Goal: Task Accomplishment & Management: Manage account settings

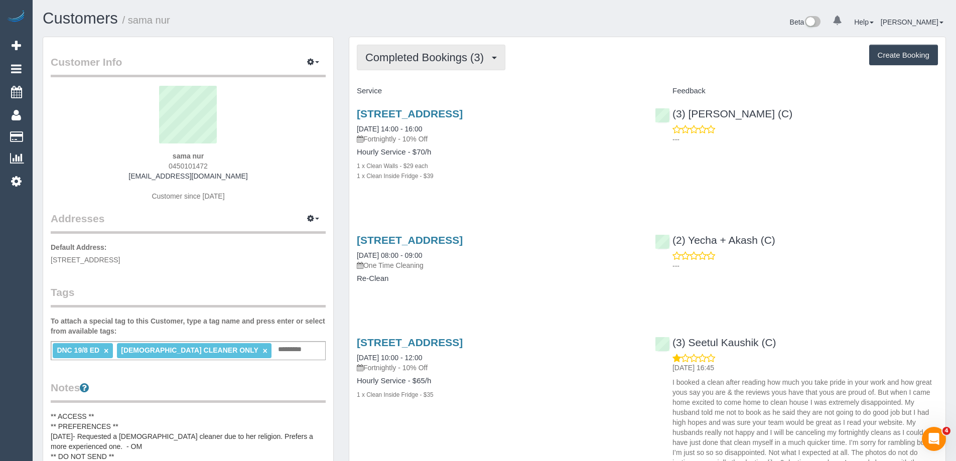
click at [404, 54] on span "Completed Bookings (3)" at bounding box center [426, 57] width 123 height 13
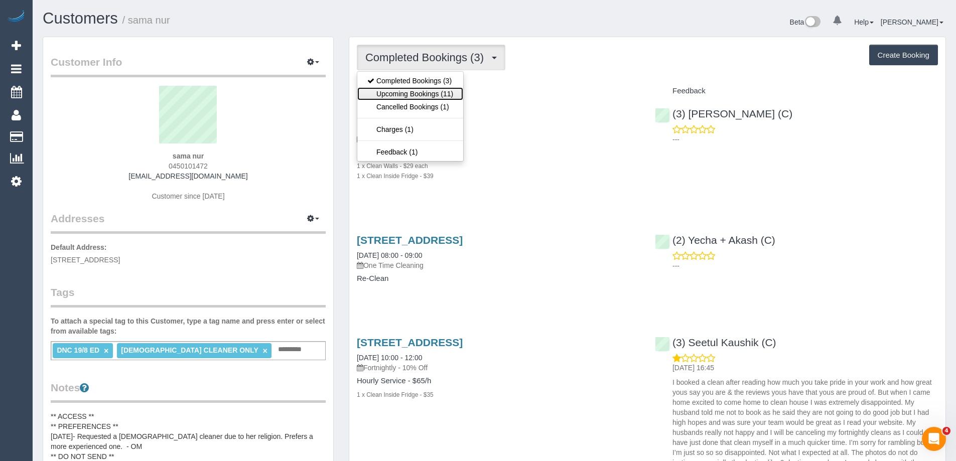
click at [401, 91] on link "Upcoming Bookings (11)" at bounding box center [410, 93] width 106 height 13
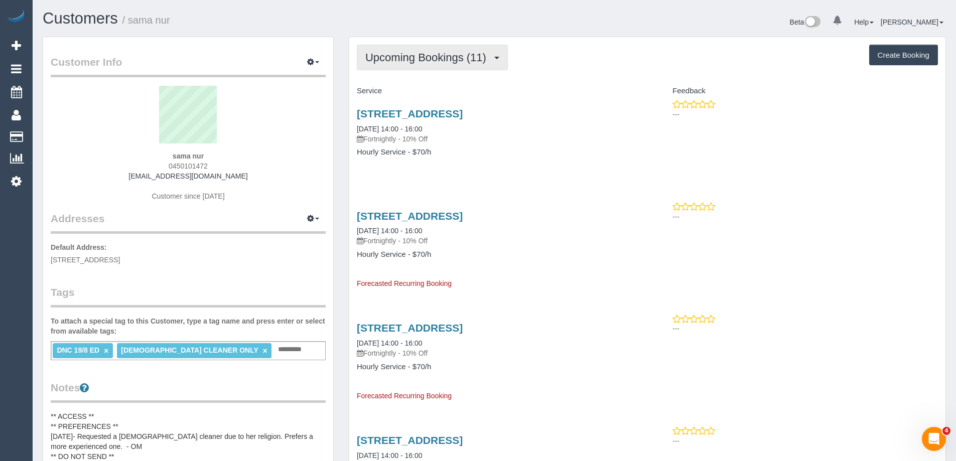
click at [403, 59] on span "Upcoming Bookings (11)" at bounding box center [428, 57] width 126 height 13
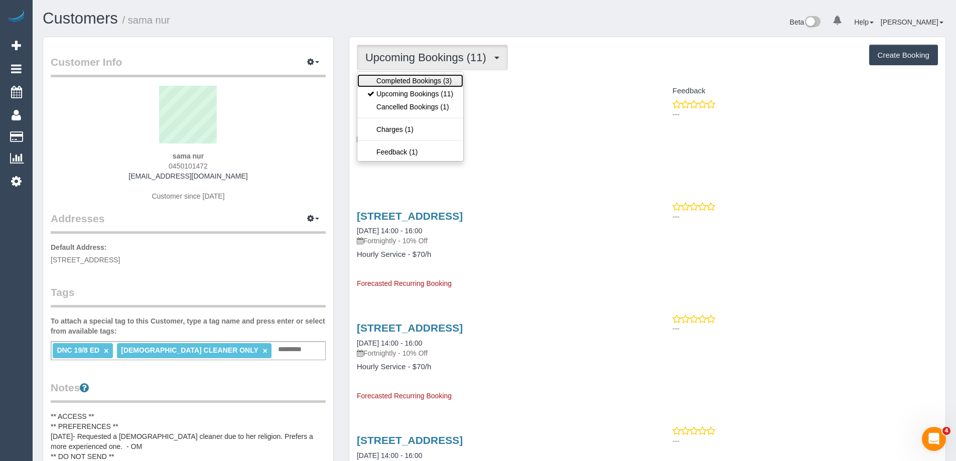
click at [401, 76] on link "Completed Bookings (3)" at bounding box center [410, 80] width 106 height 13
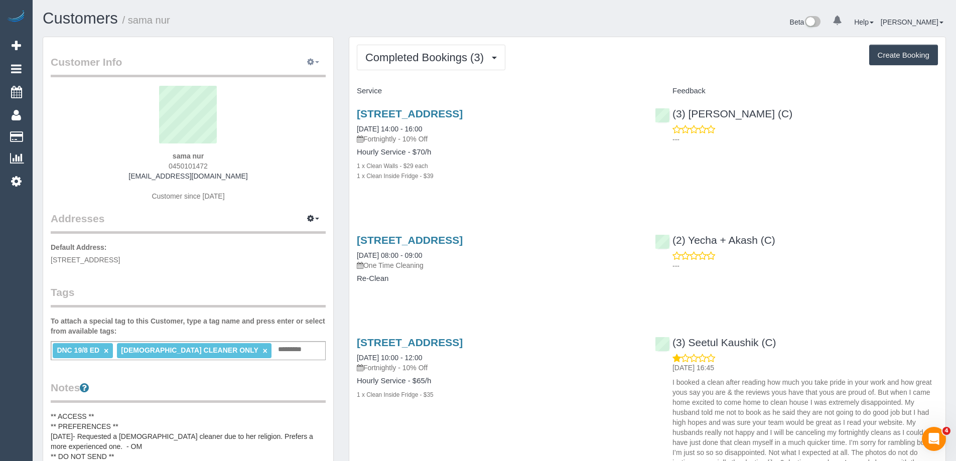
click at [313, 60] on icon "button" at bounding box center [310, 62] width 7 height 6
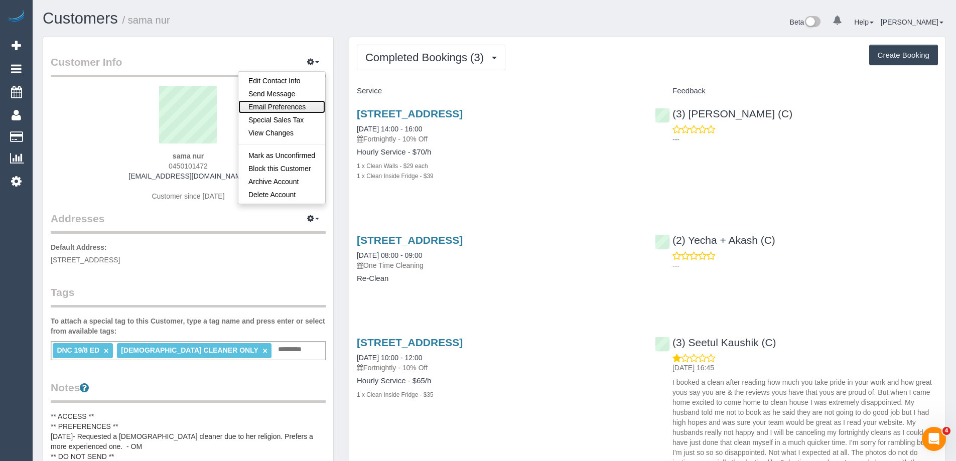
click at [294, 107] on link "Email Preferences" at bounding box center [281, 106] width 87 height 13
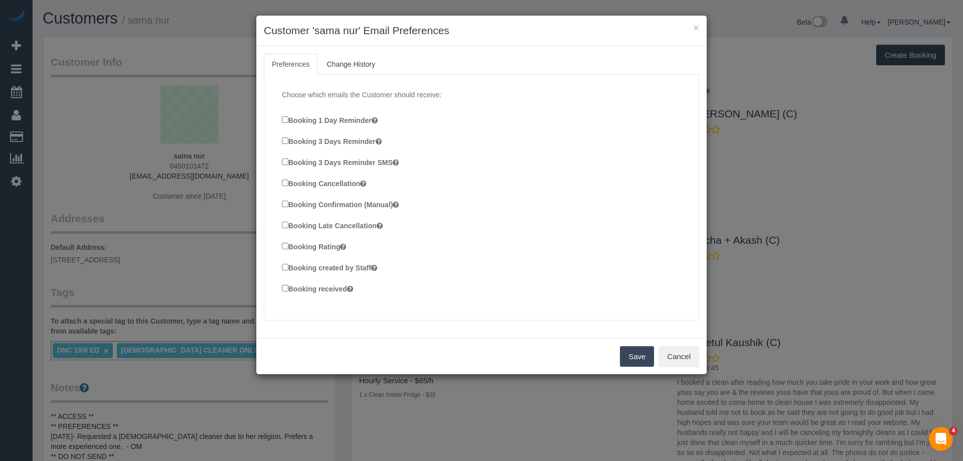
click at [624, 350] on button "Save" at bounding box center [637, 356] width 34 height 21
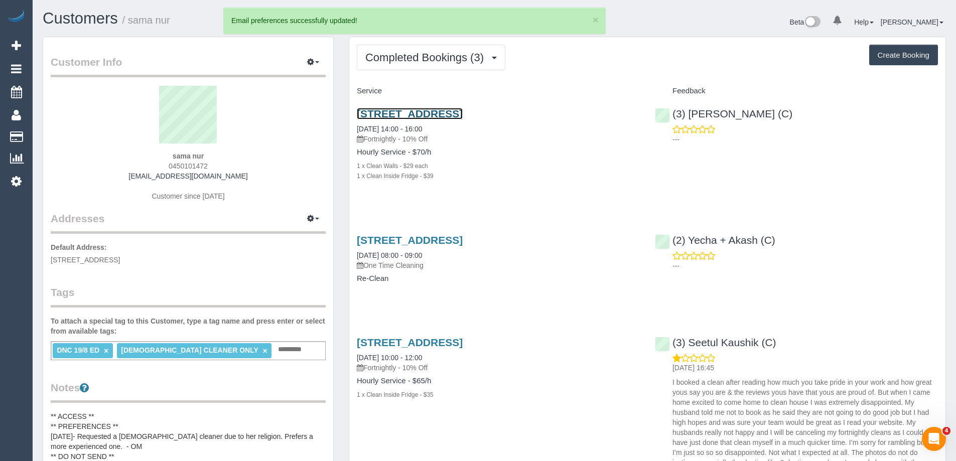
click at [462, 110] on link "68 Spirit Blvd, Cranbourne East, VIC 3977" at bounding box center [410, 114] width 106 height 12
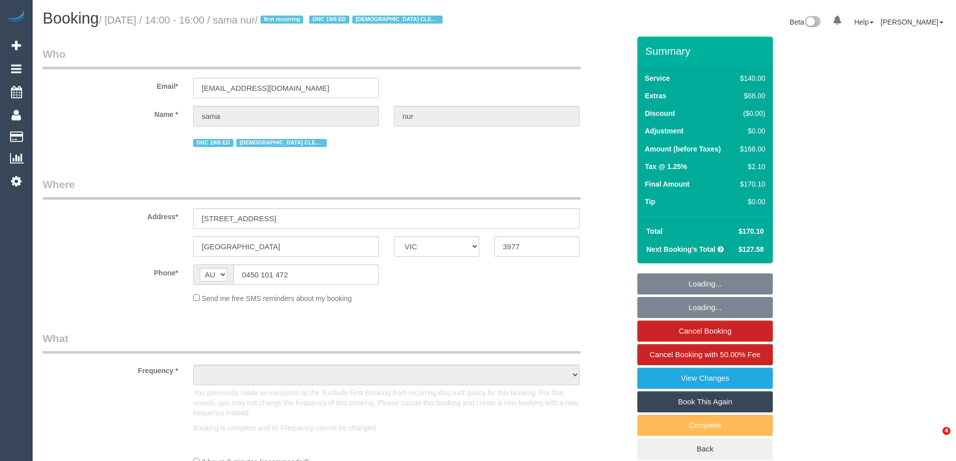
select select "VIC"
select select "object:578"
select select "string:stripe-pm_1Rx6Md2GScqysDRVujNRVWDp"
select select "spot1"
select select "number:28"
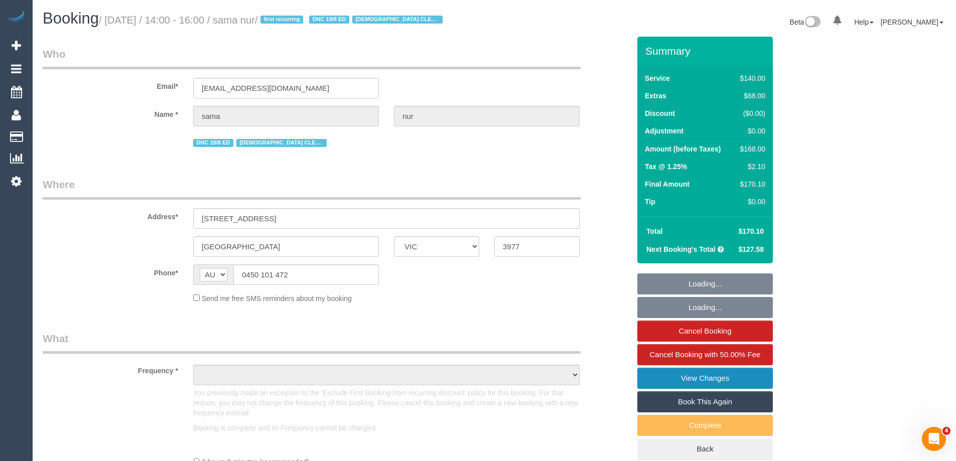
select select "number:14"
select select "number:19"
select select "number:25"
select select "number:35"
select select "number:12"
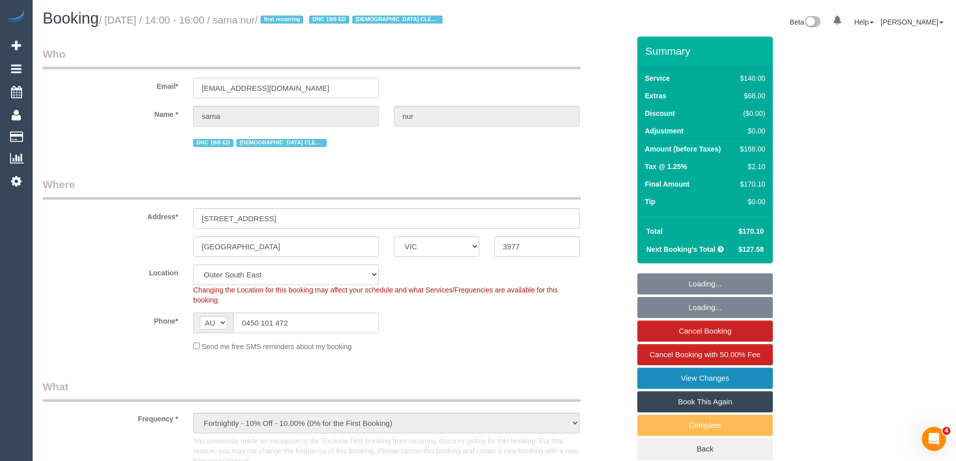
select select "object:1197"
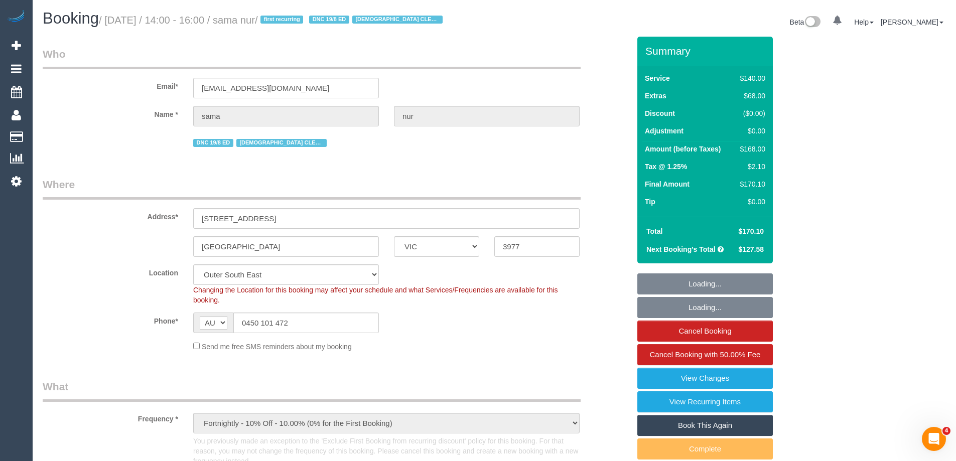
click at [713, 428] on link "Book This Again" at bounding box center [704, 425] width 135 height 21
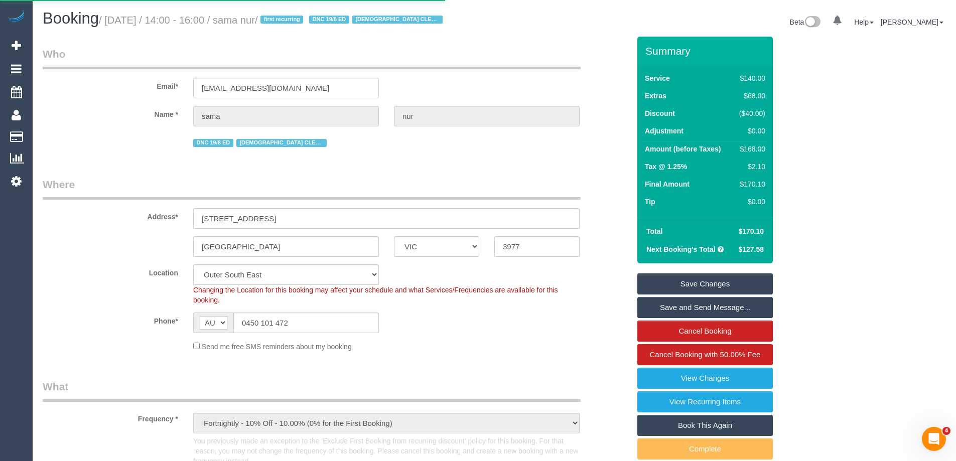
select select "VIC"
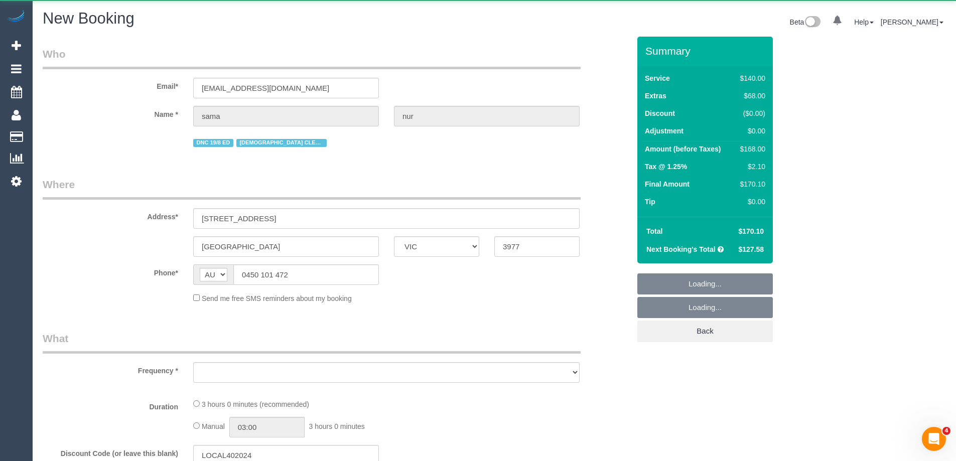
select select "number:28"
select select "number:14"
select select "number:19"
select select "number:25"
select select "number:35"
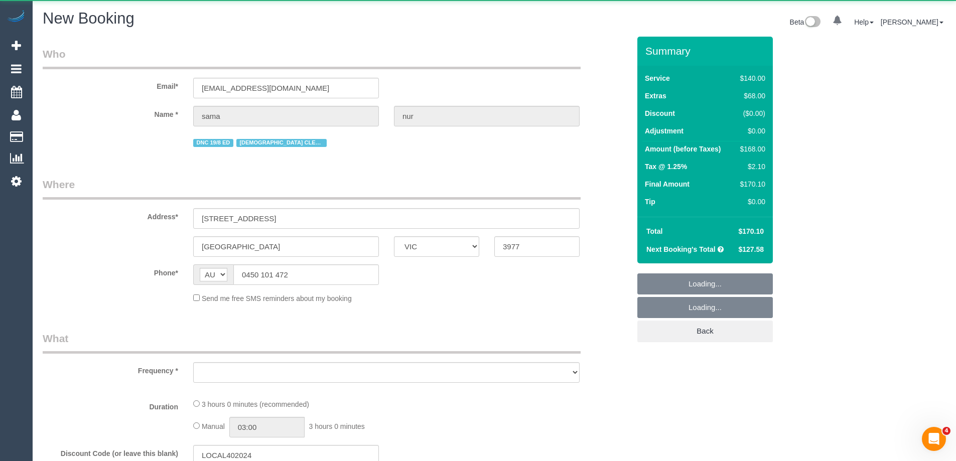
select select "number:12"
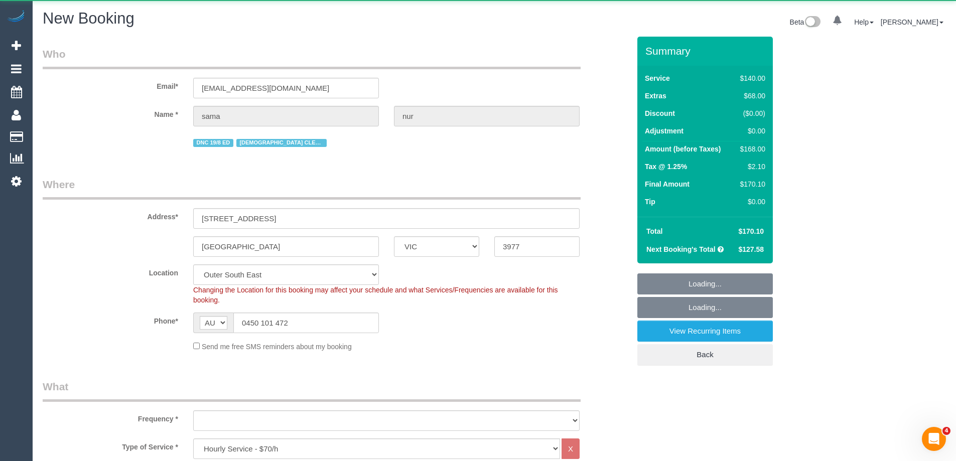
select select "string:stripe-pm_1Rx6Md2GScqysDRVujNRVWDp"
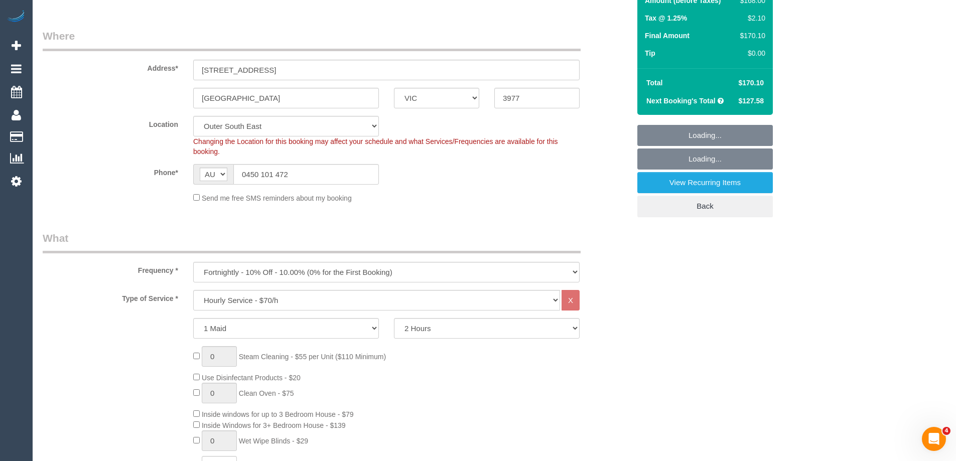
scroll to position [150, 0]
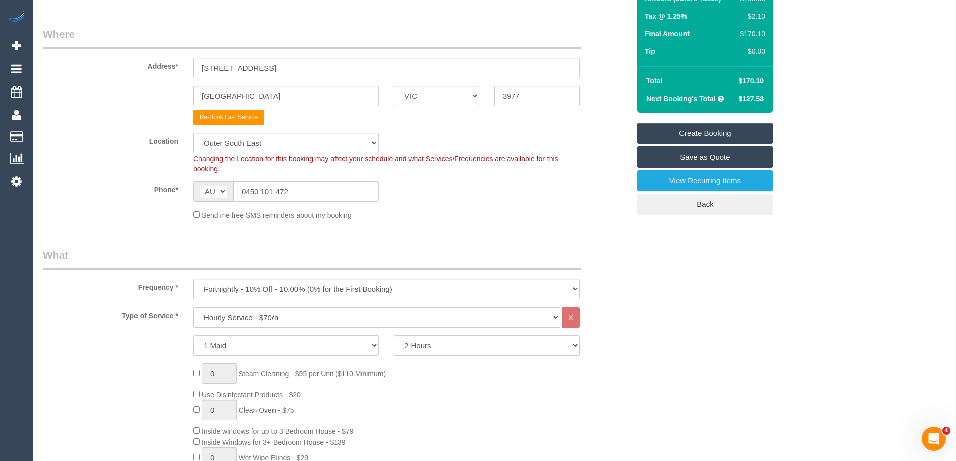
select select "object:2305"
click at [219, 142] on select "Office [GEOGRAPHIC_DATA] (North) East (South) [GEOGRAPHIC_DATA] (East) [GEOGRAP…" at bounding box center [286, 143] width 186 height 21
select select "50"
click at [193, 133] on select "Office City East (North) East (South) Inner East Inner North (East) Inner North…" at bounding box center [286, 143] width 186 height 21
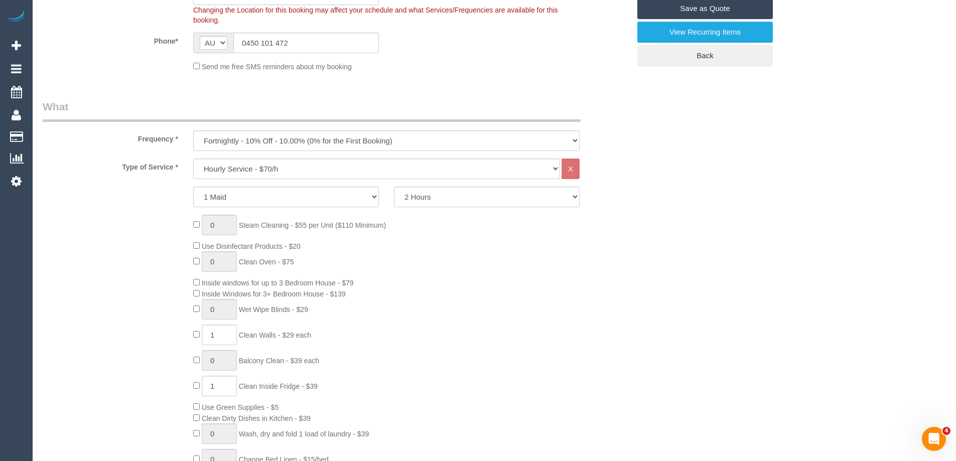
scroll to position [351, 0]
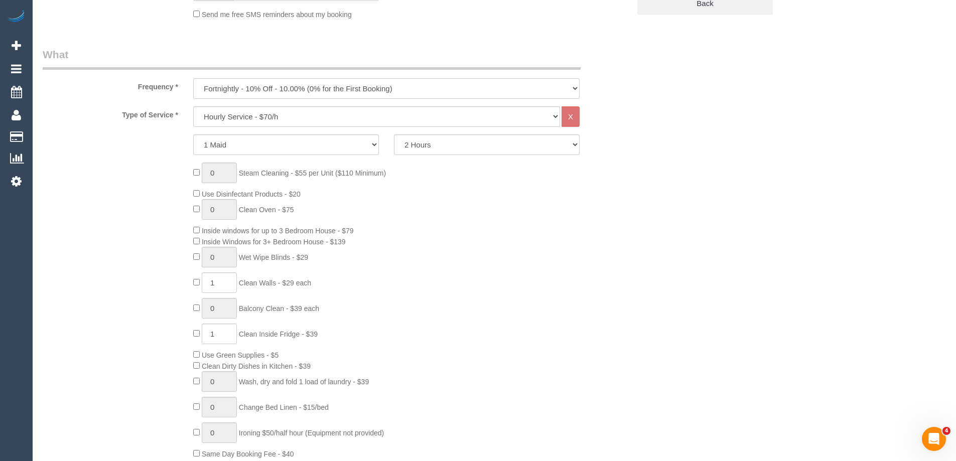
click at [239, 91] on select "One Time Cleaning Weekly - 10% Off - 10.00% (0% for the First Booking) Fortnigh…" at bounding box center [386, 88] width 386 height 21
select select "object:2313"
click at [193, 78] on select "One Time Cleaning Weekly - 10% Off - 10.00% (0% for the First Booking) Fortnigh…" at bounding box center [386, 88] width 386 height 21
click at [238, 117] on select "Hourly Service - $70/h Hourly Service - $65/h Hourly Service - $60/h Hourly Ser…" at bounding box center [376, 116] width 367 height 21
select select "28"
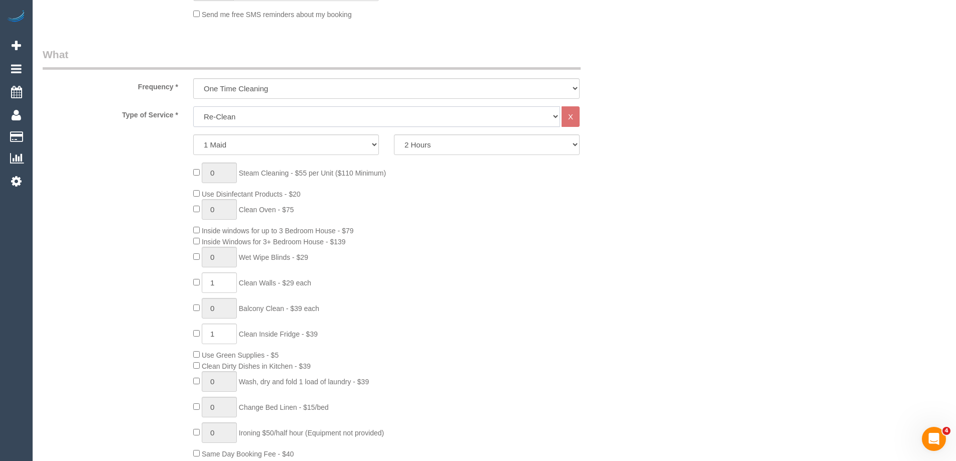
click at [193, 106] on select "Hourly Service - $70/h Hourly Service - $65/h Hourly Service - $60/h Hourly Ser…" at bounding box center [376, 116] width 367 height 21
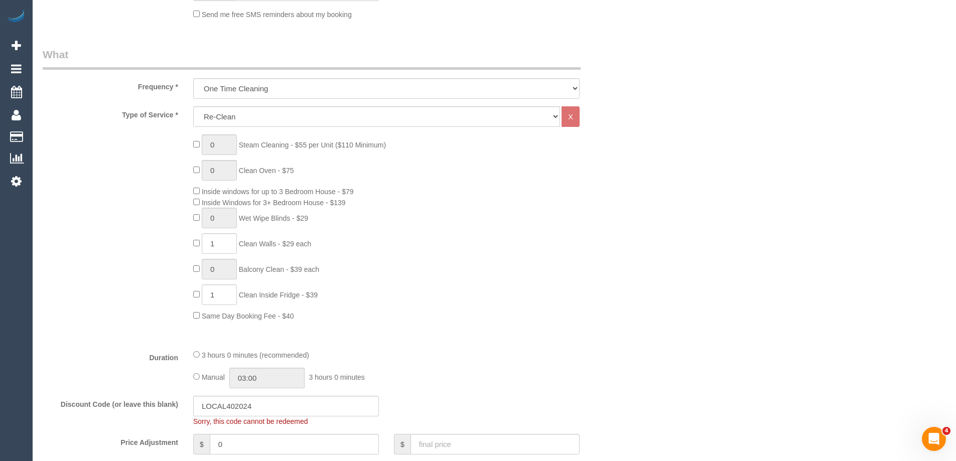
click at [198, 239] on div "0 Steam Cleaning - $55 per Unit ($110 Minimum) 0 Clean Oven - $75 Inside window…" at bounding box center [411, 227] width 451 height 187
type input "0"
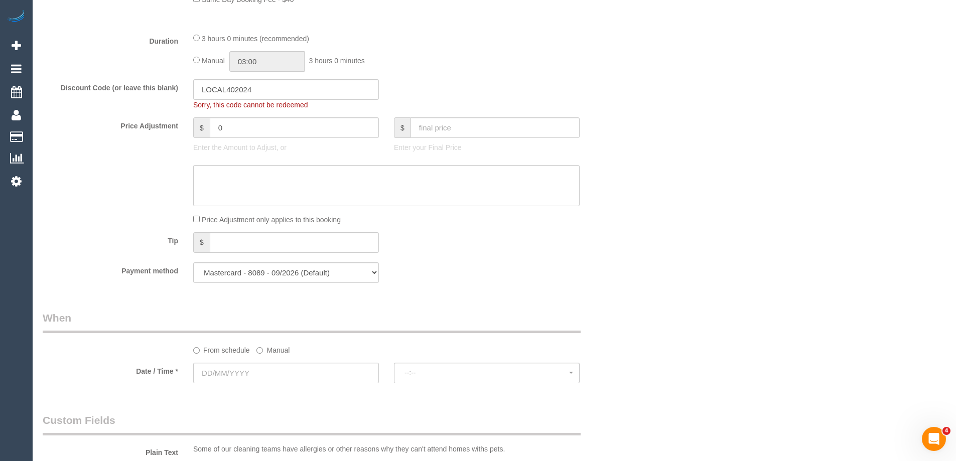
scroll to position [702, 0]
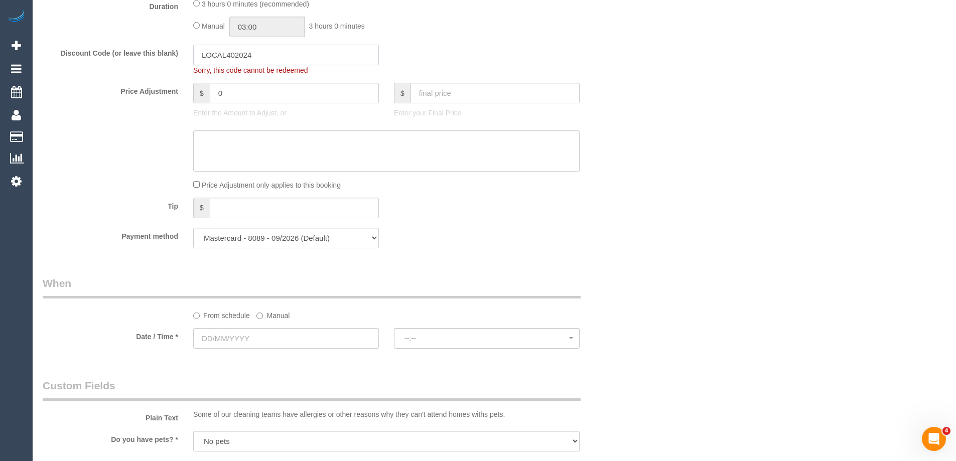
click at [284, 59] on input "LOCAL402024" at bounding box center [286, 55] width 186 height 21
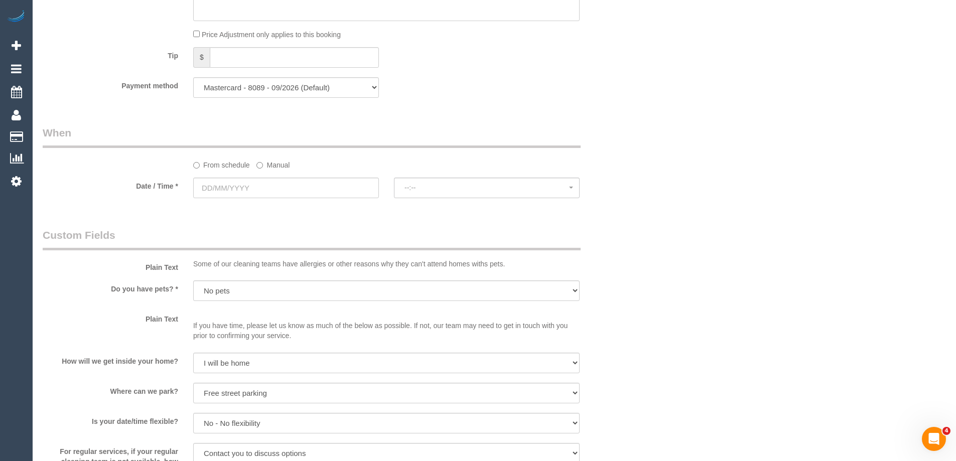
scroll to position [843, 0]
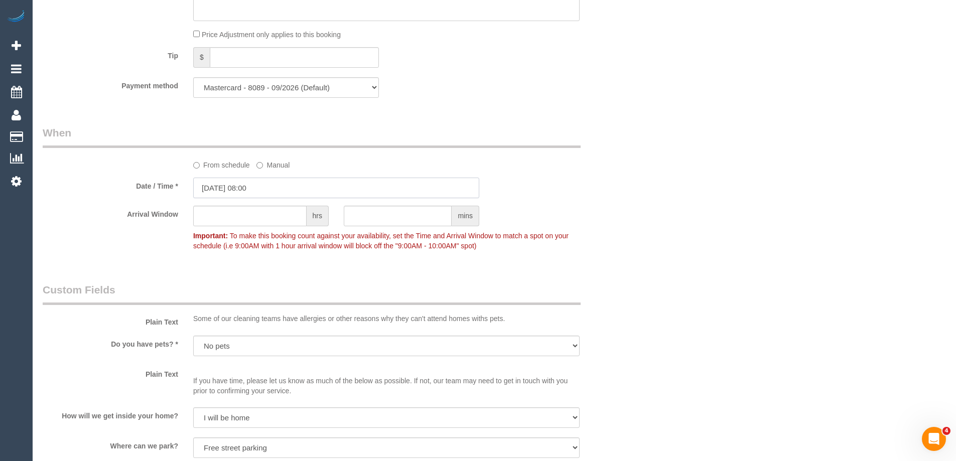
click at [335, 184] on input "25/08/2025 08:00" at bounding box center [336, 188] width 286 height 21
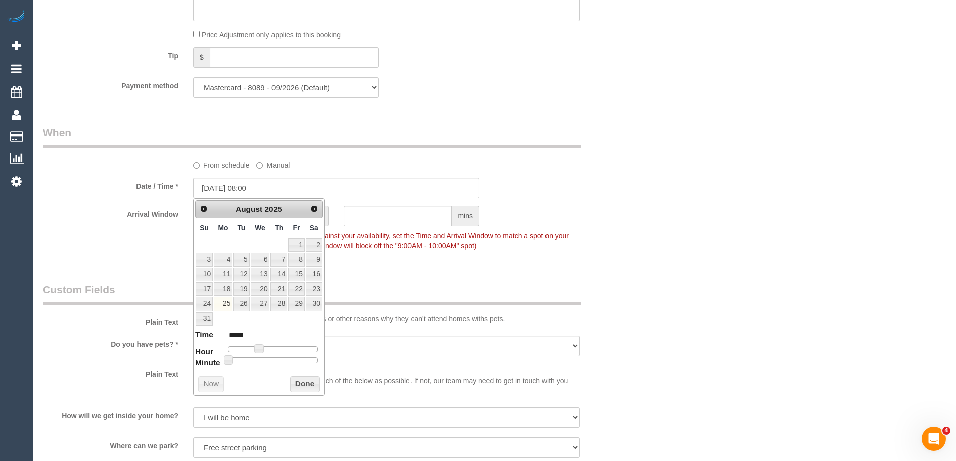
drag, startPoint x: 256, startPoint y: 343, endPoint x: 283, endPoint y: 341, distance: 26.7
click at [283, 341] on dl "Time ***** Hour Minute Second Millisecond Microsecond Time Zone ***** ***** ***…" at bounding box center [258, 346] width 127 height 35
type input "25/08/2025 09:00"
type input "*****"
type input "25/08/2025 10:00"
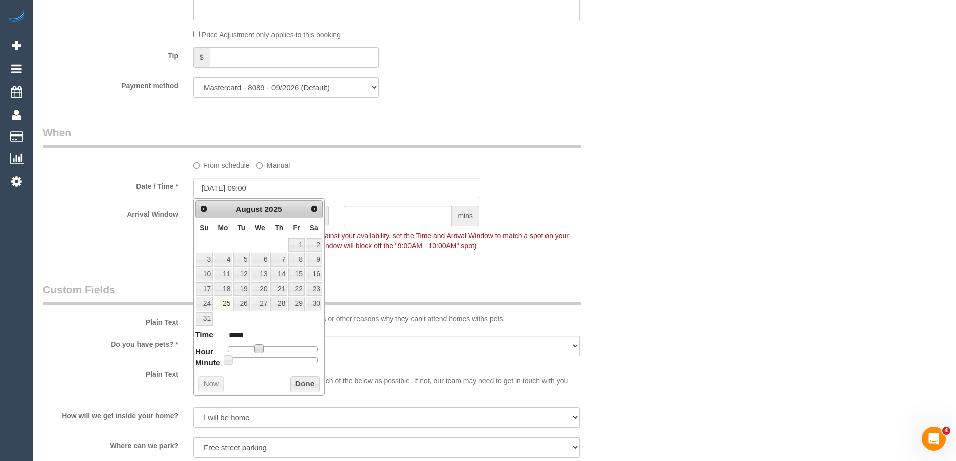
type input "*****"
type input "25/08/2025 11:00"
type input "*****"
type input "25/08/2025 12:00"
type input "*****"
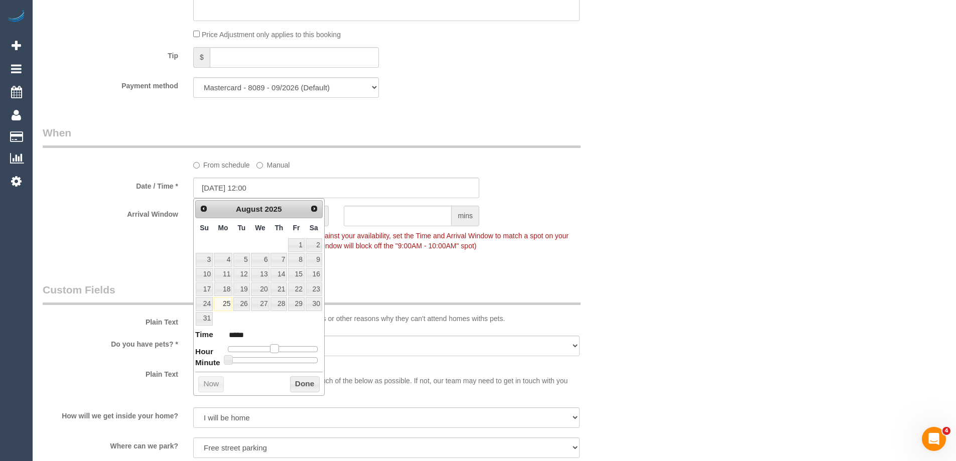
type input "25/08/2025 13:00"
type input "*****"
type input "25/08/2025 14:00"
type input "*****"
drag, startPoint x: 262, startPoint y: 347, endPoint x: 285, endPoint y: 347, distance: 23.1
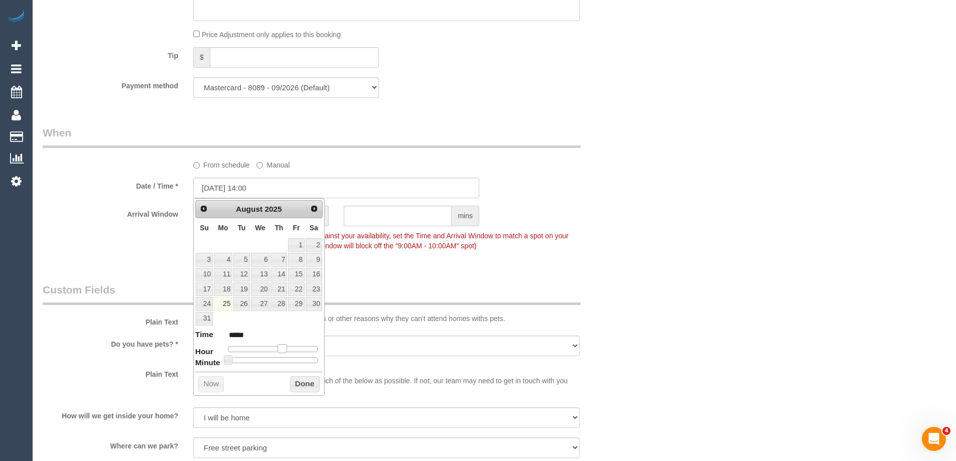
click at [285, 347] on span at bounding box center [281, 348] width 9 height 9
click at [296, 386] on button "Done" at bounding box center [305, 384] width 30 height 16
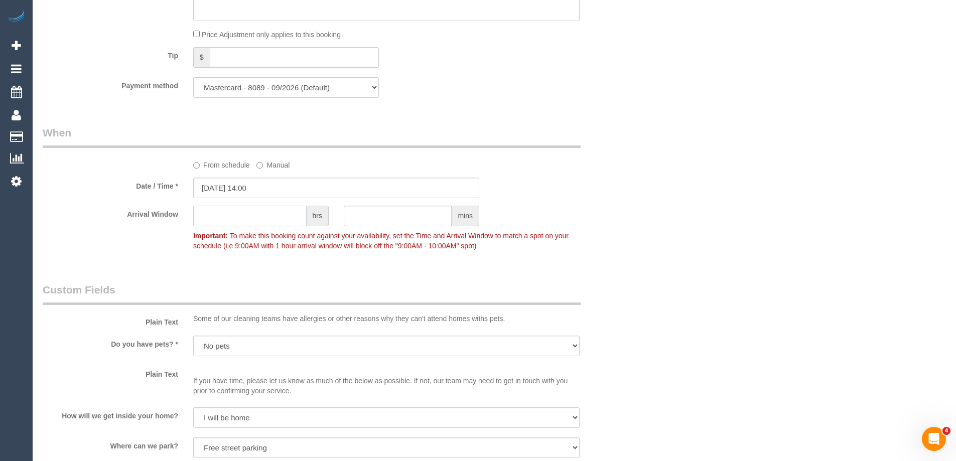
click at [250, 221] on input "text" at bounding box center [249, 216] width 113 height 21
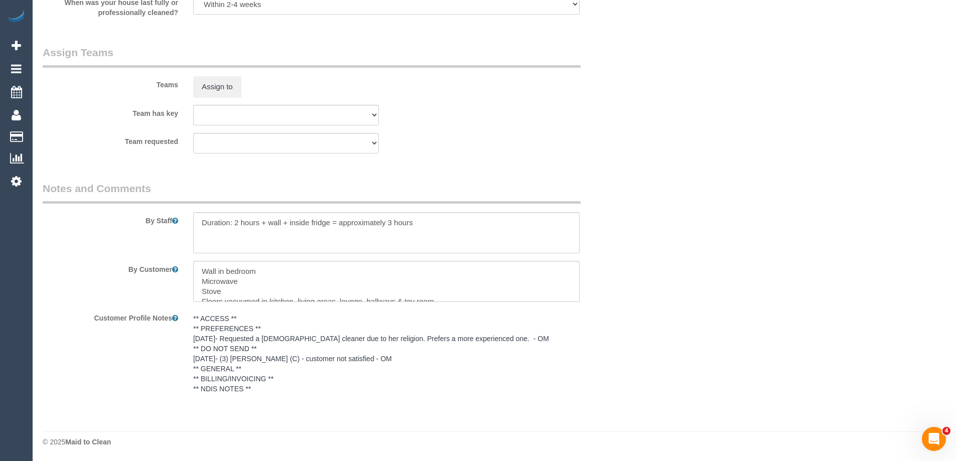
scroll to position [1398, 0]
type input "2"
click at [437, 227] on textarea at bounding box center [386, 232] width 386 height 41
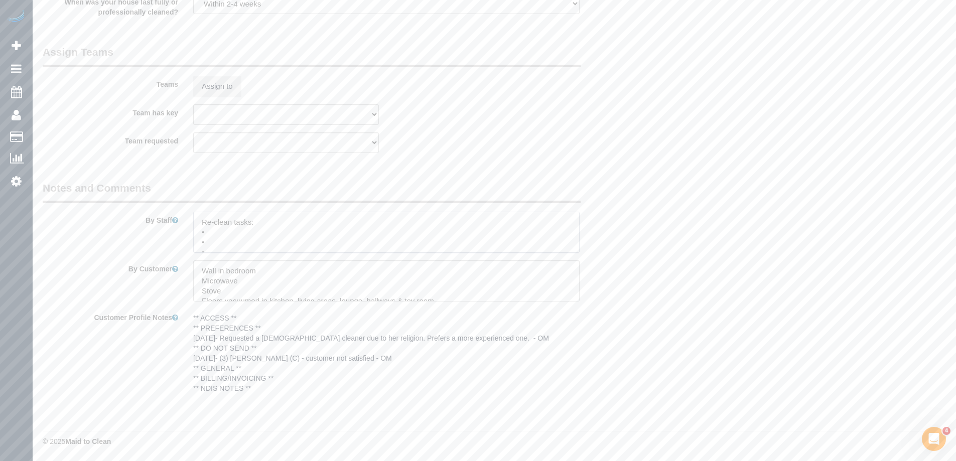
type textarea "Re-clean tasks: • • • Estimated time: Access information: Name of person managi…"
click at [321, 291] on textarea at bounding box center [386, 280] width 386 height 41
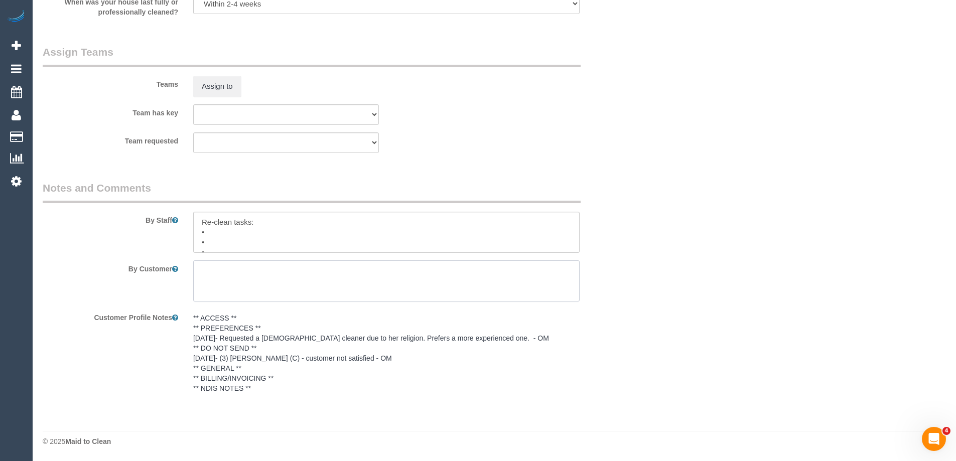
scroll to position [0, 0]
click at [232, 230] on textarea at bounding box center [386, 232] width 386 height 41
paste textarea "Vacuuming and mopping of all floors"
click at [218, 239] on textarea at bounding box center [386, 232] width 386 height 41
paste textarea "Inside kitchen cupboard"
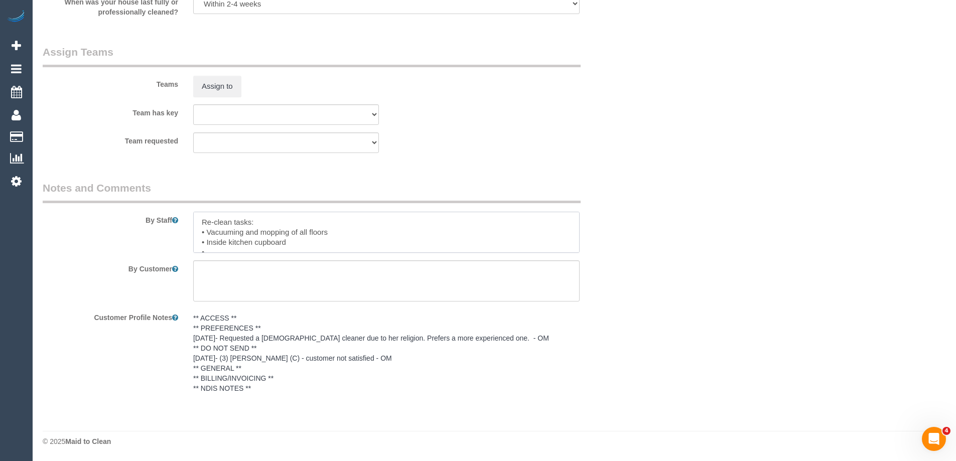
scroll to position [20, 0]
click at [261, 230] on textarea at bounding box center [386, 232] width 386 height 41
paste textarea "Stove"
click at [295, 243] on textarea at bounding box center [386, 232] width 386 height 41
paste textarea "Wiping the exterior of the kitchen bin"
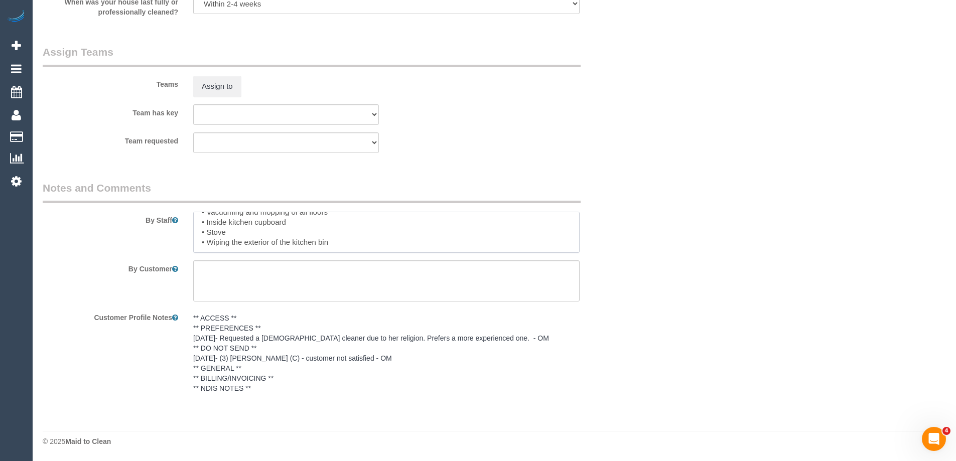
scroll to position [25, 0]
click at [243, 246] on textarea at bounding box center [386, 232] width 386 height 41
paste textarea "Wiping the exterior of the dishwasher"
click at [249, 247] on textarea at bounding box center [386, 232] width 386 height 41
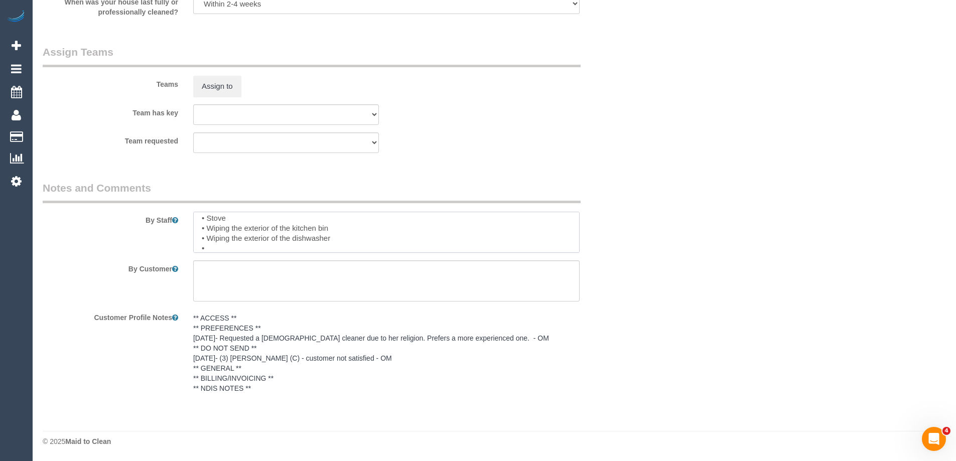
paste textarea "Ensuite bathroom sink, toilet and shower"
click at [210, 248] on textarea at bounding box center [386, 232] width 386 height 41
paste textarea "Wall in bedroom"
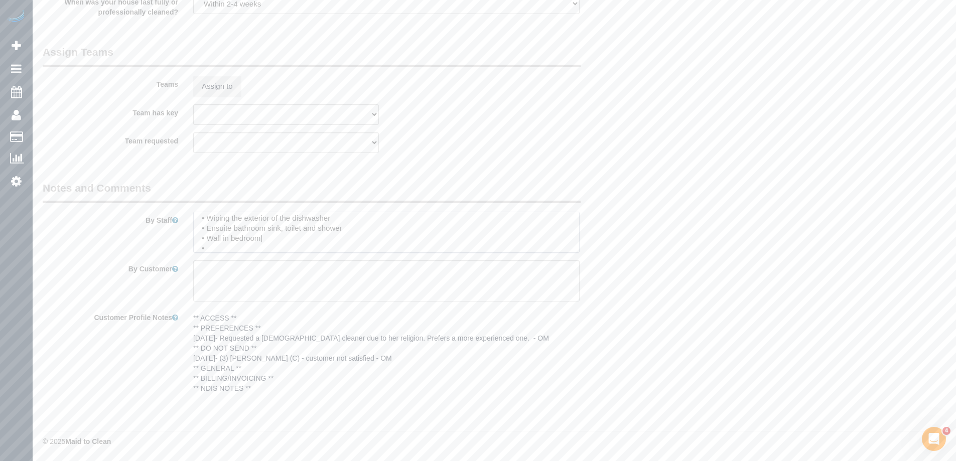
click at [298, 242] on textarea at bounding box center [386, 232] width 386 height 41
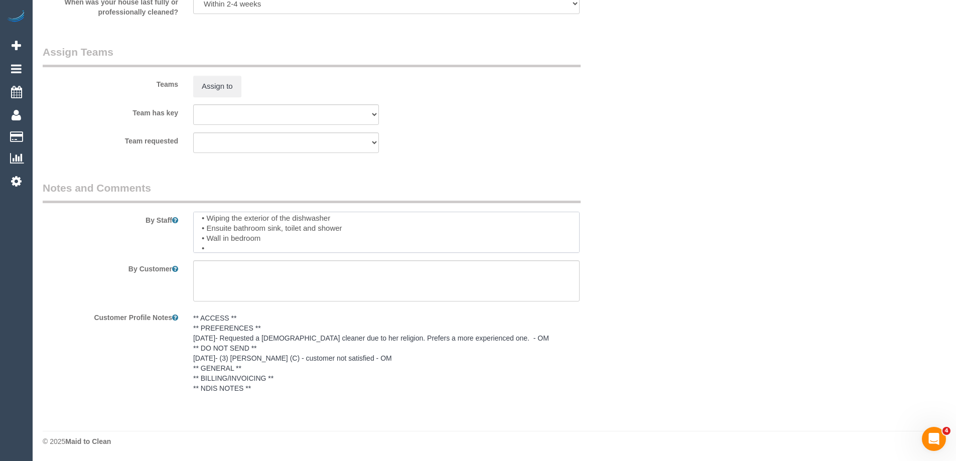
click at [263, 250] on textarea at bounding box center [386, 232] width 386 height 41
paste textarea "Fridge (including taking everything out, cleaning all compartments and putting …"
click at [294, 244] on textarea at bounding box center [386, 232] width 386 height 41
paste textarea "Wiping the inside of the front door"
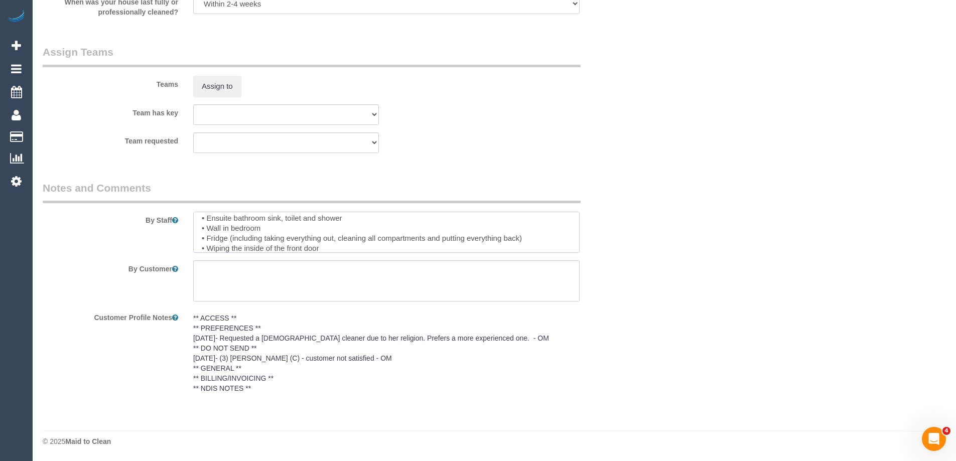
scroll to position [0, 0]
click at [201, 221] on textarea at bounding box center [386, 232] width 386 height 41
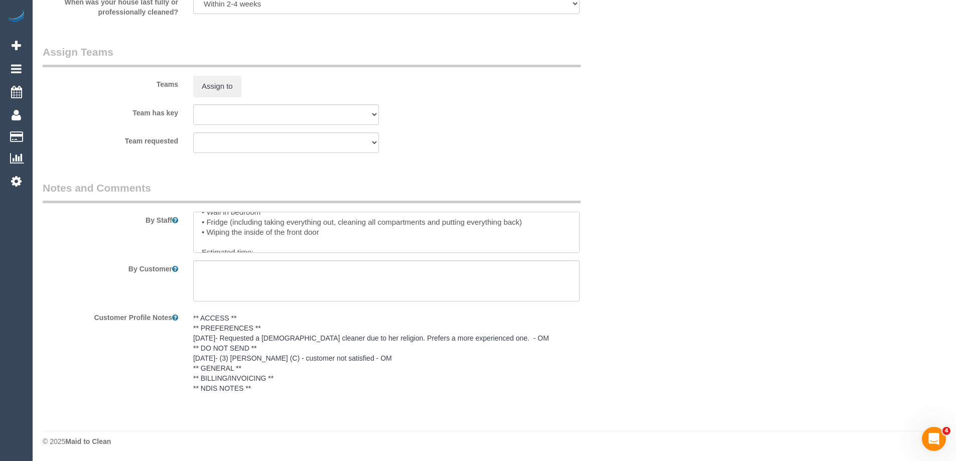
click at [425, 222] on textarea at bounding box center [386, 232] width 386 height 41
click at [350, 238] on textarea at bounding box center [386, 232] width 386 height 41
click at [346, 231] on textarea at bounding box center [386, 232] width 386 height 41
click at [321, 241] on textarea at bounding box center [386, 232] width 386 height 41
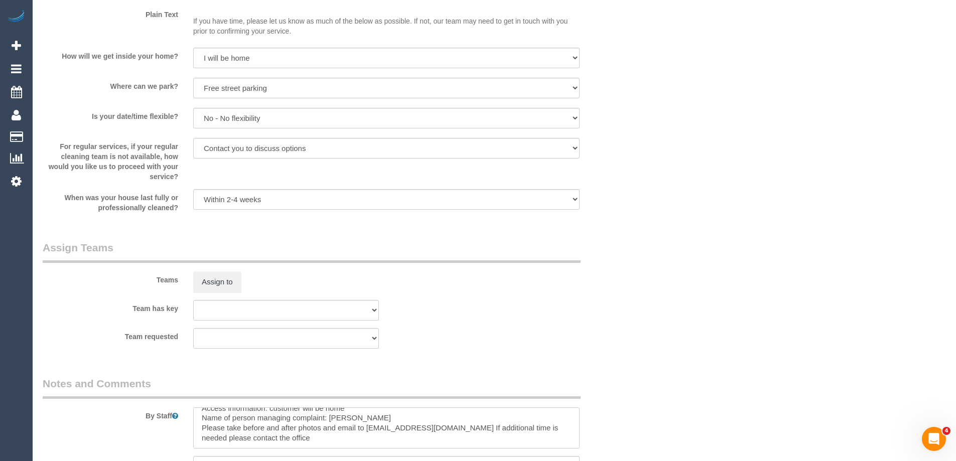
scroll to position [997, 0]
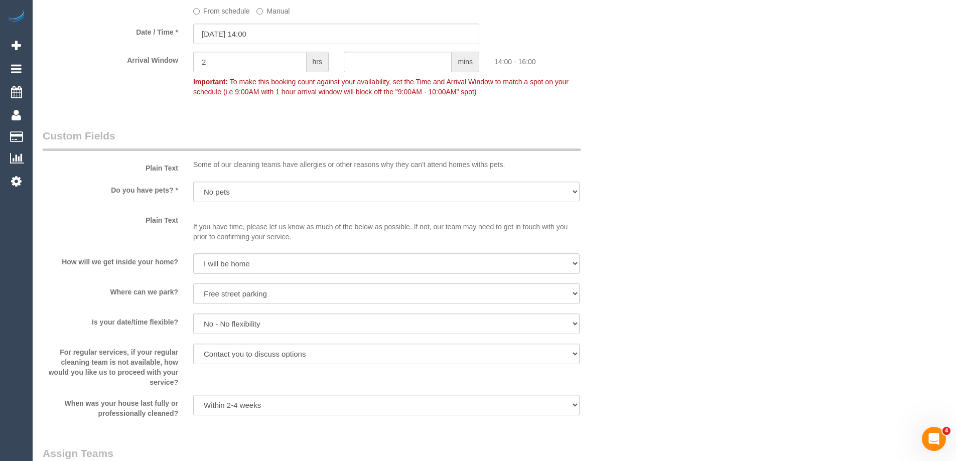
type textarea "** Please bring sugar soap for wall cleaning. Re-clean tasks: • Vacuuming and m…"
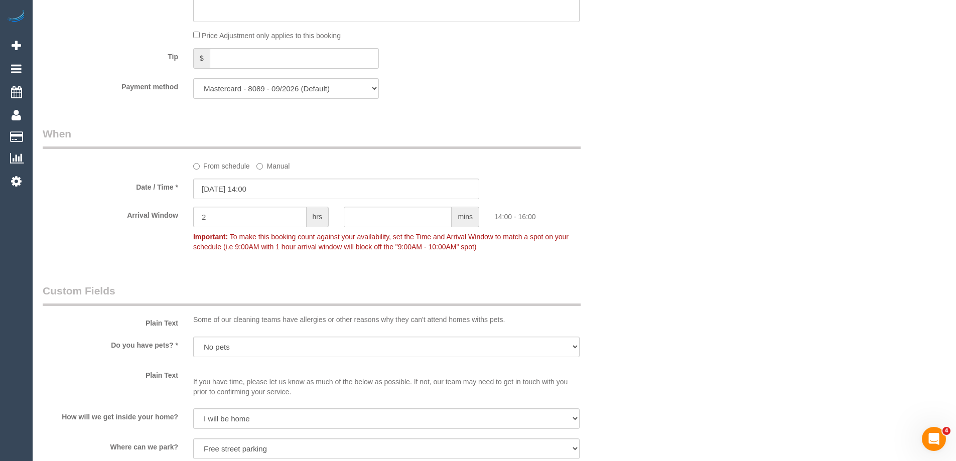
scroll to position [847, 0]
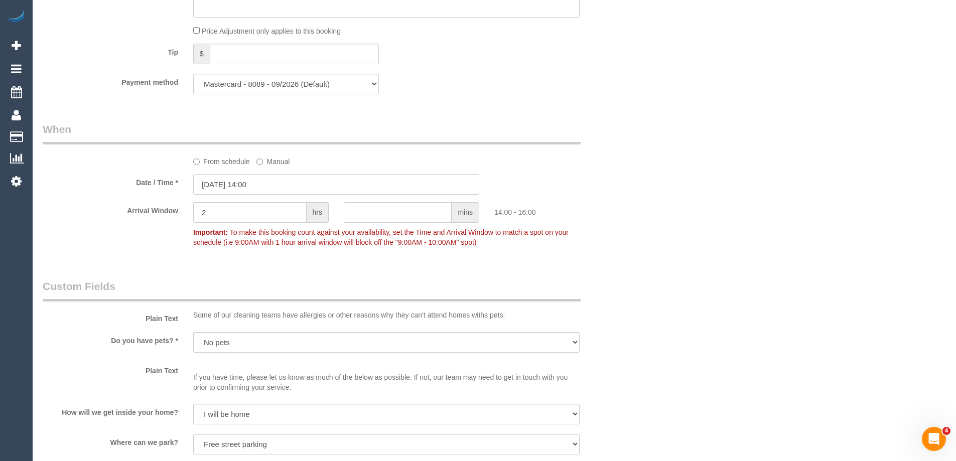
click at [282, 182] on input "25/08/2025 14:00" at bounding box center [336, 184] width 286 height 21
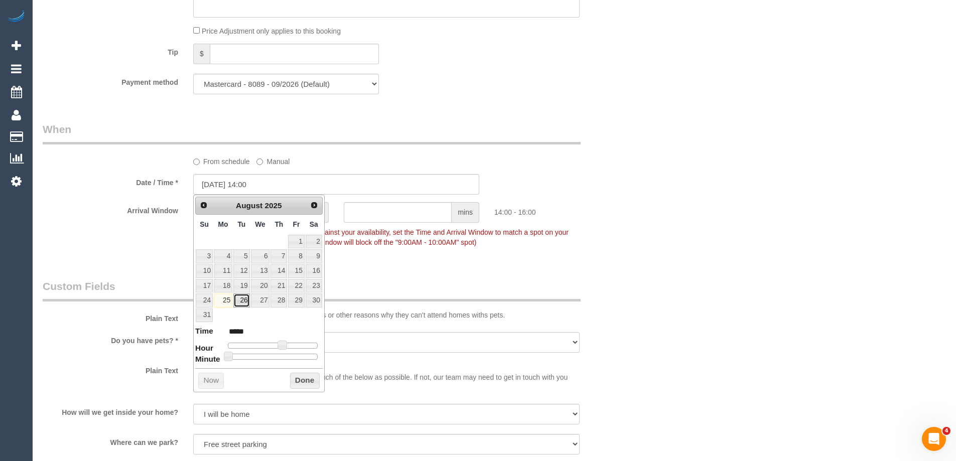
click at [241, 298] on link "26" at bounding box center [241, 300] width 16 height 14
type input "26/08/2025 14:00"
click at [303, 381] on button "Done" at bounding box center [305, 381] width 30 height 16
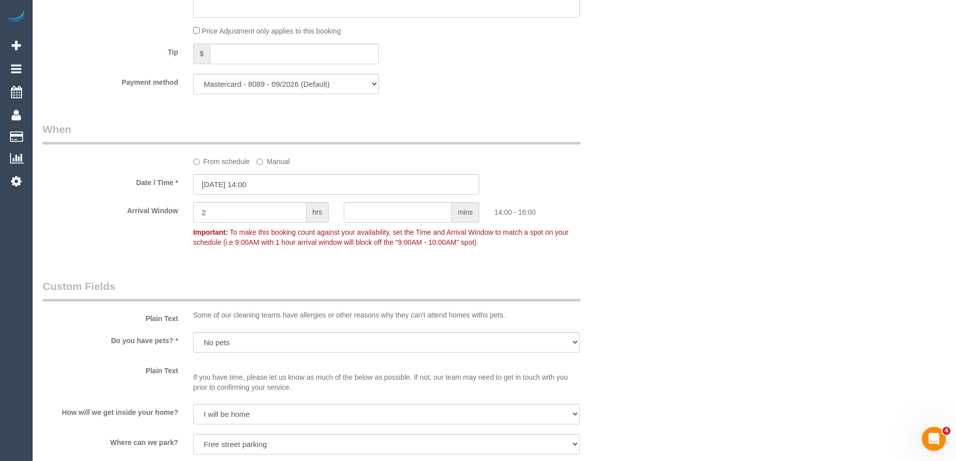
scroll to position [0, 0]
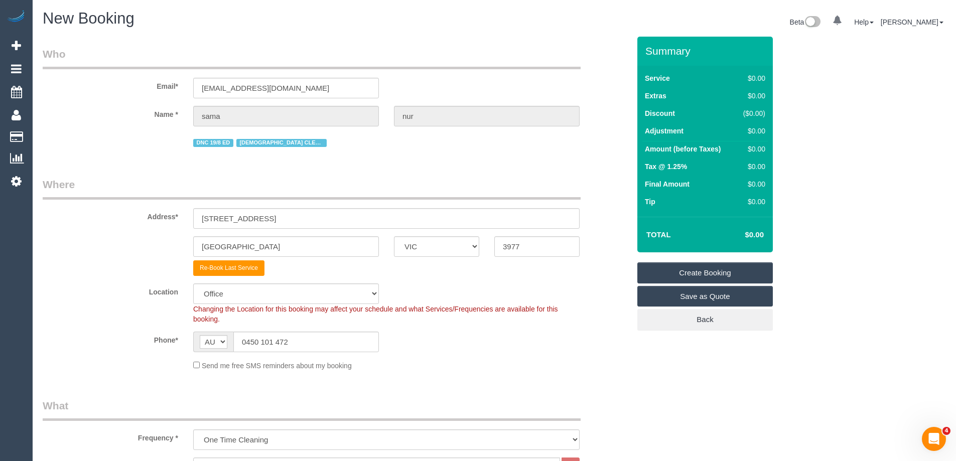
click at [673, 272] on link "Create Booking" at bounding box center [704, 272] width 135 height 21
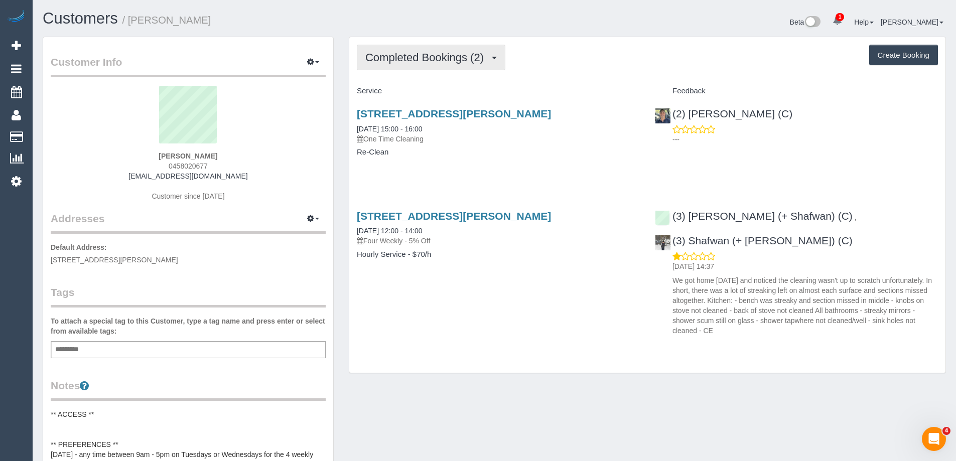
click at [411, 60] on span "Completed Bookings (2)" at bounding box center [426, 57] width 123 height 13
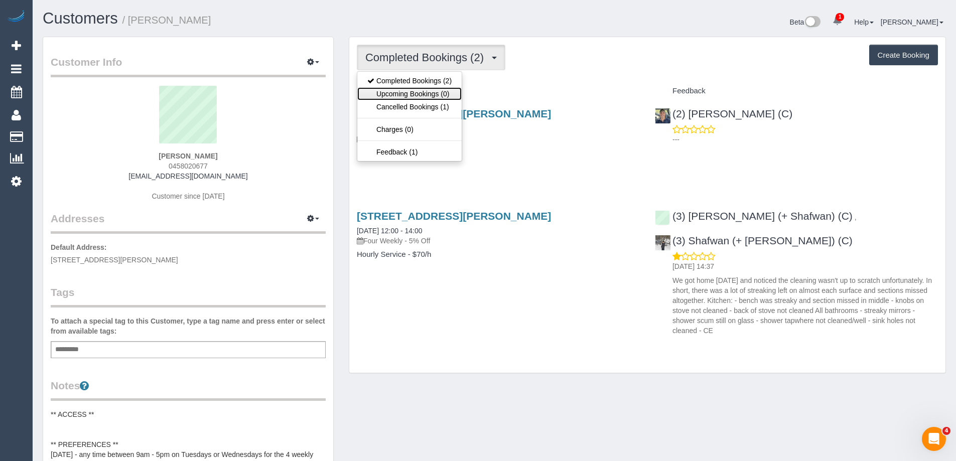
click at [408, 90] on link "Upcoming Bookings (0)" at bounding box center [409, 93] width 104 height 13
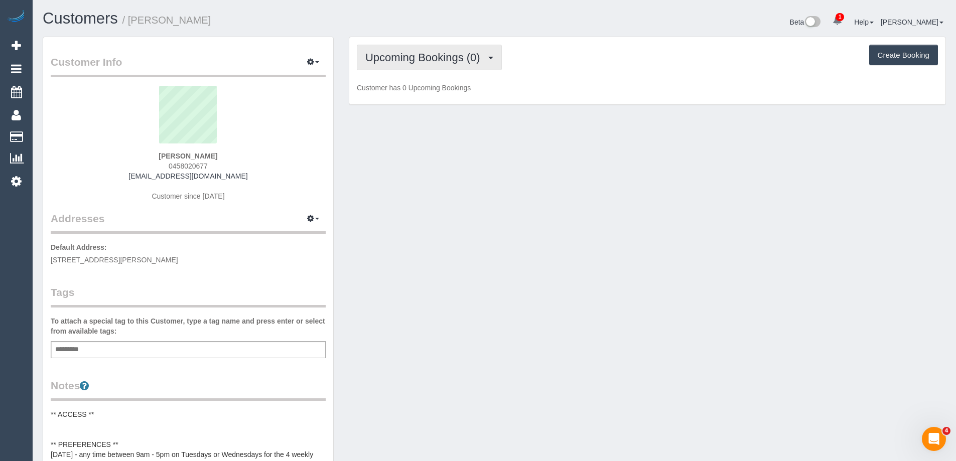
click at [414, 52] on span "Upcoming Bookings (0)" at bounding box center [425, 57] width 120 height 13
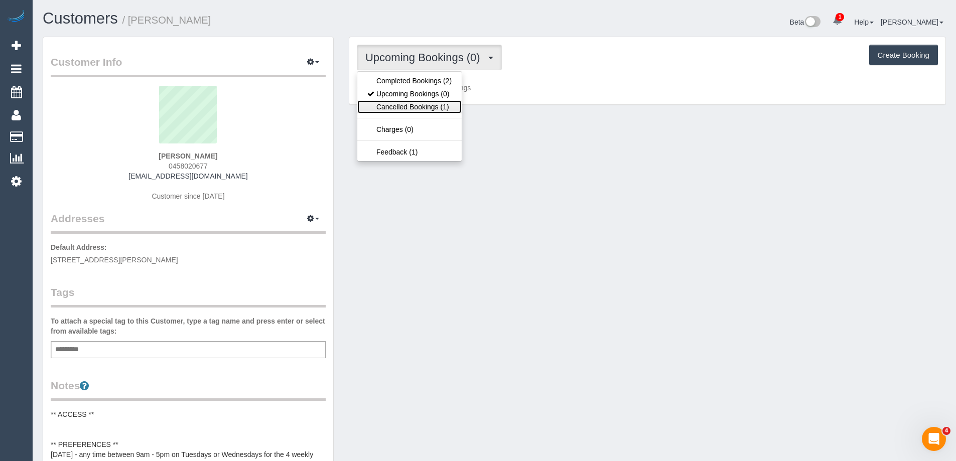
click at [409, 107] on link "Cancelled Bookings (1)" at bounding box center [409, 106] width 104 height 13
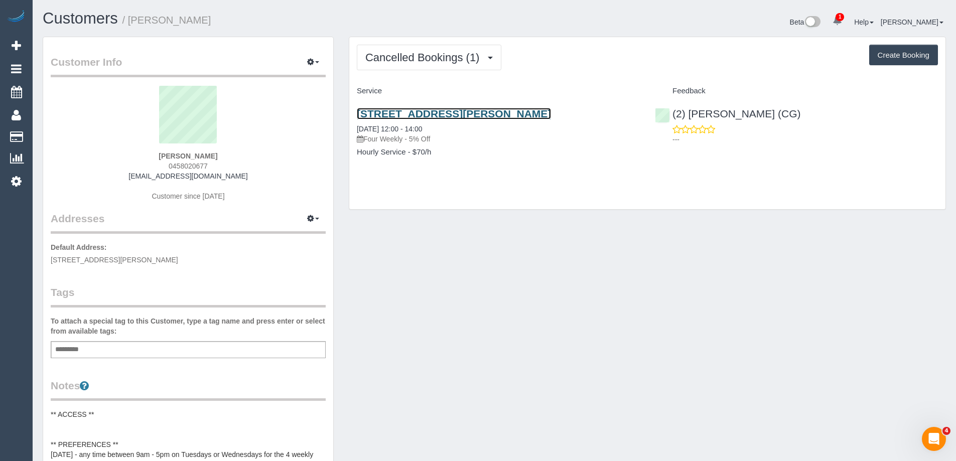
click at [405, 113] on link "26 Haig St, Unit 5, Reservoir, VIC 3073" at bounding box center [454, 114] width 194 height 12
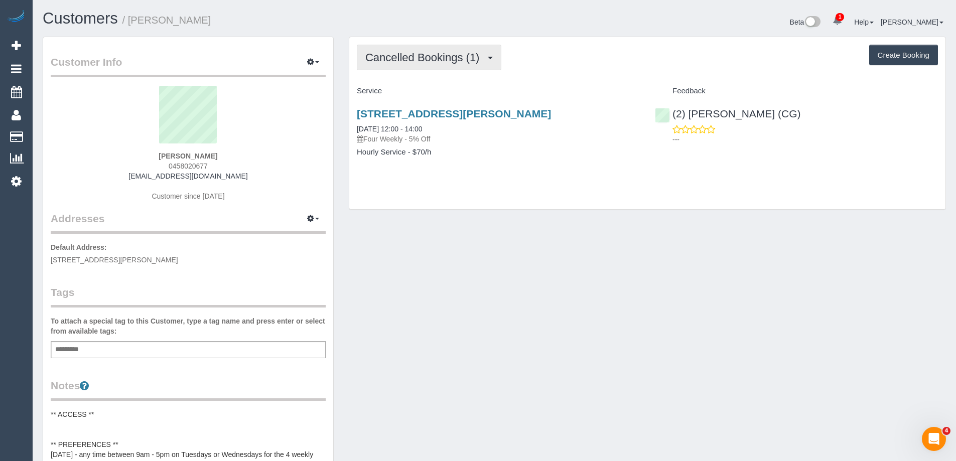
click at [436, 57] on span "Cancelled Bookings (1)" at bounding box center [424, 57] width 119 height 13
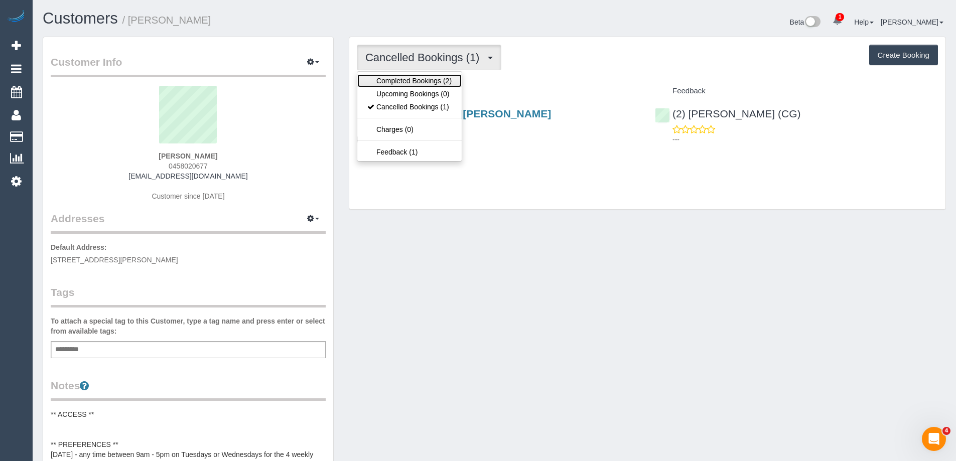
click at [423, 78] on link "Completed Bookings (2)" at bounding box center [409, 80] width 104 height 13
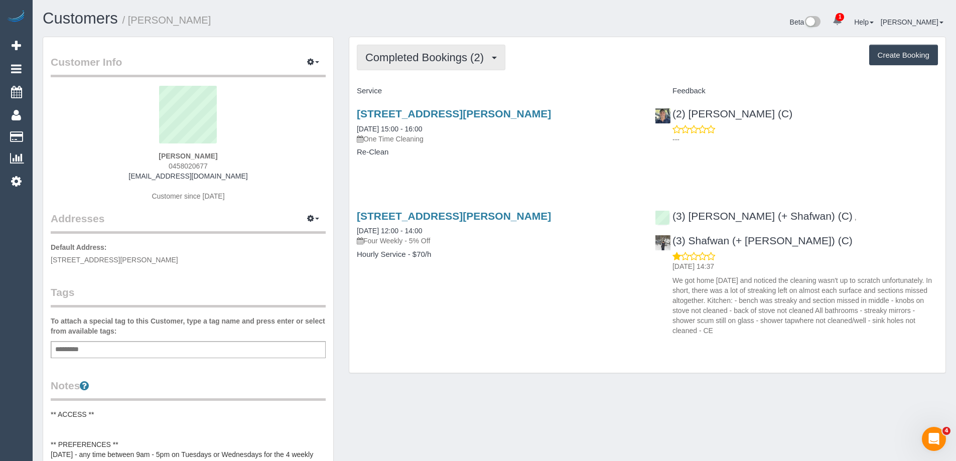
drag, startPoint x: 450, startPoint y: 59, endPoint x: 435, endPoint y: 69, distance: 17.4
click at [450, 59] on span "Completed Bookings (2)" at bounding box center [426, 57] width 123 height 13
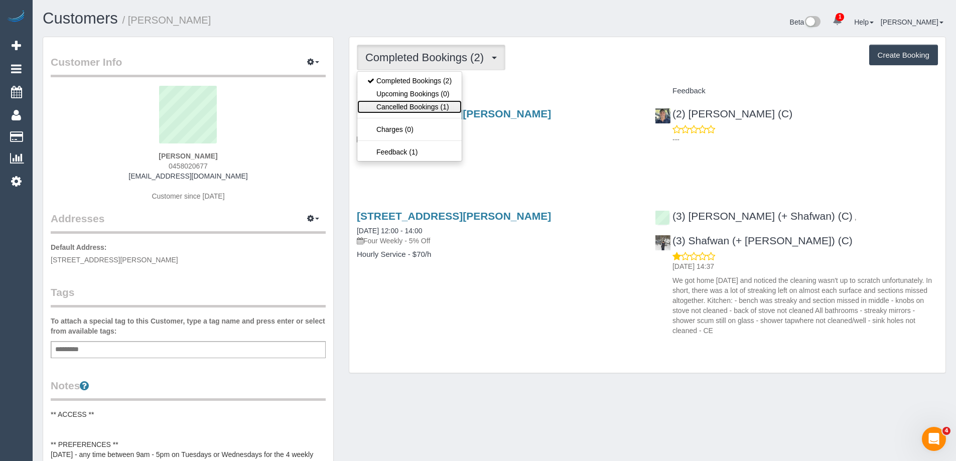
click at [421, 109] on link "Cancelled Bookings (1)" at bounding box center [409, 106] width 104 height 13
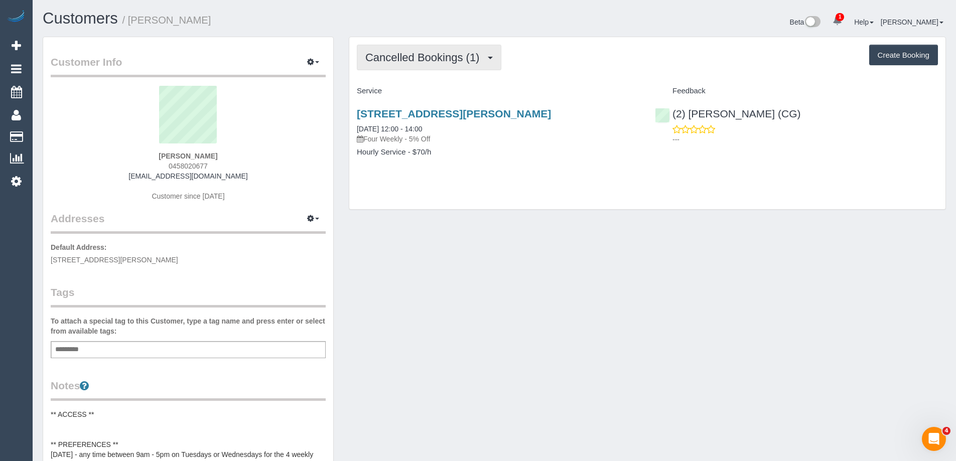
click at [414, 66] on button "Cancelled Bookings (1)" at bounding box center [429, 58] width 144 height 26
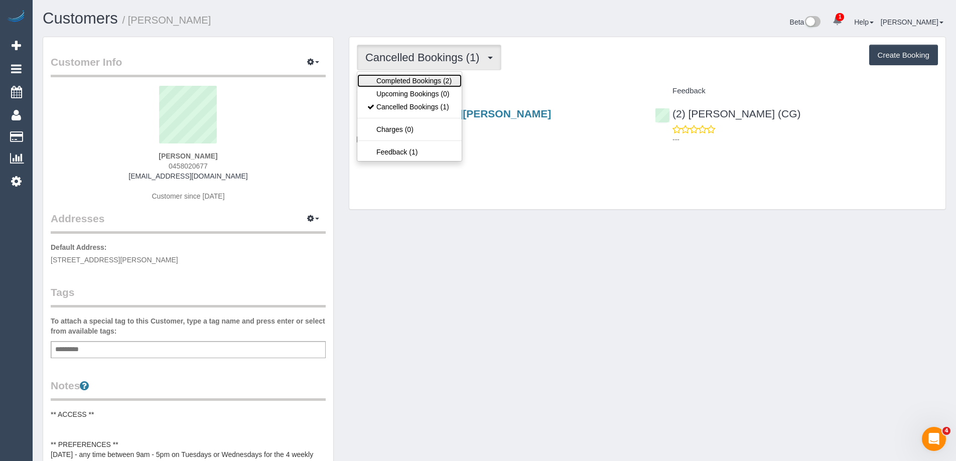
click at [412, 81] on link "Completed Bookings (2)" at bounding box center [409, 80] width 104 height 13
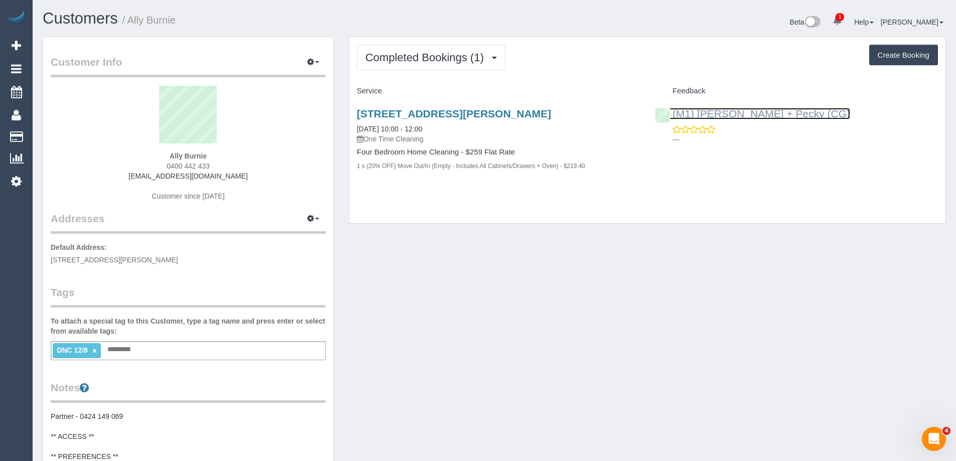
click at [736, 110] on link "(M1) [PERSON_NAME] + Pecky (CG)" at bounding box center [752, 114] width 195 height 12
drag, startPoint x: 159, startPoint y: 21, endPoint x: 130, endPoint y: 20, distance: 28.1
click at [130, 20] on h1 "Customers / Ally Burnie" at bounding box center [265, 18] width 444 height 17
click at [200, 356] on div "DNC 12/8 × Add a tag" at bounding box center [188, 350] width 275 height 19
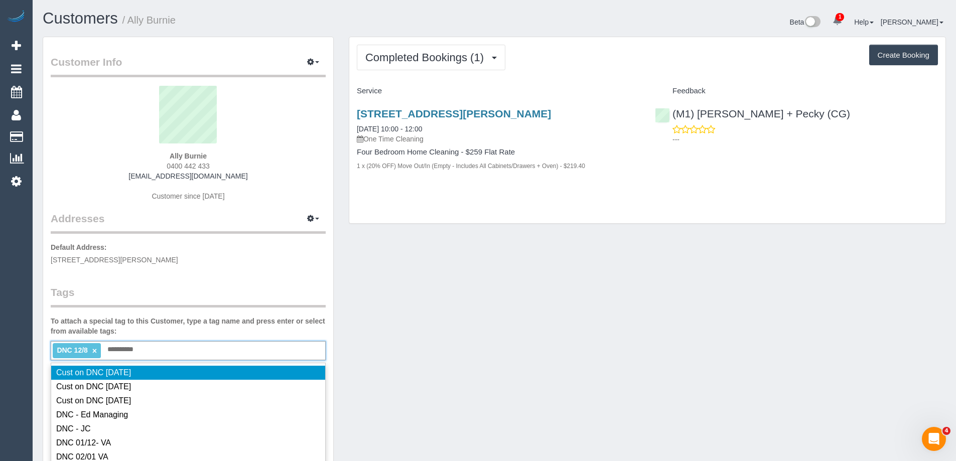
type input "**********"
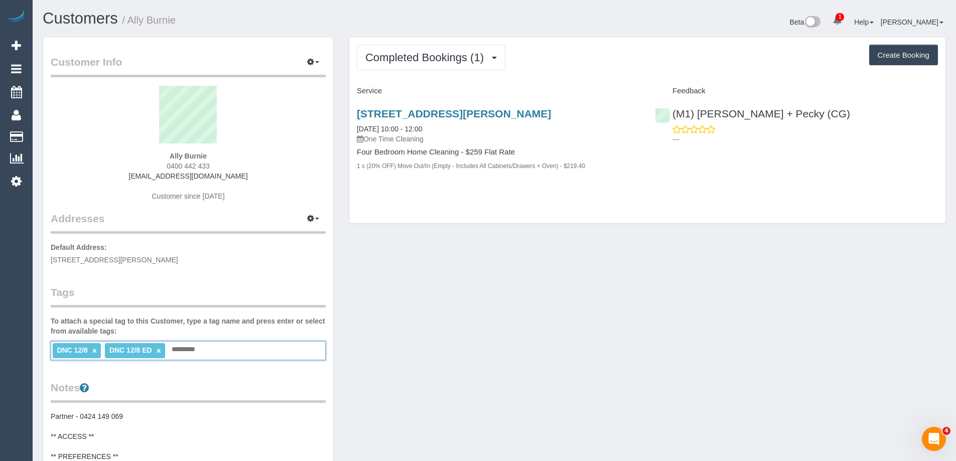
click at [94, 348] on link "×" at bounding box center [94, 351] width 5 height 9
copy small "Ally Burnie"
drag, startPoint x: 186, startPoint y: 21, endPoint x: 131, endPoint y: 22, distance: 54.7
click at [131, 22] on h1 "Customers / Ally Burnie" at bounding box center [265, 18] width 444 height 17
copy link "(M1) [PERSON_NAME] + Pecky (CG)"
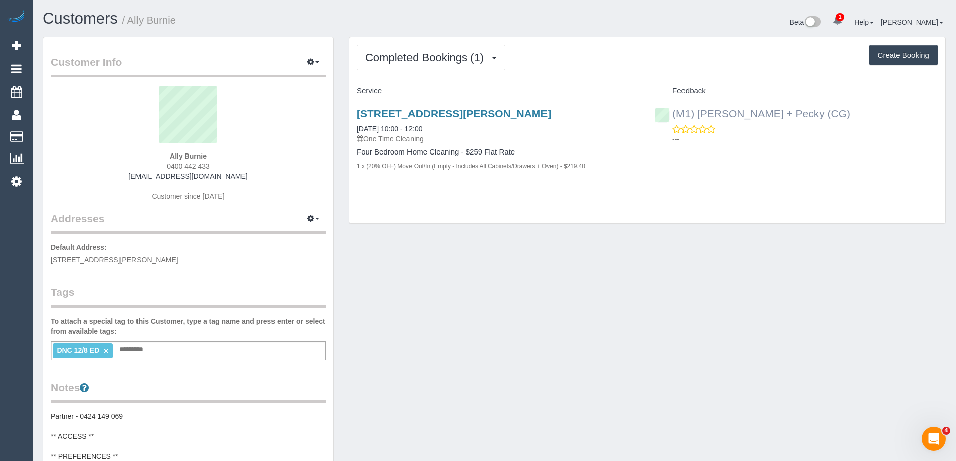
click at [669, 112] on div "(M1) Daniel + Pecky (CG) ---" at bounding box center [796, 123] width 298 height 49
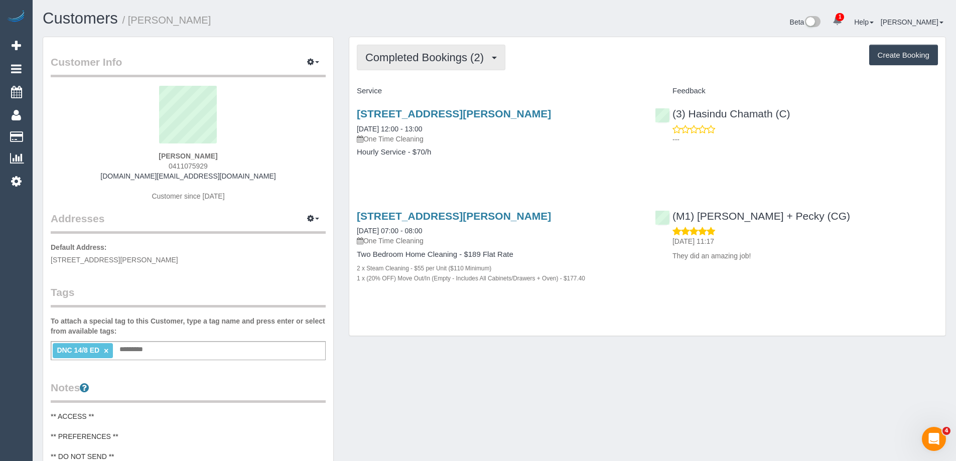
click at [443, 57] on span "Completed Bookings (2)" at bounding box center [426, 57] width 123 height 13
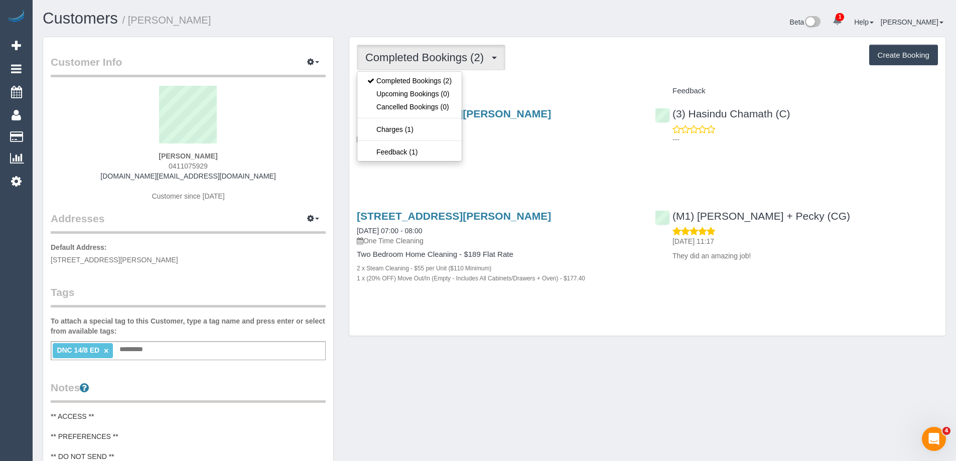
click at [443, 57] on span "Completed Bookings (2)" at bounding box center [426, 57] width 123 height 13
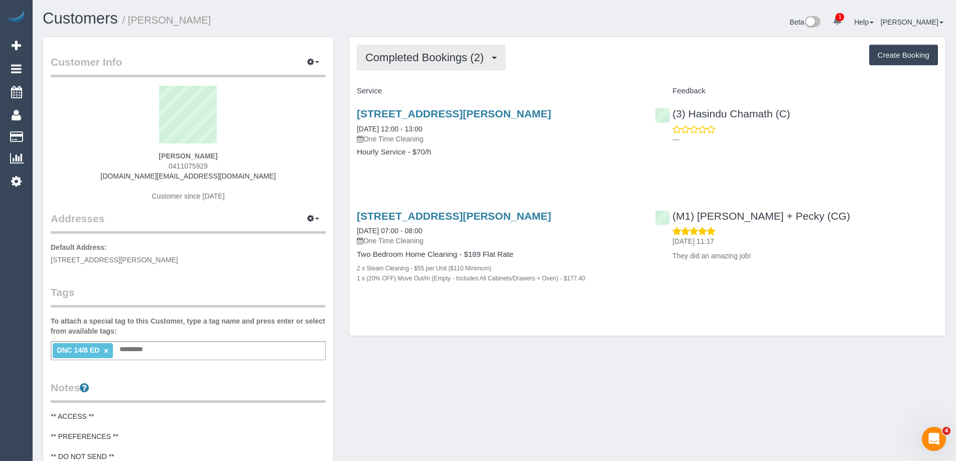
click at [443, 57] on span "Completed Bookings (2)" at bounding box center [426, 57] width 123 height 13
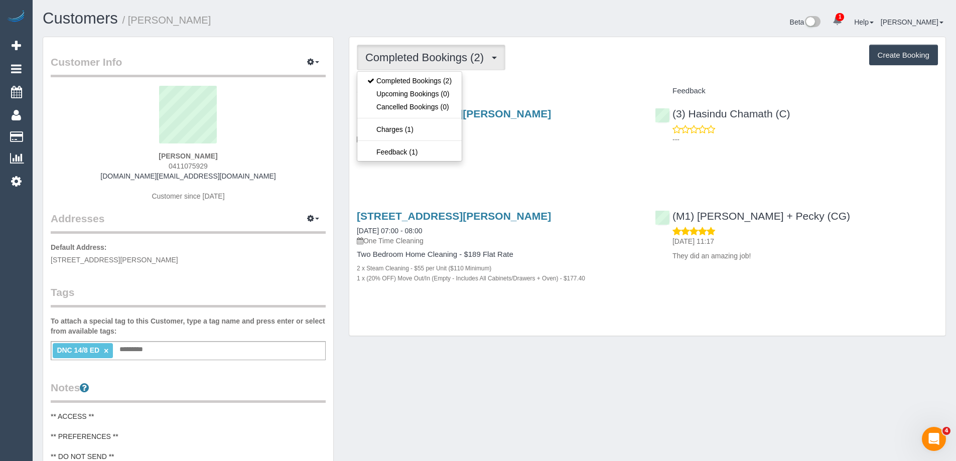
click at [443, 57] on span "Completed Bookings (2)" at bounding box center [426, 57] width 123 height 13
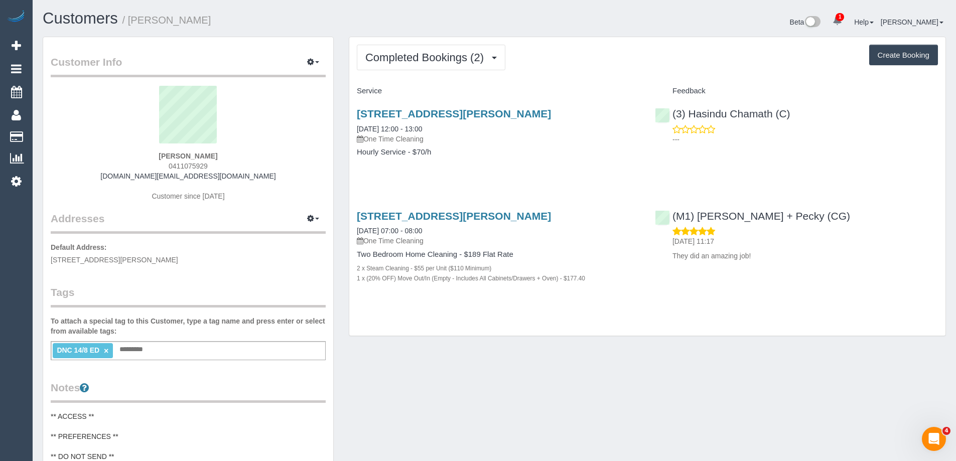
click at [106, 348] on link "×" at bounding box center [106, 351] width 5 height 9
click at [290, 28] on div "Customers / Rhianna Giusti" at bounding box center [264, 21] width 459 height 22
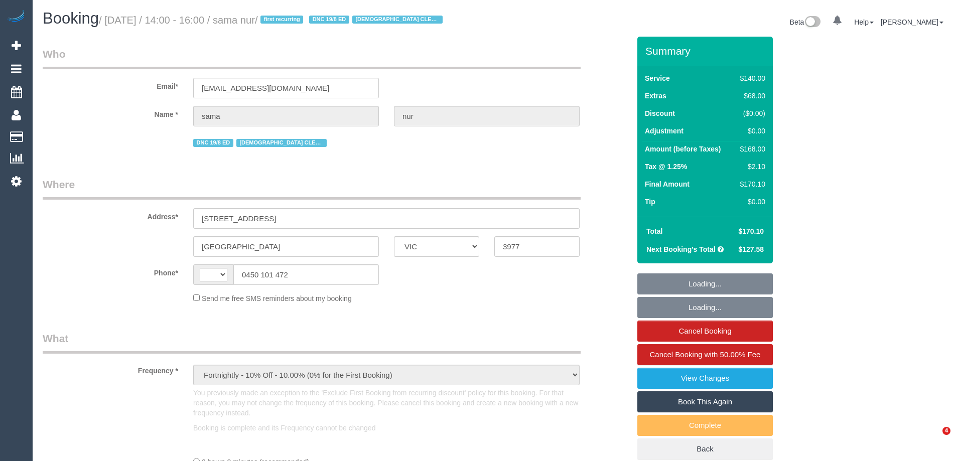
select select "VIC"
select select "string:stripe-pm_1Rx6Md2GScqysDRVujNRVWDp"
select select "number:28"
select select "number:14"
select select "number:19"
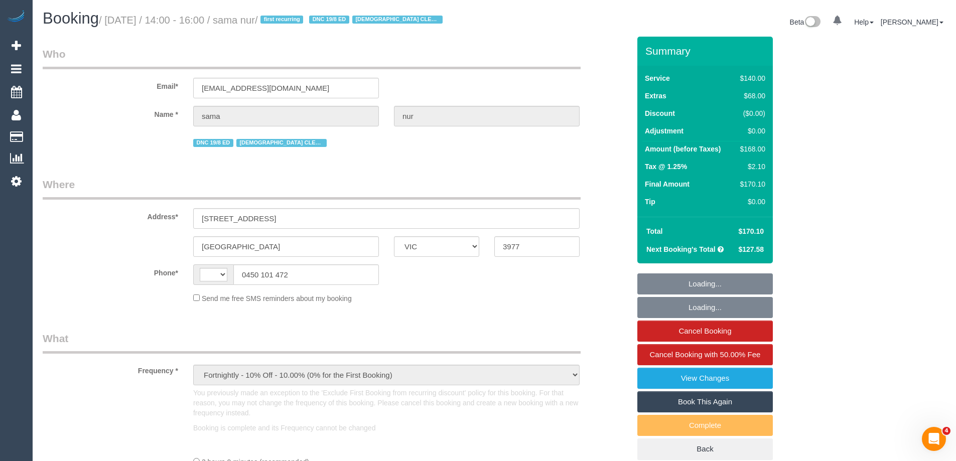
select select "number:25"
select select "number:35"
select select "number:12"
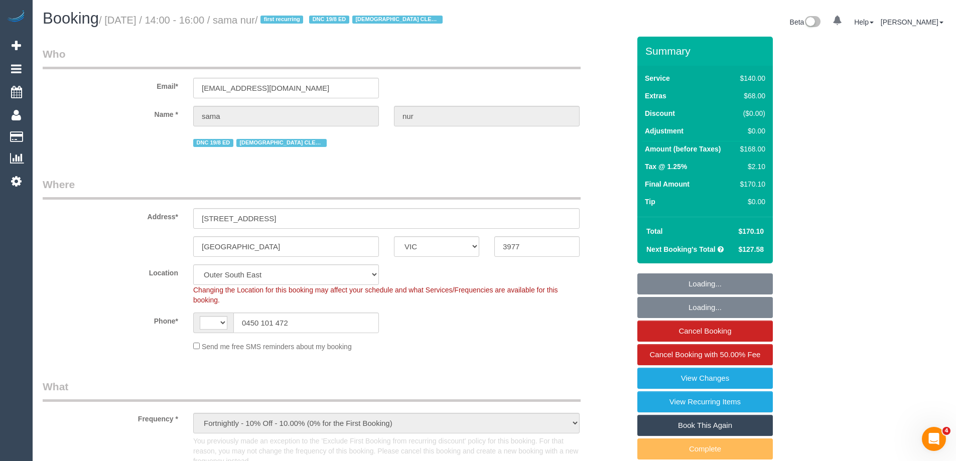
select select "object:897"
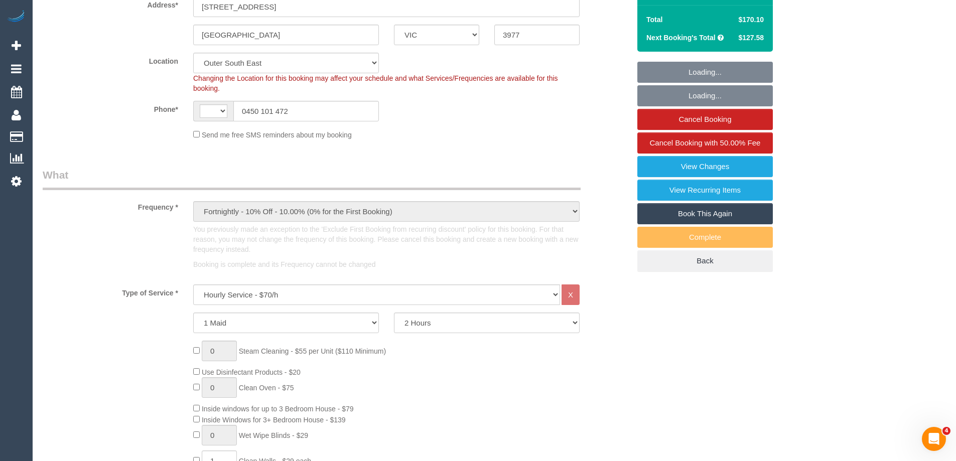
select select "string:AU"
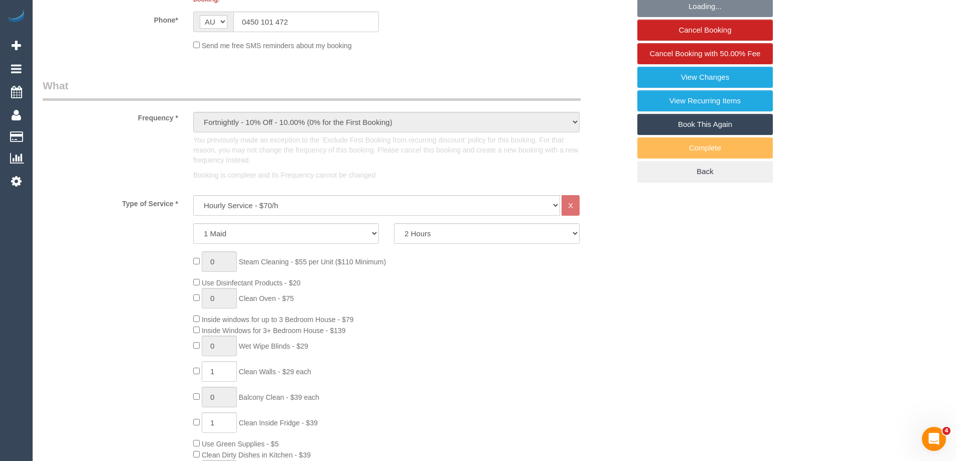
select select "spot1"
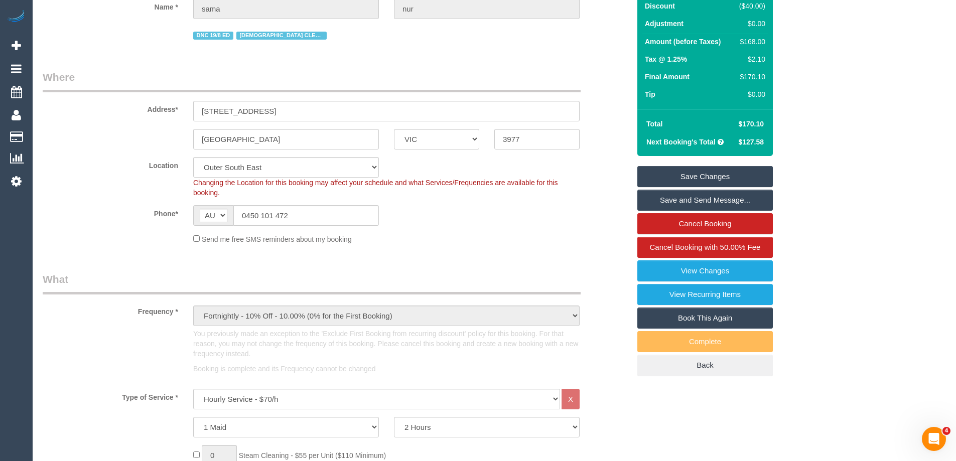
scroll to position [0, 0]
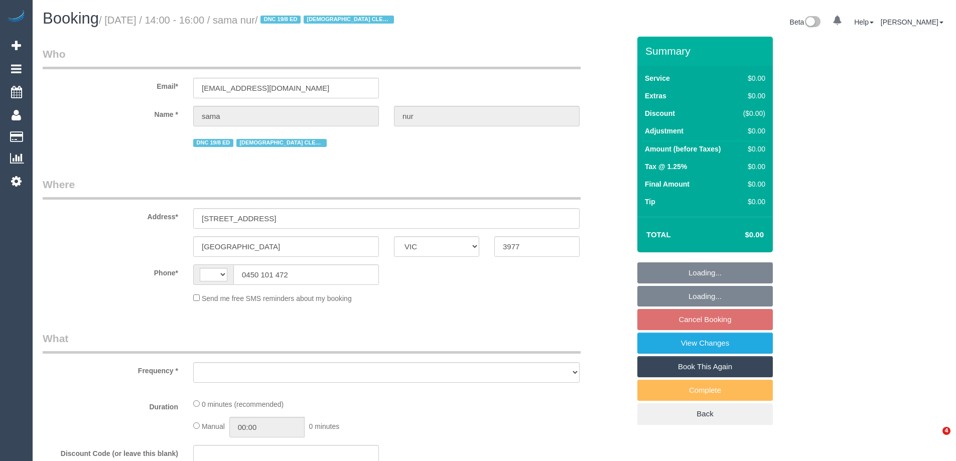
select select "VIC"
select select "number:28"
select select "number:14"
select select "number:19"
select select "number:25"
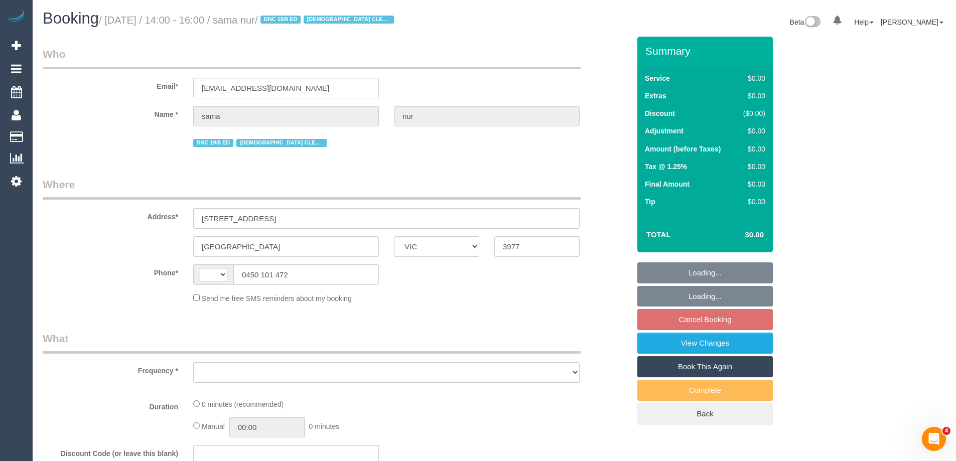
select select "number:35"
select select "number:12"
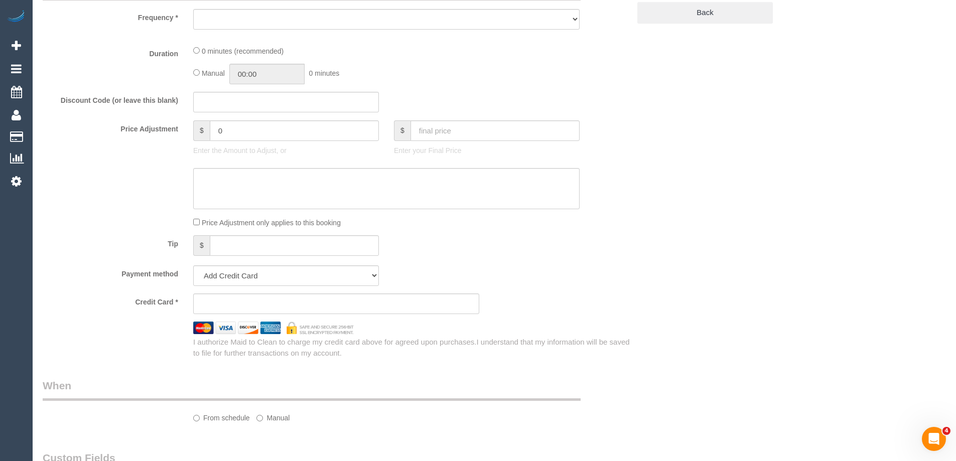
select select "string:AU"
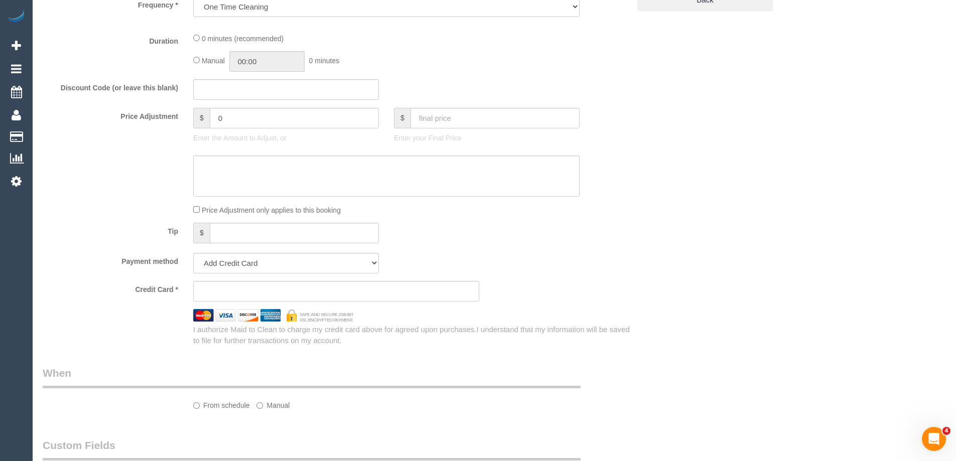
select select "object:688"
select select "string:stripe-pm_1Rx6Md2GScqysDRVujNRVWDp"
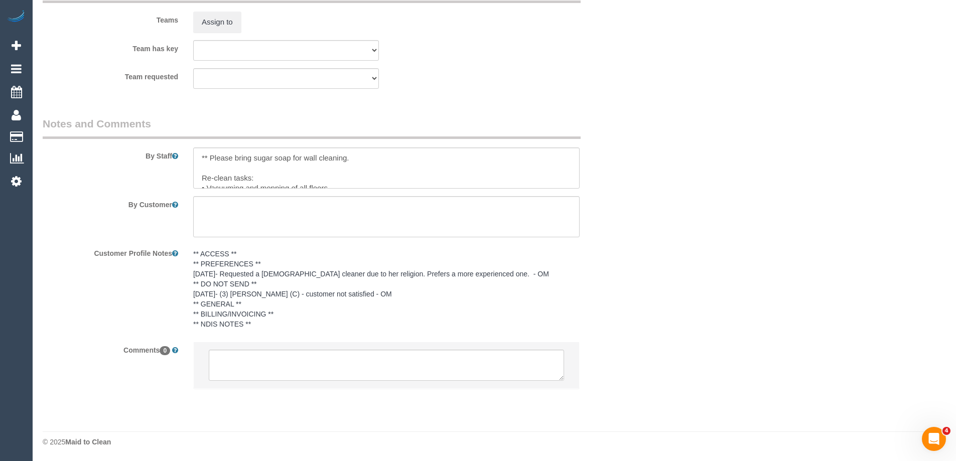
scroll to position [1444, 0]
click at [235, 368] on textarea at bounding box center [386, 364] width 355 height 31
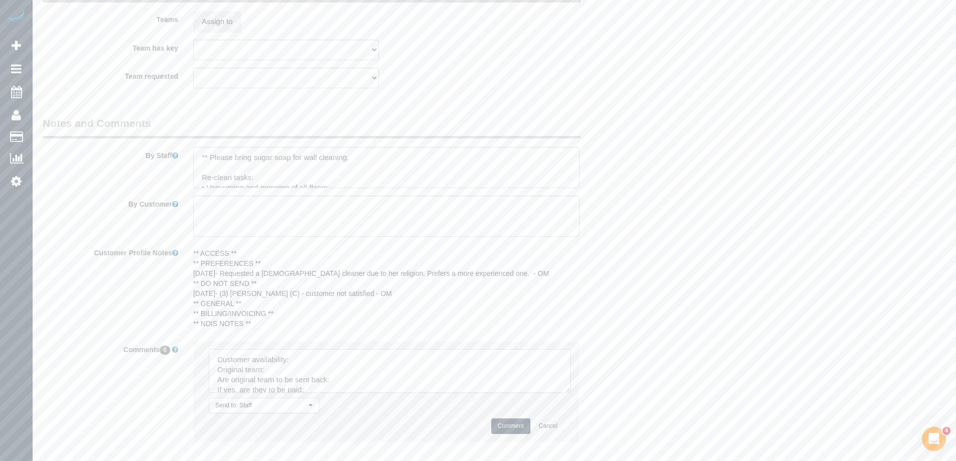
drag, startPoint x: 558, startPoint y: 377, endPoint x: 339, endPoint y: 370, distance: 219.8
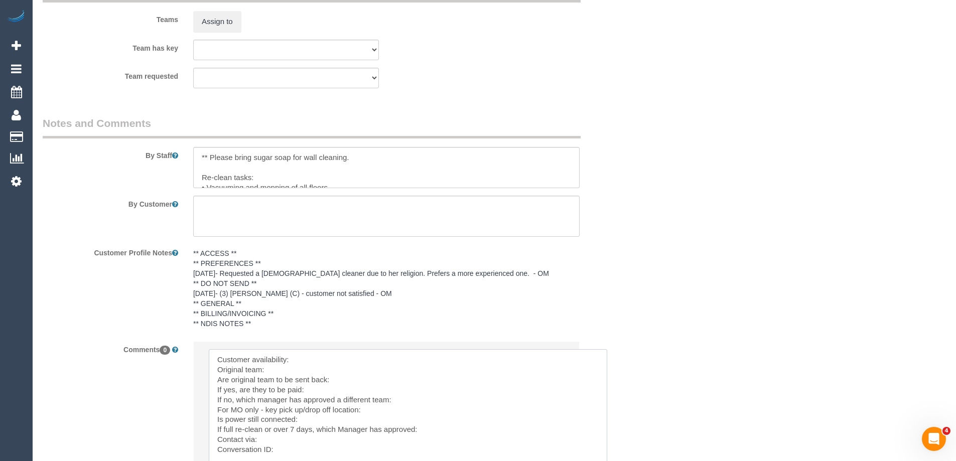
click at [299, 353] on textarea at bounding box center [408, 416] width 398 height 134
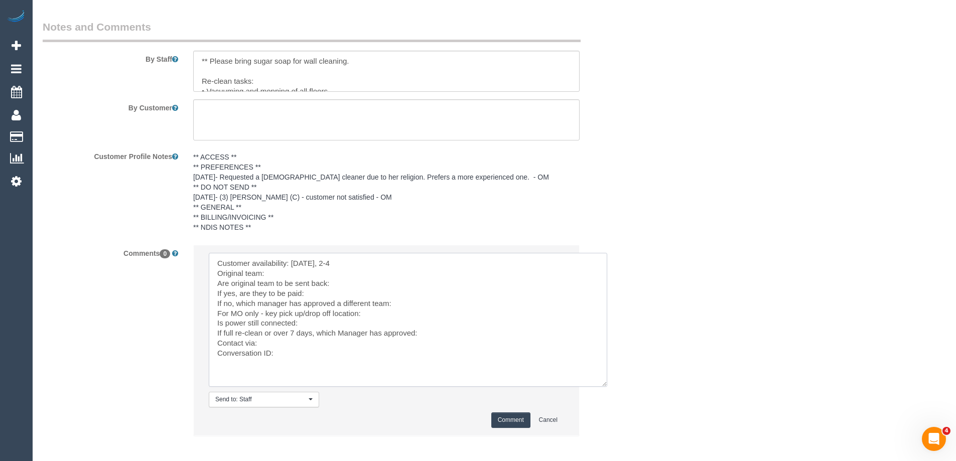
scroll to position [1544, 0]
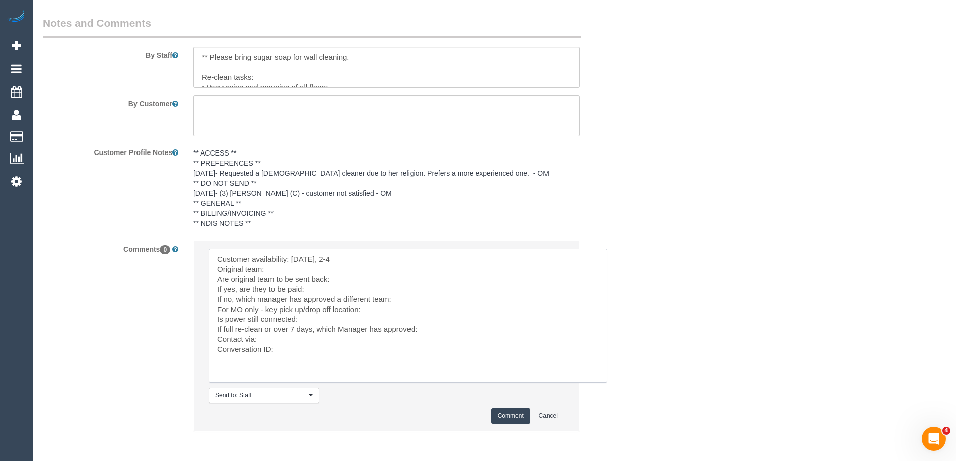
paste textarea "(3) Milasha Fernando (C)"
click at [345, 278] on textarea at bounding box center [408, 316] width 398 height 134
click at [414, 299] on textarea at bounding box center [408, 316] width 398 height 134
click at [428, 332] on textarea at bounding box center [408, 316] width 398 height 134
click at [339, 349] on textarea at bounding box center [408, 316] width 398 height 134
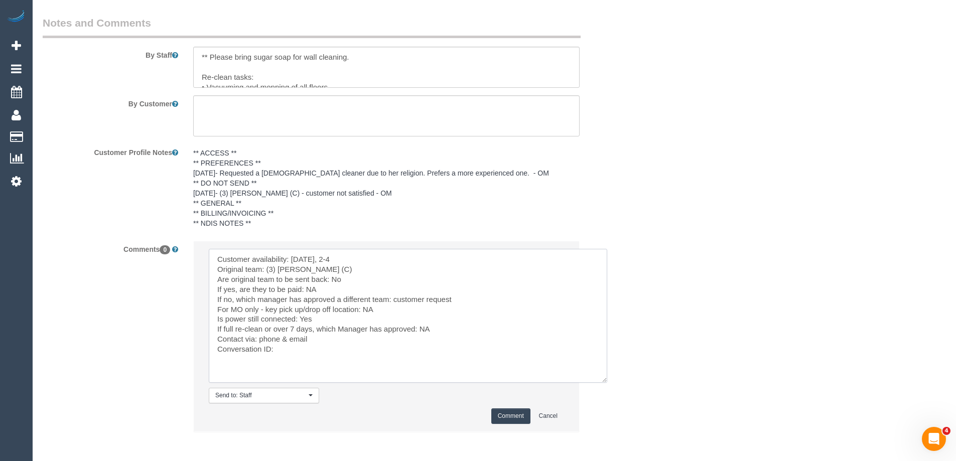
paste textarea "cnv_q87g1hr"
type textarea "Customer availability: Tue 26/8, 2-4 Original team: (3) Milasha Fernando (C) Ar…"
click at [509, 411] on button "Comment" at bounding box center [510, 416] width 39 height 16
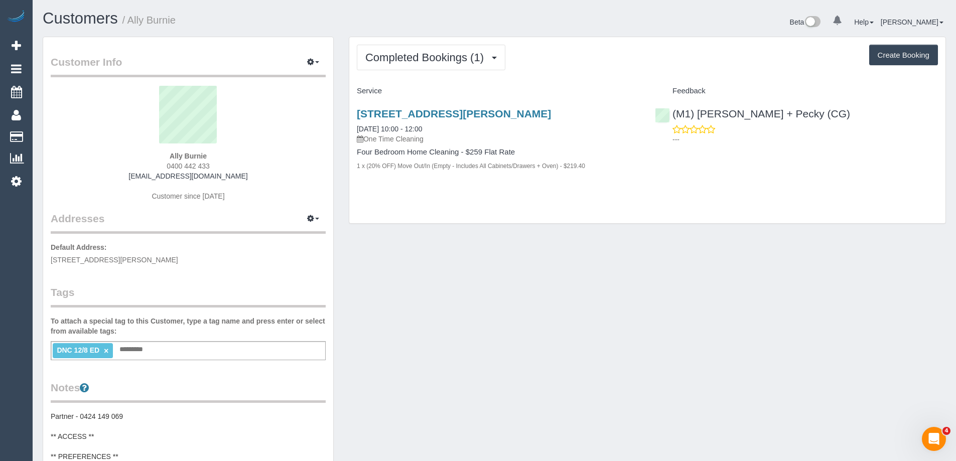
drag, startPoint x: 219, startPoint y: 165, endPoint x: 149, endPoint y: 166, distance: 69.7
click at [148, 166] on div "Ally Burnie 0400 442 433 burnie.alexandra@gmail.com Customer since 2025" at bounding box center [188, 148] width 275 height 125
copy span "0400 442 433"
click at [399, 249] on div "Customer Info Edit Contact Info Send Message Email Preferences Special Sales Ta…" at bounding box center [494, 419] width 918 height 764
click at [683, 251] on div "Customer Info Edit Contact Info Send Message Email Preferences Special Sales Ta…" at bounding box center [494, 419] width 918 height 764
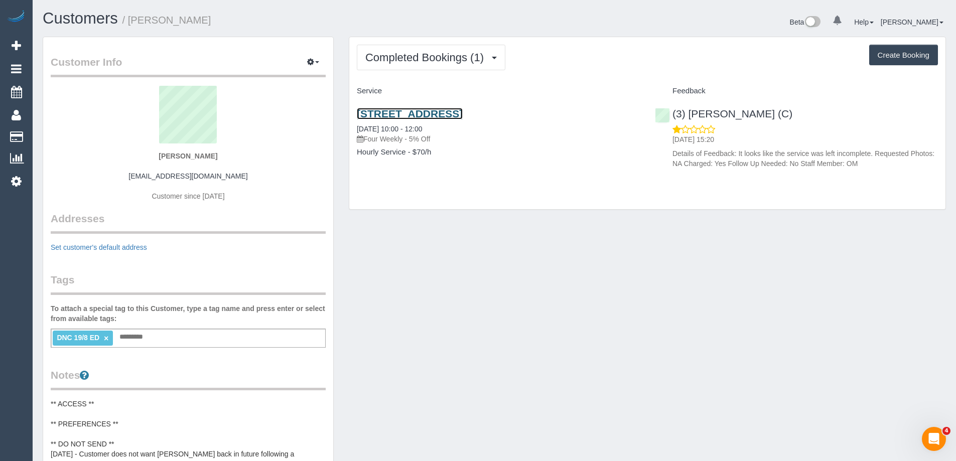
click at [386, 112] on link "[STREET_ADDRESS]" at bounding box center [410, 114] width 106 height 12
click at [584, 243] on div "Customer Info Edit Contact Info Send Message Email Preferences Special Sales Ta…" at bounding box center [494, 415] width 918 height 757
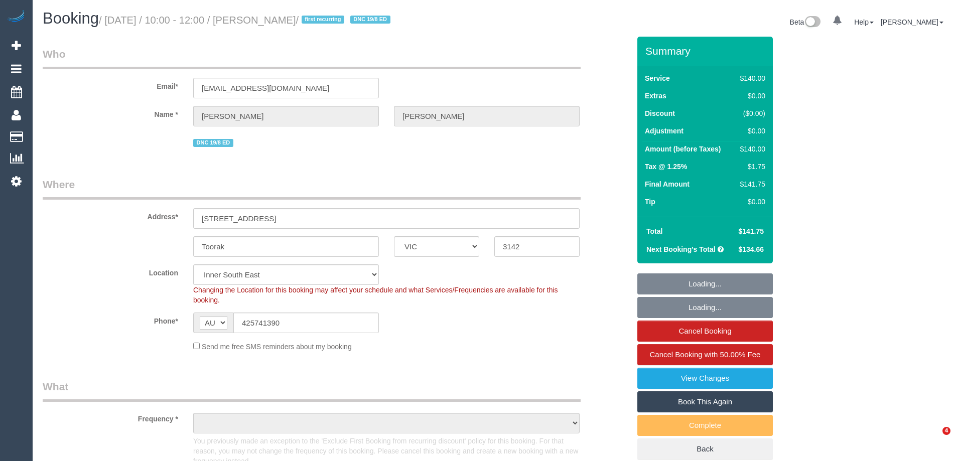
select select "VIC"
select select "string:stripe-pm_1RulWF2GScqysDRVp4WPV6ll"
select select "object:1433"
select select "number:27"
select select "number:14"
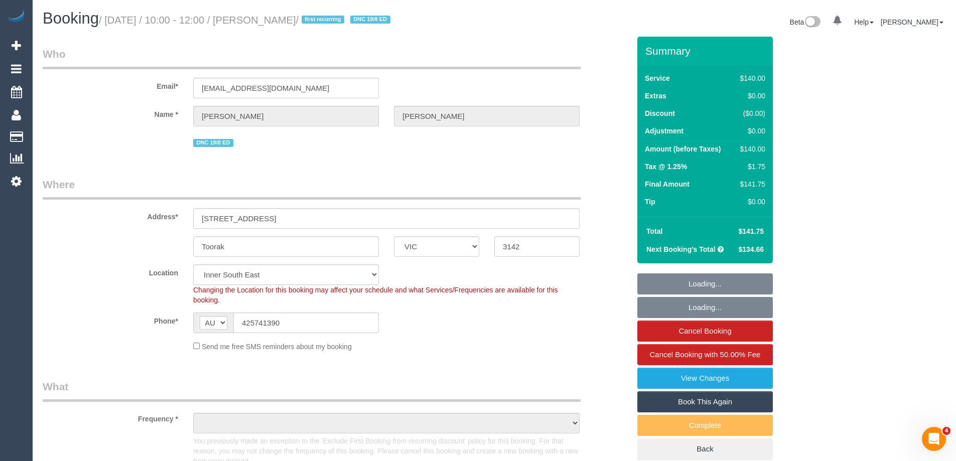
select select "number:19"
select select "number:22"
select select "number:34"
select select "number:13"
select select "spot1"
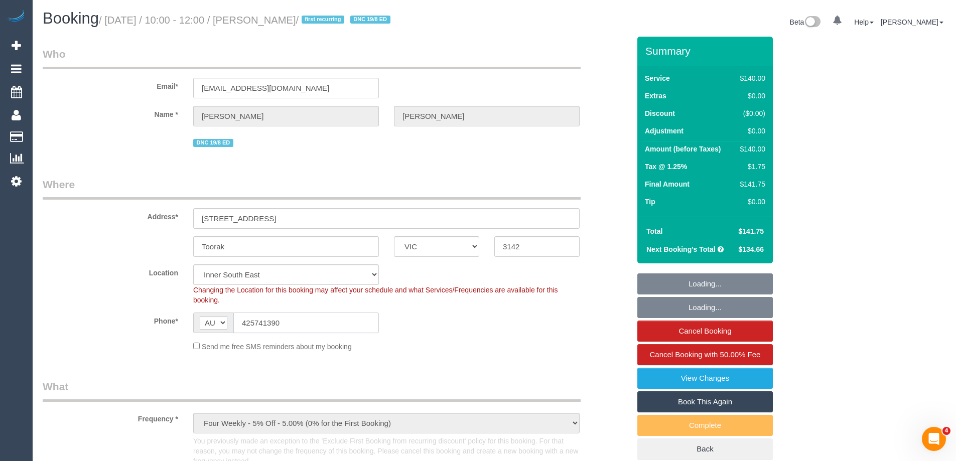
click at [273, 319] on input "425741390" at bounding box center [305, 322] width 145 height 21
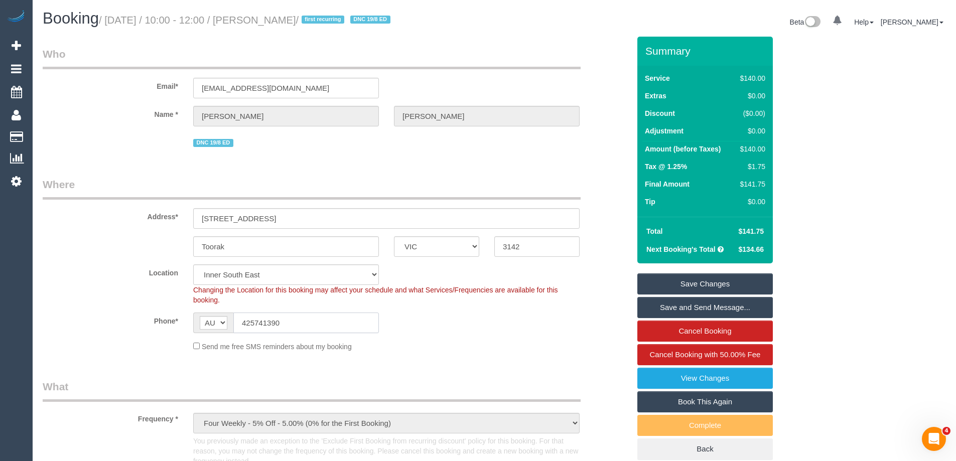
click at [271, 321] on input "425741390" at bounding box center [305, 322] width 145 height 21
click at [270, 321] on input "425741390" at bounding box center [305, 322] width 145 height 21
click at [265, 327] on input "425741390" at bounding box center [305, 322] width 145 height 21
click at [264, 327] on input "425741390" at bounding box center [305, 322] width 145 height 21
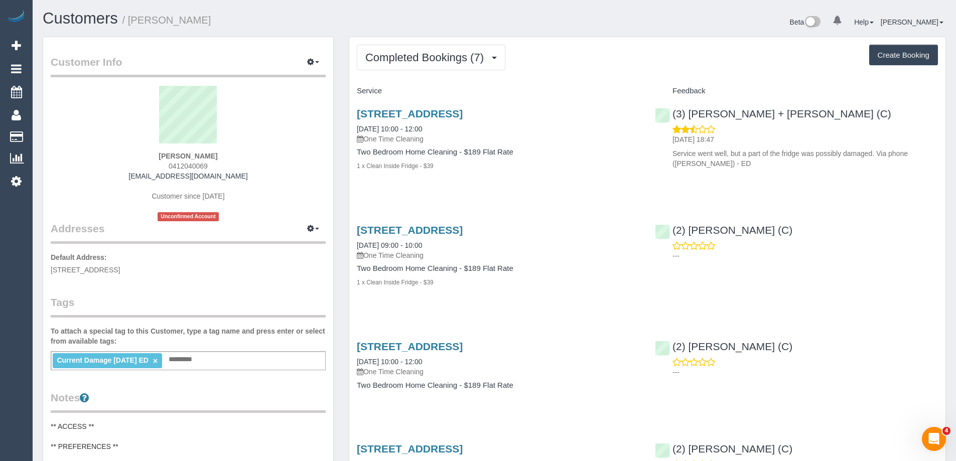
click at [539, 30] on div "Beta 0 Your Notifications You have 0 alerts Help Help Docs Take a Tour Contact …" at bounding box center [723, 23] width 459 height 27
click at [419, 51] on button "Completed Bookings (7)" at bounding box center [431, 58] width 148 height 26
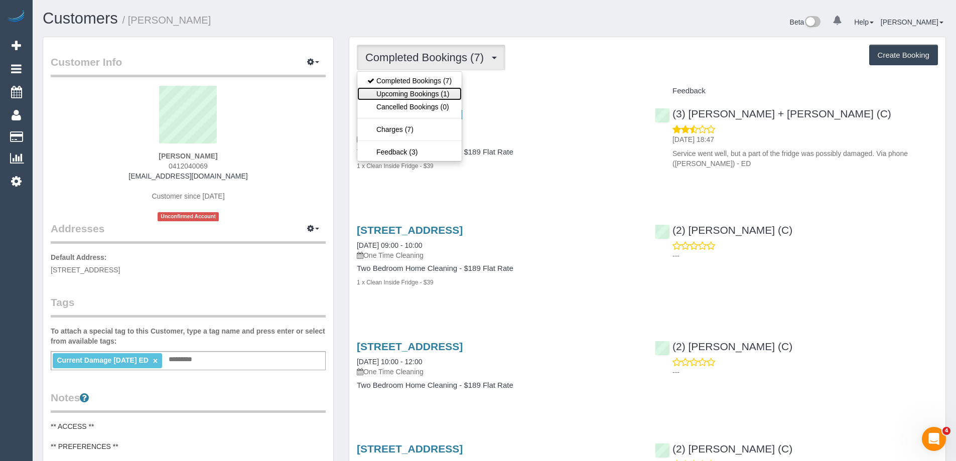
click at [413, 96] on link "Upcoming Bookings (1)" at bounding box center [409, 93] width 104 height 13
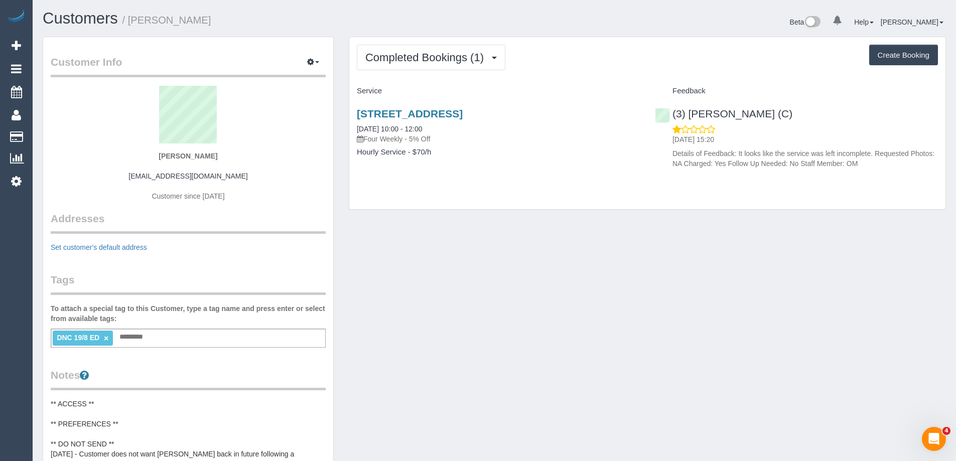
click at [315, 54] on div "Customer Info Edit Contact Info Send Message Email Preferences Special Sales Ta…" at bounding box center [188, 410] width 290 height 746
click at [315, 61] on span "button" at bounding box center [317, 62] width 4 height 2
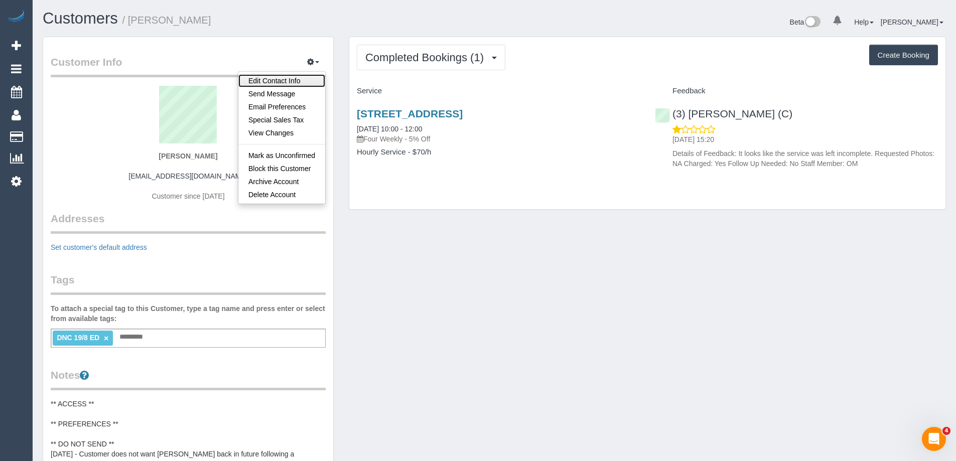
click at [300, 77] on link "Edit Contact Info" at bounding box center [281, 80] width 87 height 13
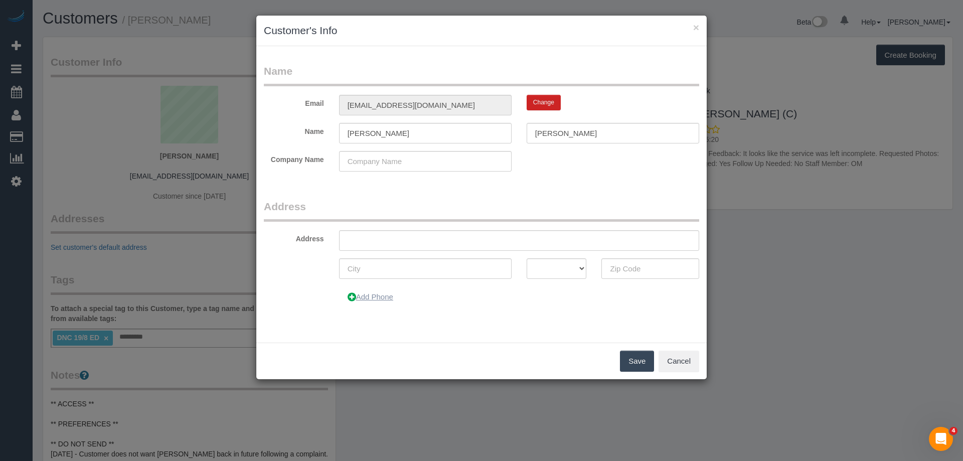
click at [374, 300] on button "Add Phone" at bounding box center [370, 296] width 63 height 21
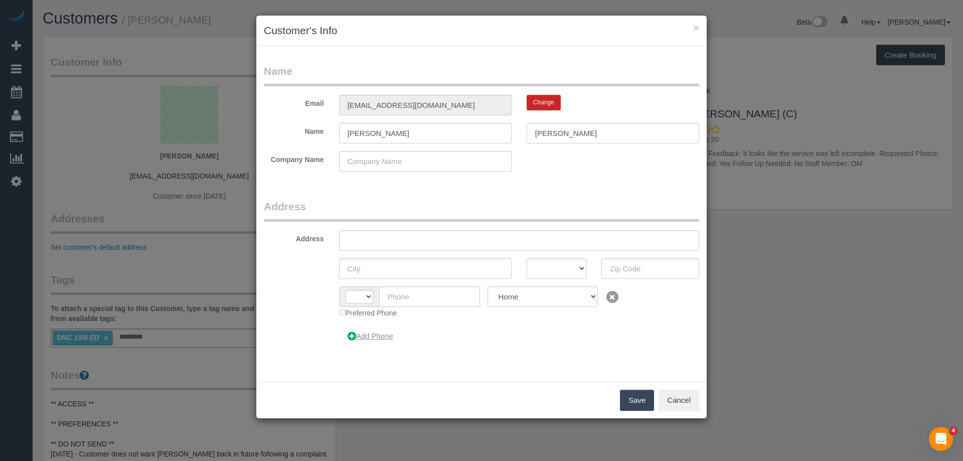
select select "string:AU"
click at [426, 303] on input "text" at bounding box center [429, 296] width 101 height 21
paste input "+61 425 741 390"
drag, startPoint x: 404, startPoint y: 293, endPoint x: 358, endPoint y: 292, distance: 45.7
click at [359, 293] on div "AF AL DZ AD AO AI AQ AG AR AM AW AU AT AZ BS BH BD BB BY BE BZ BJ BM BT BO BA B…" at bounding box center [409, 296] width 141 height 21
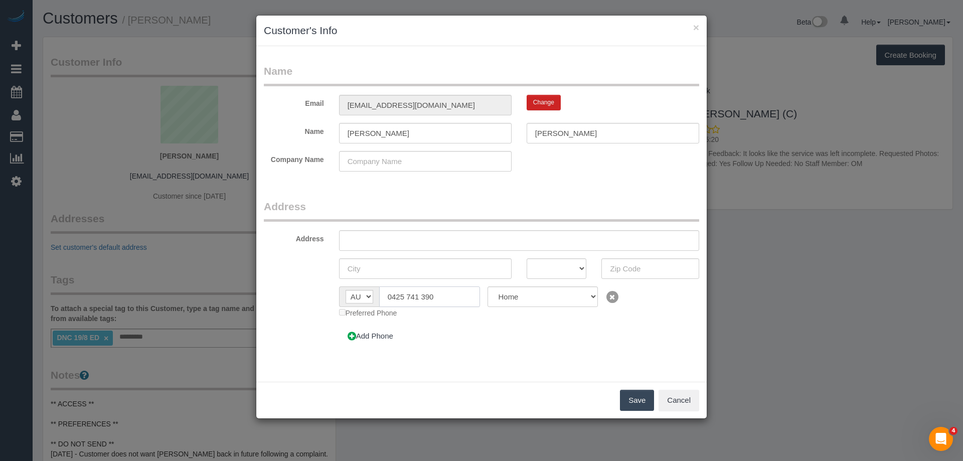
type input "0425 741 390"
click at [639, 404] on button "Save" at bounding box center [637, 400] width 34 height 21
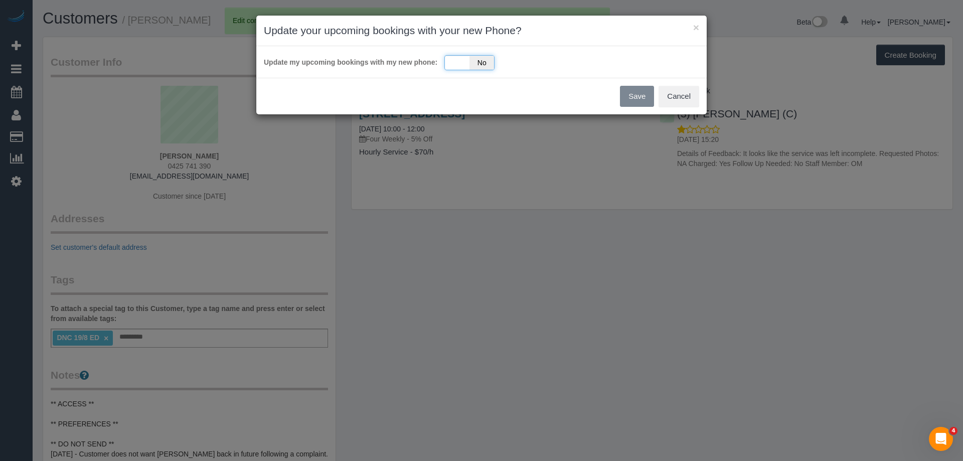
click at [451, 66] on div "Yes No" at bounding box center [469, 62] width 50 height 15
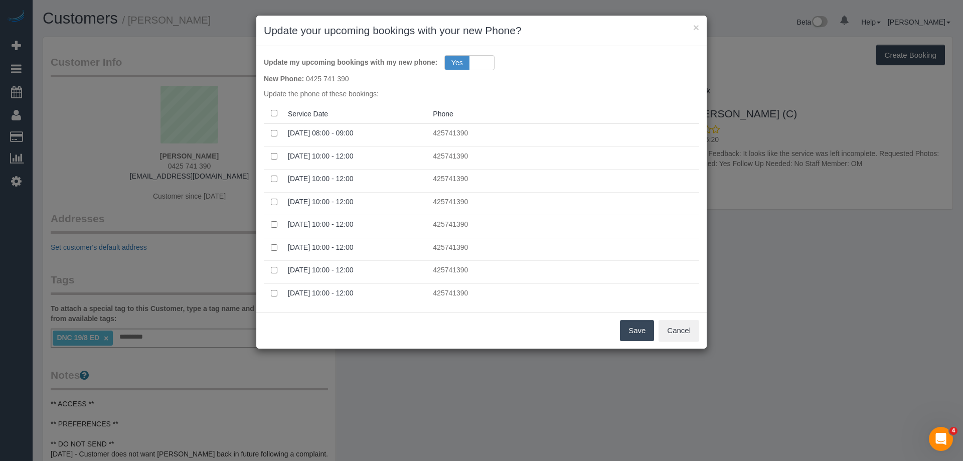
click at [641, 329] on button "Save" at bounding box center [637, 330] width 34 height 21
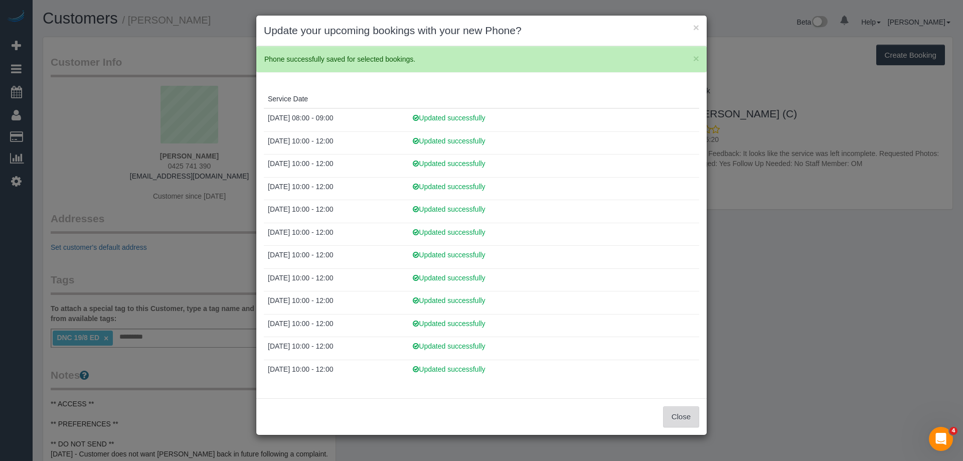
click at [679, 416] on button "Close" at bounding box center [681, 416] width 36 height 21
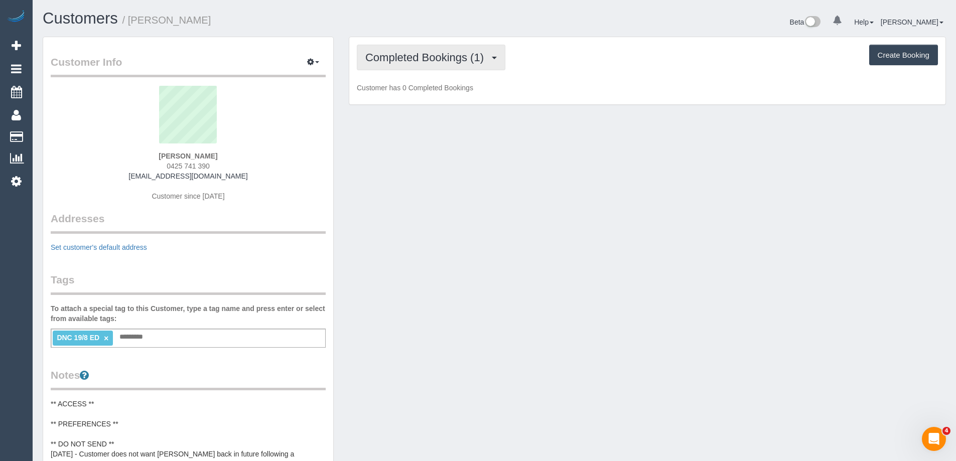
click at [442, 61] on span "Completed Bookings (1)" at bounding box center [426, 57] width 123 height 13
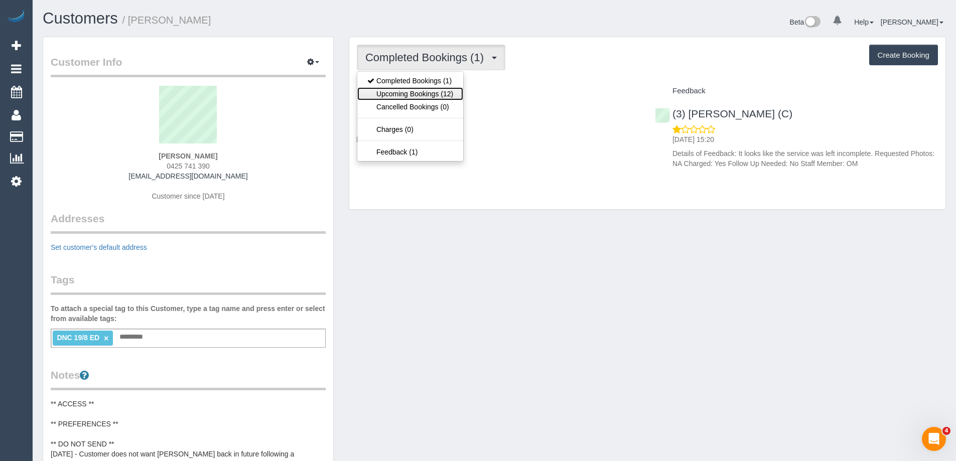
click at [430, 92] on link "Upcoming Bookings (12)" at bounding box center [410, 93] width 106 height 13
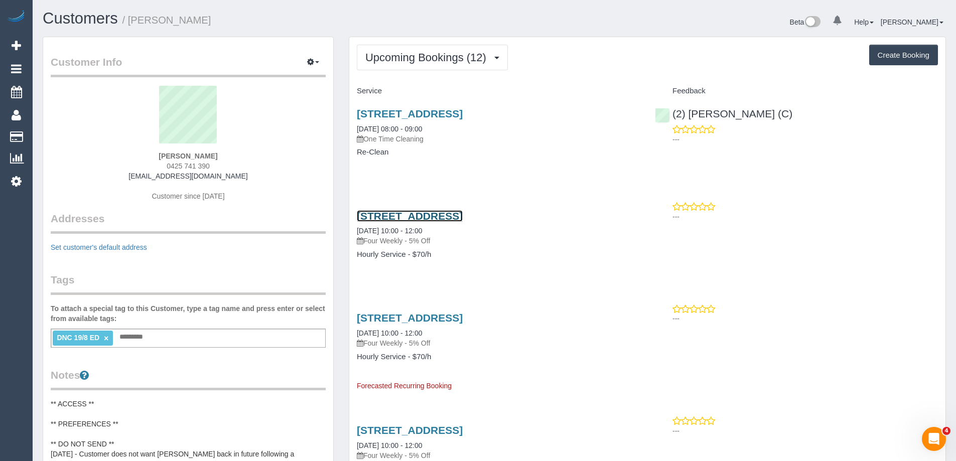
click at [429, 218] on link "[STREET_ADDRESS]" at bounding box center [410, 216] width 106 height 12
click at [557, 45] on div "Upcoming Bookings (12) Completed Bookings (1) Upcoming Bookings (12) Cancelled …" at bounding box center [647, 58] width 581 height 26
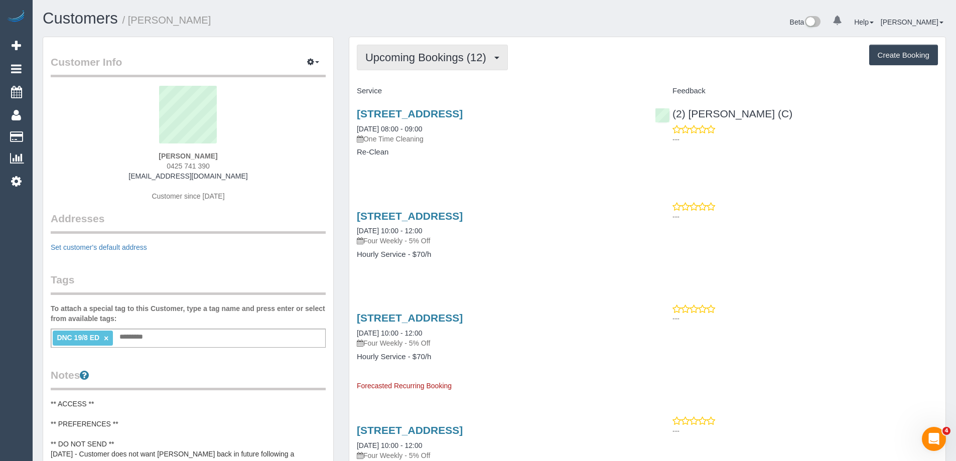
click at [434, 63] on span "Upcoming Bookings (12)" at bounding box center [428, 57] width 126 height 13
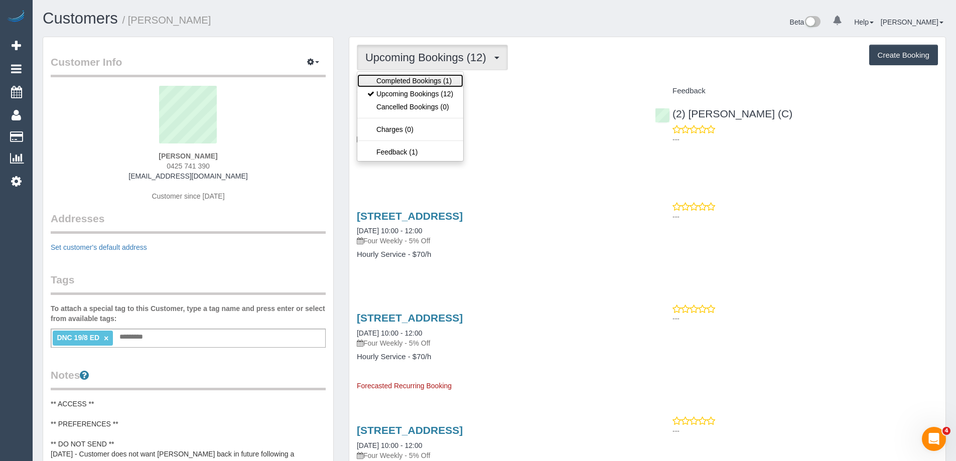
click at [419, 77] on link "Completed Bookings (1)" at bounding box center [410, 80] width 106 height 13
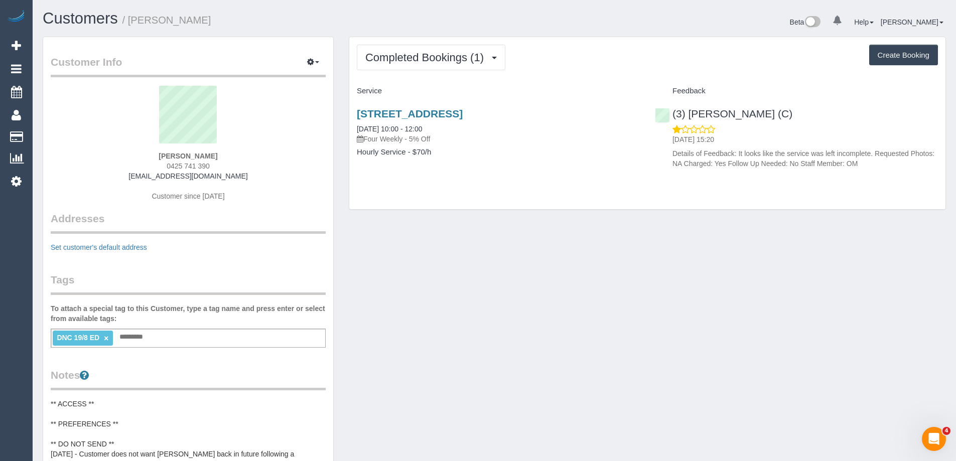
drag, startPoint x: 570, startPoint y: 245, endPoint x: 515, endPoint y: 157, distance: 103.7
click at [570, 245] on div "Customer Info Edit Contact Info Send Message Email Preferences Special Sales Ta…" at bounding box center [494, 415] width 918 height 757
click at [450, 64] on button "Completed Bookings (1)" at bounding box center [431, 58] width 148 height 26
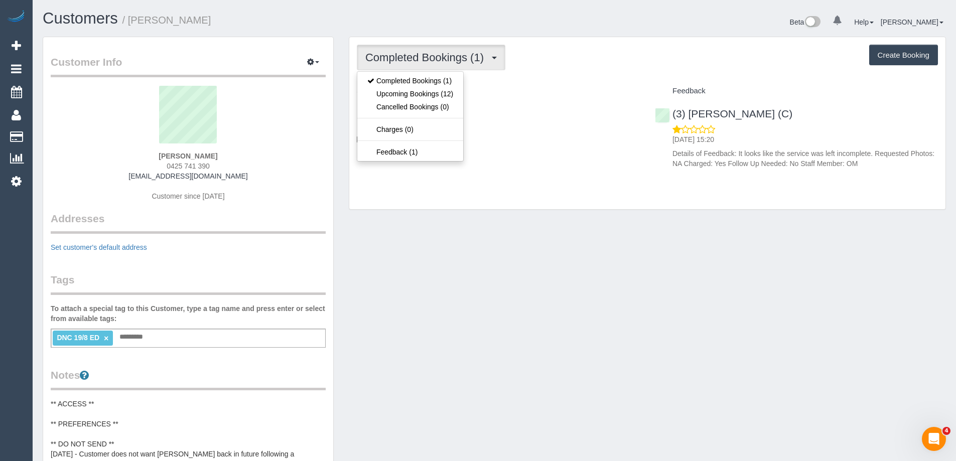
click at [450, 64] on button "Completed Bookings (1)" at bounding box center [431, 58] width 148 height 26
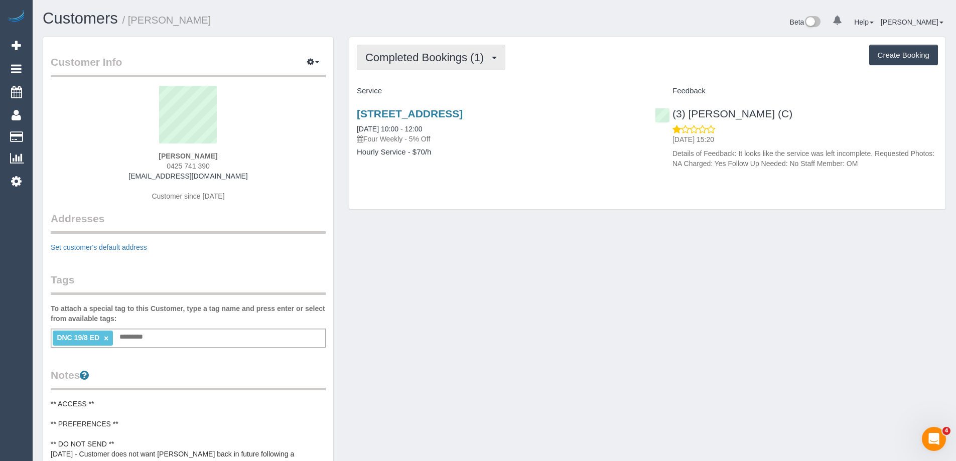
click at [428, 54] on span "Completed Bookings (1)" at bounding box center [426, 57] width 123 height 13
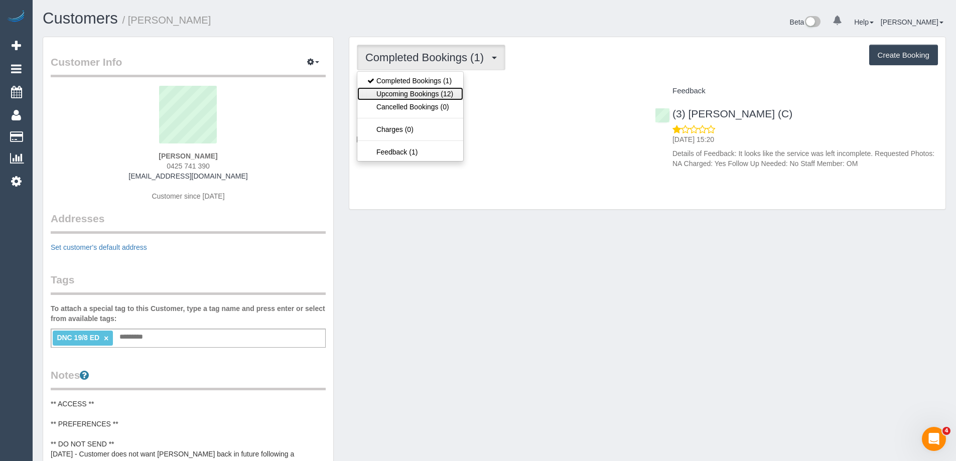
click at [415, 88] on link "Upcoming Bookings (12)" at bounding box center [410, 93] width 106 height 13
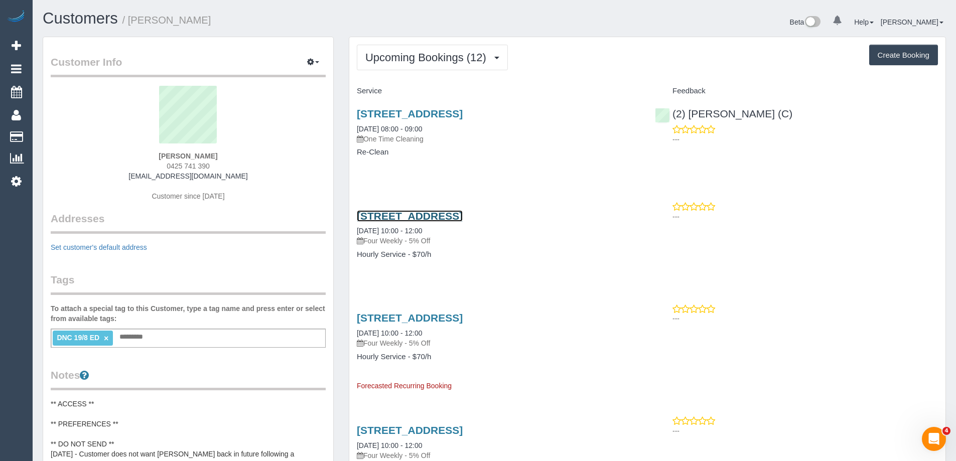
click at [433, 212] on link "[STREET_ADDRESS]" at bounding box center [410, 216] width 106 height 12
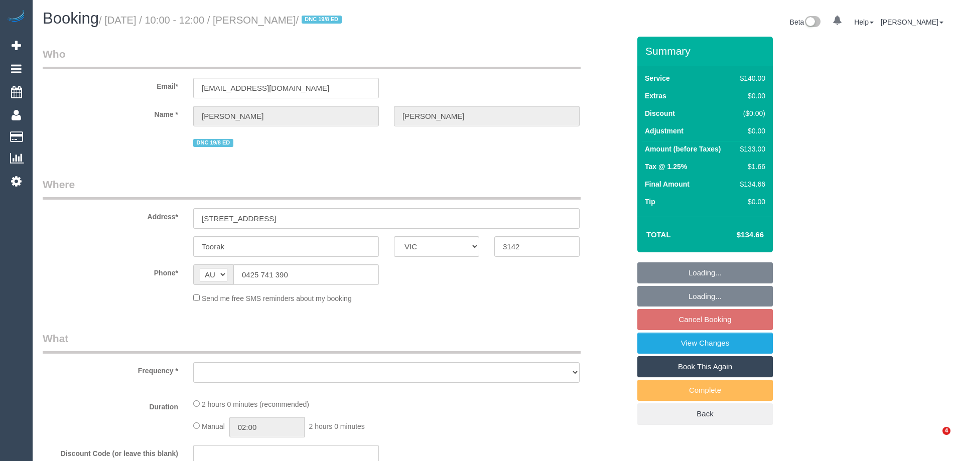
select select "VIC"
select select "object:531"
select select "string:stripe-pm_1RulWF2GScqysDRVp4WPV6ll"
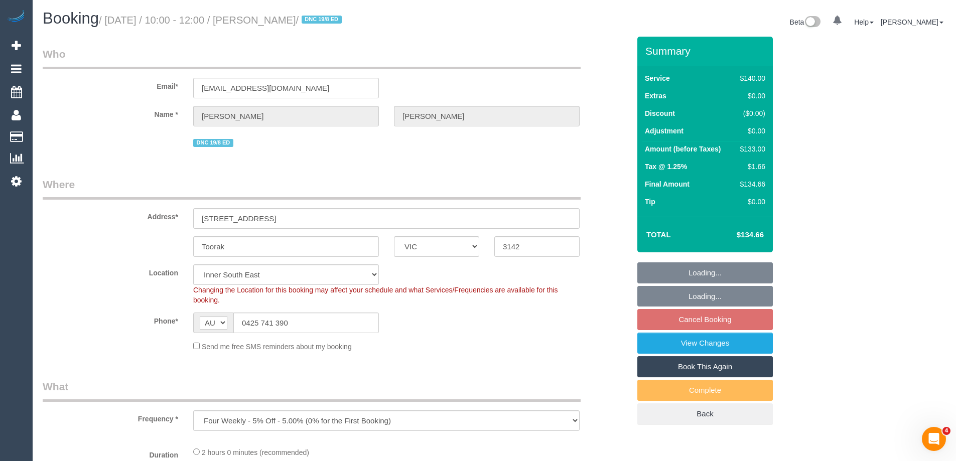
select select "number:27"
select select "number:14"
select select "number:19"
select select "number:22"
select select "number:34"
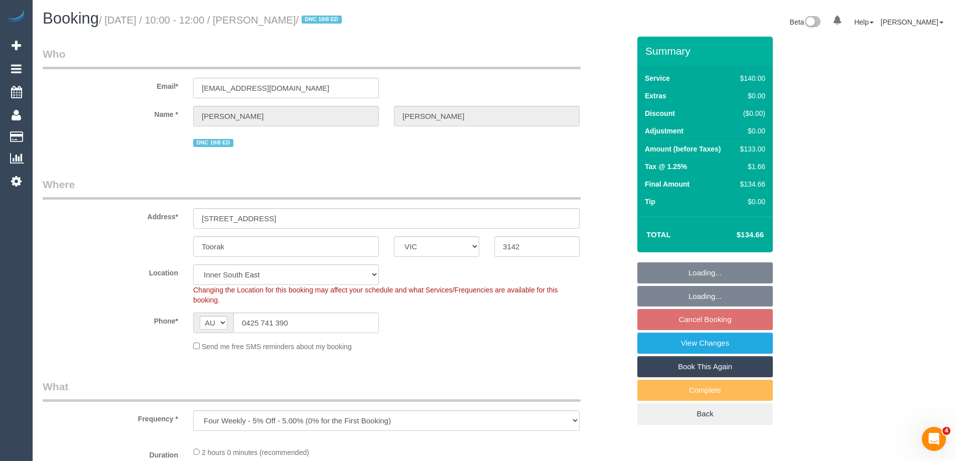
select select "number:13"
select select "object:684"
select select "spot3"
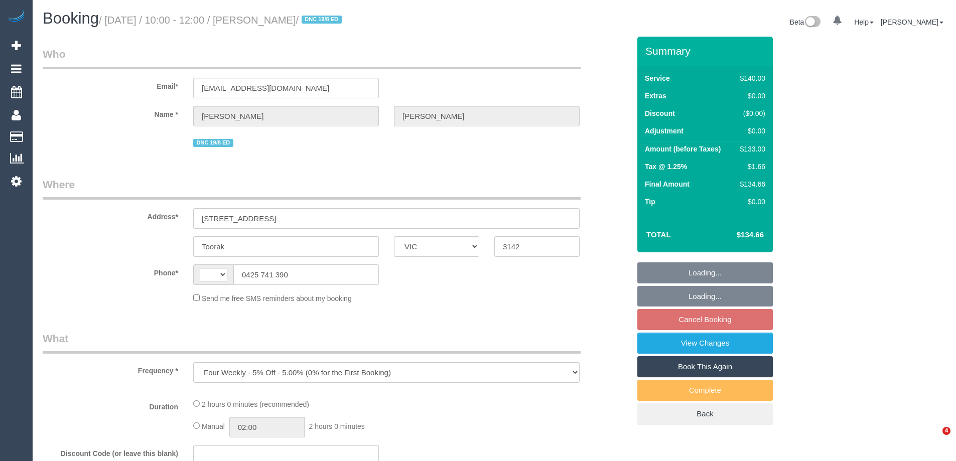
select select "VIC"
select select "object:455"
select select "string:stripe-pm_1RulWF2GScqysDRVp4WPV6ll"
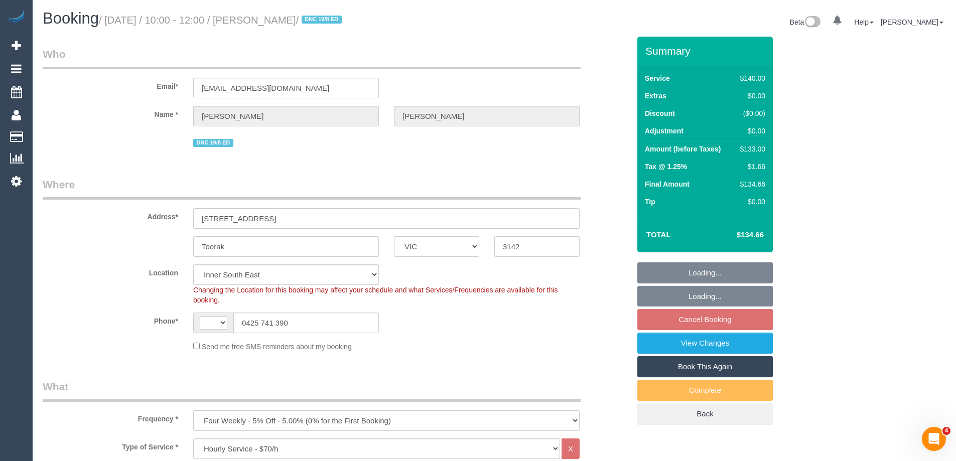
select select "string:AU"
select select "number:27"
select select "number:14"
select select "number:19"
select select "number:22"
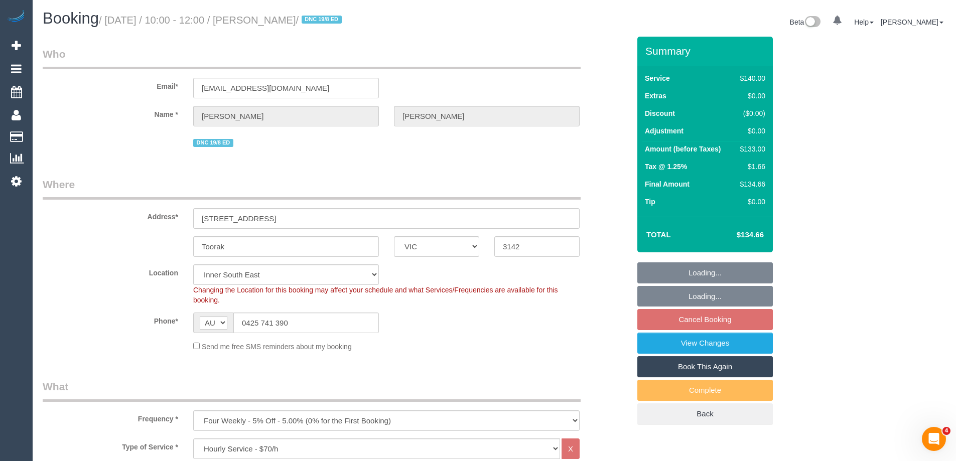
select select "number:34"
select select "number:13"
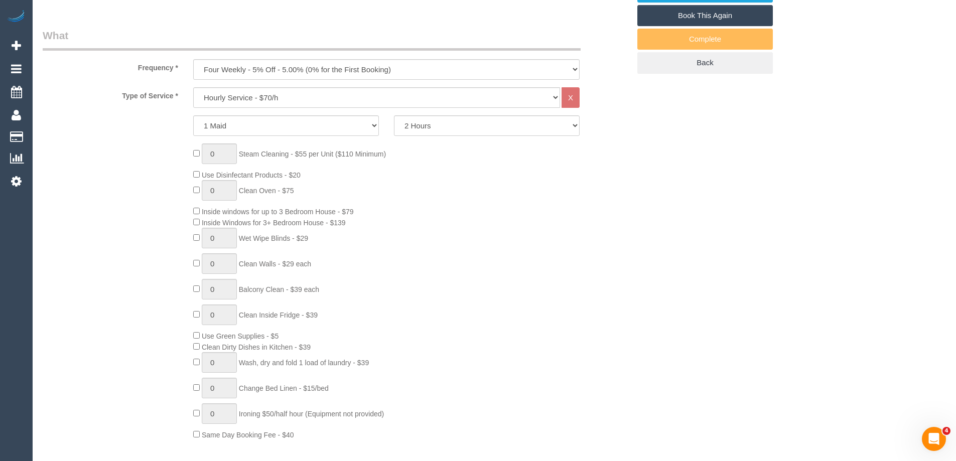
select select "spot3"
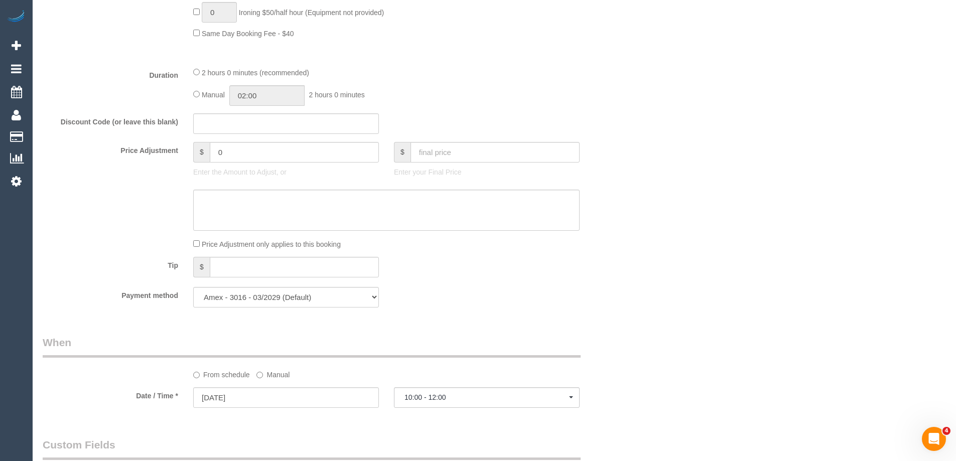
scroll to position [1003, 0]
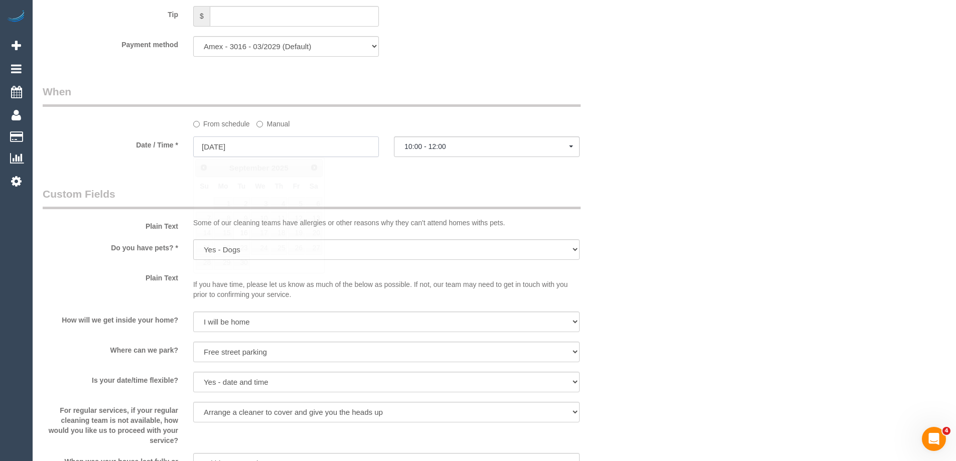
click at [264, 149] on input "16/09/2025" at bounding box center [286, 146] width 186 height 21
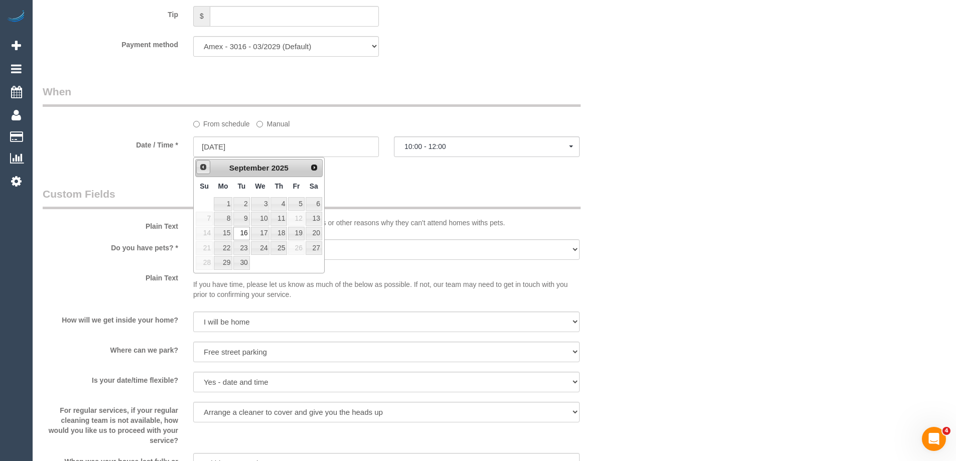
click at [202, 168] on span "Prev" at bounding box center [203, 167] width 8 height 8
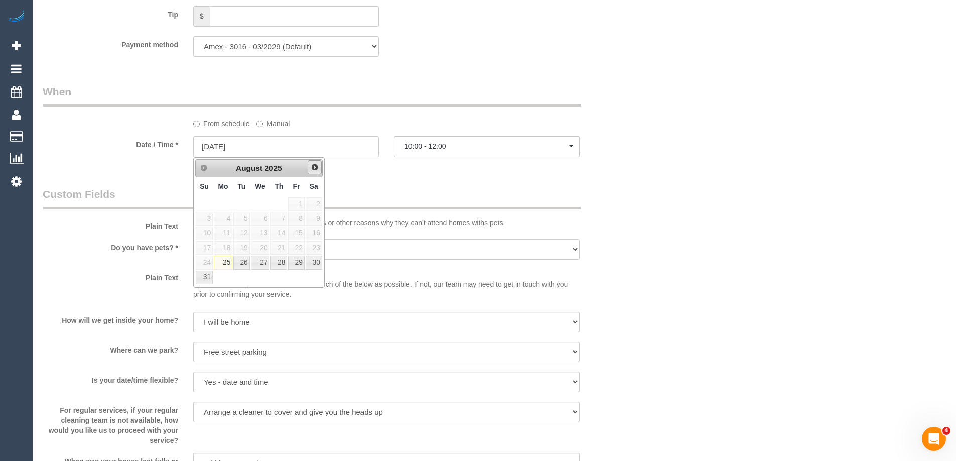
click at [316, 166] on span "Next" at bounding box center [314, 167] width 8 height 8
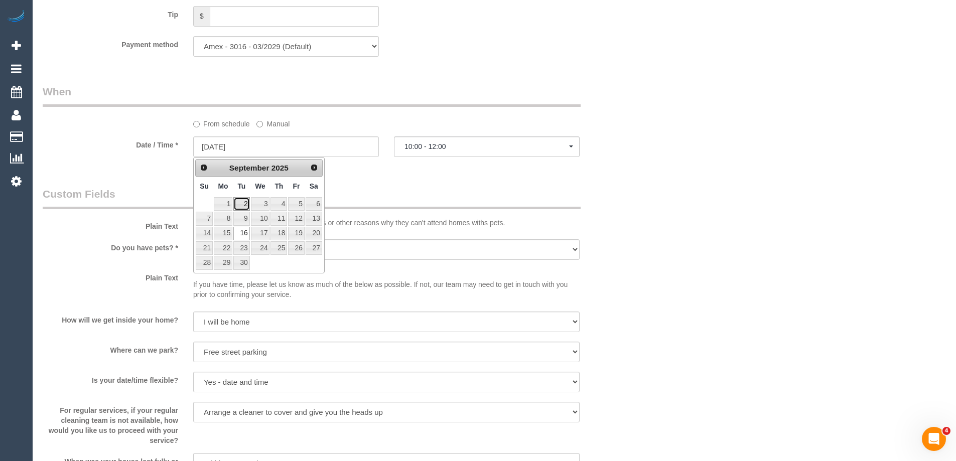
click at [240, 204] on link "2" at bounding box center [241, 204] width 16 height 14
type input "02/09/2025"
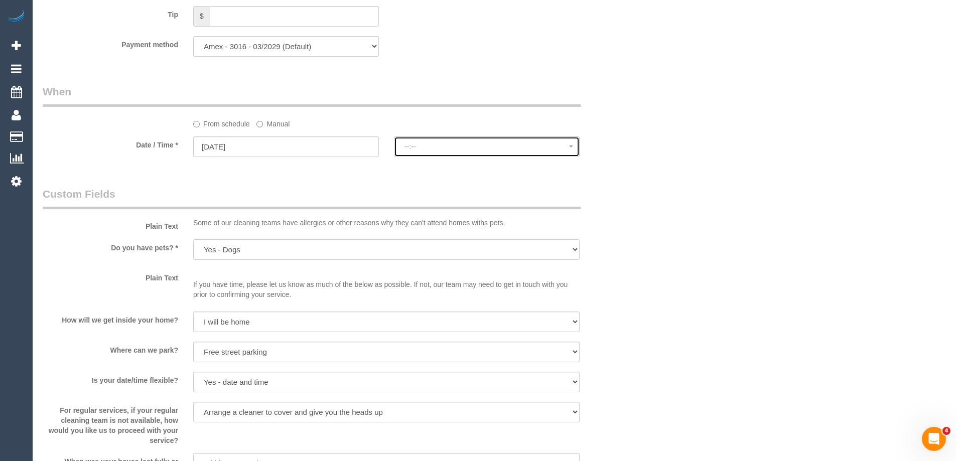
click at [438, 141] on button "--:--" at bounding box center [487, 146] width 186 height 21
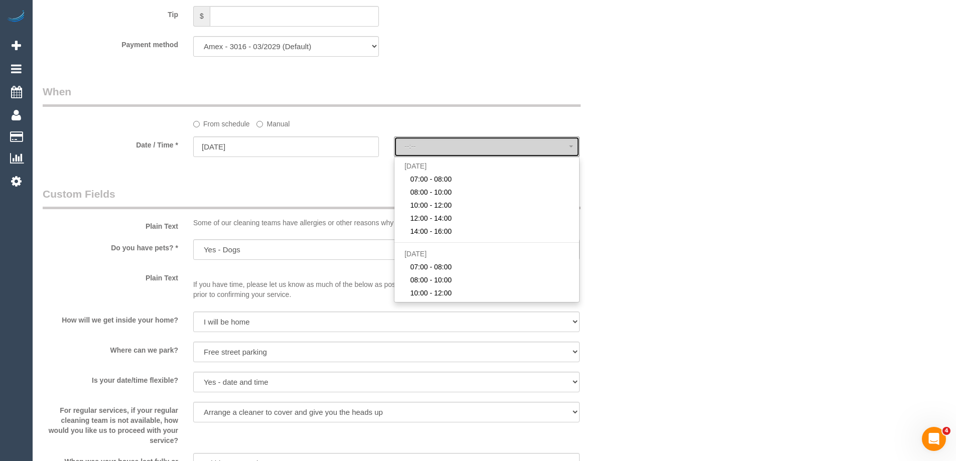
select select "spot26"
click at [696, 138] on div "Who Email* matthewschofield999@gmail.com Name * MATTHEW SCHOFIELD DNC 19/8 ED W…" at bounding box center [494, 6] width 903 height 1947
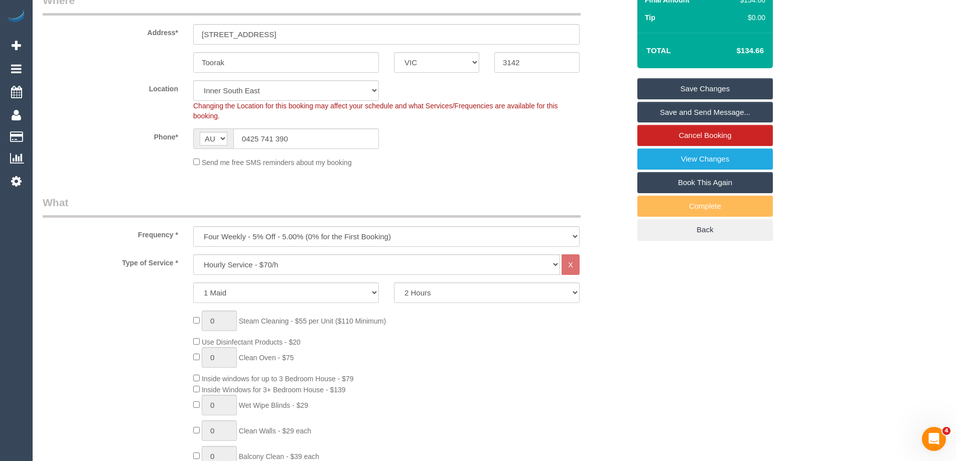
scroll to position [0, 0]
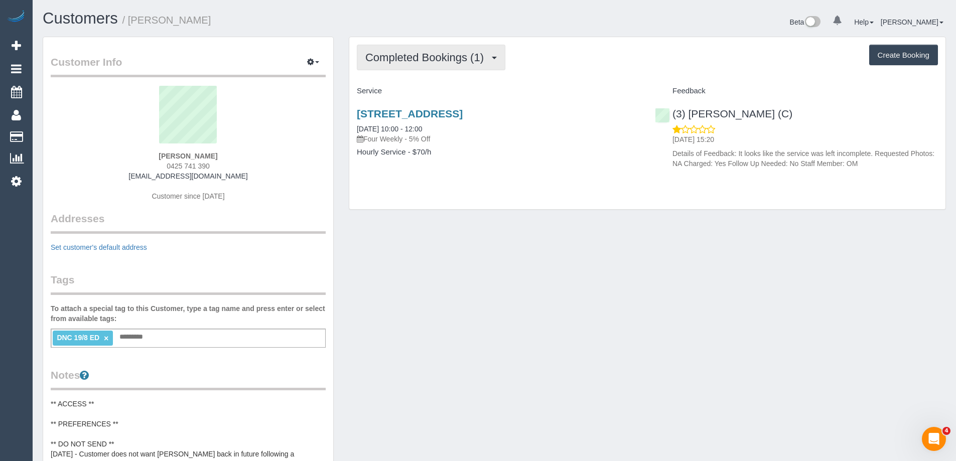
click at [433, 67] on button "Completed Bookings (1)" at bounding box center [431, 58] width 148 height 26
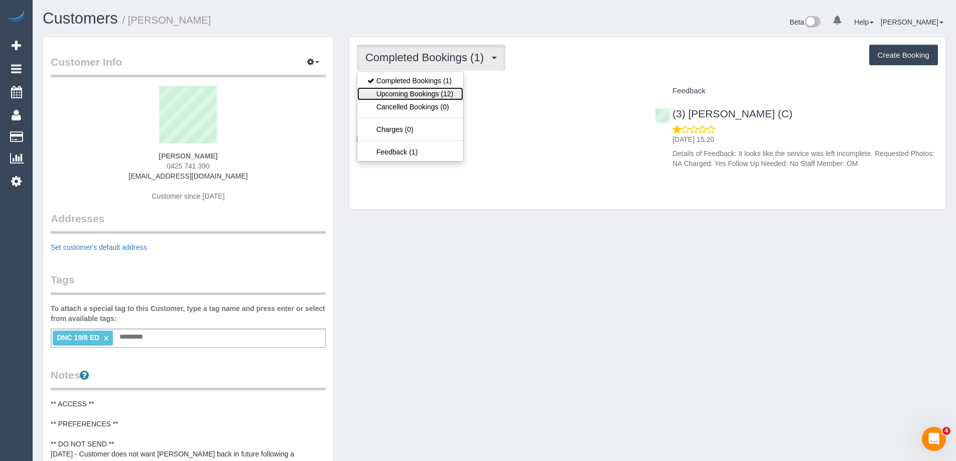
click at [432, 89] on link "Upcoming Bookings (12)" at bounding box center [410, 93] width 106 height 13
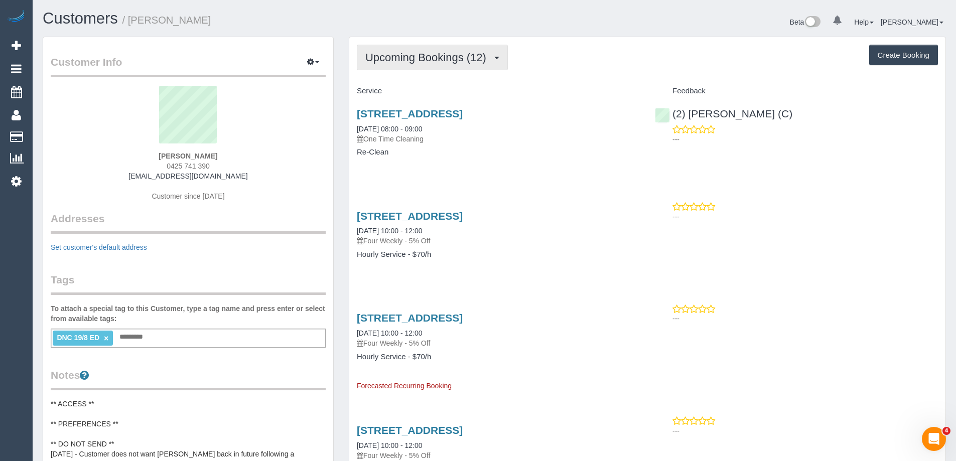
click at [404, 64] on button "Upcoming Bookings (12)" at bounding box center [432, 58] width 151 height 26
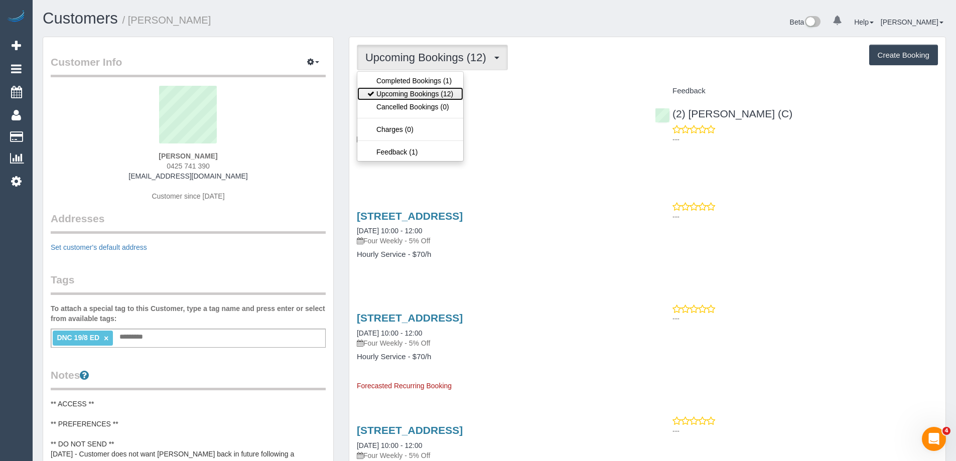
click at [403, 90] on link "Upcoming Bookings (12)" at bounding box center [410, 93] width 106 height 13
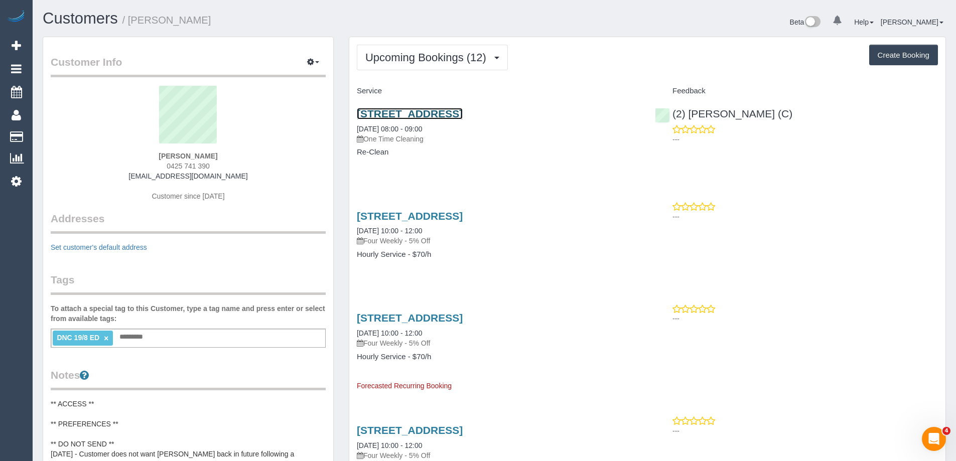
click at [433, 113] on link "[STREET_ADDRESS]" at bounding box center [410, 114] width 106 height 12
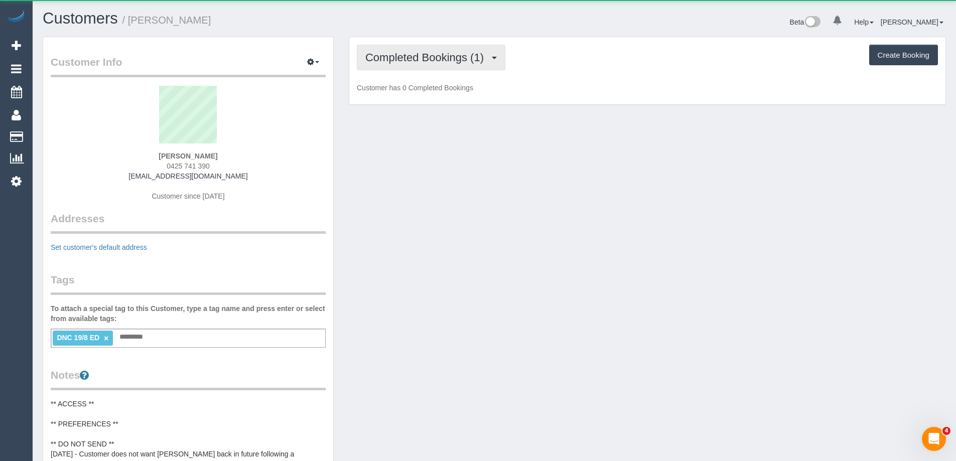
scroll to position [829, 956]
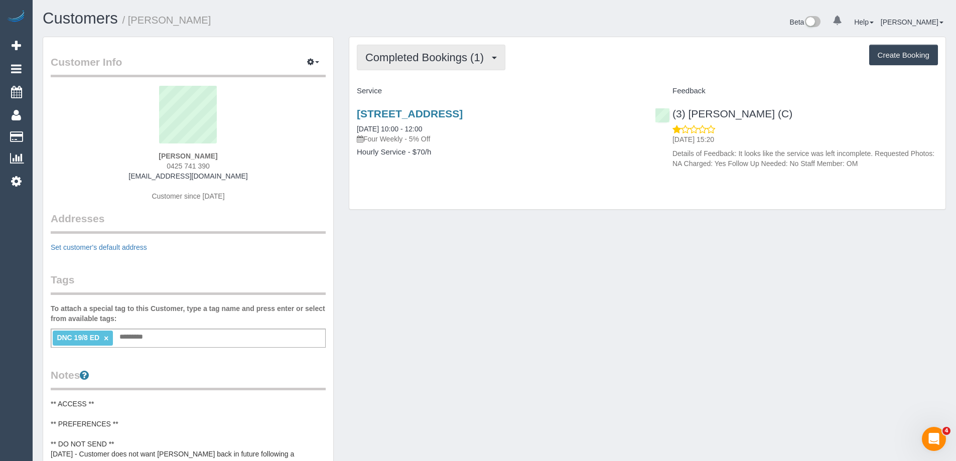
click at [449, 56] on span "Completed Bookings (1)" at bounding box center [426, 57] width 123 height 13
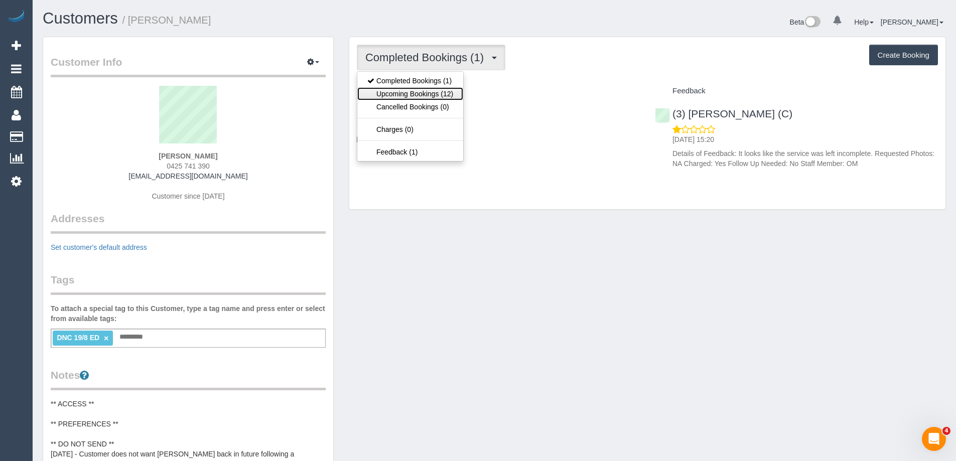
click at [438, 91] on link "Upcoming Bookings (12)" at bounding box center [410, 93] width 106 height 13
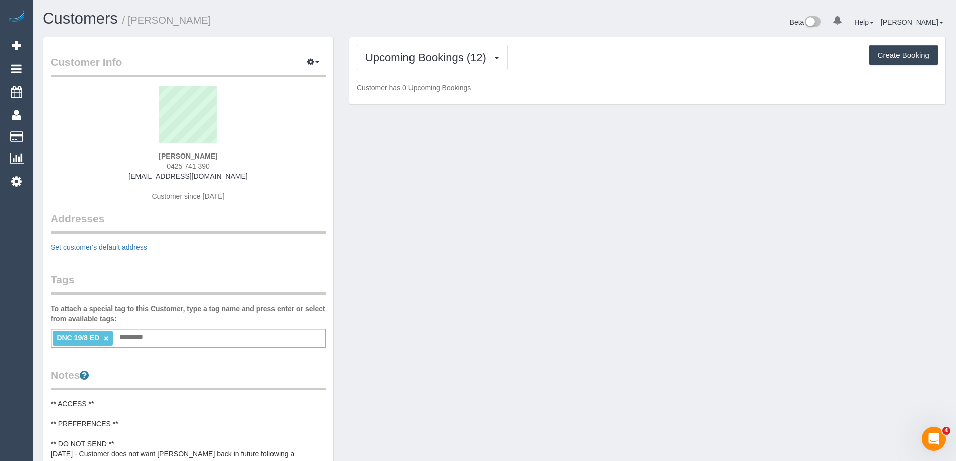
scroll to position [1479, 956]
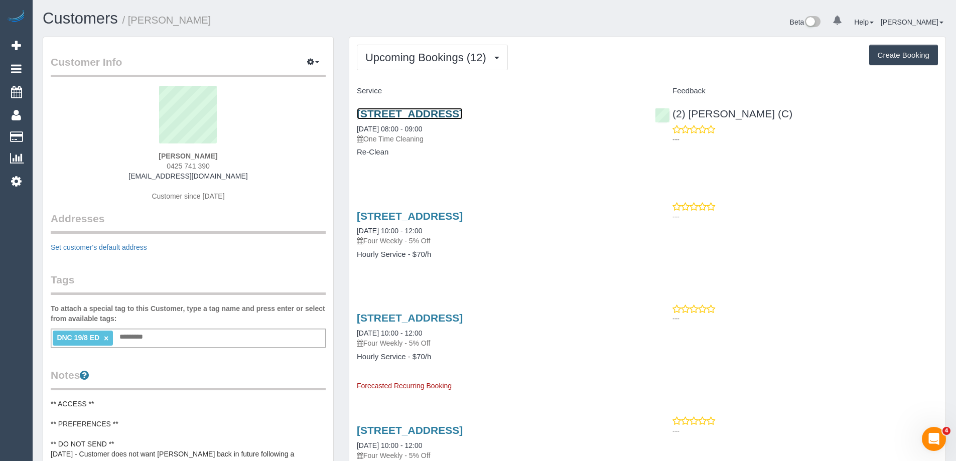
click at [462, 114] on link "26 Ellerslie Place, Toorak, VIC 3142" at bounding box center [410, 114] width 106 height 12
drag, startPoint x: 263, startPoint y: 175, endPoint x: 120, endPoint y: 180, distance: 143.0
click at [120, 180] on div "MATTHEW SCHOFIELD 0425 741 390 matthewschofield999@gmail.com Customer since 2025" at bounding box center [188, 148] width 275 height 125
copy link "[EMAIL_ADDRESS][DOMAIN_NAME]"
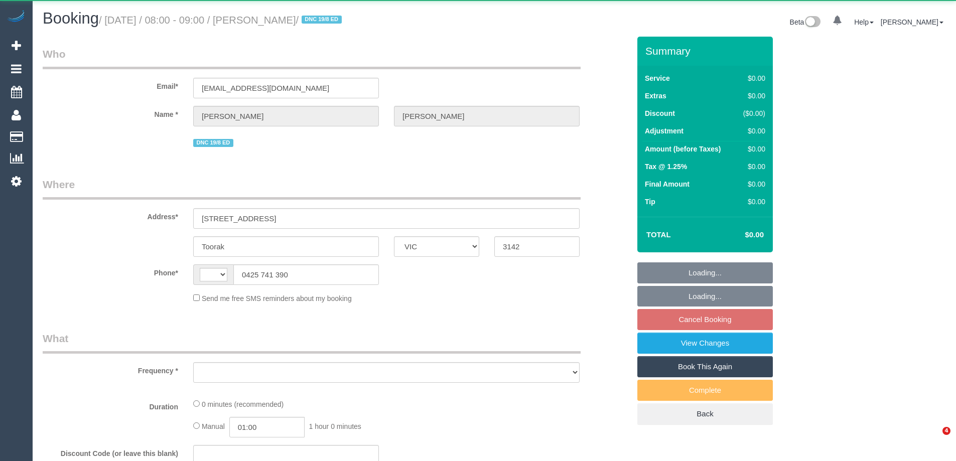
select select "VIC"
select select "string:AU"
select select "string:stripe-pm_1RulWF2GScqysDRVp4WPV6ll"
select select "number:27"
select select "number:14"
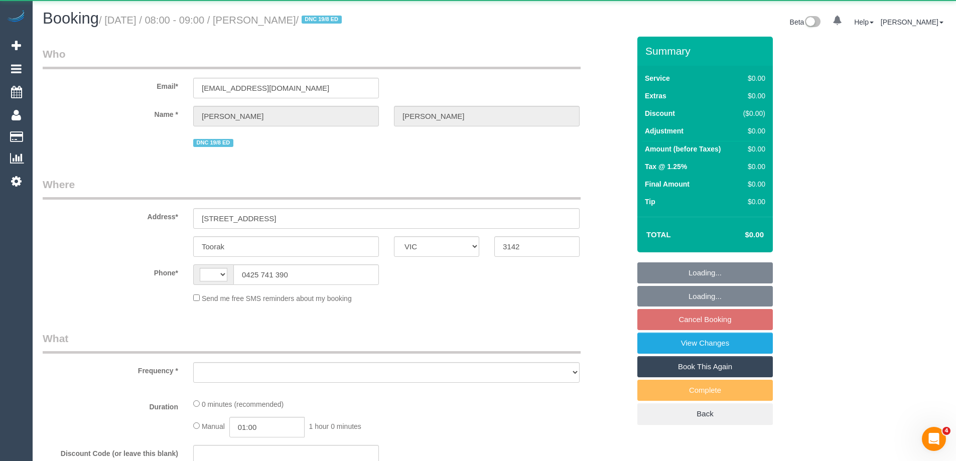
select select "number:19"
select select "number:22"
select select "number:34"
select select "number:13"
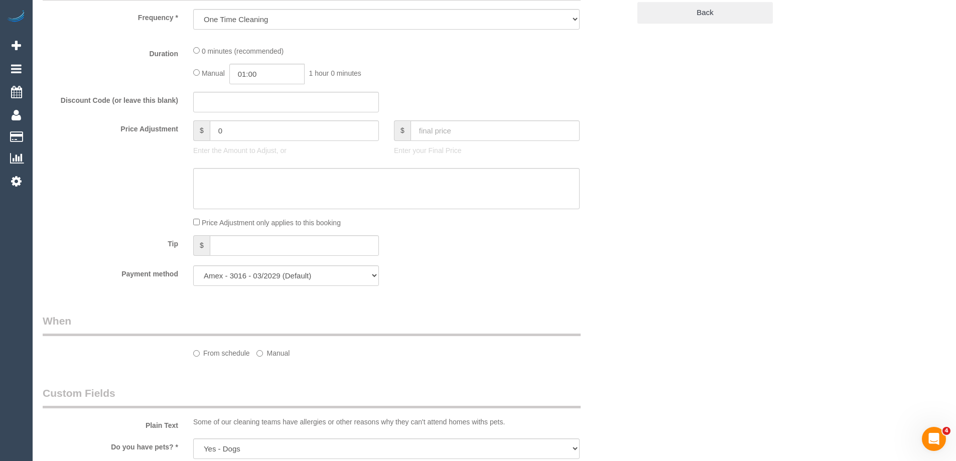
select select "object:729"
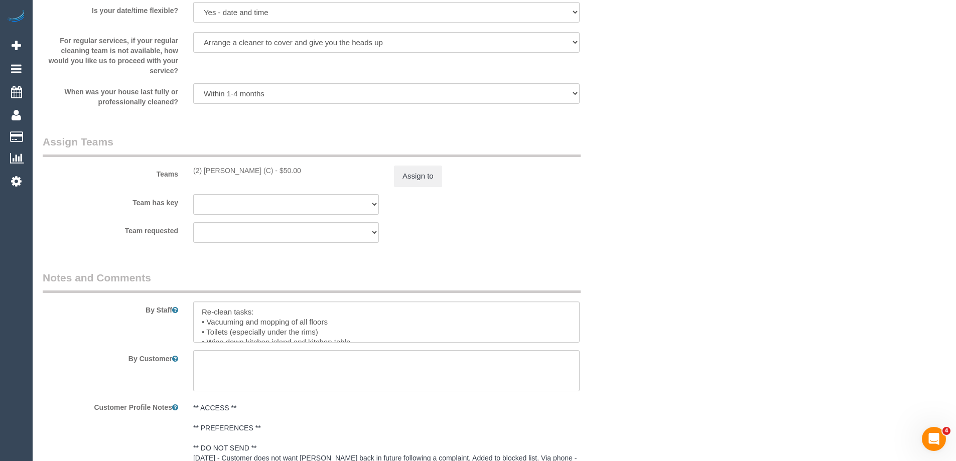
scroll to position [1455, 0]
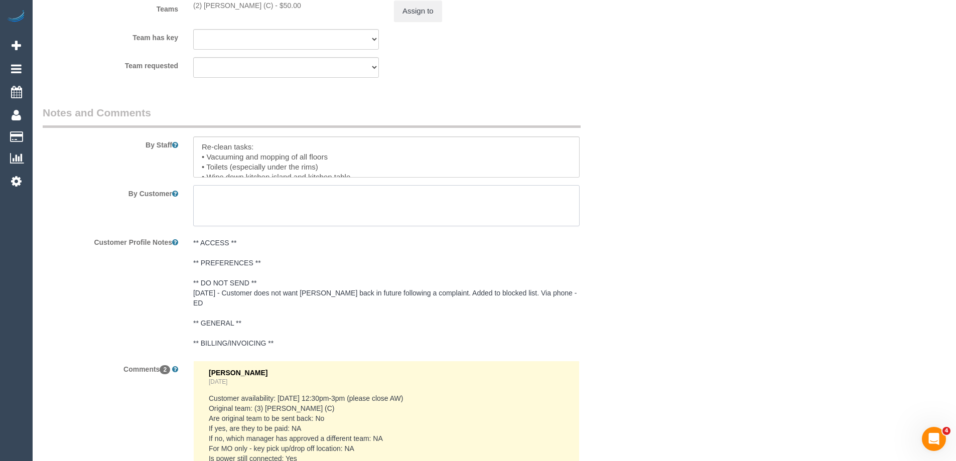
click at [247, 207] on textarea at bounding box center [386, 205] width 386 height 41
paste textarea "+61425741390"
click at [371, 197] on textarea at bounding box center [386, 205] width 386 height 41
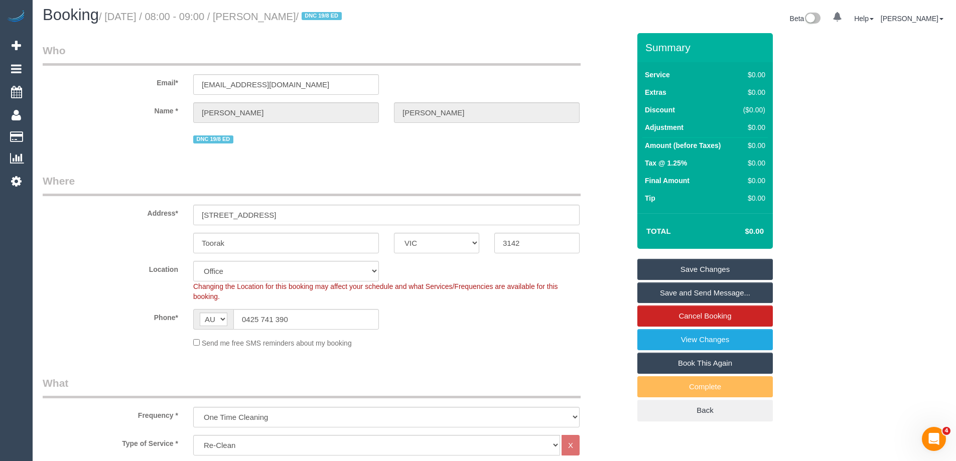
scroll to position [0, 0]
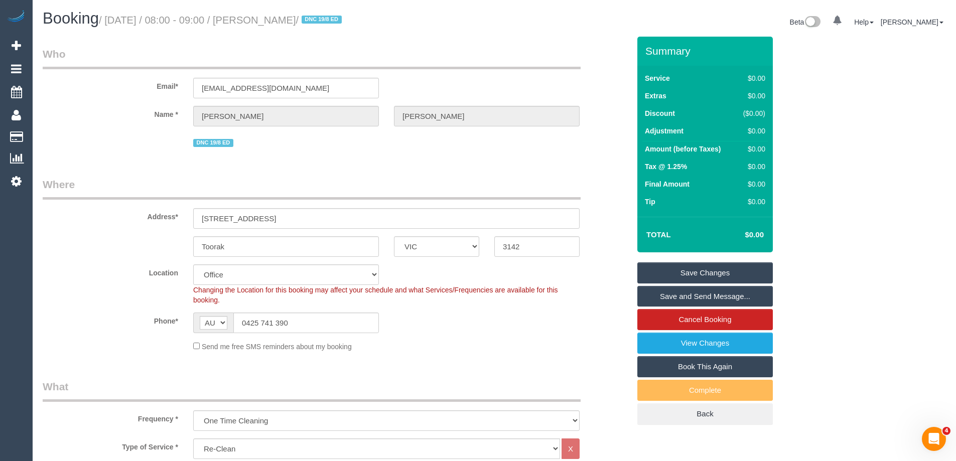
type textarea "Please text Matthew when you're on the way - 0425741390"
click at [697, 267] on link "Save Changes" at bounding box center [704, 272] width 135 height 21
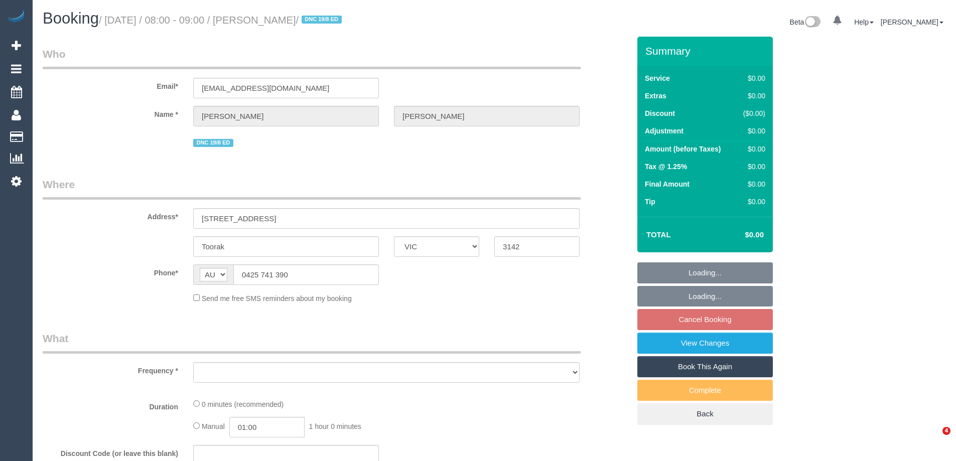
select select "VIC"
select select "object:576"
select select "number:27"
select select "number:14"
select select "number:19"
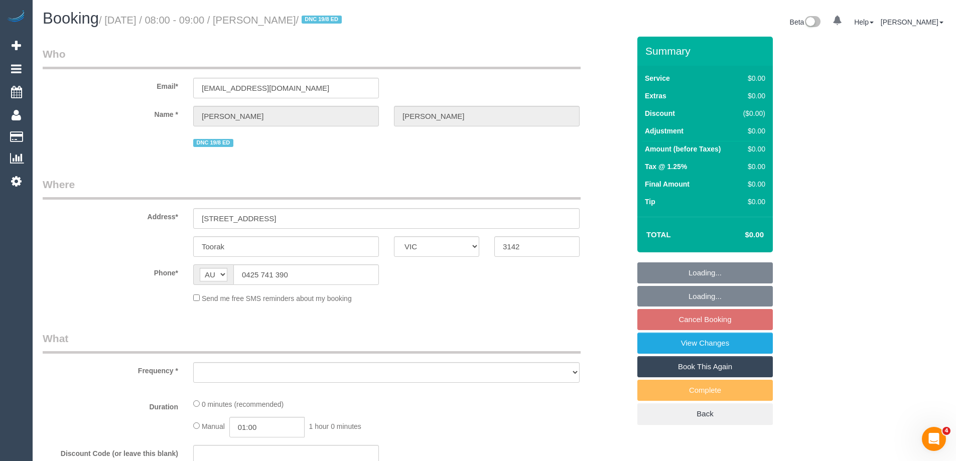
select select "number:22"
select select "number:34"
select select "number:13"
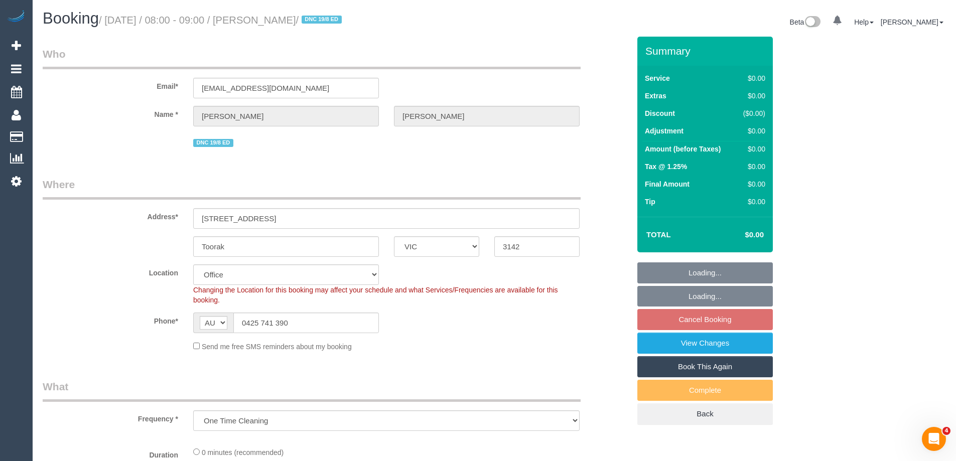
select select "object:786"
select select "string:stripe-pm_1RulWF2GScqysDRVp4WPV6ll"
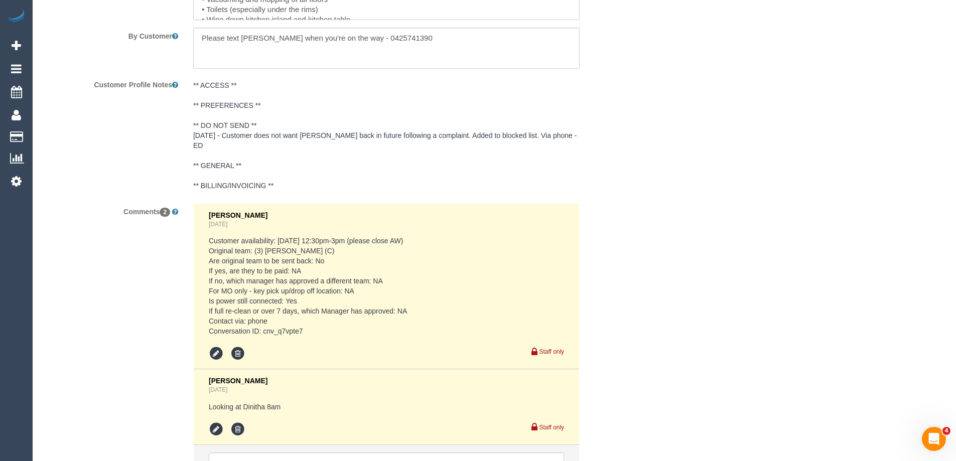
scroll to position [1555, 0]
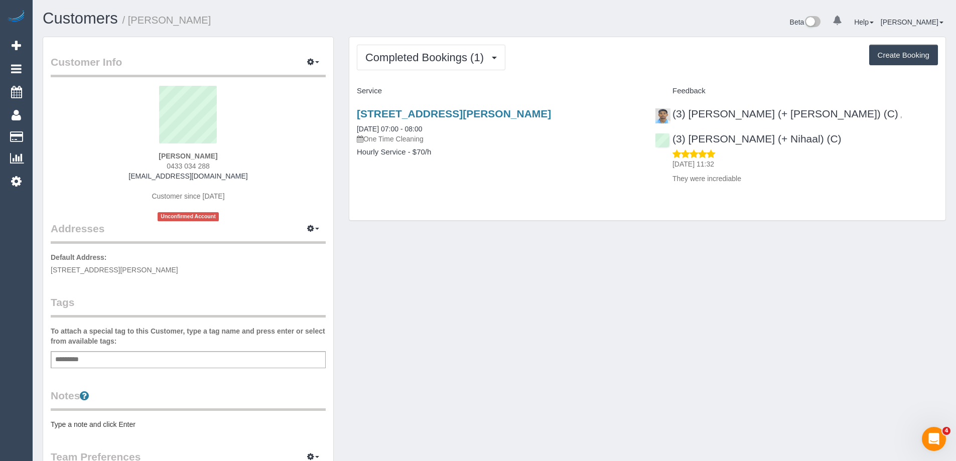
click at [135, 421] on pre "Type a note and click Enter" at bounding box center [188, 424] width 275 height 10
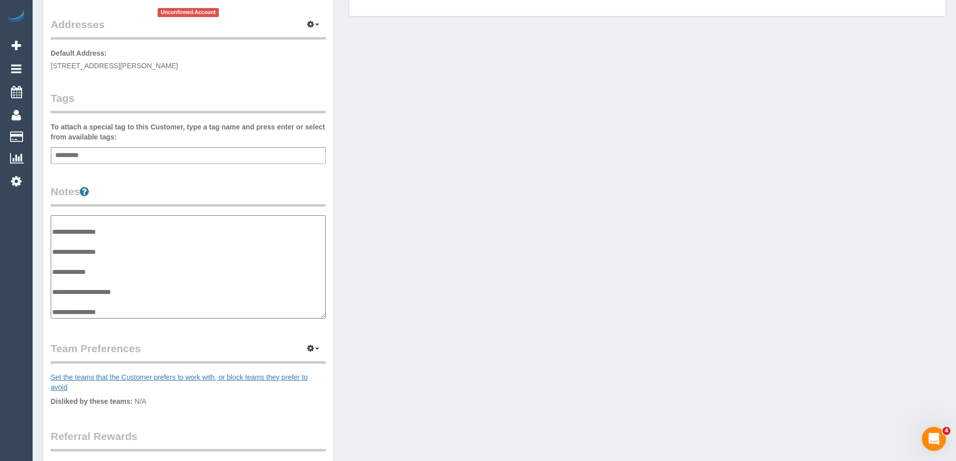
scroll to position [261, 0]
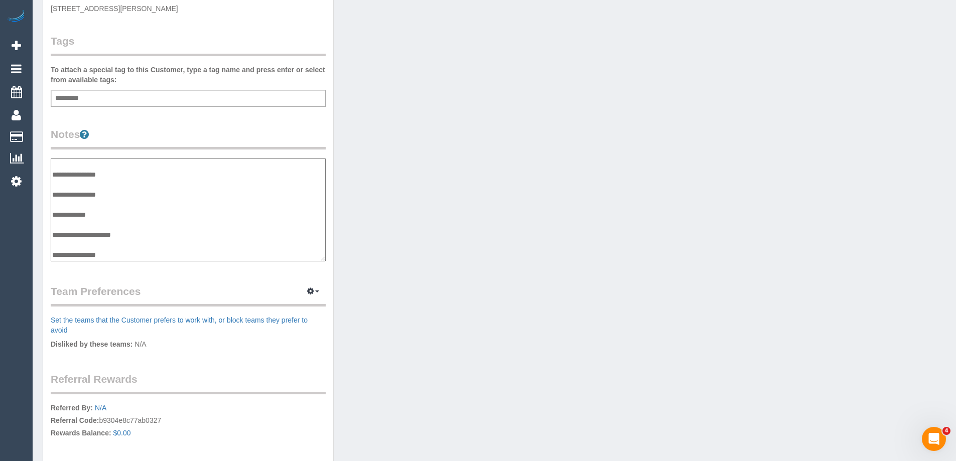
click at [133, 252] on textarea "**********" at bounding box center [188, 209] width 275 height 103
type textarea "**********"
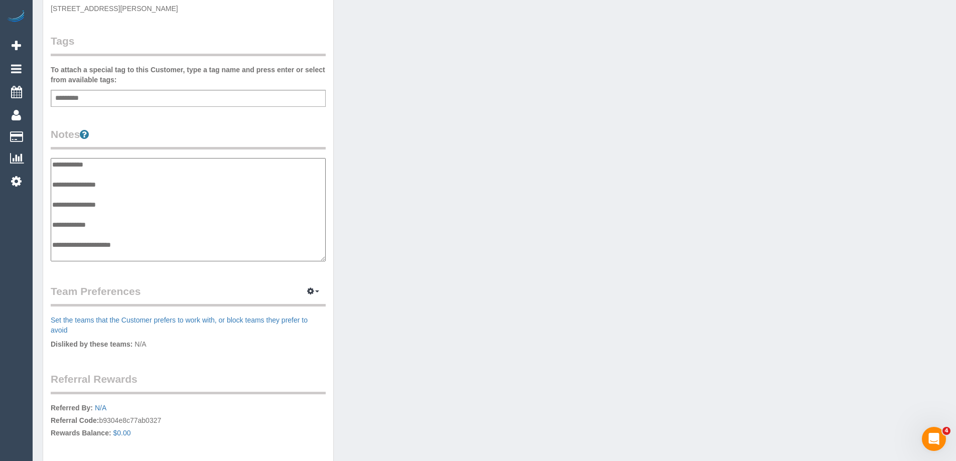
click at [194, 132] on legend "Notes" at bounding box center [188, 138] width 275 height 23
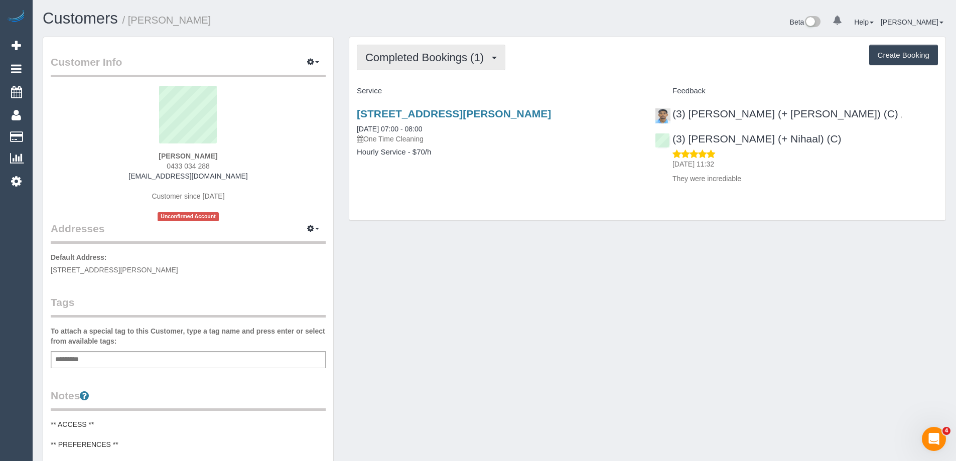
click at [433, 61] on span "Completed Bookings (1)" at bounding box center [426, 57] width 123 height 13
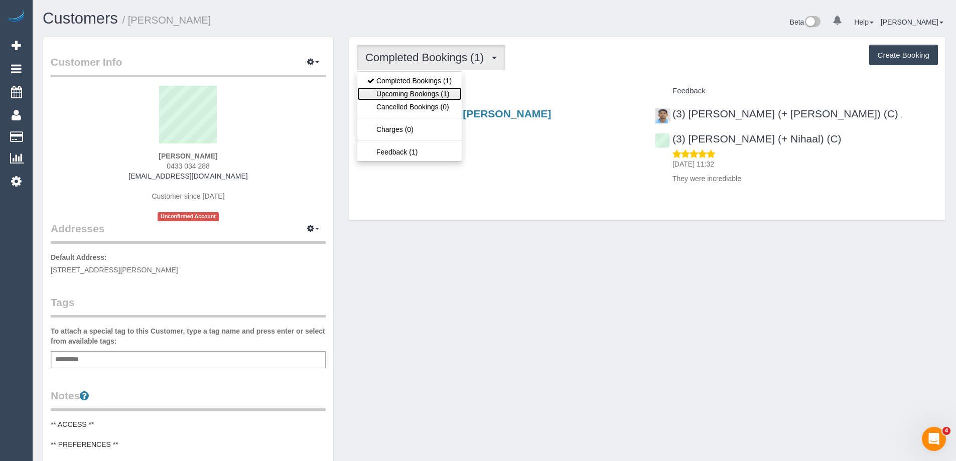
click at [428, 89] on link "Upcoming Bookings (1)" at bounding box center [409, 93] width 104 height 13
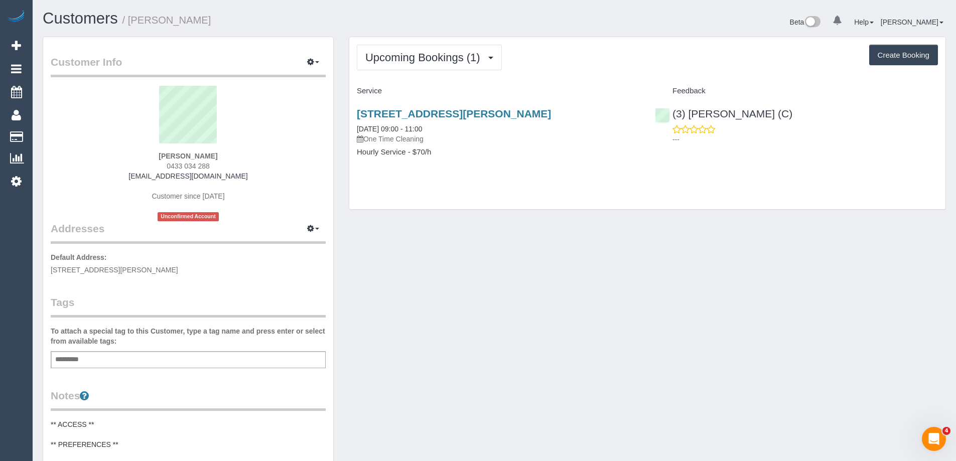
drag, startPoint x: 232, startPoint y: 27, endPoint x: 130, endPoint y: 22, distance: 101.9
click at [130, 22] on h1 "Customers / Jasmine Proust" at bounding box center [265, 18] width 444 height 17
copy small "Jasmine Proust"
click at [432, 60] on span "Upcoming Bookings (1)" at bounding box center [425, 57] width 120 height 13
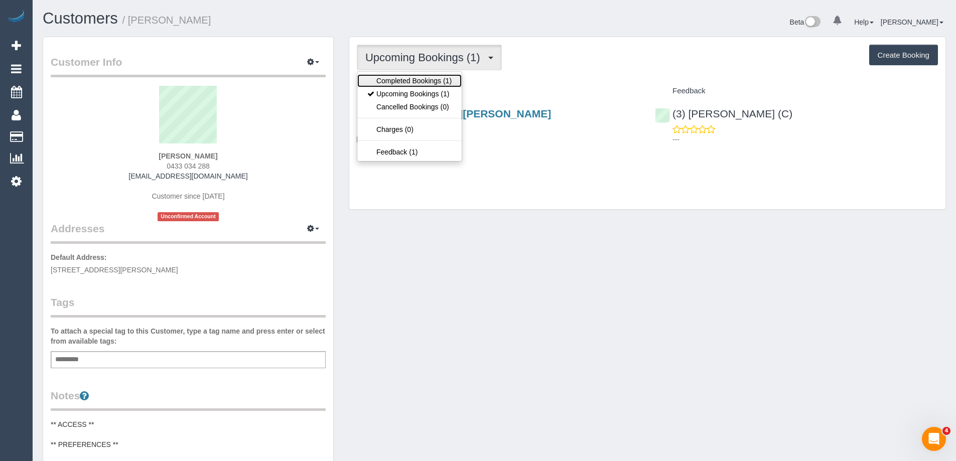
click at [433, 77] on link "Completed Bookings (1)" at bounding box center [409, 80] width 104 height 13
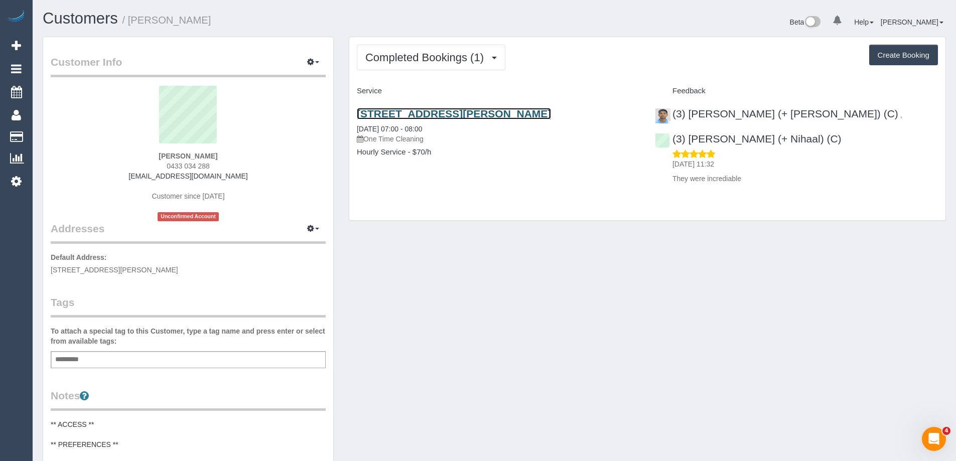
click at [438, 111] on link "505/ 55 - 63 Nicholson St, Brunswick East, VIC 3057" at bounding box center [454, 114] width 194 height 12
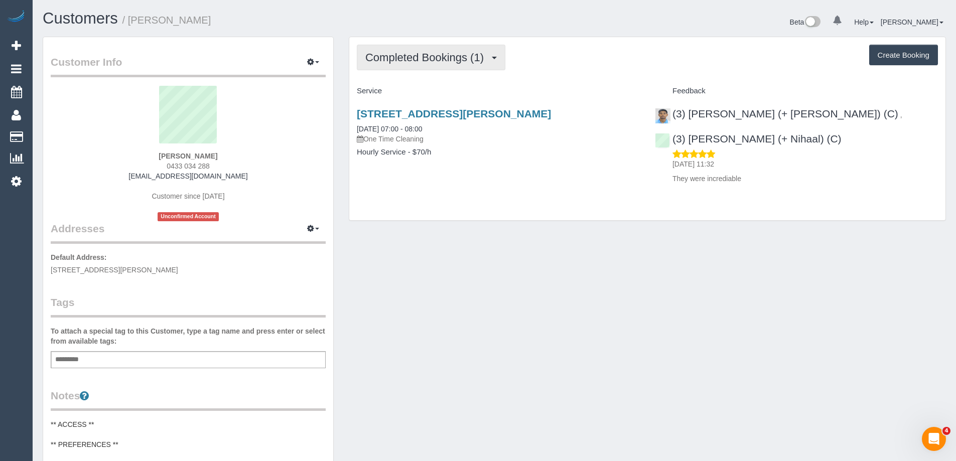
click at [406, 52] on span "Completed Bookings (1)" at bounding box center [426, 57] width 123 height 13
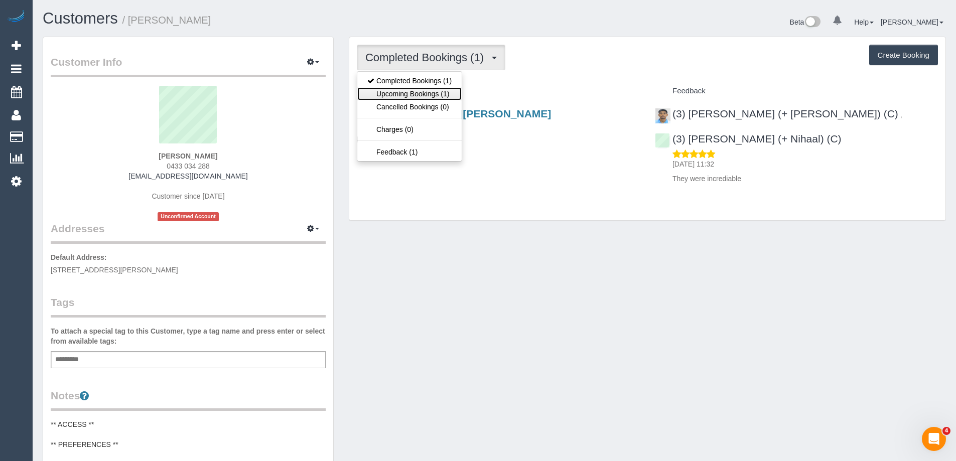
click at [407, 91] on link "Upcoming Bookings (1)" at bounding box center [409, 93] width 104 height 13
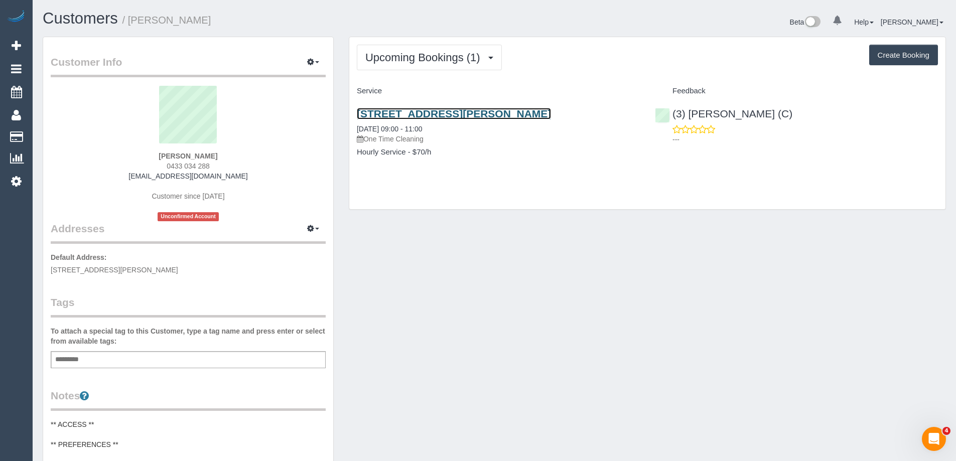
click at [431, 110] on link "505/ 55 - 63 Nicholson St, Brunswick East, VIC 3057" at bounding box center [454, 114] width 194 height 12
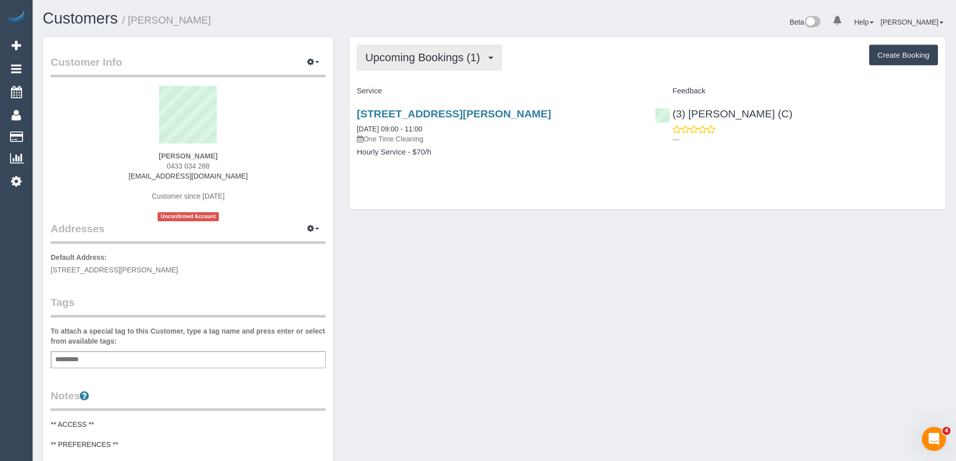
click at [436, 52] on span "Upcoming Bookings (1)" at bounding box center [425, 57] width 120 height 13
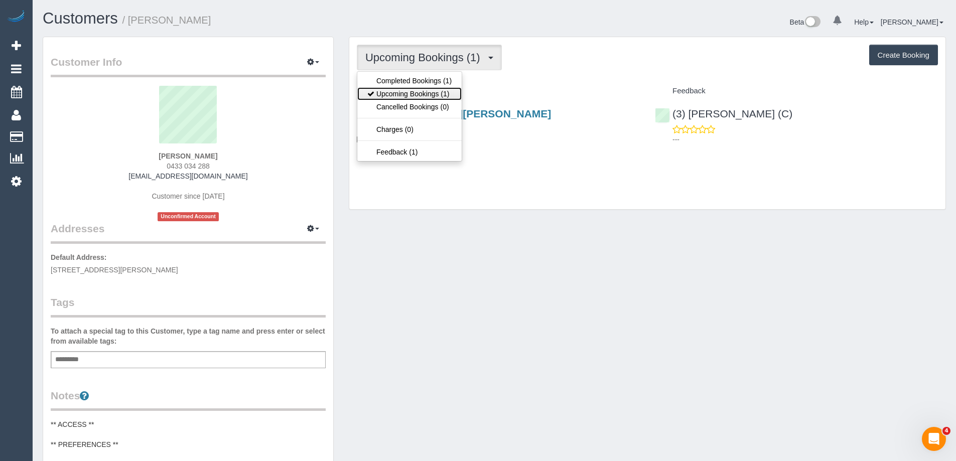
click at [434, 92] on link "Upcoming Bookings (1)" at bounding box center [409, 93] width 104 height 13
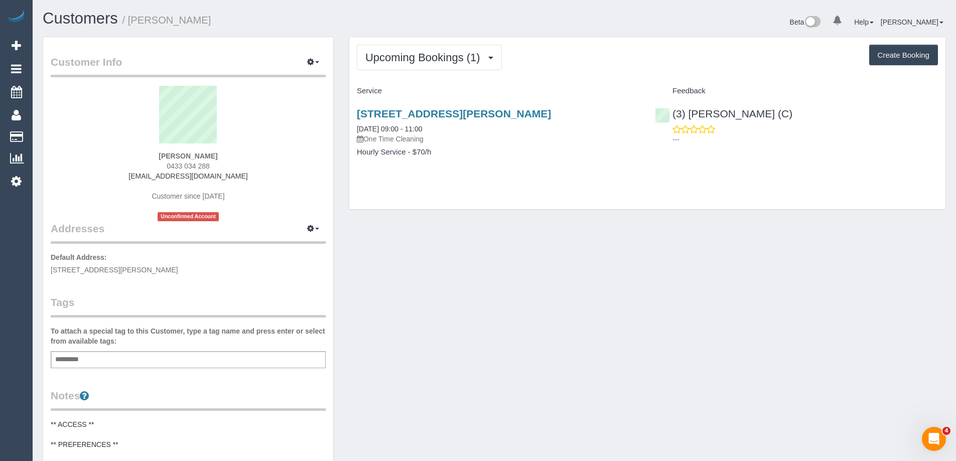
click at [567, 43] on div "Upcoming Bookings (1) Completed Bookings (1) Upcoming Bookings (1) Cancelled Bo…" at bounding box center [647, 123] width 596 height 172
click at [349, 49] on div "Upcoming Bookings (1) Completed Bookings (1) Upcoming Bookings (1) Cancelled Bo…" at bounding box center [647, 123] width 597 height 173
click at [428, 47] on button "Upcoming Bookings (1)" at bounding box center [429, 58] width 145 height 26
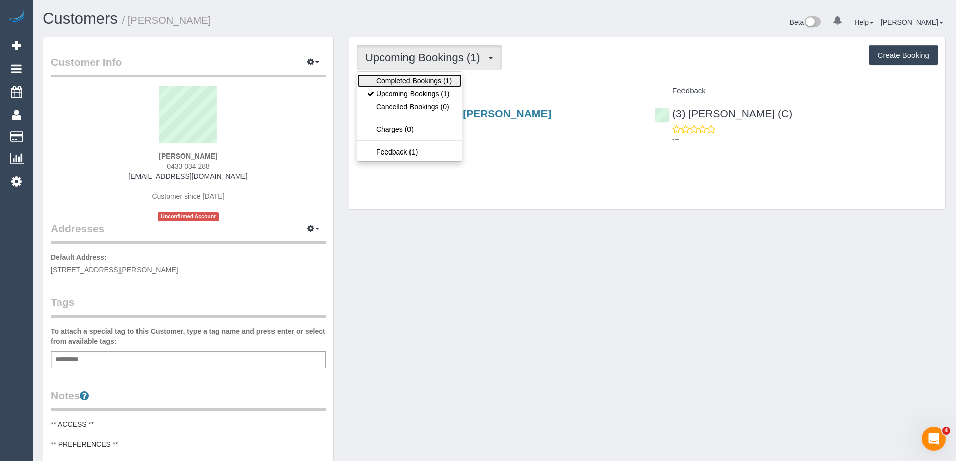
click at [432, 79] on link "Completed Bookings (1)" at bounding box center [409, 80] width 104 height 13
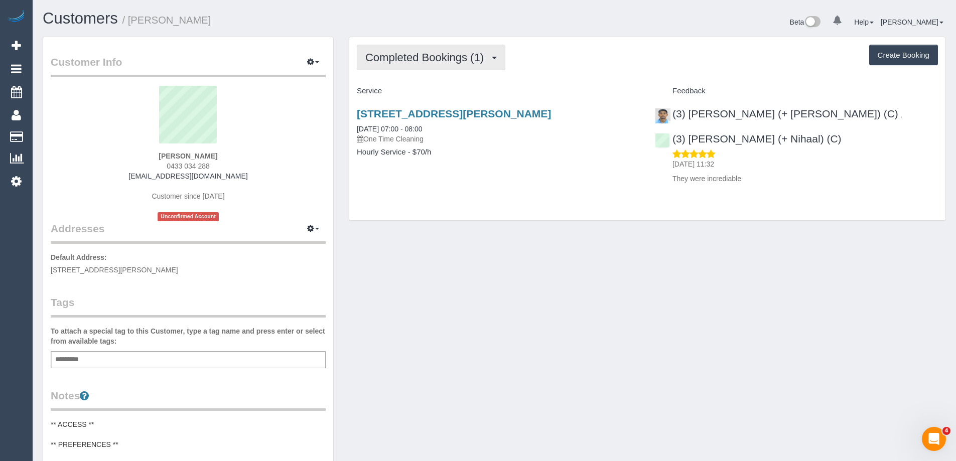
click at [462, 62] on span "Completed Bookings (1)" at bounding box center [426, 57] width 123 height 13
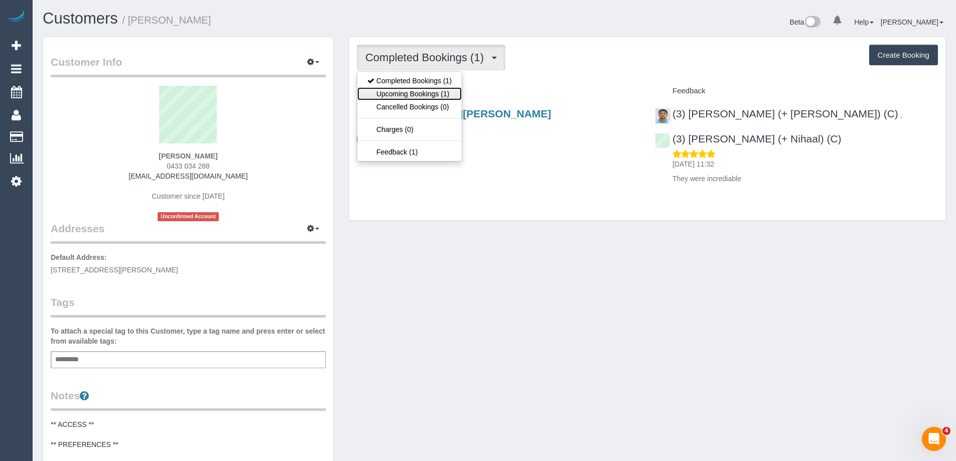
click at [447, 90] on link "Upcoming Bookings (1)" at bounding box center [409, 93] width 104 height 13
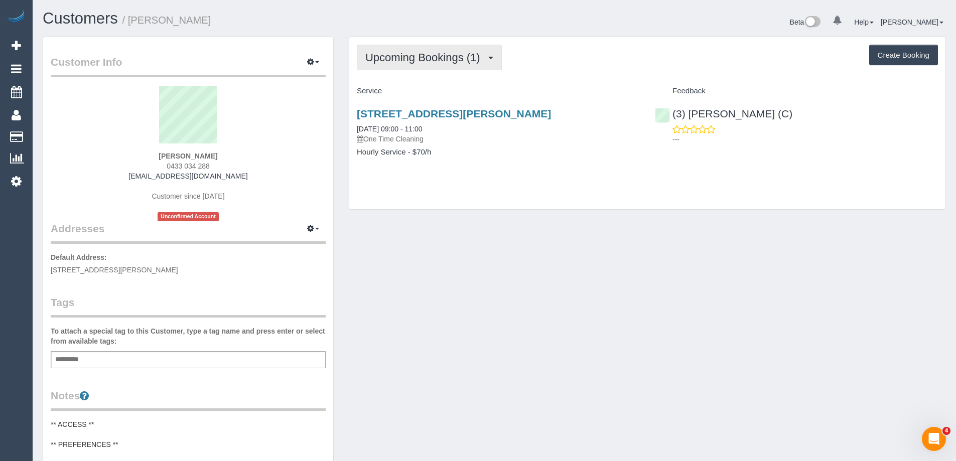
click at [390, 58] on span "Upcoming Bookings (1)" at bounding box center [425, 57] width 120 height 13
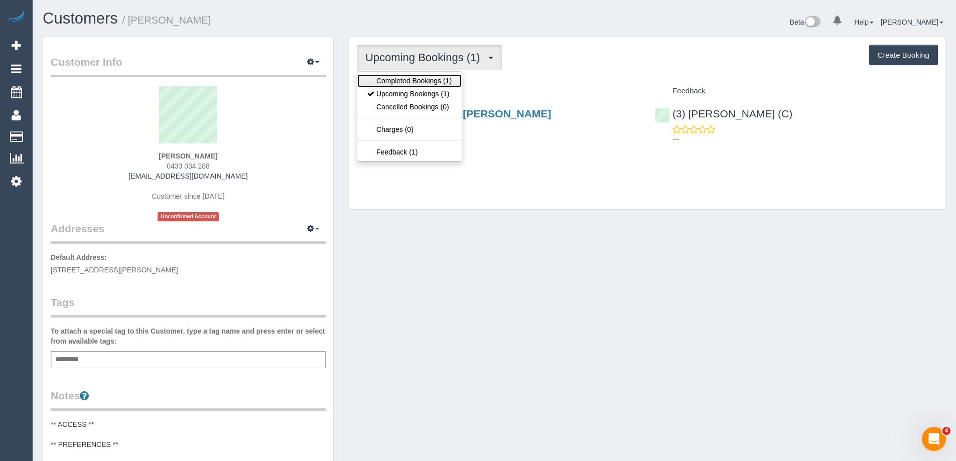
click at [402, 80] on link "Completed Bookings (1)" at bounding box center [409, 80] width 104 height 13
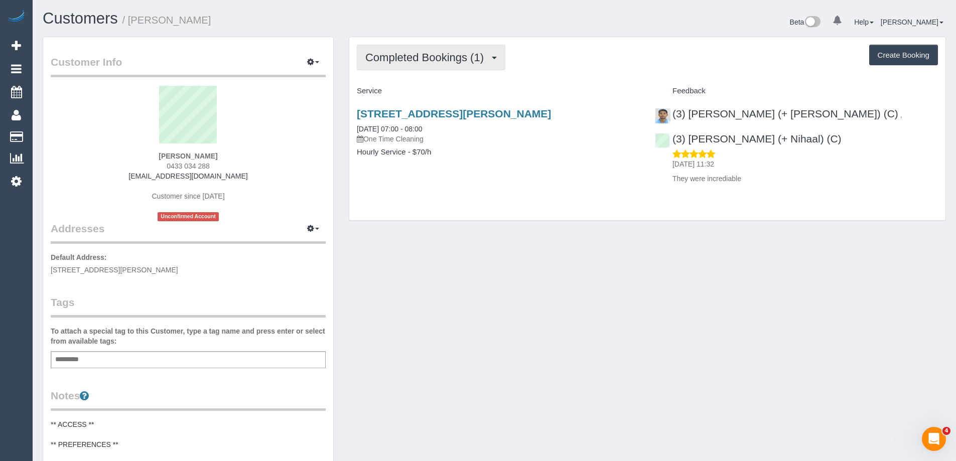
click at [446, 61] on span "Completed Bookings (1)" at bounding box center [426, 57] width 123 height 13
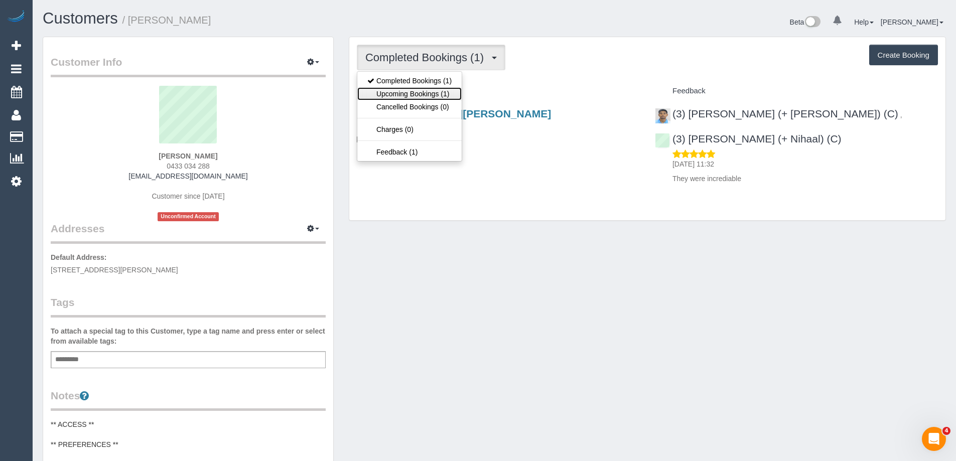
click at [432, 93] on link "Upcoming Bookings (1)" at bounding box center [409, 93] width 104 height 13
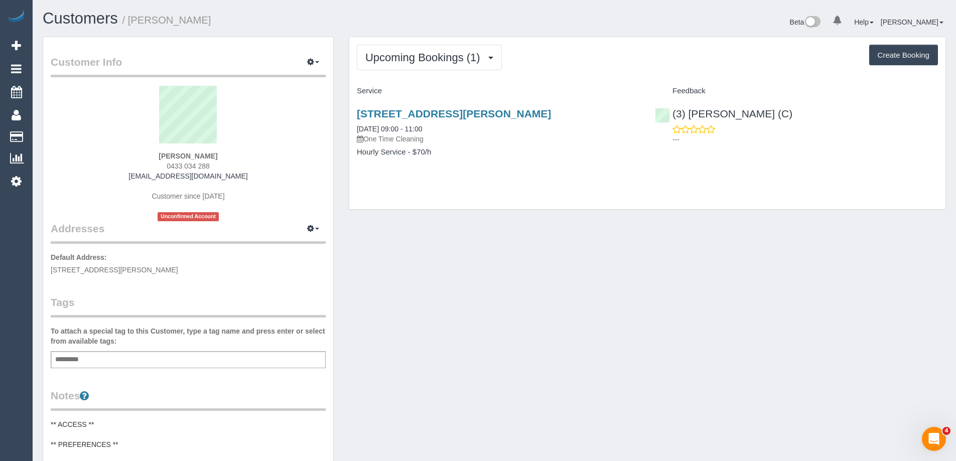
click at [544, 68] on div "Upcoming Bookings (1) Completed Bookings (1) Upcoming Bookings (1) Cancelled Bo…" at bounding box center [647, 58] width 581 height 26
copy link "55 - 63 Nicholson St, Brunswick East, VIC 3057"
drag, startPoint x: 535, startPoint y: 111, endPoint x: 381, endPoint y: 113, distance: 154.5
click at [381, 113] on h3 "505/ 55 - 63 Nicholson St, Brunswick East, VIC 3057" at bounding box center [498, 114] width 283 height 12
click at [385, 47] on button "Upcoming Bookings (1)" at bounding box center [429, 58] width 145 height 26
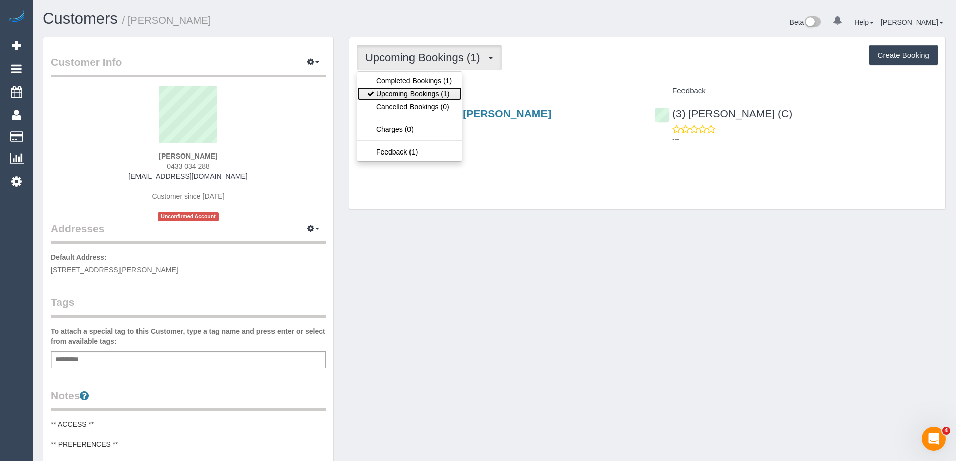
click at [441, 92] on link "Upcoming Bookings (1)" at bounding box center [409, 93] width 104 height 13
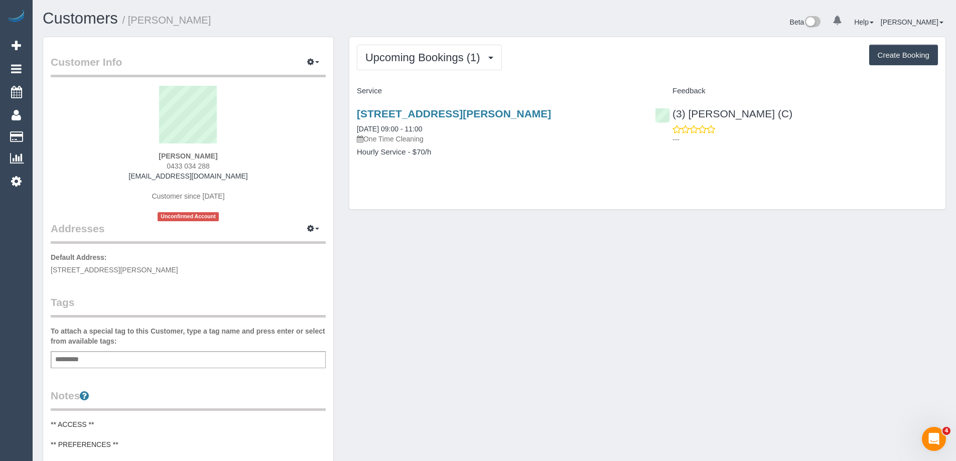
drag, startPoint x: 571, startPoint y: 79, endPoint x: 612, endPoint y: 123, distance: 59.6
click at [571, 79] on div "Upcoming Bookings (1) Completed Bookings (1) Upcoming Bookings (1) Cancelled Bo…" at bounding box center [647, 123] width 596 height 172
click at [567, 42] on div "Upcoming Bookings (1) Completed Bookings (1) Upcoming Bookings (1) Cancelled Bo…" at bounding box center [647, 123] width 596 height 172
click at [336, 64] on div "Customer Info Edit Contact Info Send Message Email Preferences Special Sales Ta…" at bounding box center [188, 413] width 306 height 752
click at [518, 32] on div "Beta 0 Your Notifications You have 0 alerts Help Help Docs Take a Tour Contact …" at bounding box center [723, 23] width 459 height 27
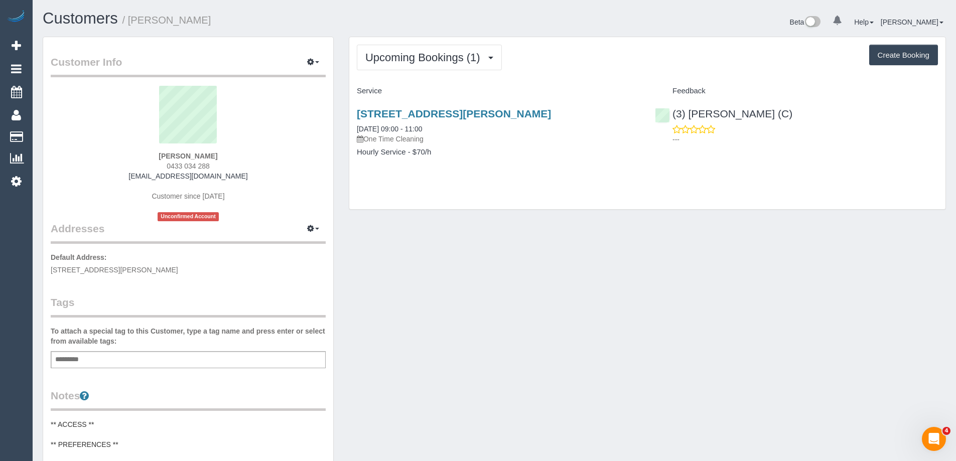
click at [215, 359] on div "Add a tag" at bounding box center [188, 359] width 275 height 17
click at [217, 356] on div "Add a tag" at bounding box center [188, 359] width 275 height 17
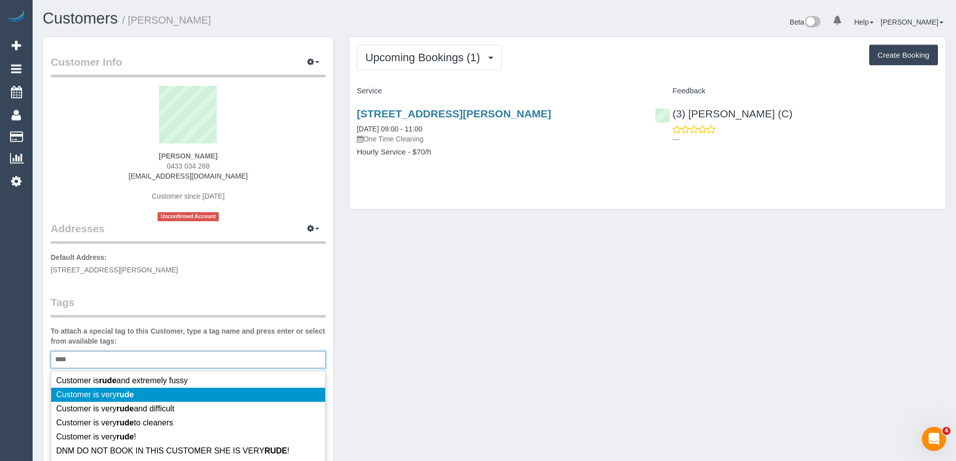
type input "****"
click at [140, 396] on li "Customer is very rude" at bounding box center [188, 395] width 274 height 14
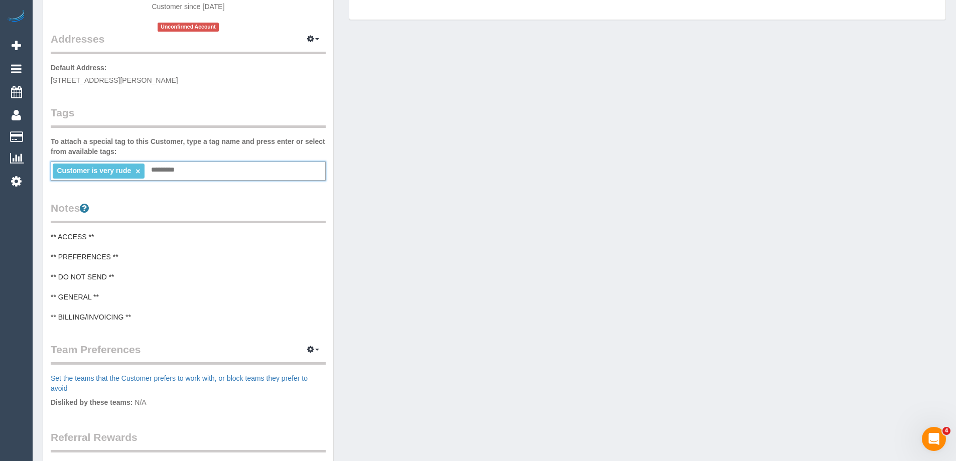
scroll to position [201, 0]
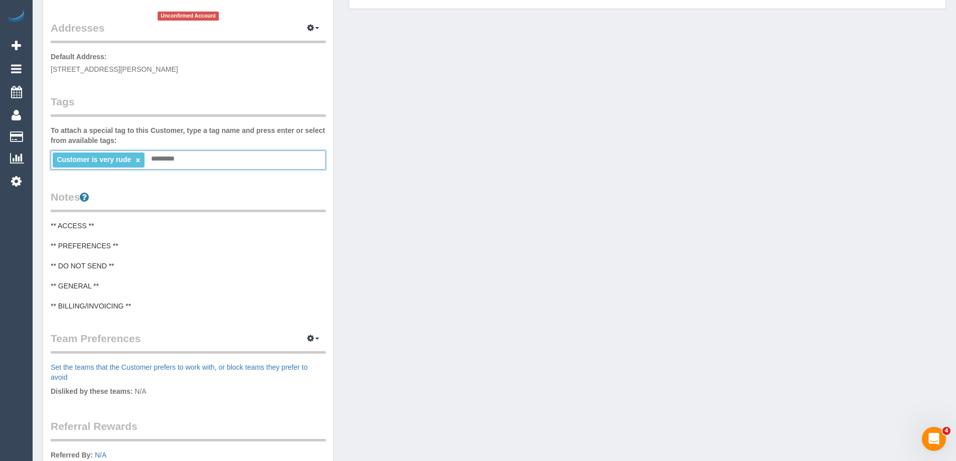
click at [114, 228] on pre "** ACCESS ** ** PREFERENCES ** ** DO NOT SEND ** ** GENERAL ** ** BILLING/INVOI…" at bounding box center [188, 266] width 275 height 90
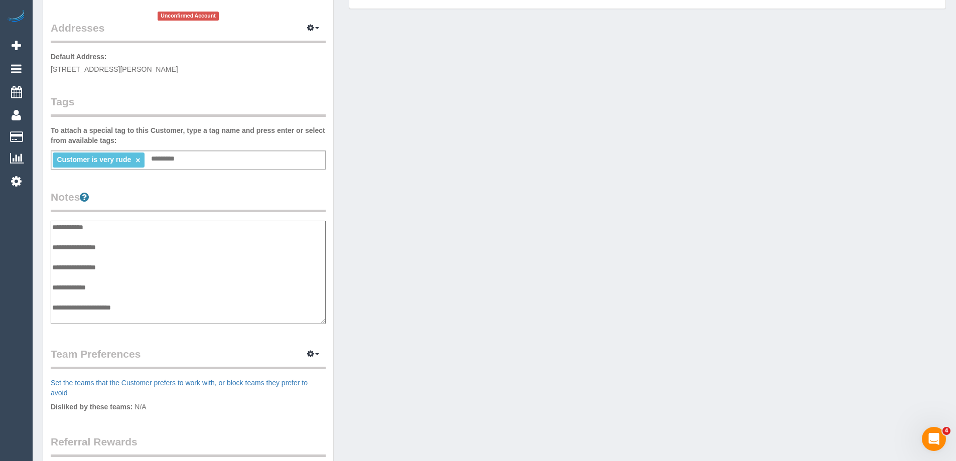
click at [49, 224] on div "Customer Info Edit Contact Info Send Message Email Preferences Special Sales Ta…" at bounding box center [188, 215] width 290 height 759
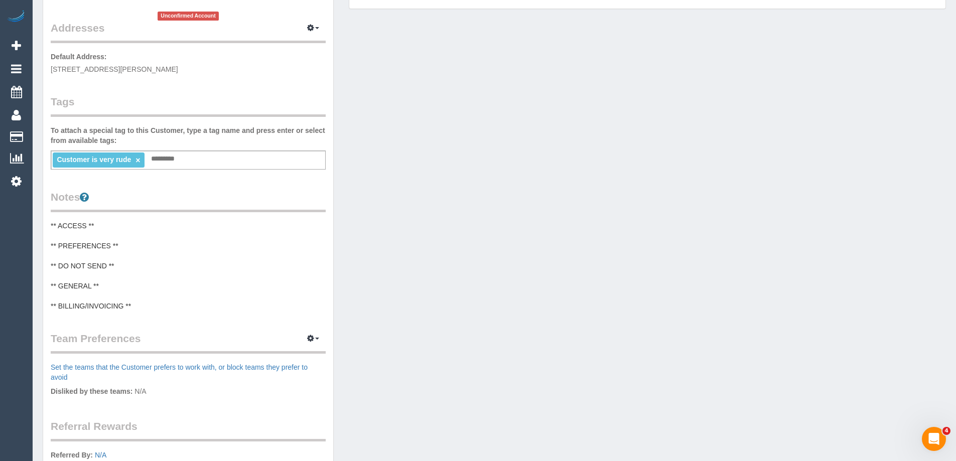
click at [52, 223] on pre "** ACCESS ** ** PREFERENCES ** ** DO NOT SEND ** ** GENERAL ** ** BILLING/INVOI…" at bounding box center [188, 266] width 275 height 90
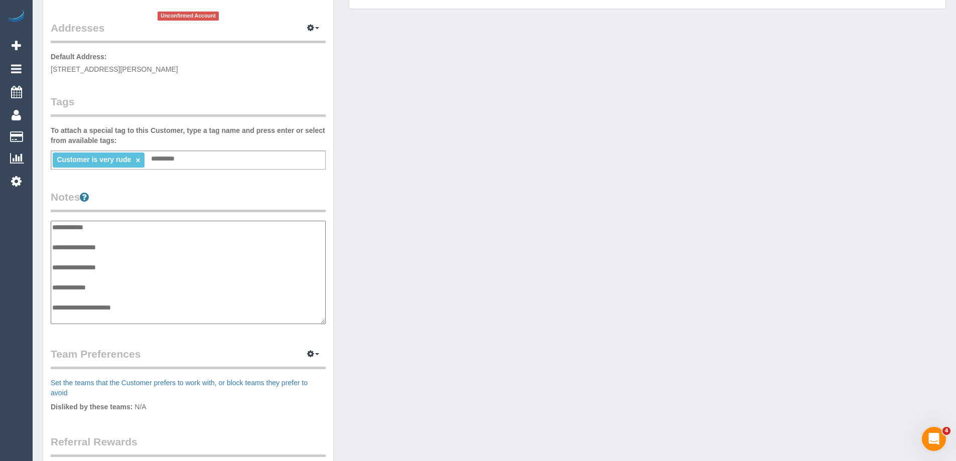
click at [55, 223] on textarea "**********" at bounding box center [188, 272] width 275 height 103
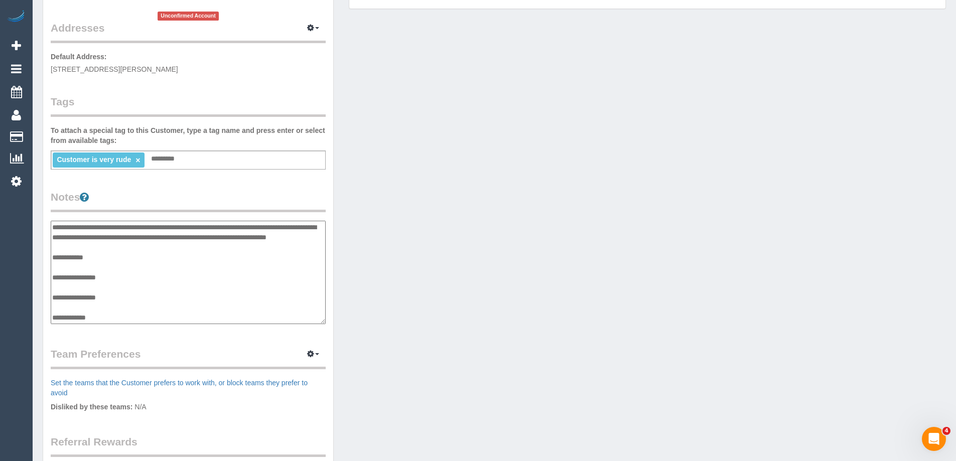
type textarea "**********"
click at [178, 193] on legend "Notes" at bounding box center [188, 201] width 275 height 23
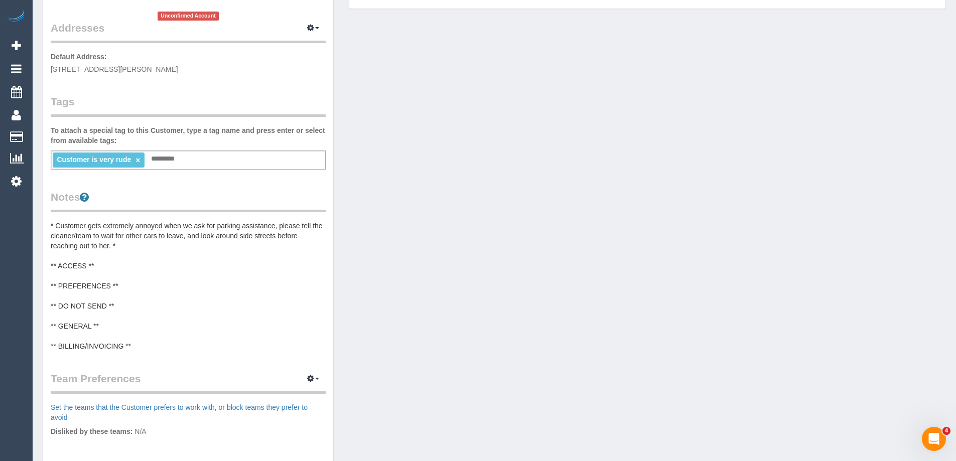
click at [137, 244] on pre "* Customer gets extremely annoyed when we ask for parking assistance, please te…" at bounding box center [188, 286] width 275 height 130
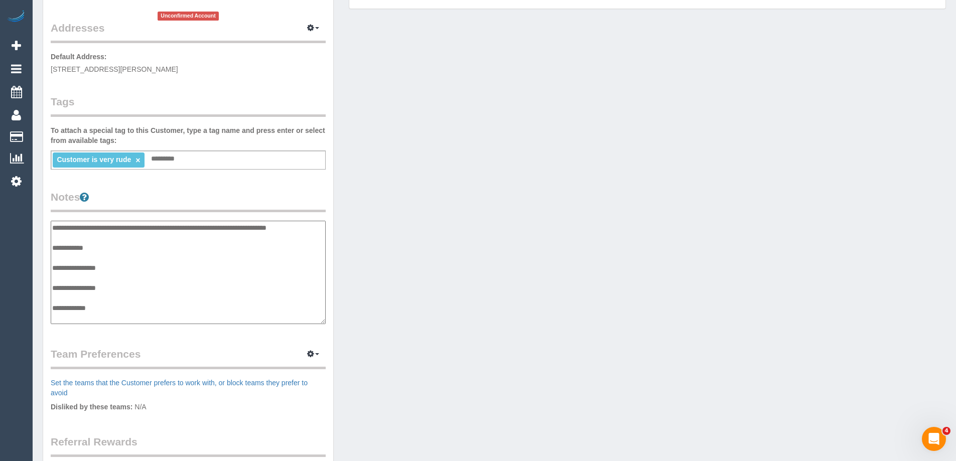
scroll to position [0, 0]
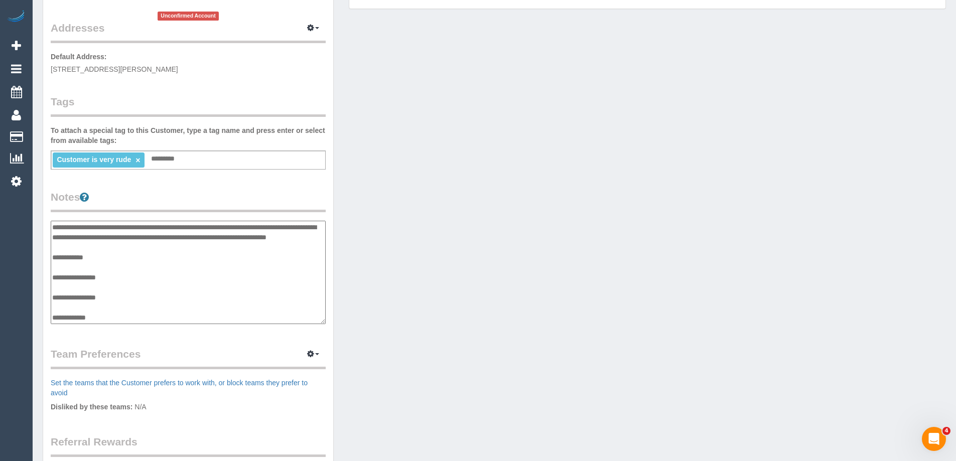
click at [55, 223] on textarea "**********" at bounding box center [188, 272] width 275 height 103
click at [131, 247] on textarea "**********" at bounding box center [188, 272] width 275 height 103
type textarea "**********"
click at [166, 197] on legend "Notes" at bounding box center [188, 201] width 275 height 23
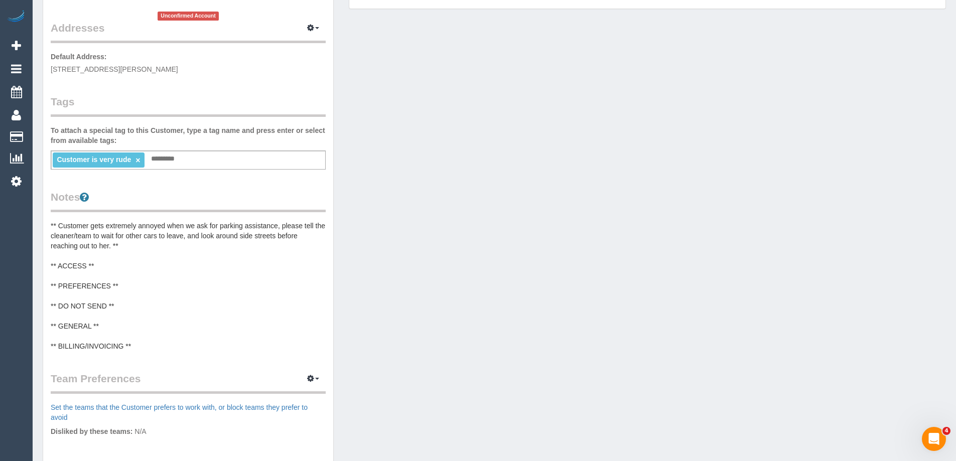
click at [166, 237] on pre "** Customer gets extremely annoyed when we ask for parking assistance, please t…" at bounding box center [188, 286] width 275 height 130
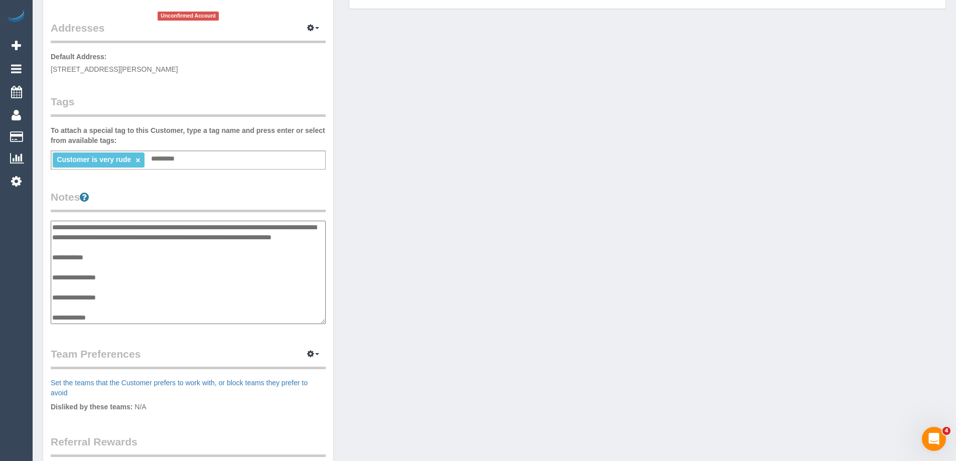
click at [114, 235] on textarea "**********" at bounding box center [188, 272] width 275 height 103
click at [149, 237] on textarea "**********" at bounding box center [188, 272] width 275 height 103
type textarea "**********"
click at [208, 203] on legend "Notes" at bounding box center [188, 201] width 275 height 23
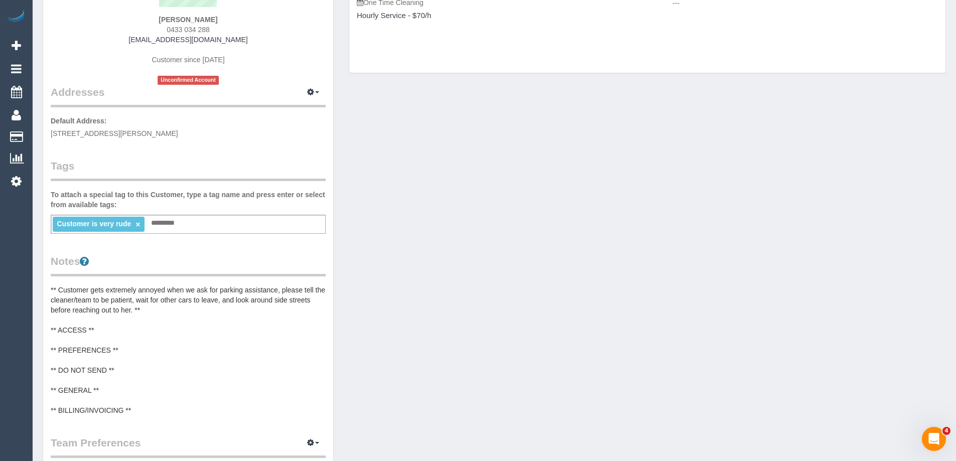
scroll to position [201, 0]
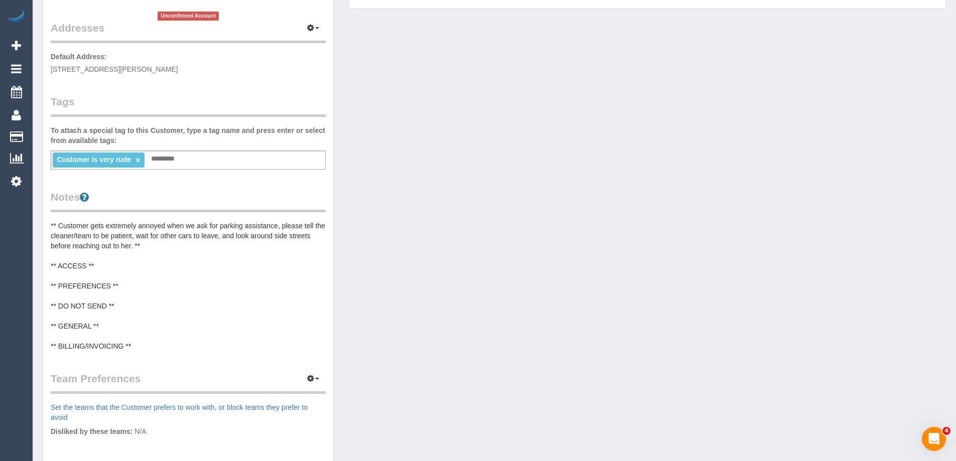
click at [251, 166] on div "Customer is very rude × Add a tag" at bounding box center [188, 159] width 275 height 19
click at [135, 326] on pre "** Customer gets extremely annoyed when we ask for parking assistance, please t…" at bounding box center [188, 286] width 275 height 130
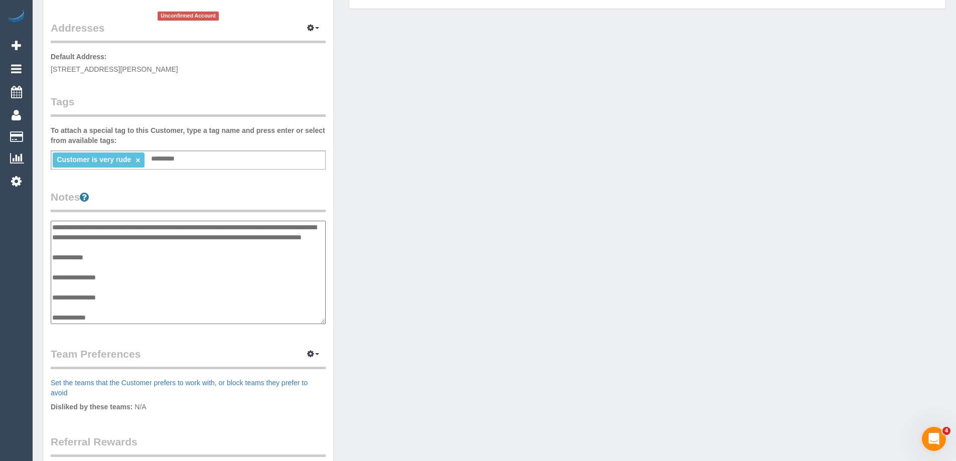
scroll to position [30, 0]
click at [137, 265] on textarea "**********" at bounding box center [188, 272] width 275 height 103
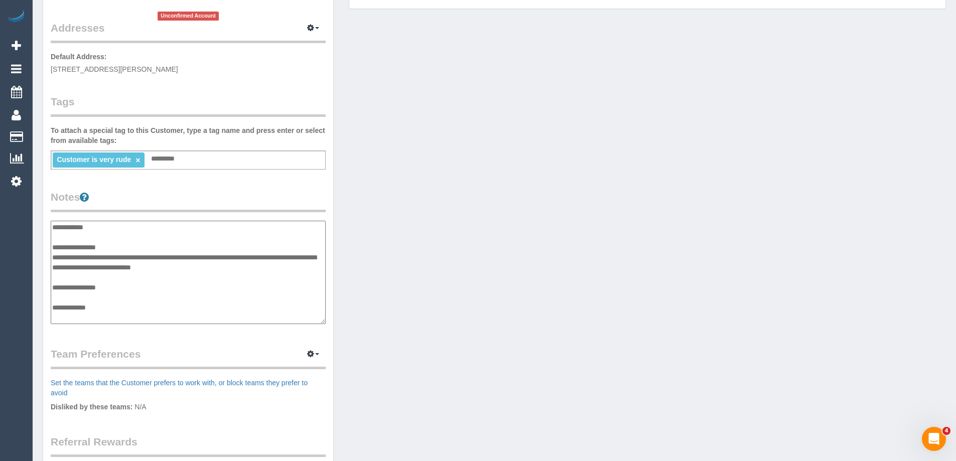
type textarea "**********"
click at [240, 174] on div "Customer Info Edit Contact Info Send Message Email Preferences Special Sales Ta…" at bounding box center [188, 215] width 290 height 759
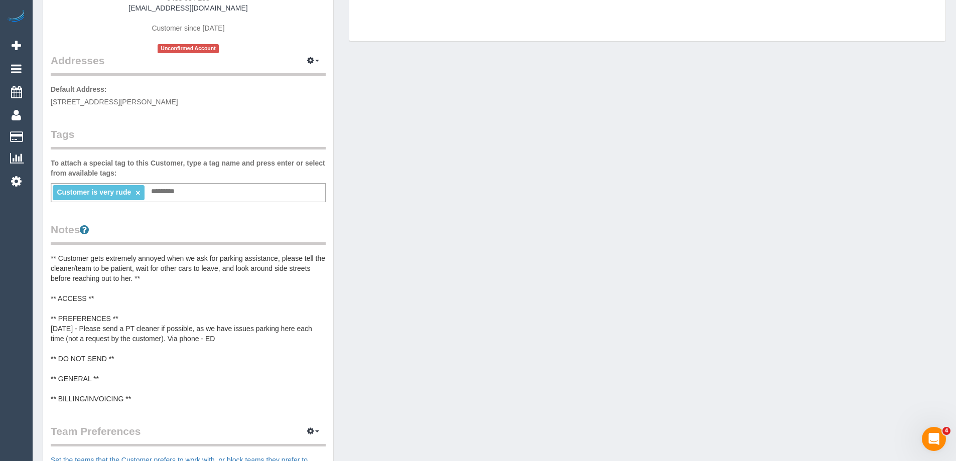
scroll to position [150, 0]
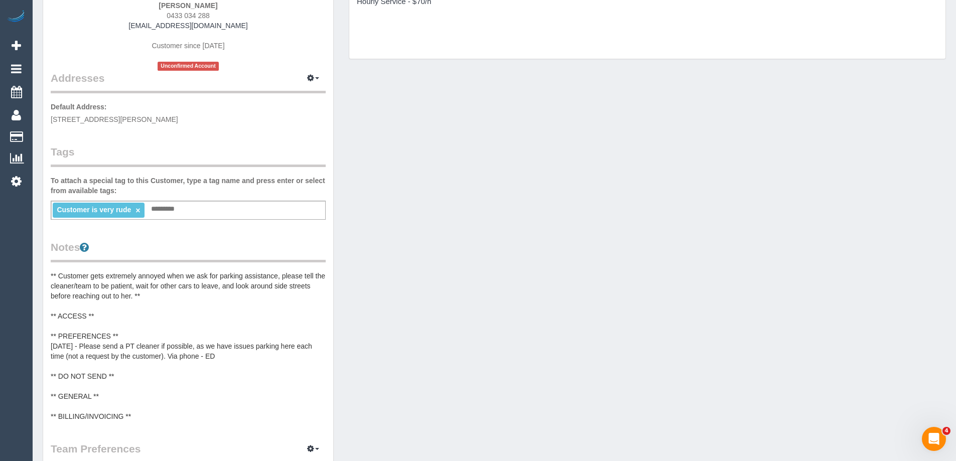
click at [225, 207] on div "Customer is very rude × Add a tag" at bounding box center [188, 210] width 275 height 19
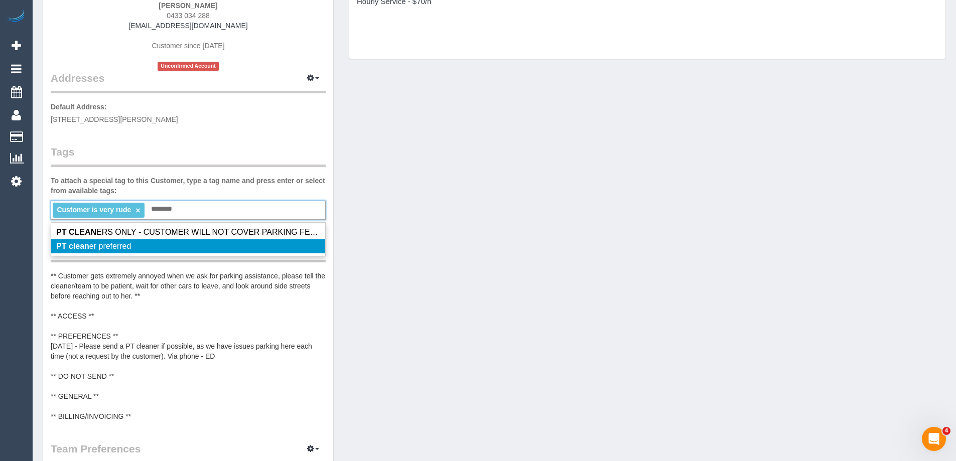
type input "********"
click at [150, 252] on li "PT clean er preferred" at bounding box center [188, 246] width 274 height 14
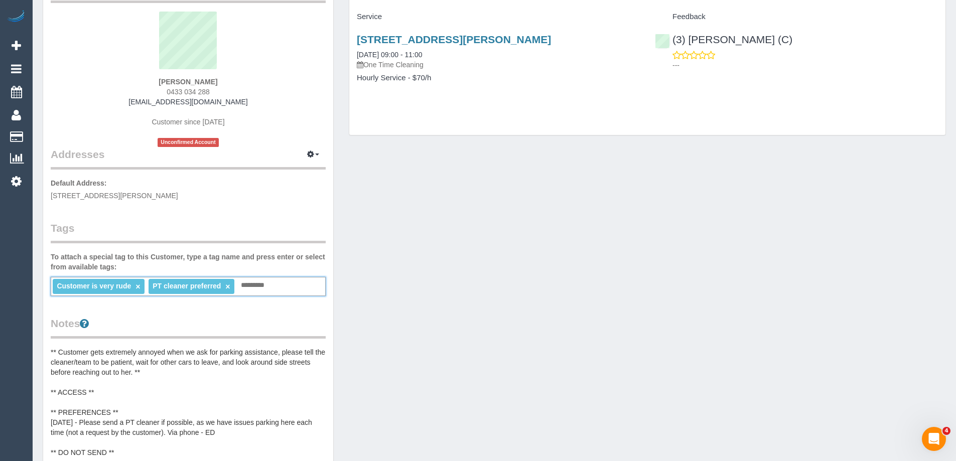
scroll to position [0, 0]
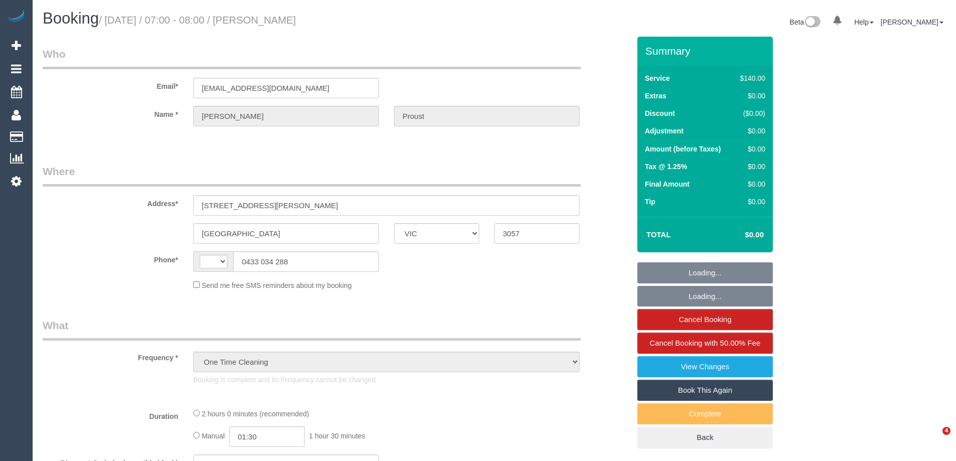
select select "VIC"
select select "string:AU"
select select "string:stripe-pm_1RqlAb2GScqysDRVsdGMN3A0"
select select "number:28"
select select "number:14"
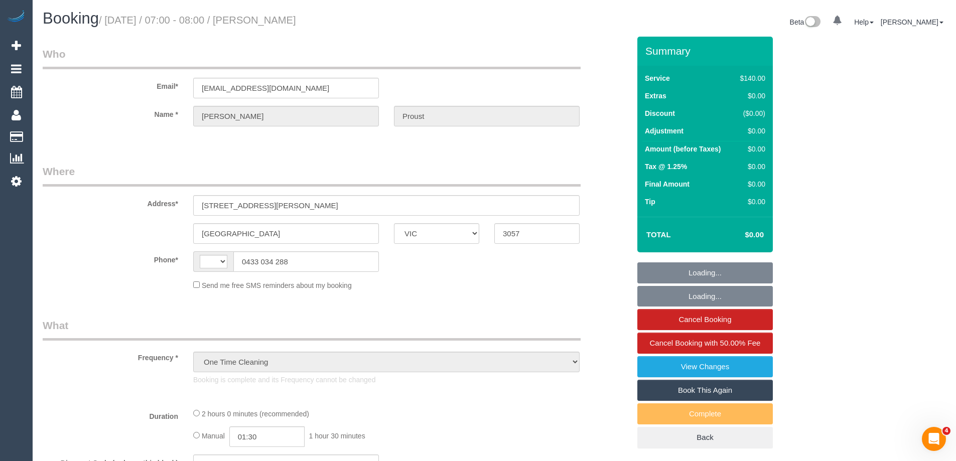
select select "number:19"
select select "number:36"
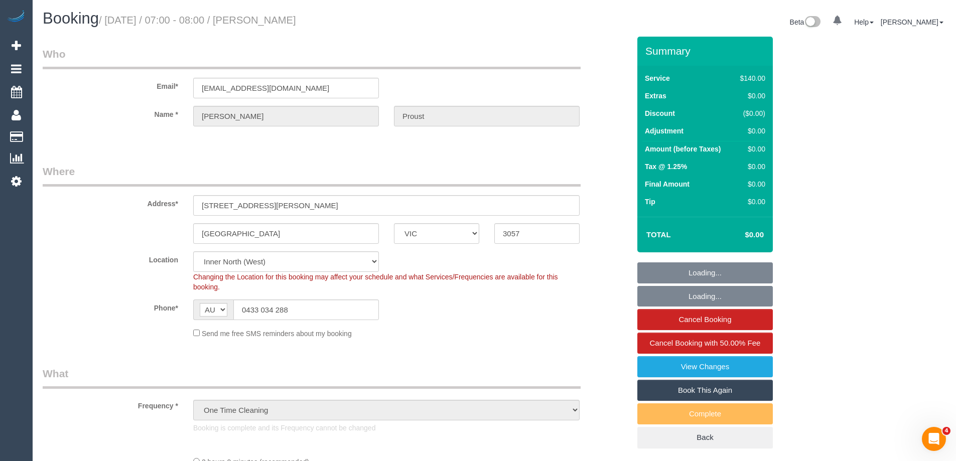
select select "object:733"
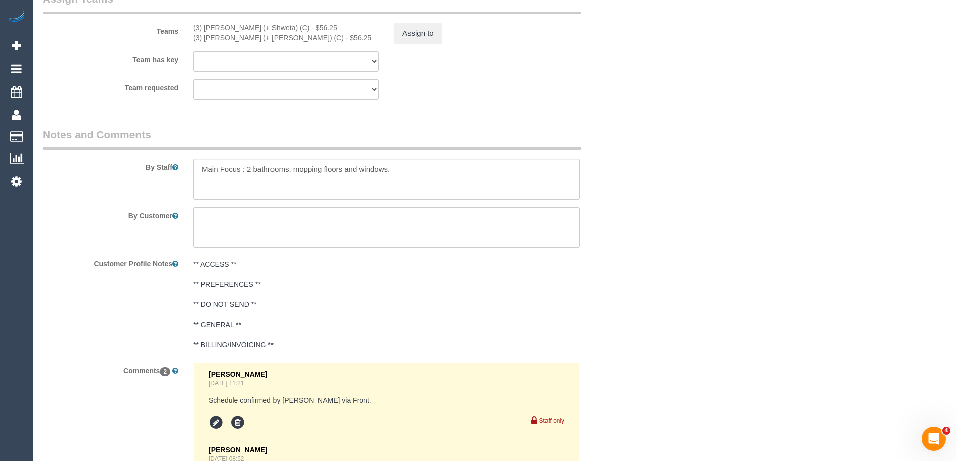
scroll to position [1705, 0]
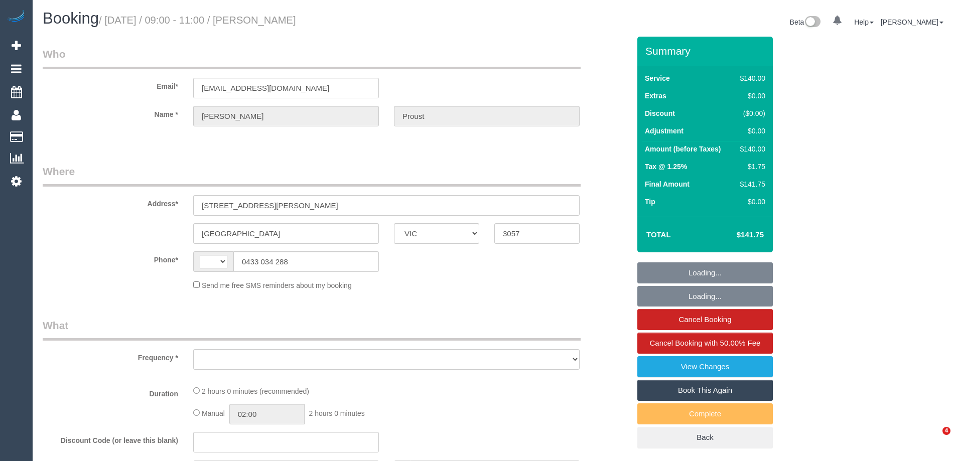
select select "VIC"
select select "object:285"
select select "number:28"
select select "number:14"
select select "number:19"
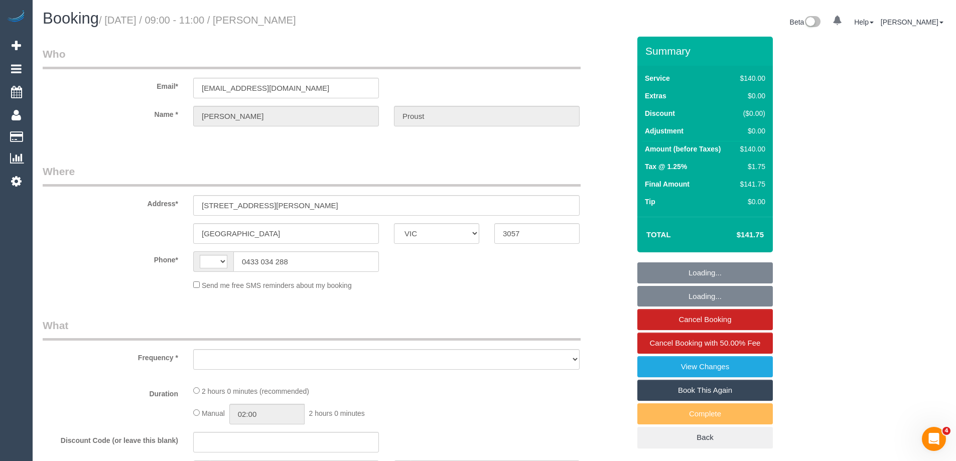
select select "number:36"
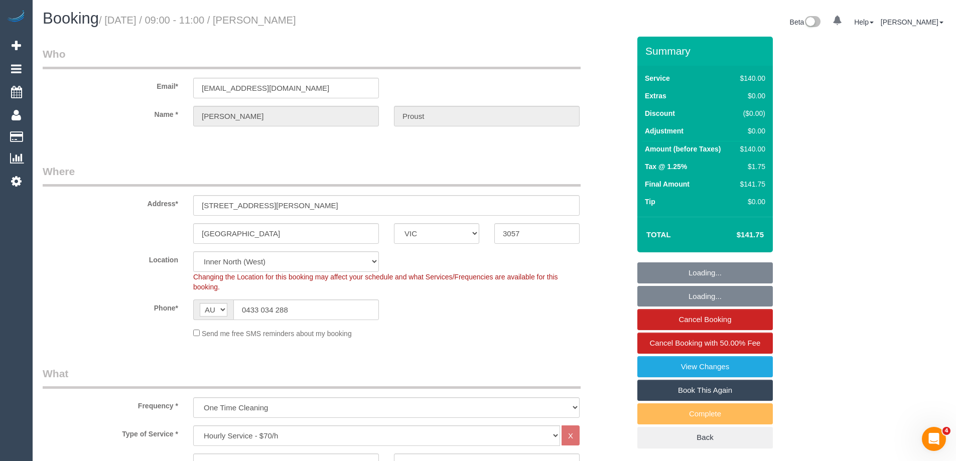
select select "string:AU"
select select "object:1687"
select select "string:stripe-pm_1RqlAb2GScqysDRVsdGMN3A0"
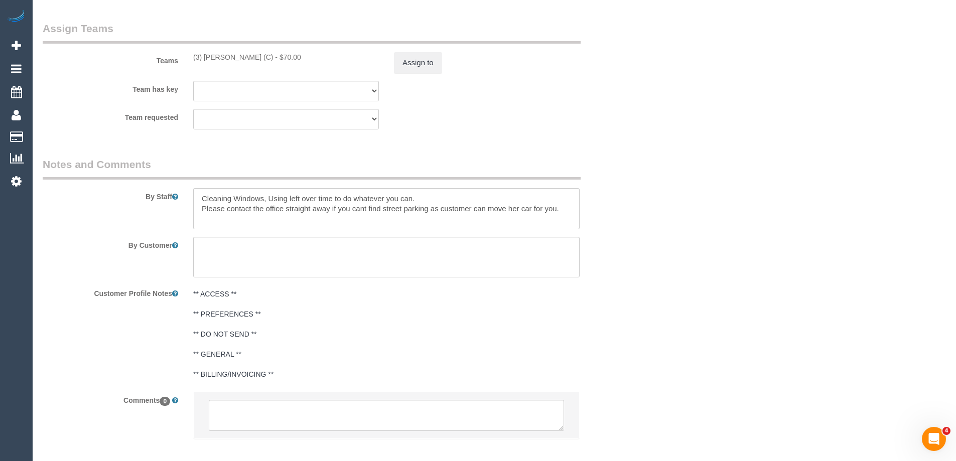
scroll to position [1578, 0]
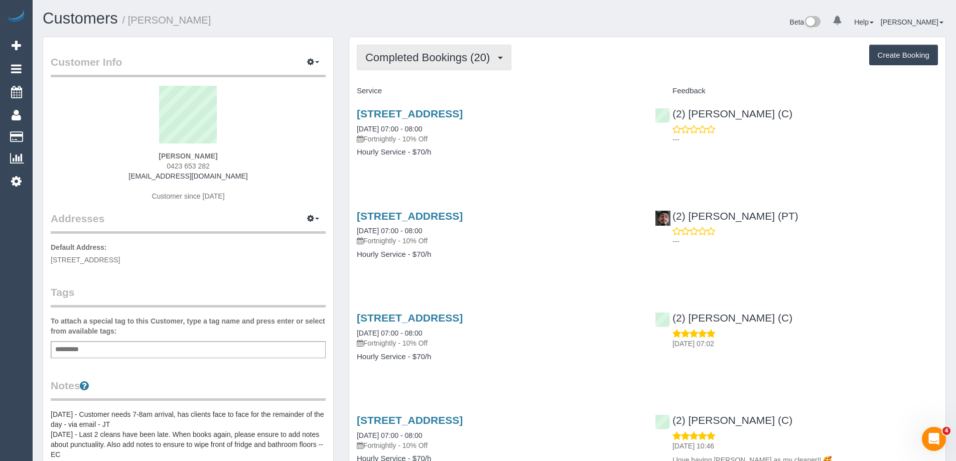
click at [419, 60] on span "Completed Bookings (20)" at bounding box center [429, 57] width 129 height 13
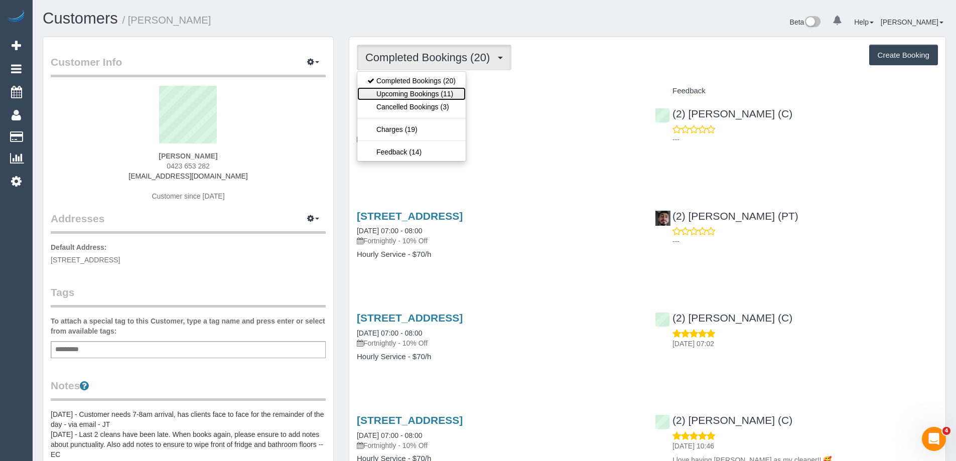
click at [417, 93] on link "Upcoming Bookings (11)" at bounding box center [411, 93] width 108 height 13
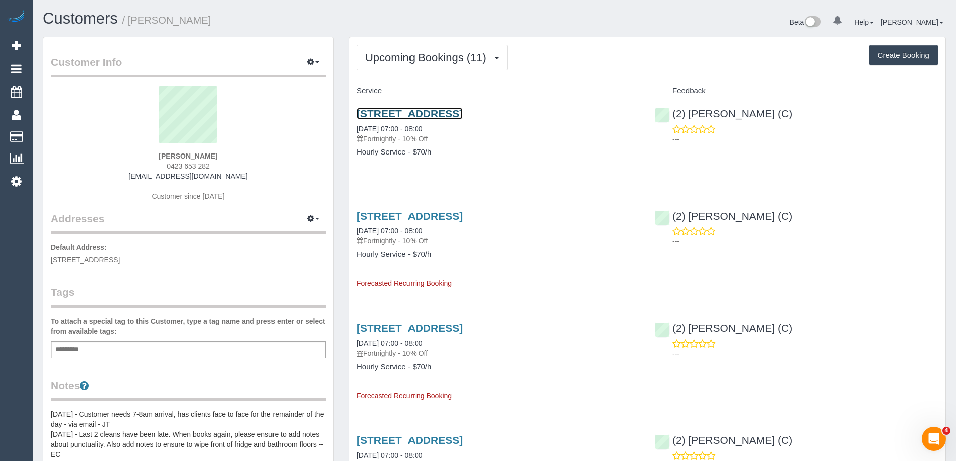
click at [426, 114] on link "[STREET_ADDRESS]" at bounding box center [410, 114] width 106 height 12
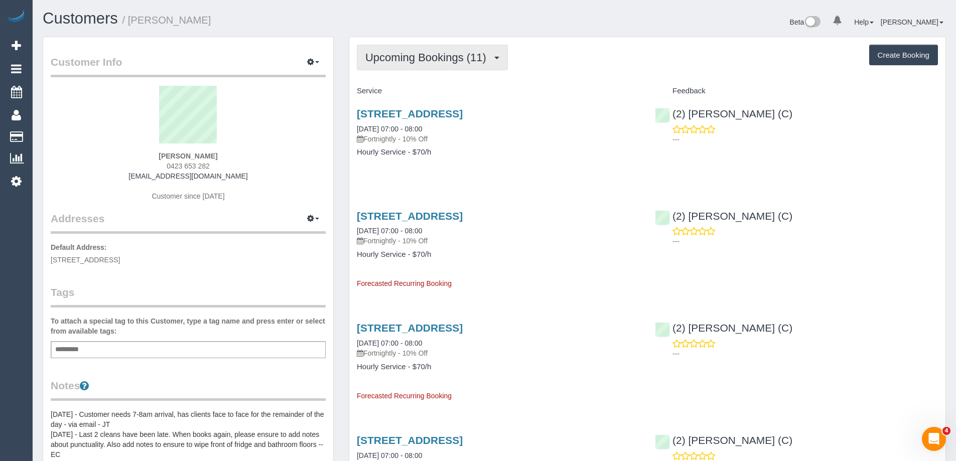
click at [391, 51] on button "Upcoming Bookings (11)" at bounding box center [432, 58] width 151 height 26
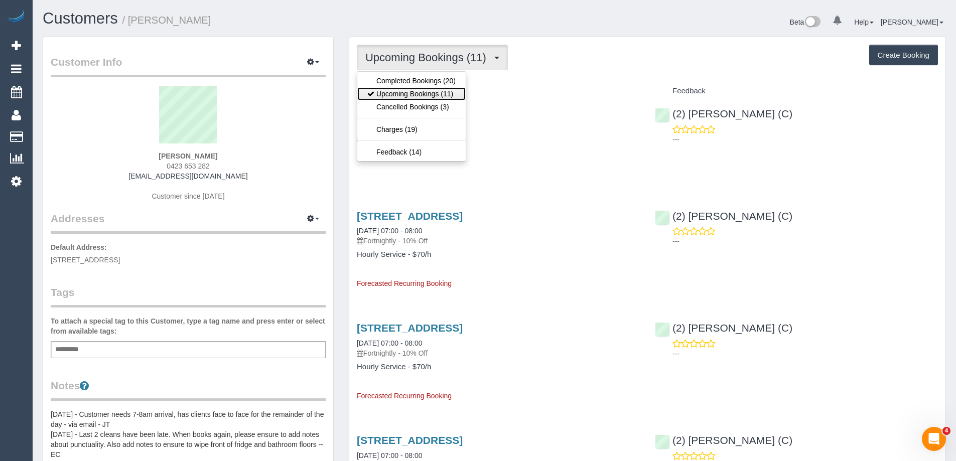
click at [399, 94] on link "Upcoming Bookings (11)" at bounding box center [411, 93] width 108 height 13
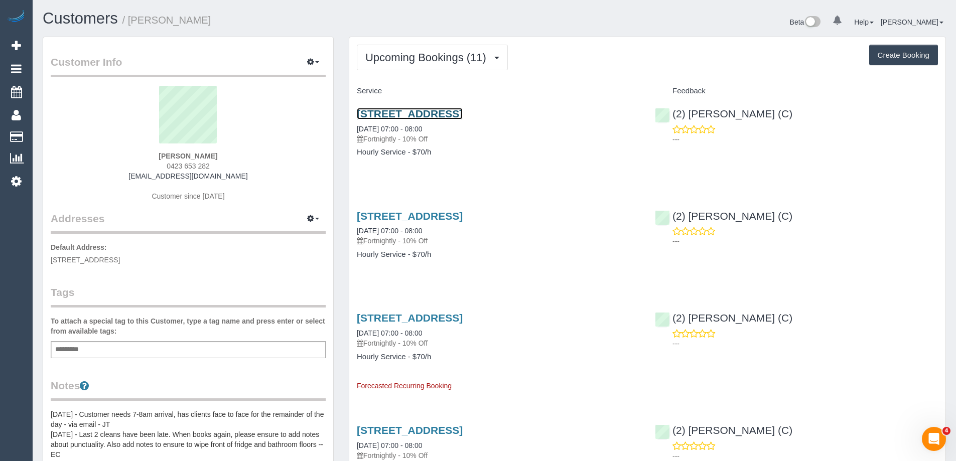
click at [401, 110] on link "[STREET_ADDRESS]" at bounding box center [410, 114] width 106 height 12
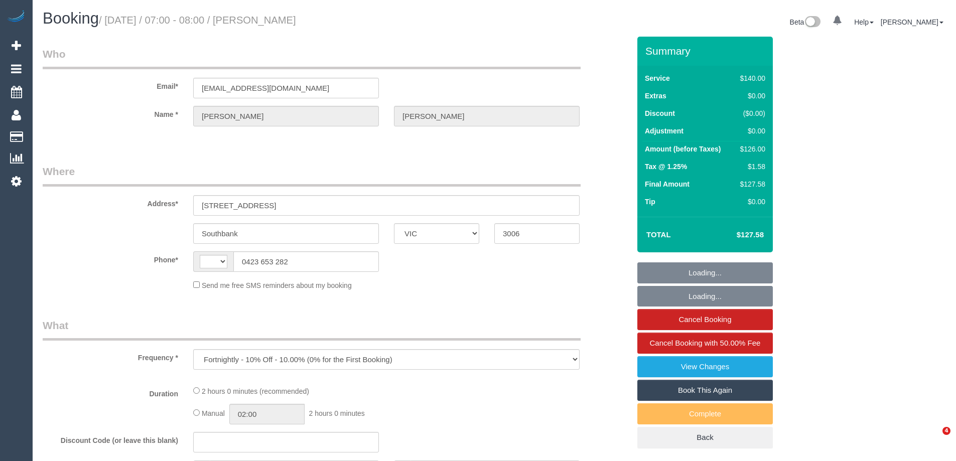
select select "VIC"
select select "number:28"
select select "number:14"
select select "number:20"
select select "number:24"
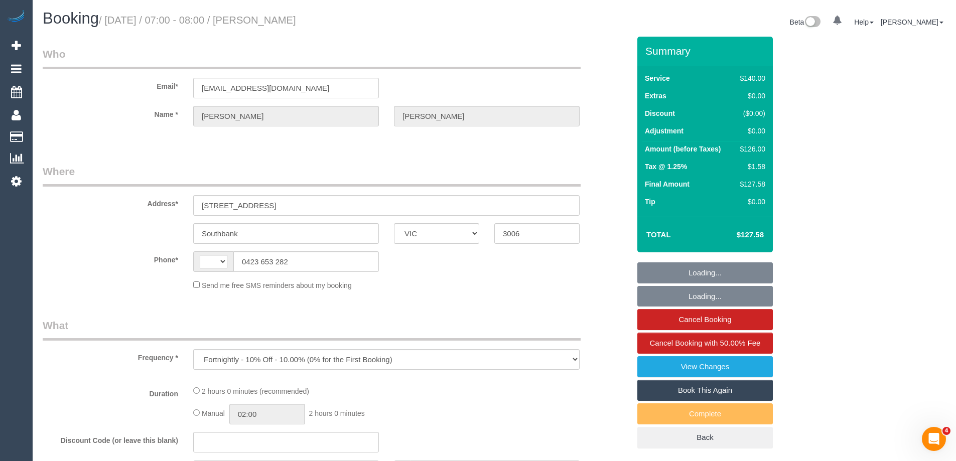
select select "number:34"
select select "number:11"
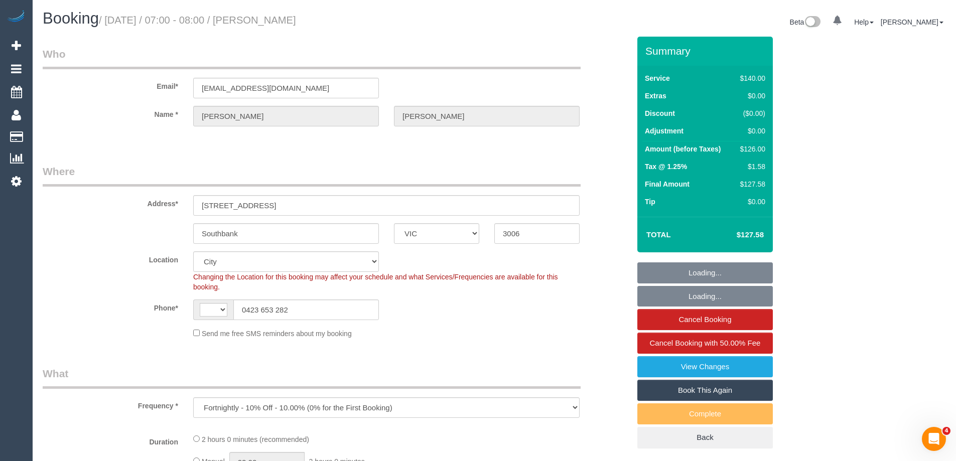
select select "object:438"
select select "string:AU"
select select "string:stripe-pm_1Qp5EP2GScqysDRVHVoxoEZ0"
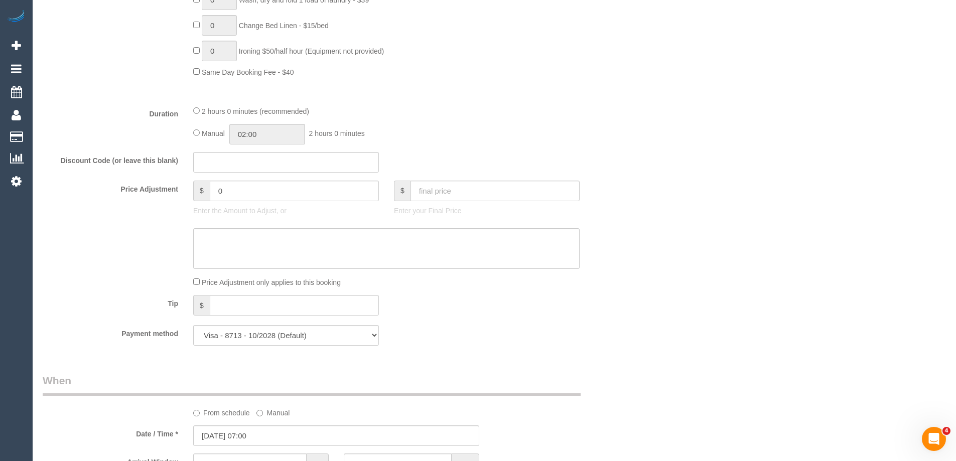
scroll to position [702, 0]
click at [276, 188] on input "0" at bounding box center [294, 189] width 169 height 21
type input "14"
click at [256, 266] on textarea at bounding box center [386, 247] width 386 height 41
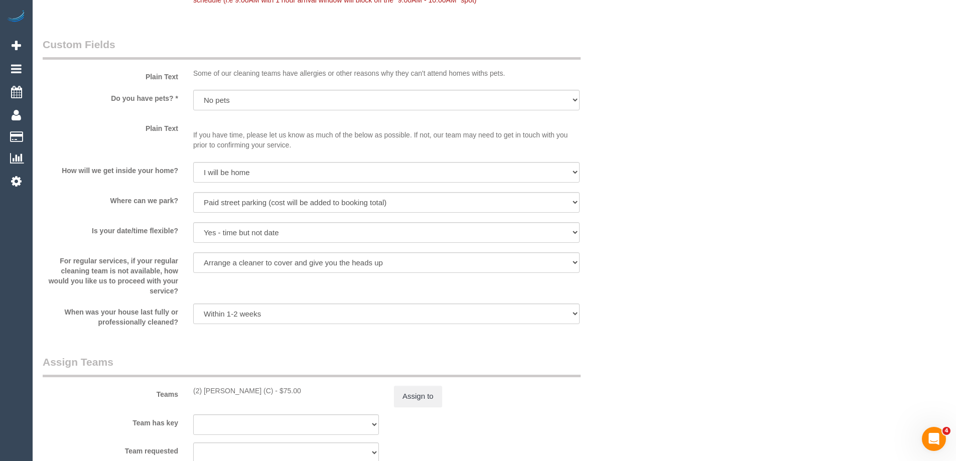
scroll to position [1455, 0]
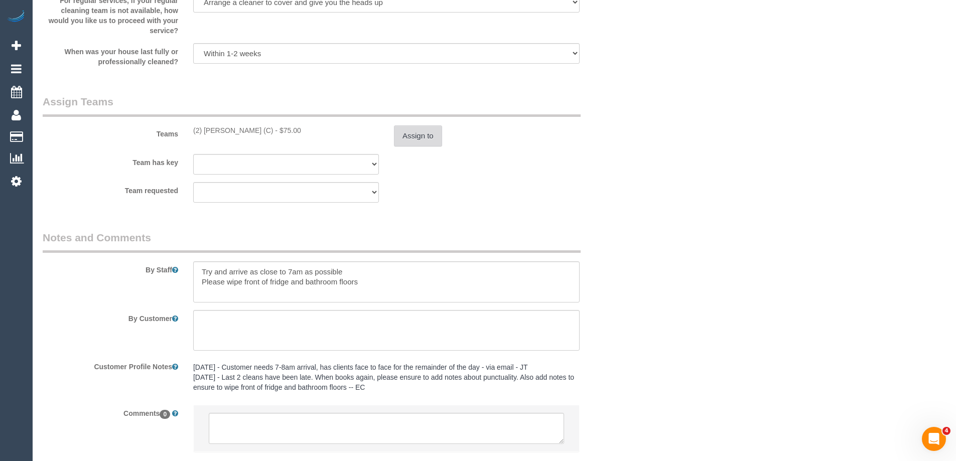
type textarea "$14 added for parking - ED"
click at [435, 135] on button "Assign to" at bounding box center [418, 135] width 48 height 21
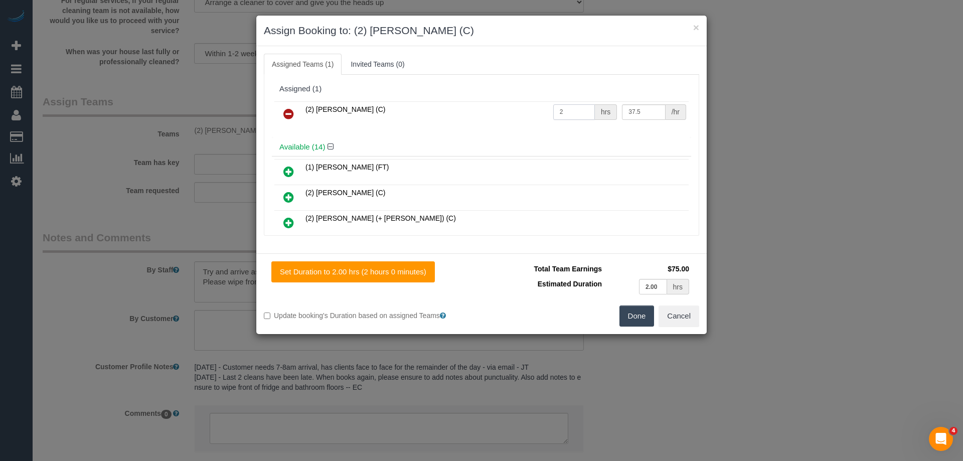
click at [575, 109] on input "2" at bounding box center [574, 112] width 42 height 16
type input "1"
click at [640, 110] on input "37.5" at bounding box center [643, 112] width 43 height 16
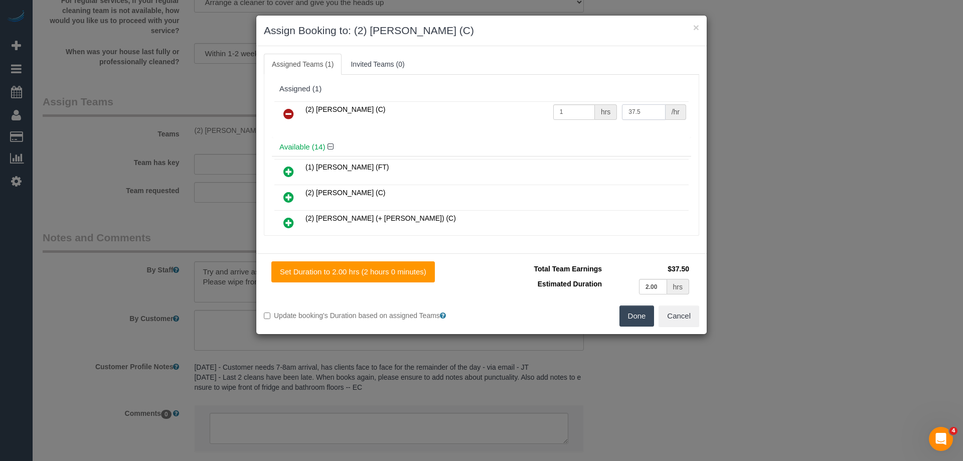
paste input "89"
type input "89"
click at [636, 312] on button "Done" at bounding box center [636, 315] width 35 height 21
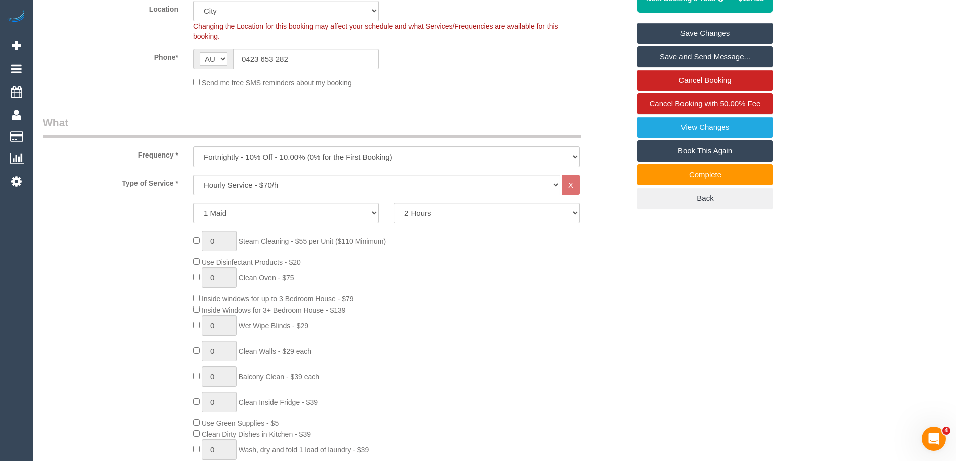
scroll to position [0, 0]
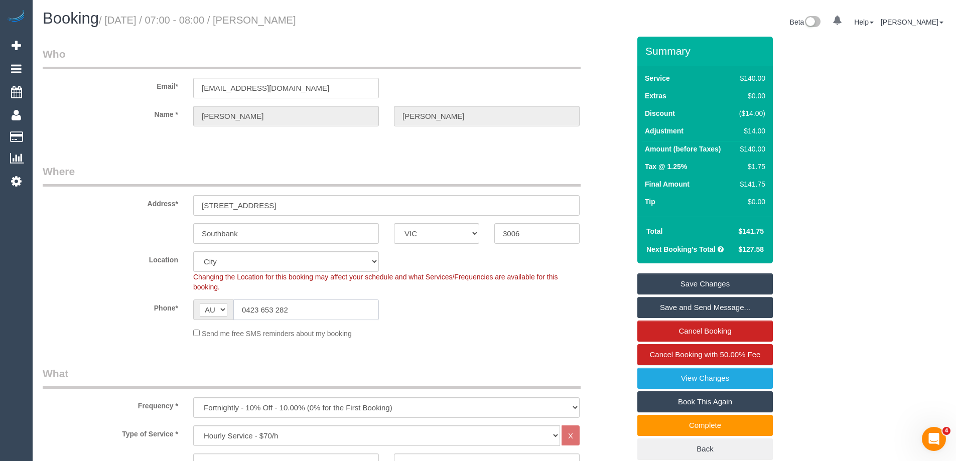
click at [295, 306] on input "0423 653 282" at bounding box center [305, 309] width 145 height 21
click at [295, 305] on input "0423 653 282" at bounding box center [305, 309] width 145 height 21
click at [701, 278] on link "Save Changes" at bounding box center [704, 283] width 135 height 21
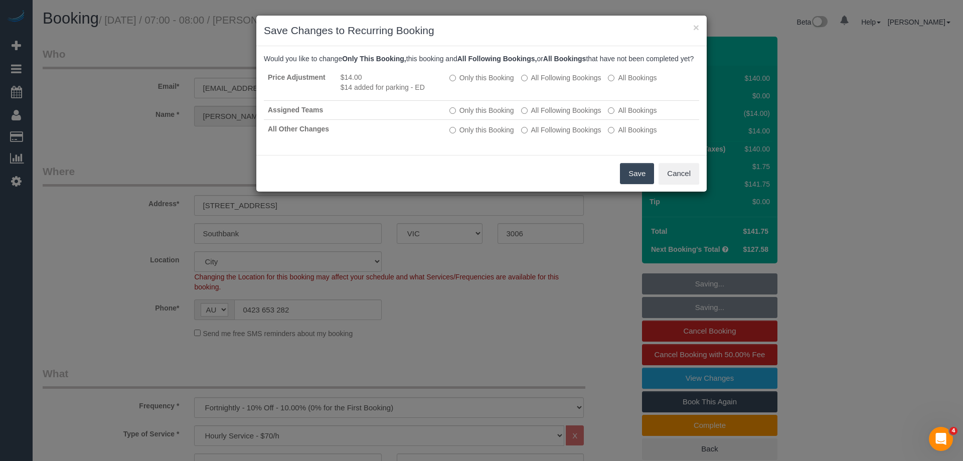
click at [626, 184] on button "Save" at bounding box center [637, 173] width 34 height 21
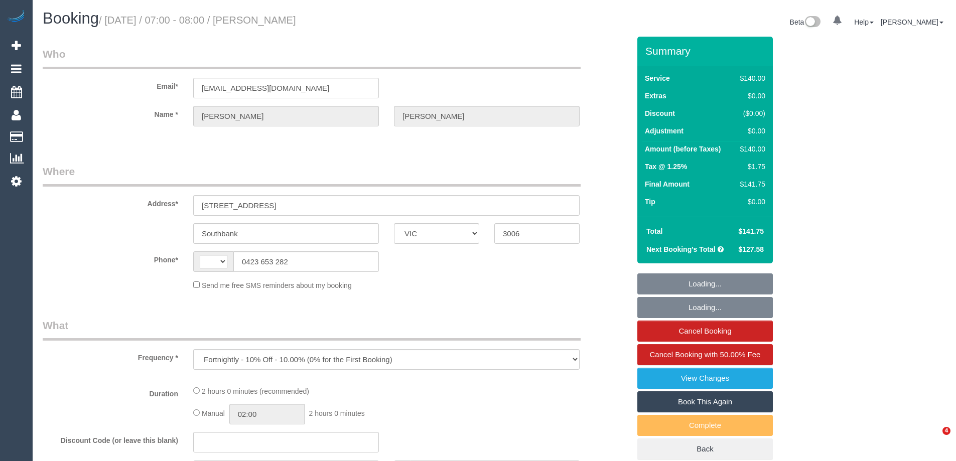
select select "VIC"
select select "object:441"
select select "string:stripe-pm_1Qp5EP2GScqysDRVHVoxoEZ0"
select select "number:28"
select select "number:14"
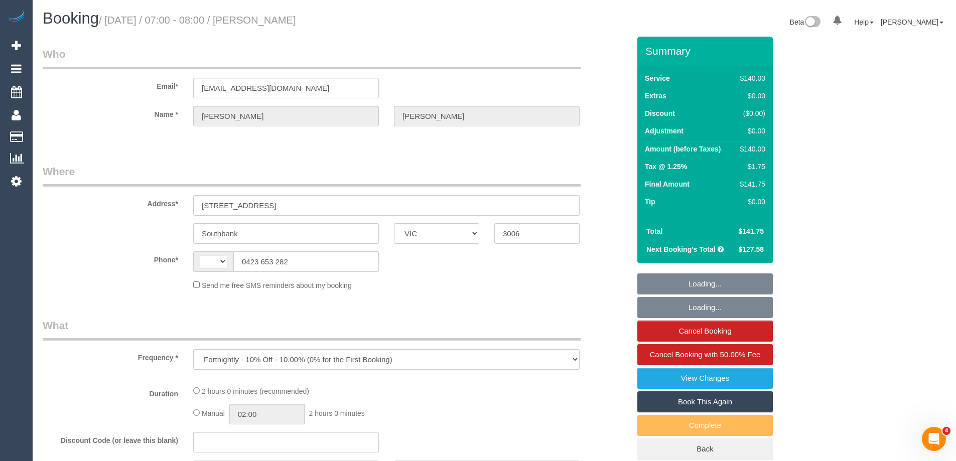
select select "number:20"
select select "number:24"
select select "number:34"
select select "number:11"
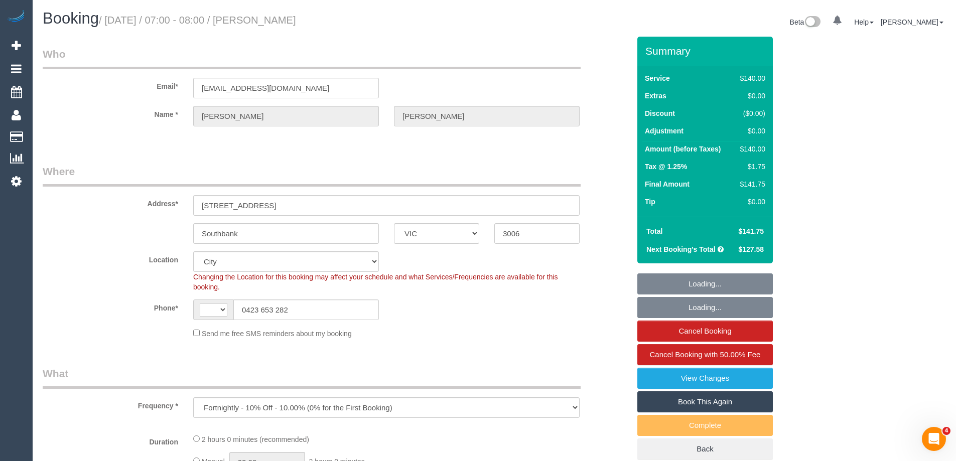
select select "string:AU"
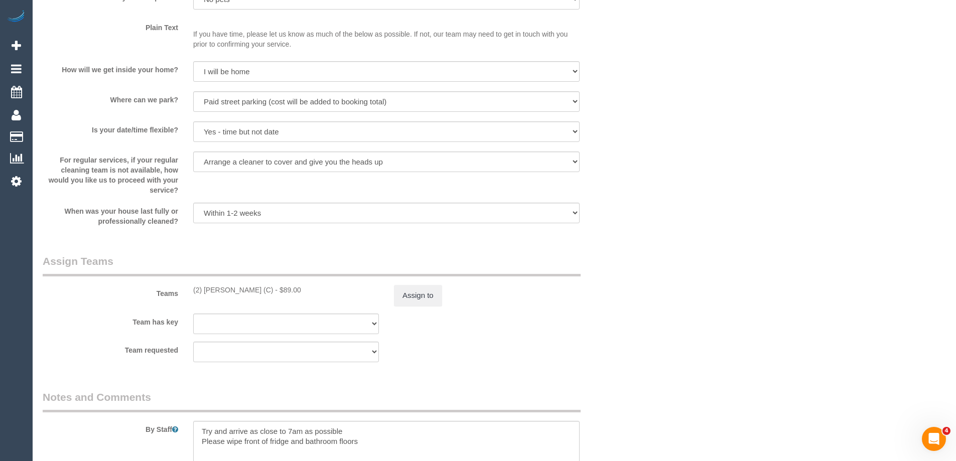
scroll to position [1505, 0]
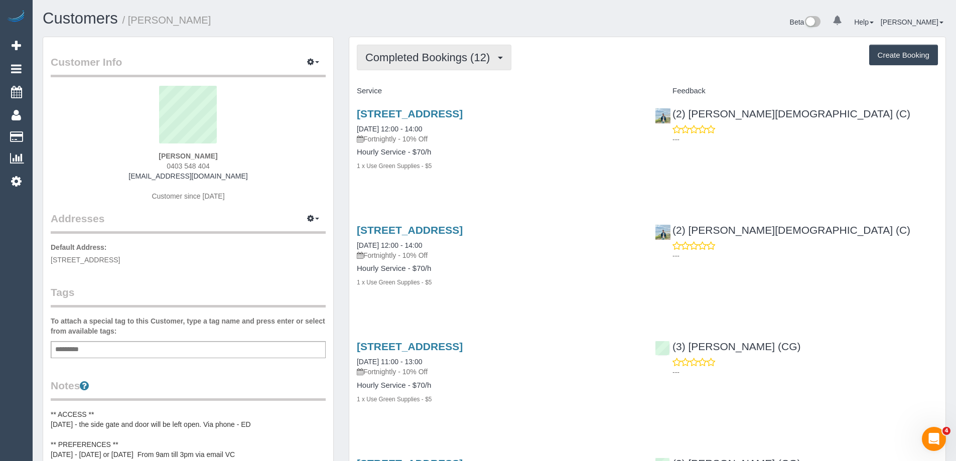
click at [435, 61] on span "Completed Bookings (12)" at bounding box center [429, 57] width 129 height 13
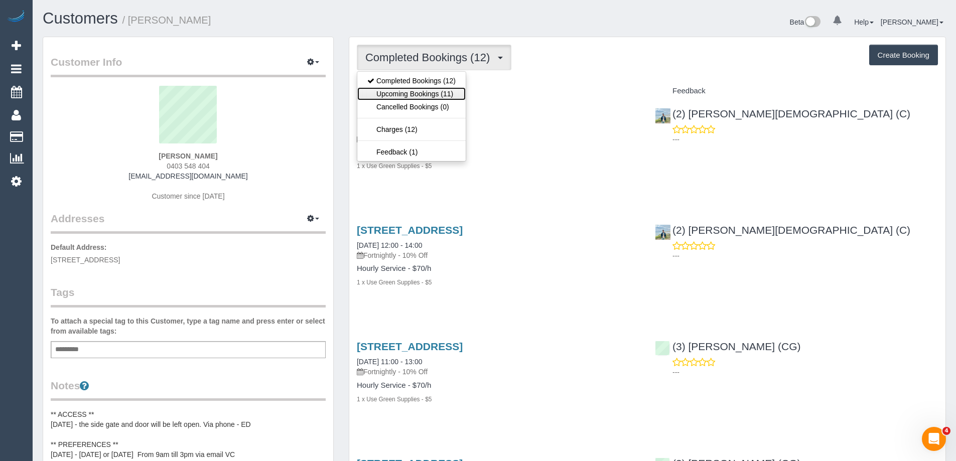
click at [429, 91] on link "Upcoming Bookings (11)" at bounding box center [411, 93] width 108 height 13
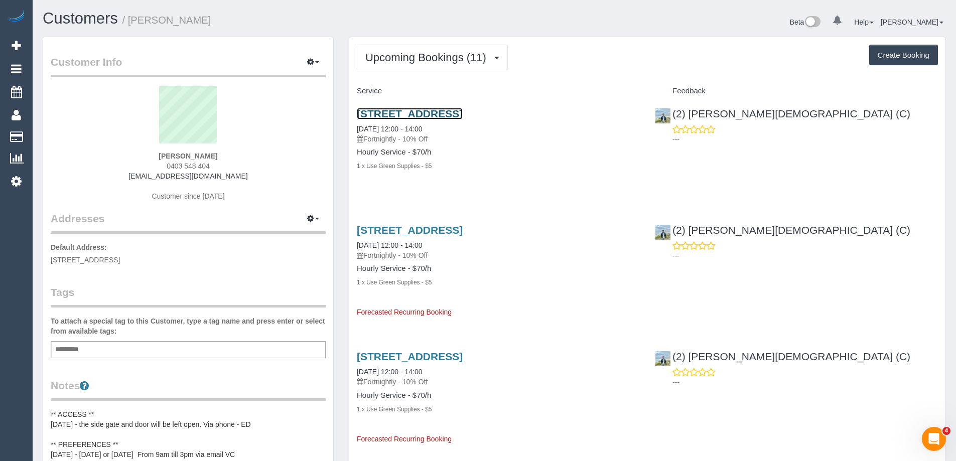
click at [462, 109] on link "214 Hope, Brunswick West, VIC 3055" at bounding box center [410, 114] width 106 height 12
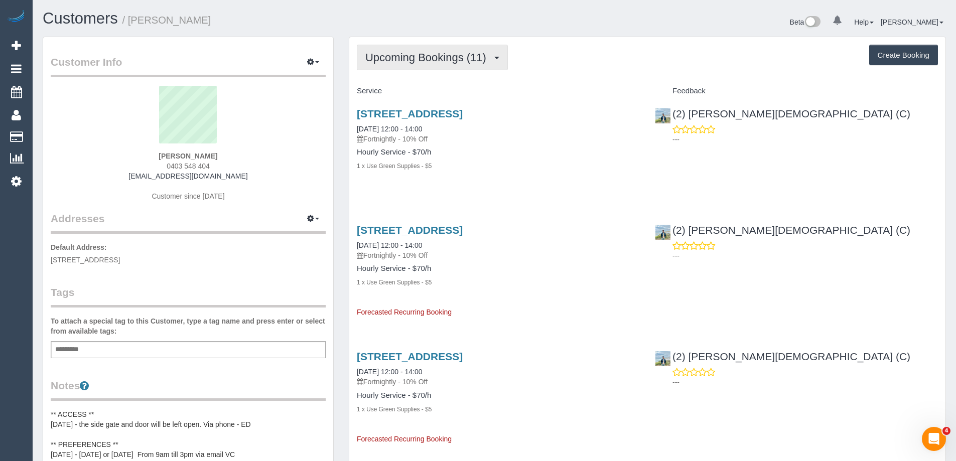
click at [401, 58] on span "Upcoming Bookings (11)" at bounding box center [428, 57] width 126 height 13
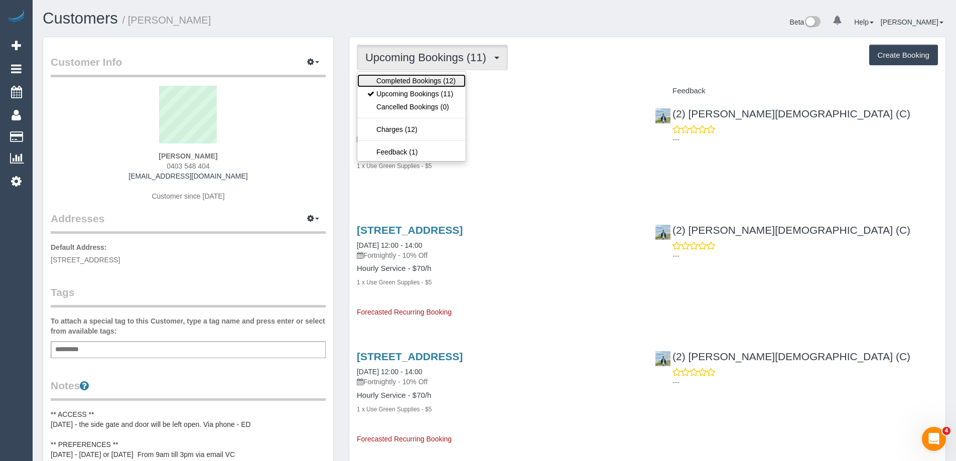
click at [409, 77] on link "Completed Bookings (12)" at bounding box center [411, 80] width 108 height 13
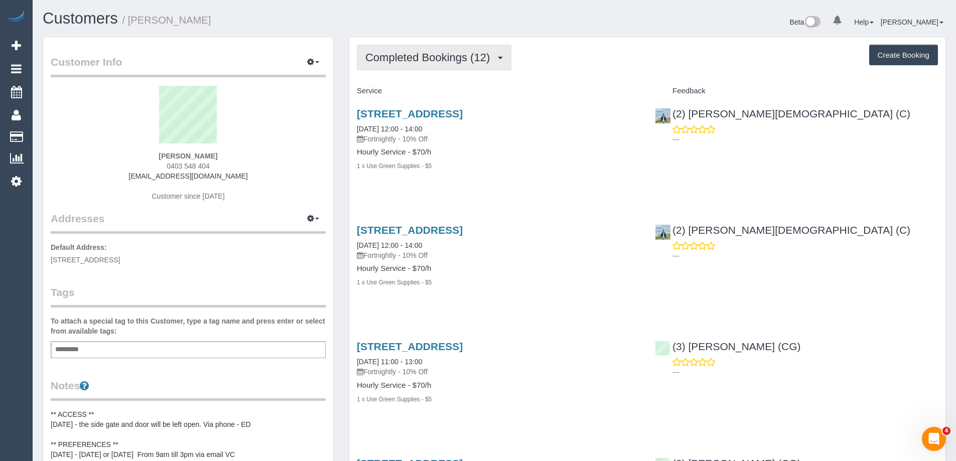
click at [410, 55] on span "Completed Bookings (12)" at bounding box center [429, 57] width 129 height 13
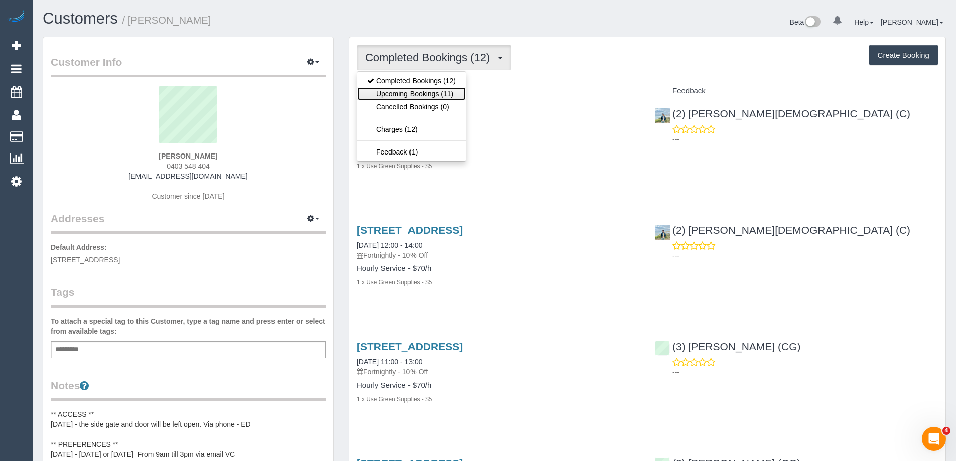
click at [413, 90] on link "Upcoming Bookings (11)" at bounding box center [411, 93] width 108 height 13
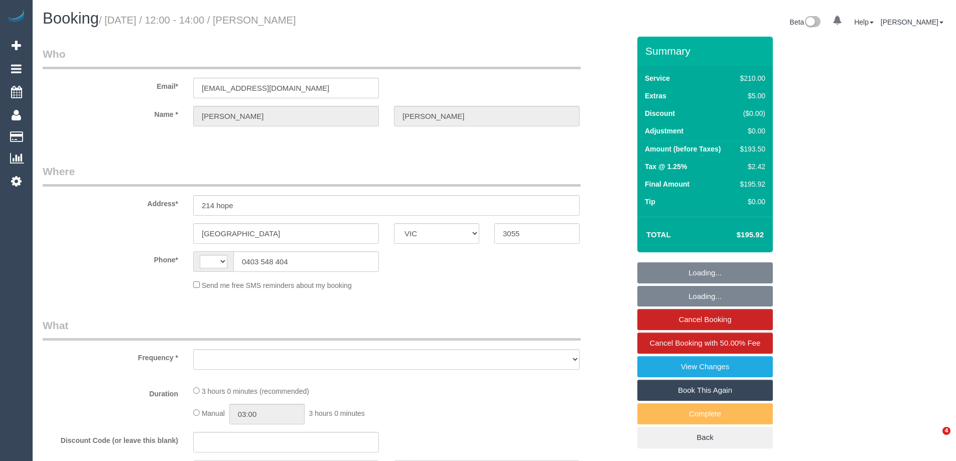
select select "VIC"
select select "string:stripe-pm_1QxP3P2GScqysDRVauMheoim"
select select "string:AU"
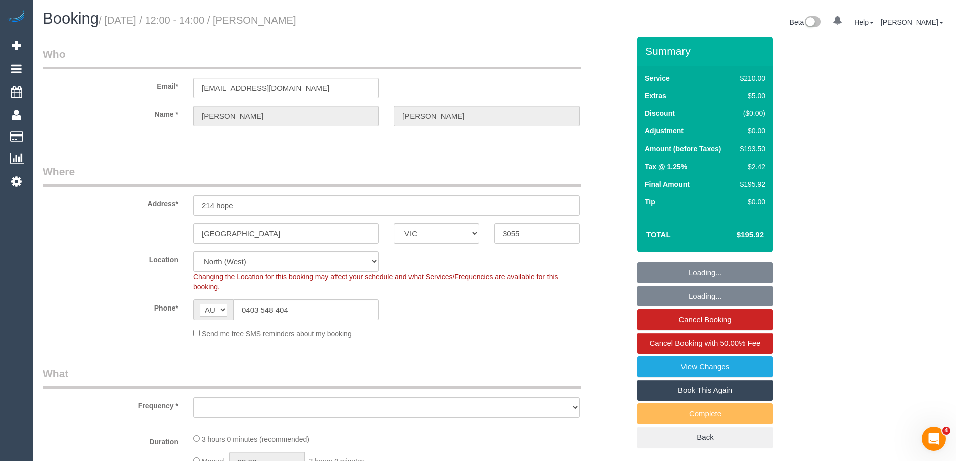
select select "object:534"
select select "180"
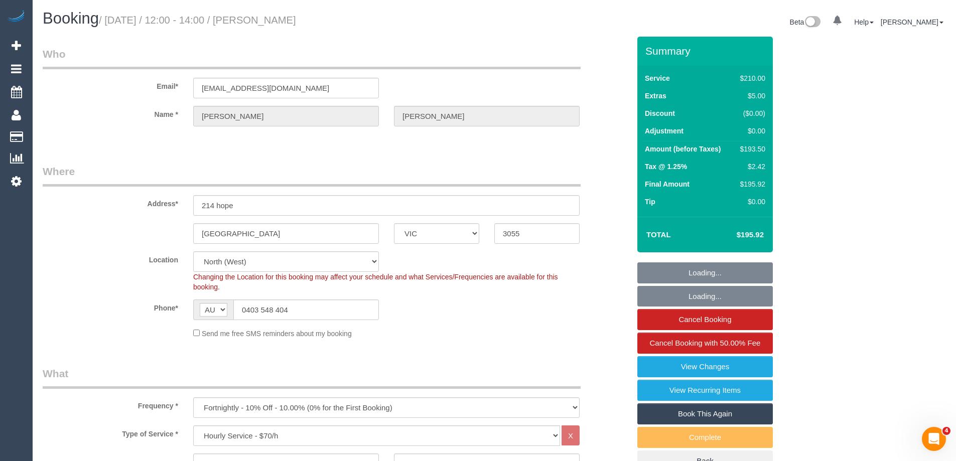
select select "object:1554"
select select "number:27"
select select "number:14"
select select "number:19"
select select "number:24"
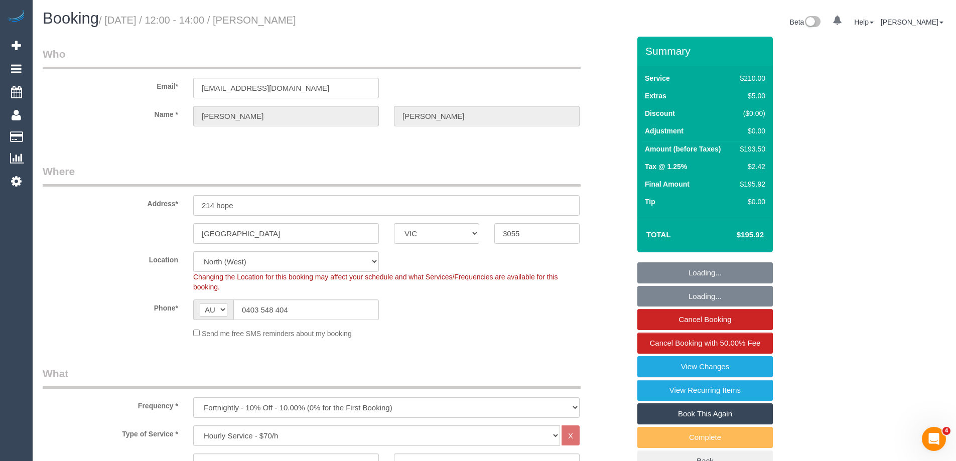
select select "number:33"
select select "number:11"
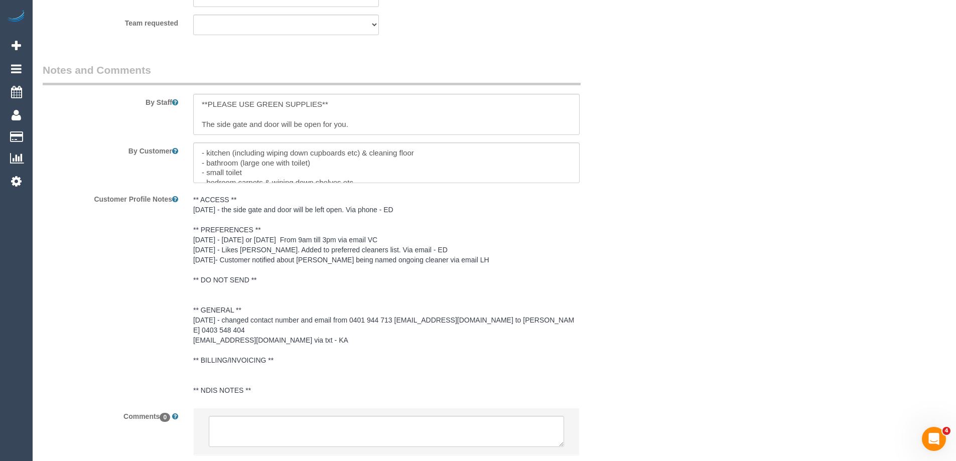
scroll to position [1605, 0]
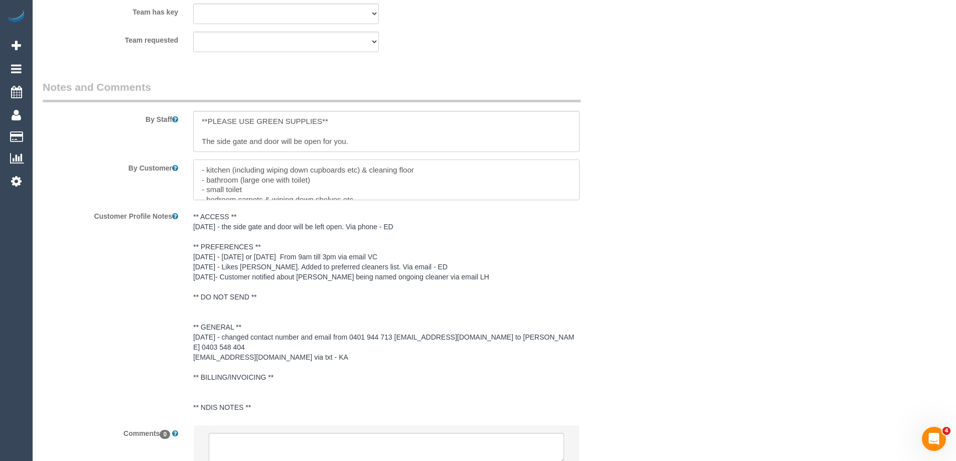
click at [195, 169] on textarea at bounding box center [386, 180] width 386 height 41
paste textarea "Can we please request for the kitchen to be cleaned at the beginning of the ses…"
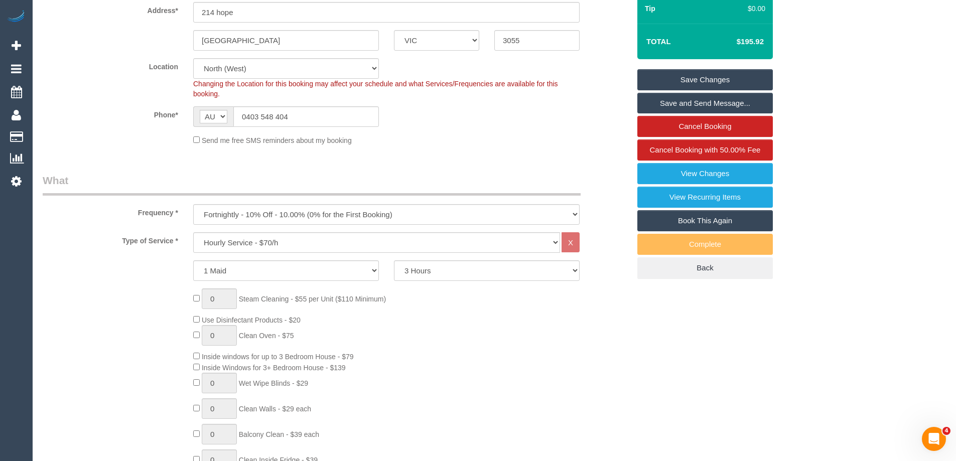
scroll to position [0, 0]
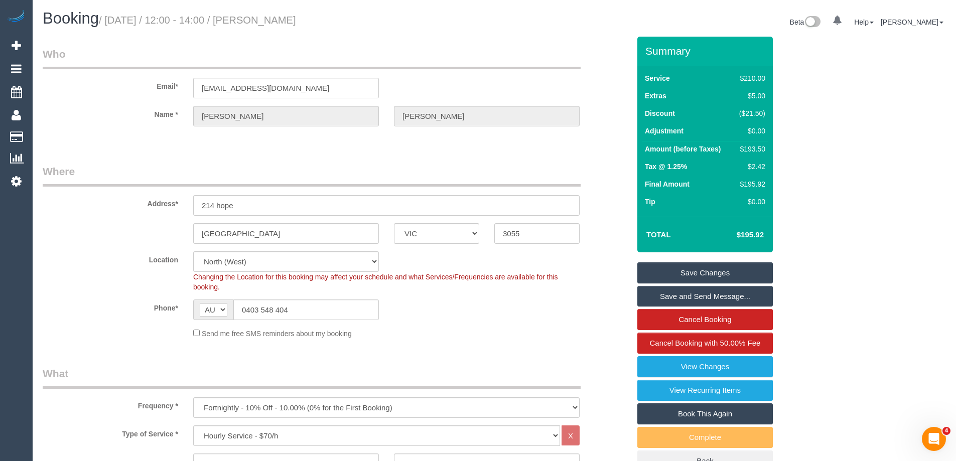
type textarea "Can we please request for the kitchen to be cleaned at the beginning of the ses…"
click at [702, 269] on link "Save Changes" at bounding box center [704, 272] width 135 height 21
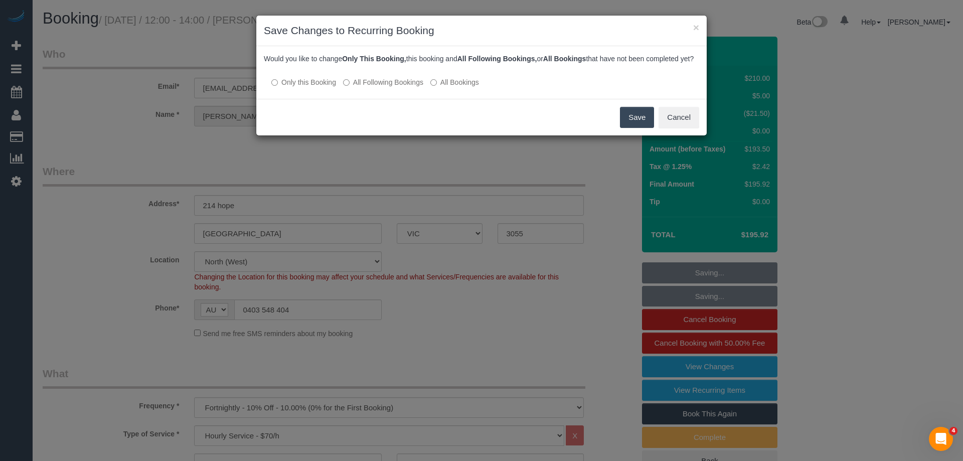
click at [629, 127] on button "Save" at bounding box center [637, 117] width 34 height 21
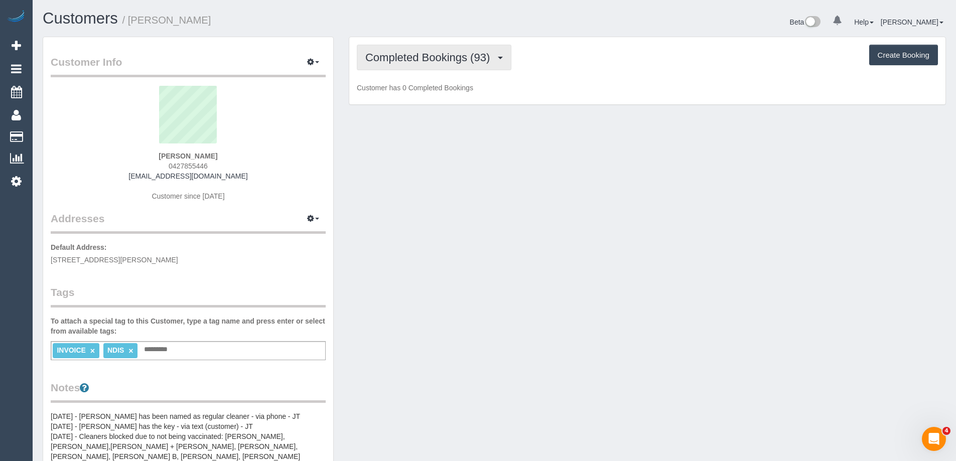
click at [409, 56] on span "Completed Bookings (93)" at bounding box center [429, 57] width 129 height 13
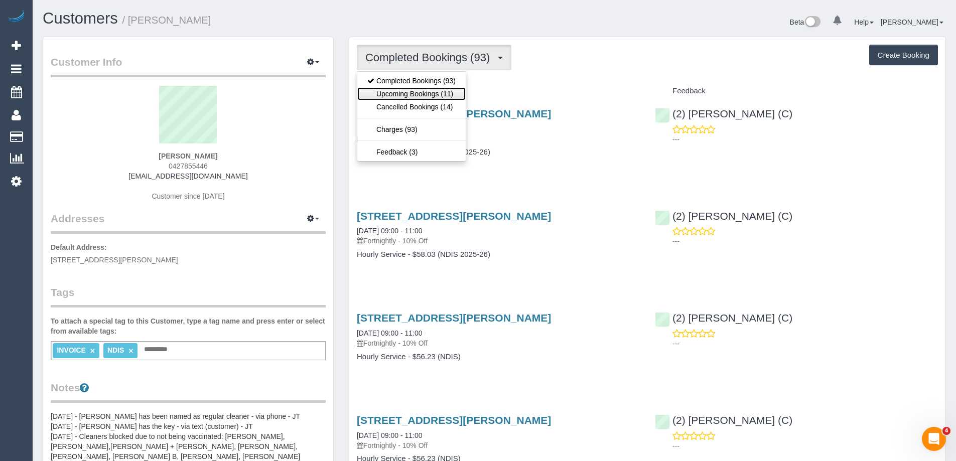
click at [427, 95] on link "Upcoming Bookings (11)" at bounding box center [411, 93] width 108 height 13
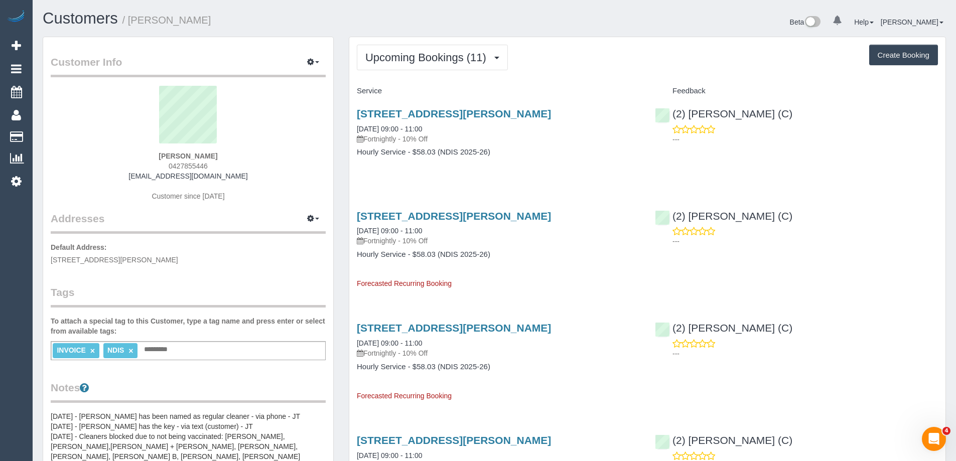
click at [454, 24] on h1 "Customers / [PERSON_NAME]" at bounding box center [265, 18] width 444 height 17
click at [456, 219] on link "[STREET_ADDRESS][PERSON_NAME]" at bounding box center [454, 216] width 194 height 12
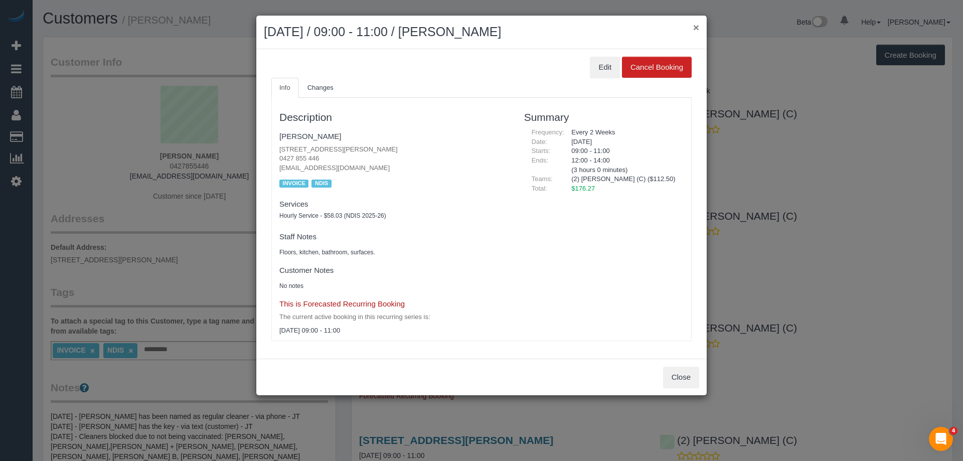
click at [698, 23] on button "×" at bounding box center [696, 27] width 6 height 11
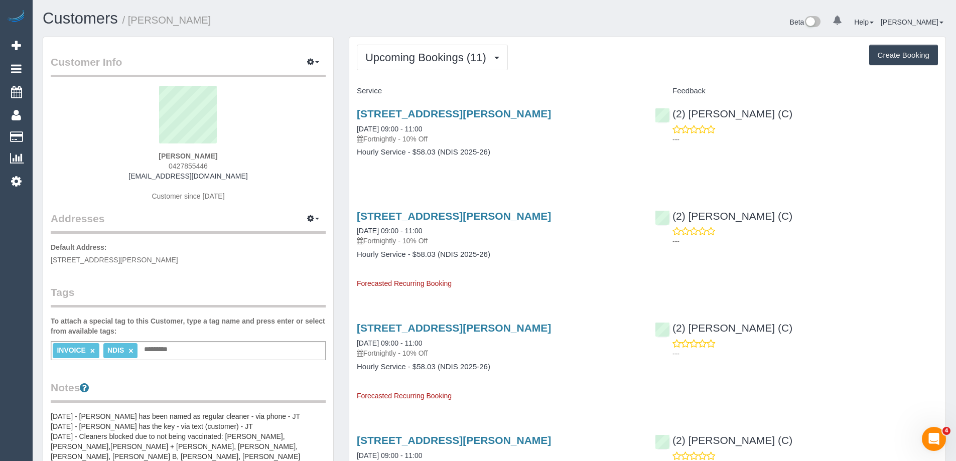
click at [196, 163] on span "0427855446" at bounding box center [188, 166] width 39 height 8
copy span "0427855446"
click at [546, 34] on div "Beta 0 Your Notifications You have 0 alerts Help Help Docs Take a Tour Contact …" at bounding box center [723, 23] width 459 height 27
click at [432, 65] on button "Upcoming Bookings (11)" at bounding box center [432, 58] width 151 height 26
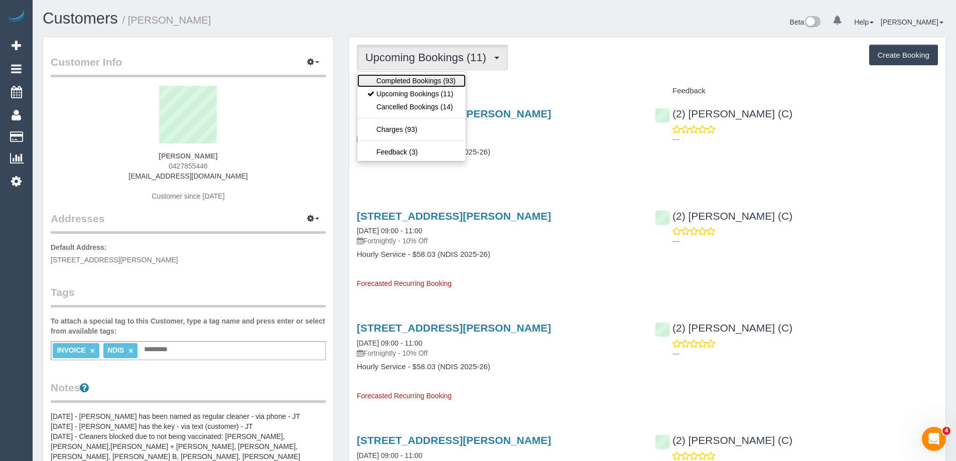
click at [427, 79] on link "Completed Bookings (93)" at bounding box center [411, 80] width 108 height 13
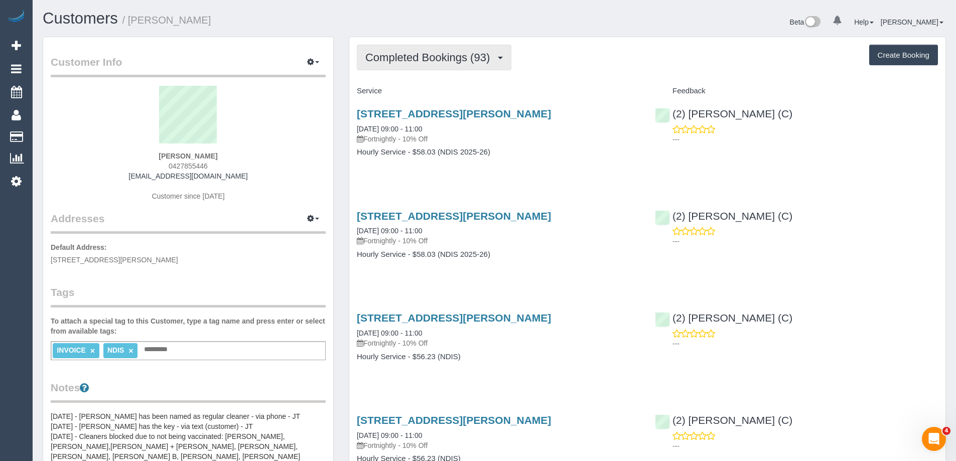
click at [412, 58] on span "Completed Bookings (93)" at bounding box center [429, 57] width 129 height 13
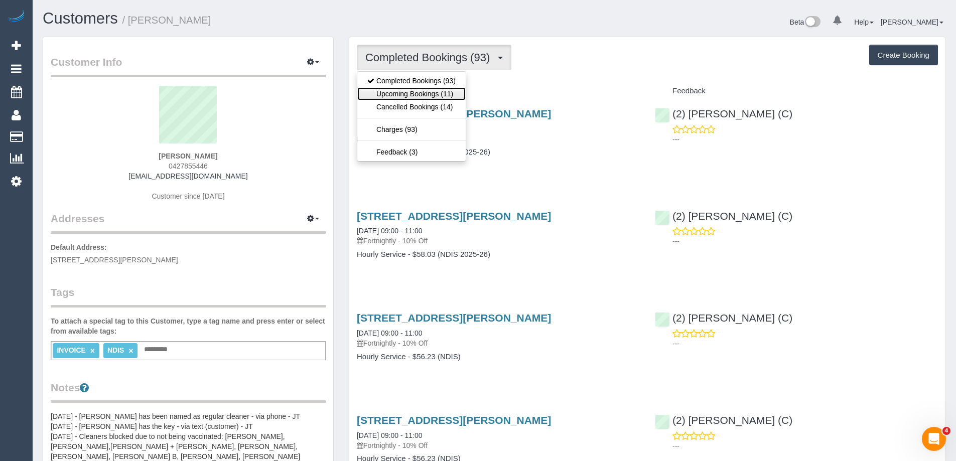
click at [404, 90] on link "Upcoming Bookings (11)" at bounding box center [411, 93] width 108 height 13
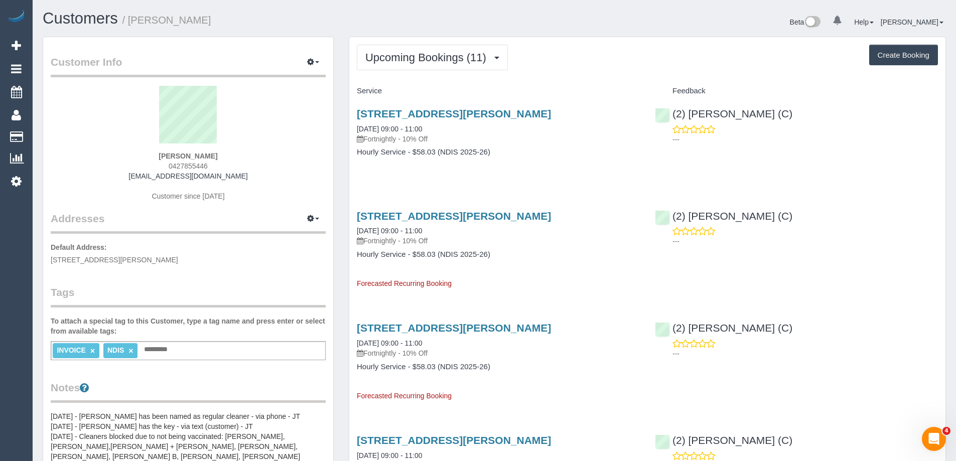
click at [189, 165] on span "0427855446" at bounding box center [188, 166] width 39 height 8
copy span "0427855446"
click at [529, 45] on div "Upcoming Bookings (11) Completed Bookings (93) Upcoming Bookings (11) Cancelled…" at bounding box center [647, 58] width 581 height 26
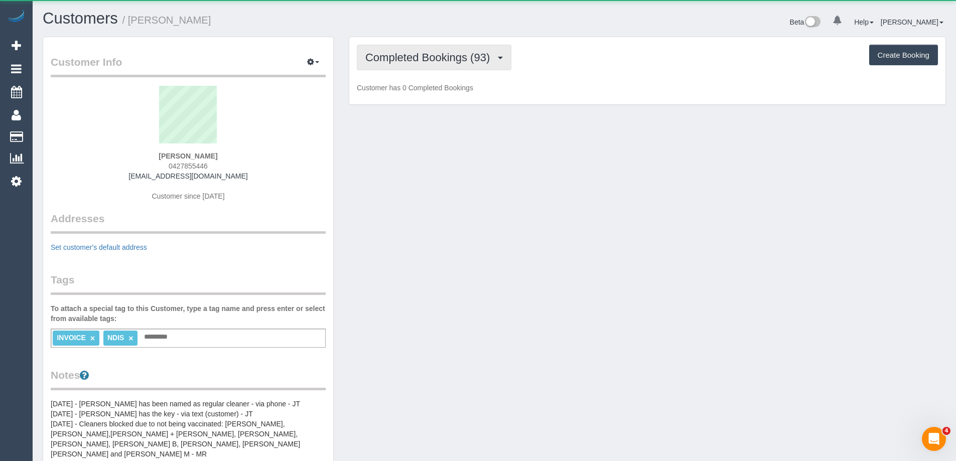
scroll to position [938, 956]
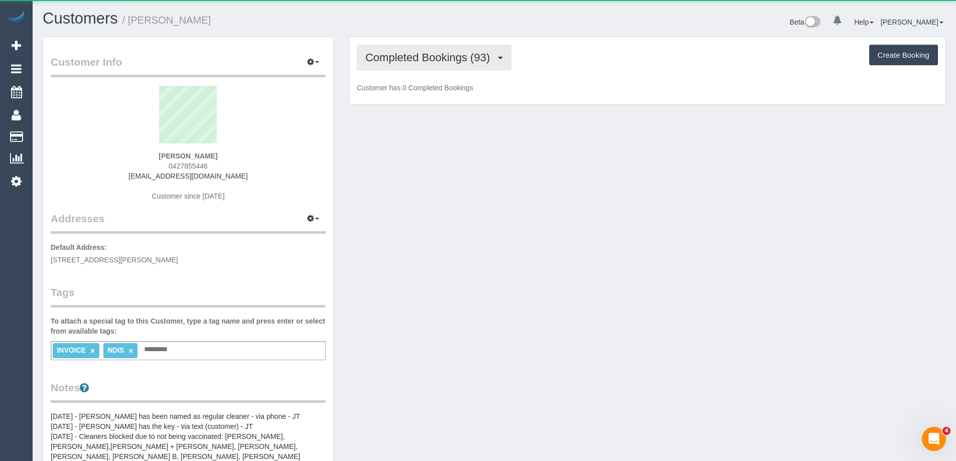
click at [455, 65] on button "Completed Bookings (93)" at bounding box center [434, 58] width 154 height 26
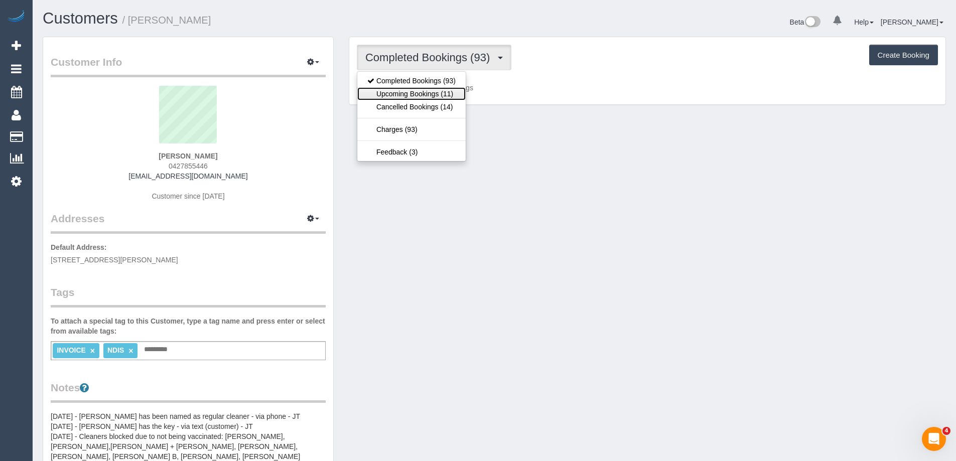
click at [437, 95] on link "Upcoming Bookings (11)" at bounding box center [411, 93] width 108 height 13
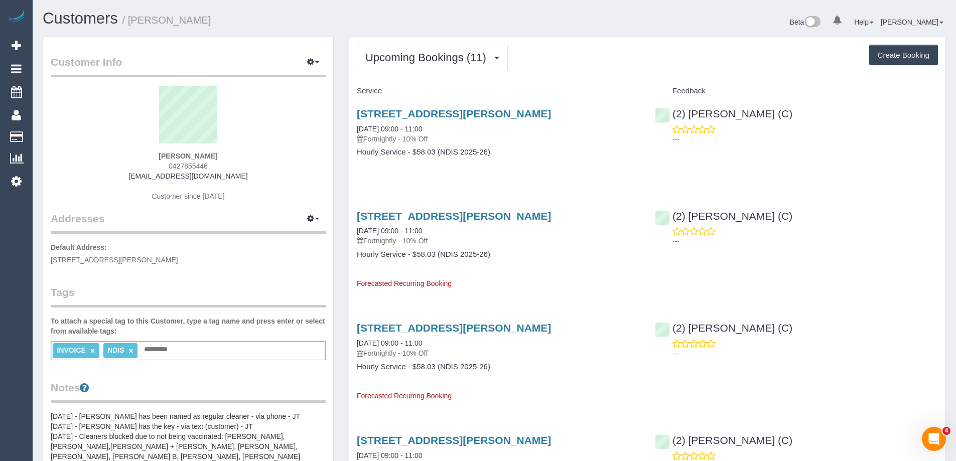
scroll to position [1376, 956]
click at [437, 111] on link "50 Hunt Club Blvd, Cranbourne East, VIC 3977" at bounding box center [454, 114] width 194 height 12
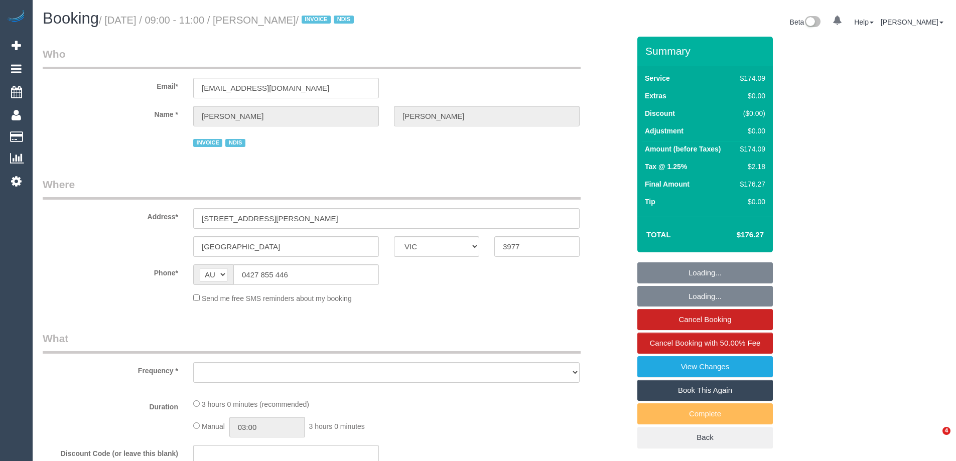
select select "VIC"
select select "object:529"
select select "180"
select select "number:28"
select select "number:14"
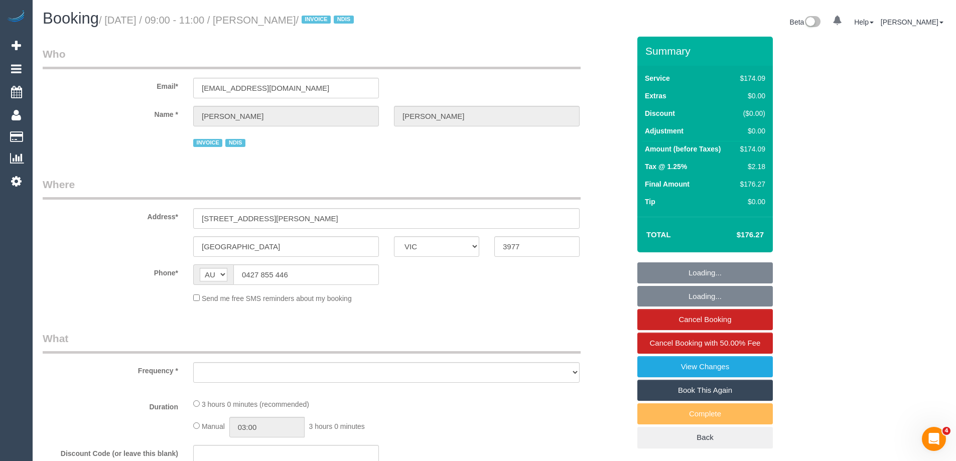
select select "number:19"
select select "number:25"
select select "number:35"
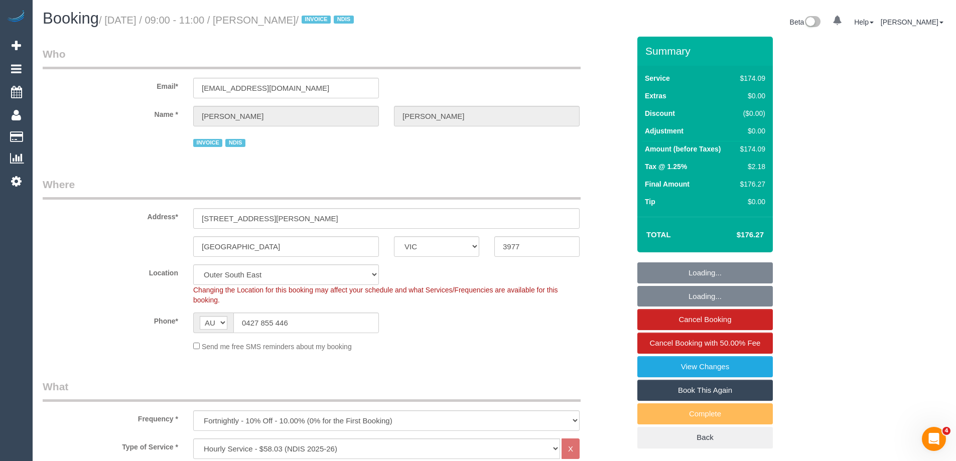
select select "object:1048"
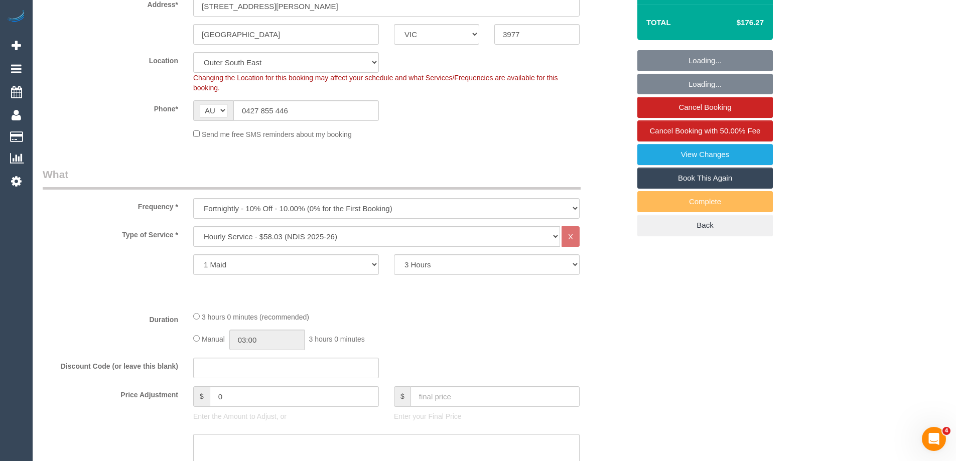
scroll to position [351, 0]
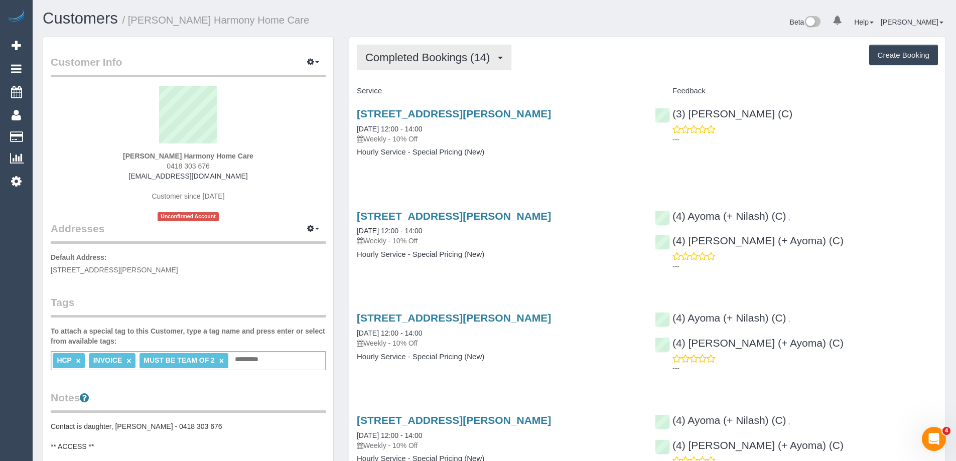
click at [434, 51] on span "Completed Bookings (14)" at bounding box center [429, 57] width 129 height 13
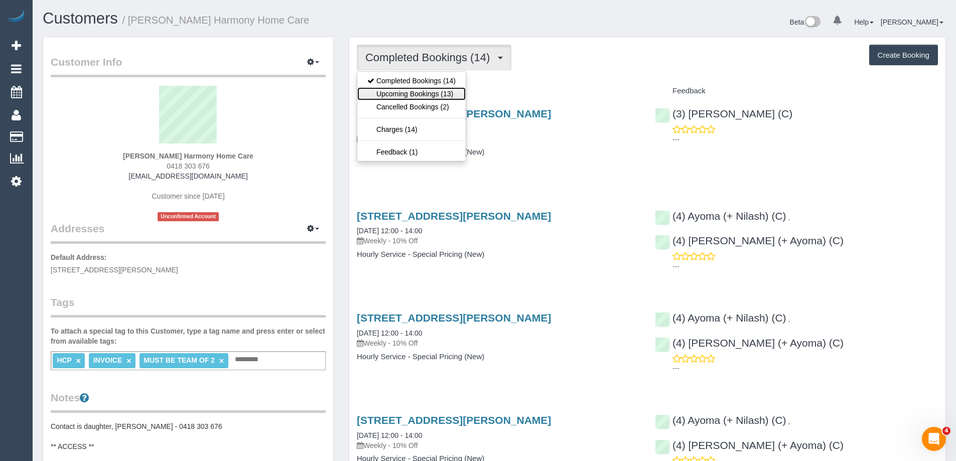
click at [432, 91] on link "Upcoming Bookings (13)" at bounding box center [411, 93] width 108 height 13
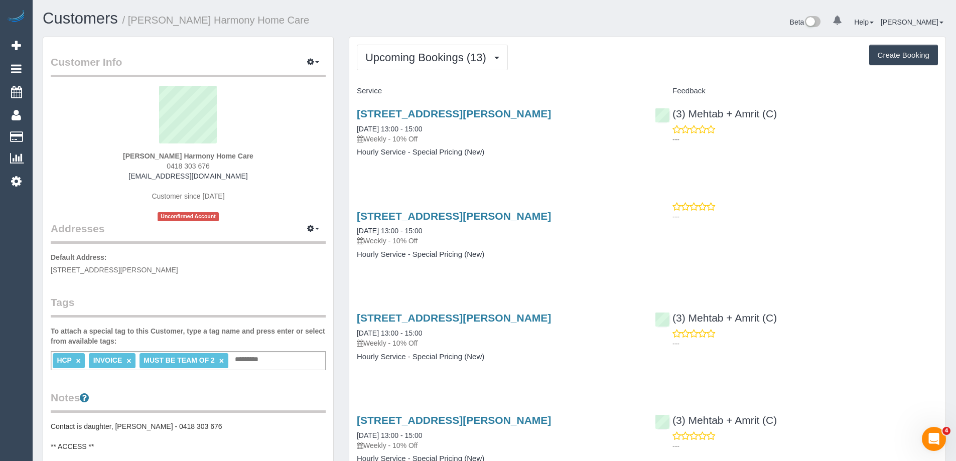
click at [480, 25] on h1 "Customers / Guiseppe Lombardo Harmony Home Care" at bounding box center [265, 18] width 444 height 17
copy strong "Lombardo Harmony Home Care"
drag, startPoint x: 154, startPoint y: 152, endPoint x: 261, endPoint y: 152, distance: 106.8
click at [261, 152] on div "Guiseppe Lombardo Harmony Home Care 0418 303 676 blombardo97@outlook.com Custom…" at bounding box center [188, 153] width 275 height 135
click at [448, 56] on span "Upcoming Bookings (13)" at bounding box center [428, 57] width 126 height 13
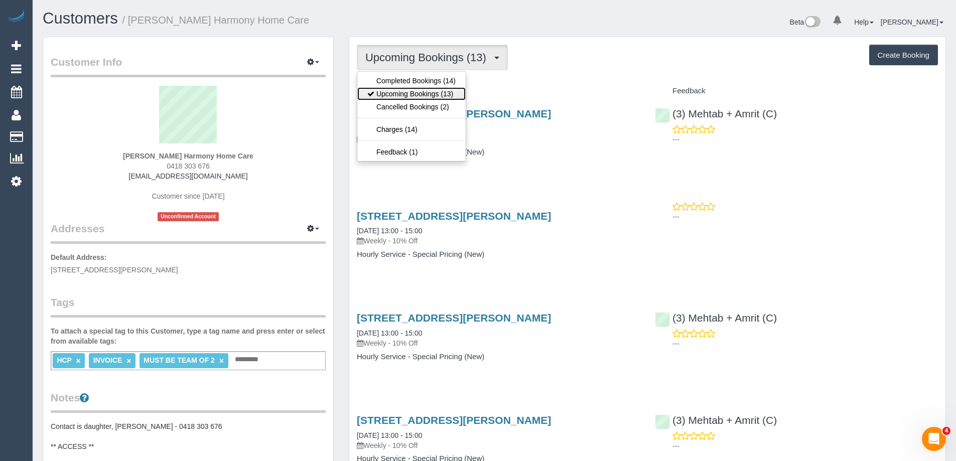
click at [435, 91] on link "Upcoming Bookings (13)" at bounding box center [411, 93] width 108 height 13
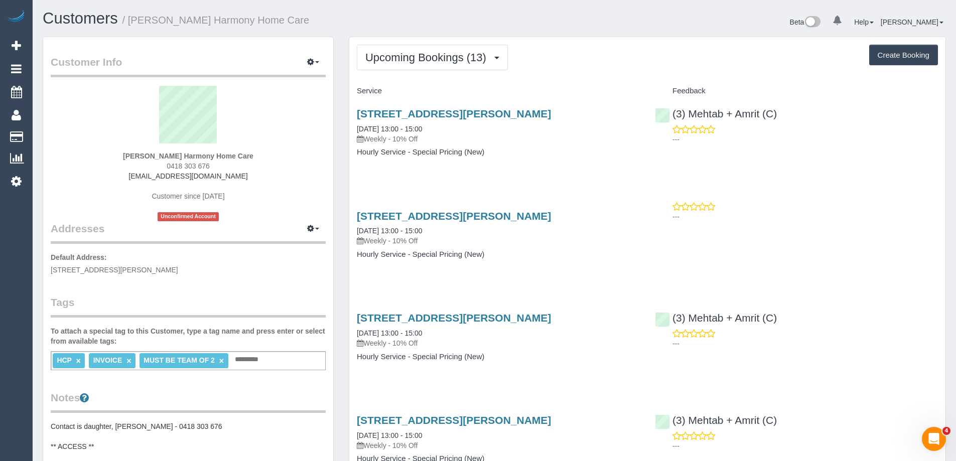
click at [306, 129] on sui-profile-pic at bounding box center [188, 118] width 260 height 65
drag, startPoint x: 242, startPoint y: 177, endPoint x: 109, endPoint y: 172, distance: 133.5
click at [107, 173] on div "Guiseppe Lombardo Harmony Home Care 0418 303 676 blombardo97@outlook.com Custom…" at bounding box center [188, 153] width 275 height 135
copy link "blombardo97@outlook.com"
click at [157, 22] on small "/ Guiseppe Lombardo Harmony Home Care" at bounding box center [215, 20] width 187 height 11
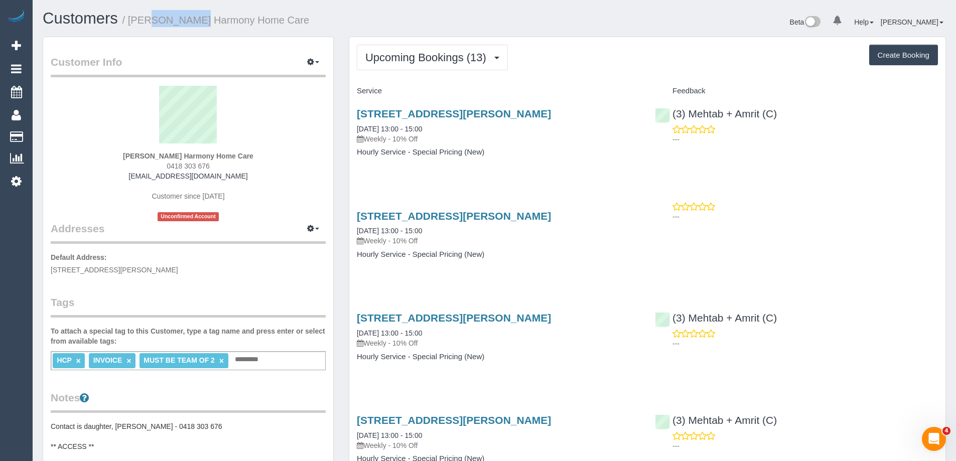
click at [157, 22] on small "/ Guiseppe Lombardo Harmony Home Care" at bounding box center [215, 20] width 187 height 11
copy small "Guiseppe"
click at [408, 56] on span "Upcoming Bookings (13)" at bounding box center [428, 57] width 126 height 13
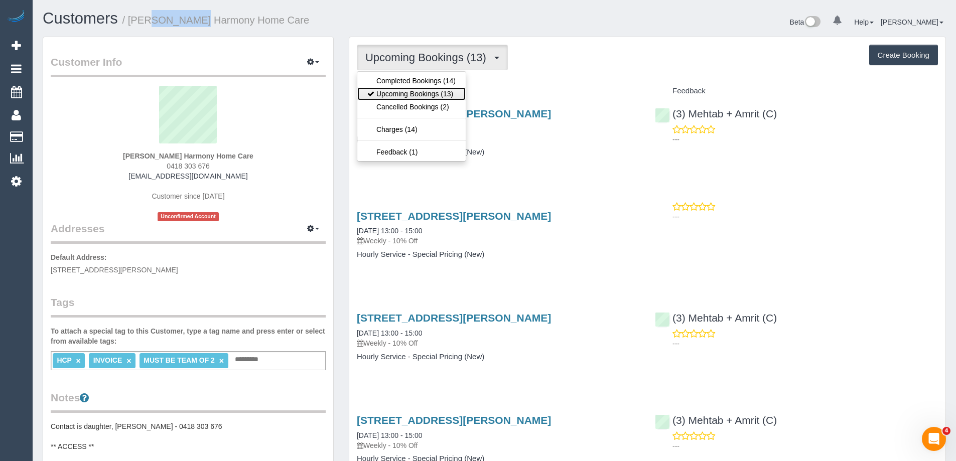
click at [407, 91] on link "Upcoming Bookings (13)" at bounding box center [411, 93] width 108 height 13
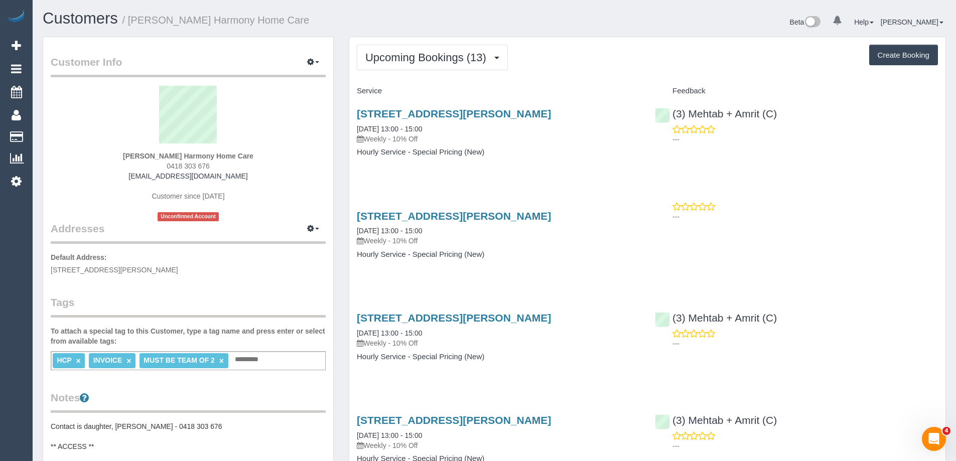
click at [625, 50] on div "Upcoming Bookings (13) Completed Bookings (14) Upcoming Bookings (13) Cancelled…" at bounding box center [647, 58] width 581 height 26
click at [405, 57] on span "Upcoming Bookings (13)" at bounding box center [428, 57] width 126 height 13
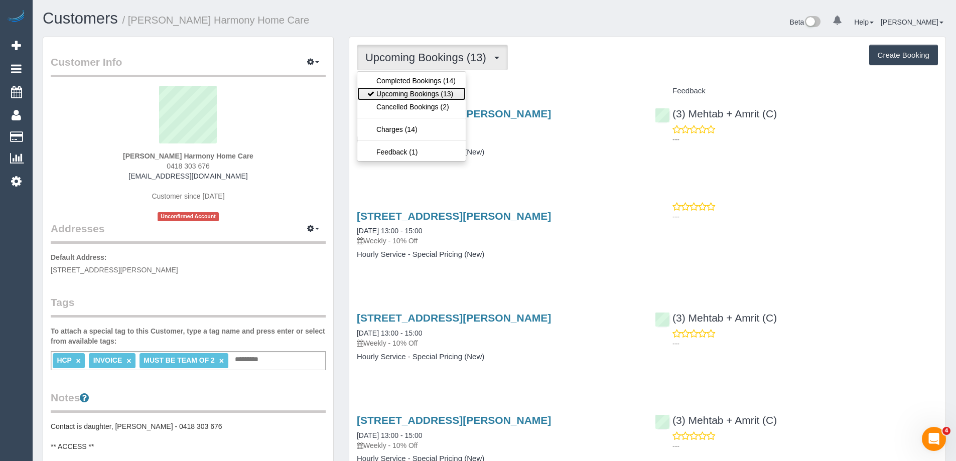
click at [411, 95] on link "Upcoming Bookings (13)" at bounding box center [411, 93] width 108 height 13
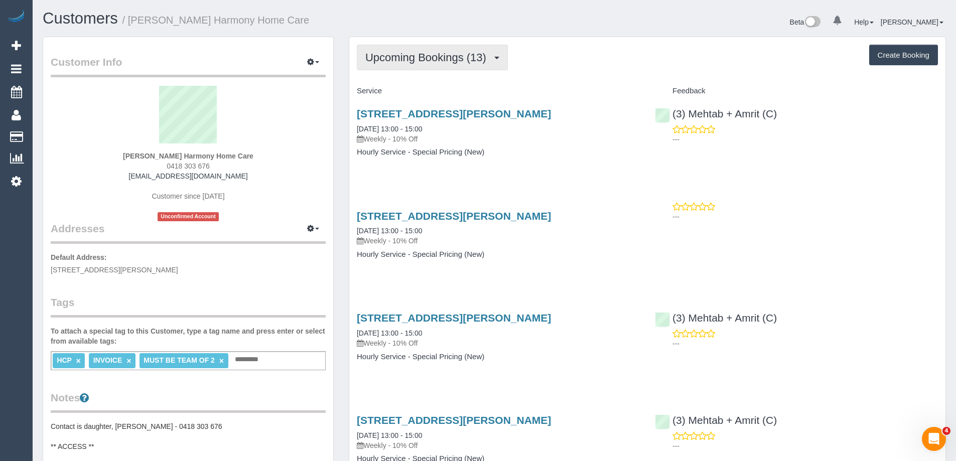
click at [425, 58] on span "Upcoming Bookings (13)" at bounding box center [428, 57] width 126 height 13
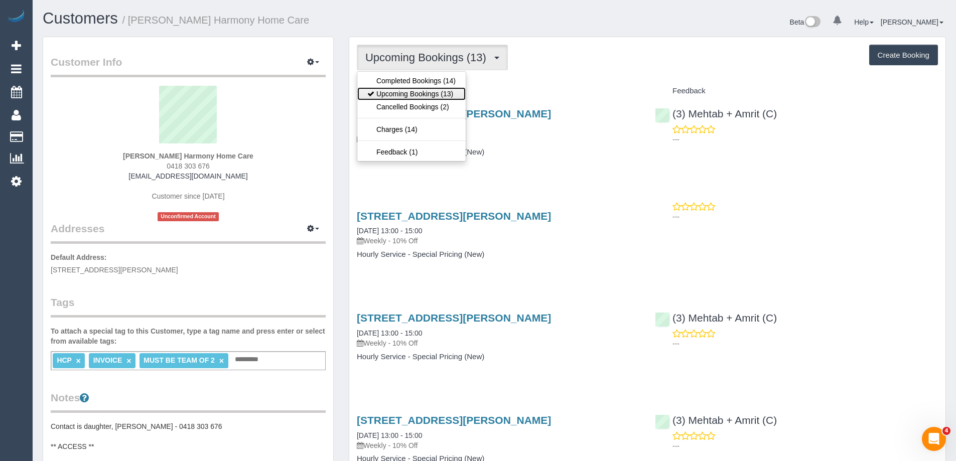
click at [421, 89] on link "Upcoming Bookings (13)" at bounding box center [411, 93] width 108 height 13
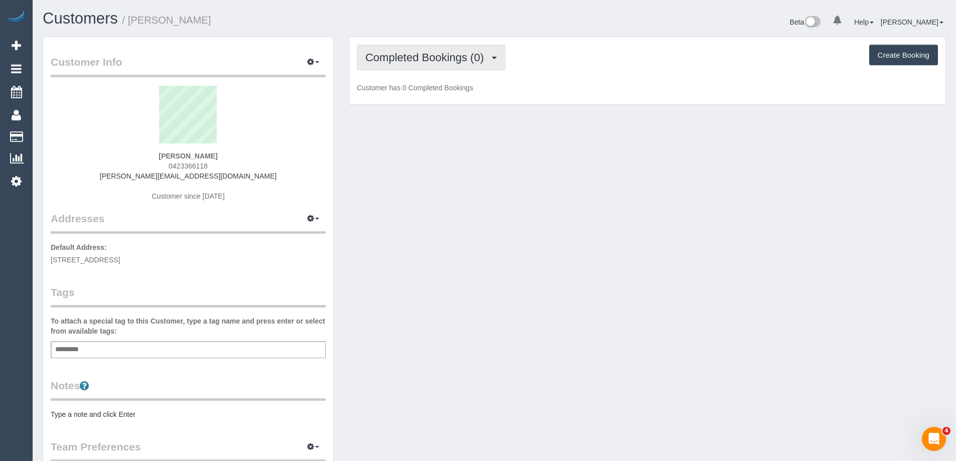
click at [439, 59] on span "Completed Bookings (0)" at bounding box center [426, 57] width 123 height 13
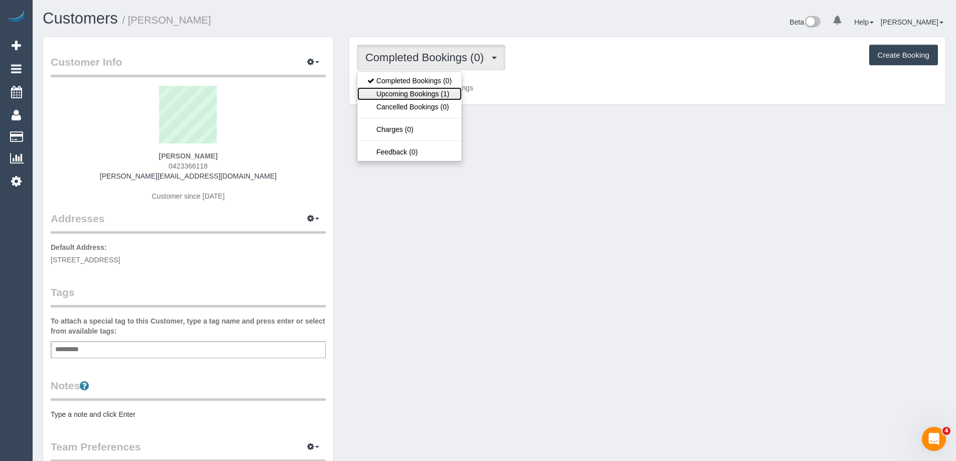
click at [437, 90] on link "Upcoming Bookings (1)" at bounding box center [409, 93] width 104 height 13
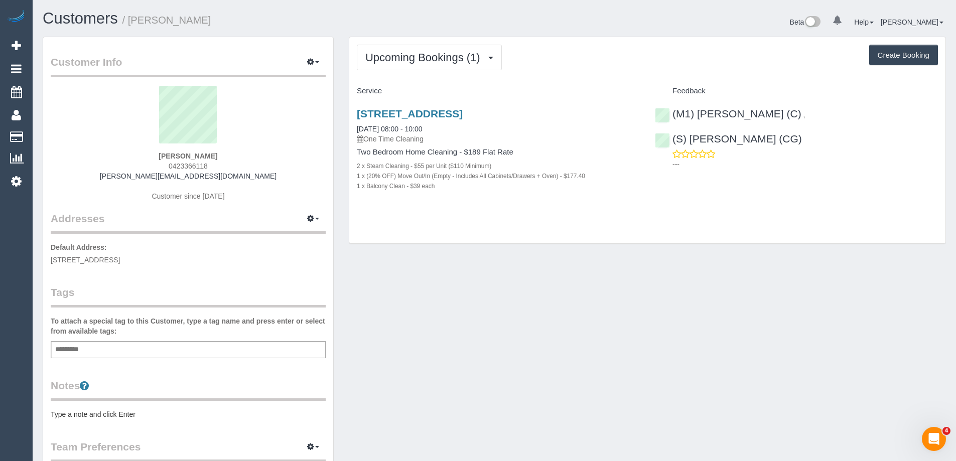
click at [177, 419] on div "Customer Info Edit Contact Info Send Message Email Preferences Special Sales Ta…" at bounding box center [188, 362] width 290 height 651
click at [182, 410] on pre "Type a note and click Enter" at bounding box center [188, 414] width 275 height 10
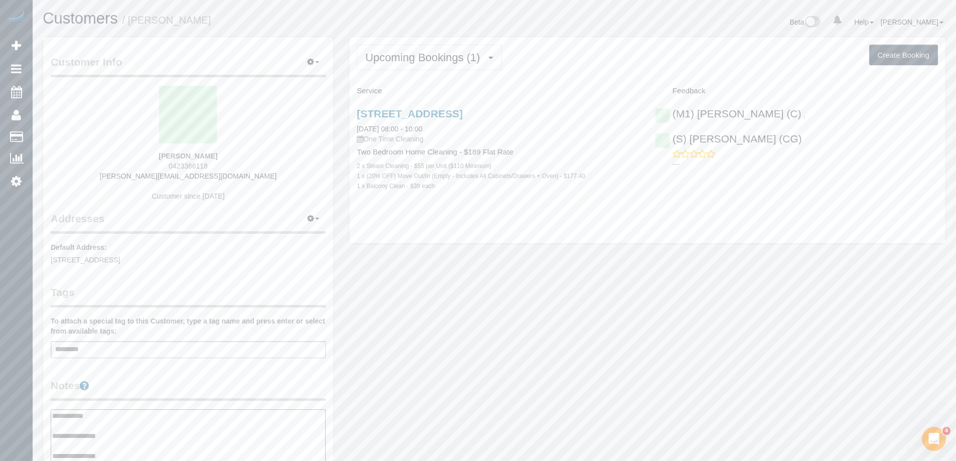
type textarea "**********"
click at [221, 376] on div "Customer Info Edit Contact Info Send Message Email Preferences Special Sales Ta…" at bounding box center [188, 410] width 290 height 747
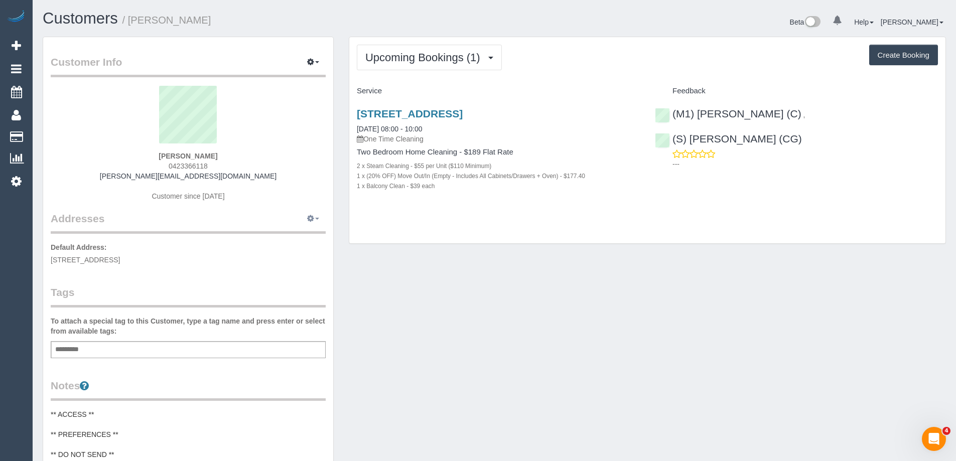
click at [313, 220] on icon "button" at bounding box center [310, 218] width 7 height 6
click at [300, 241] on button "Manage Addresses" at bounding box center [284, 238] width 81 height 14
select select "VIC"
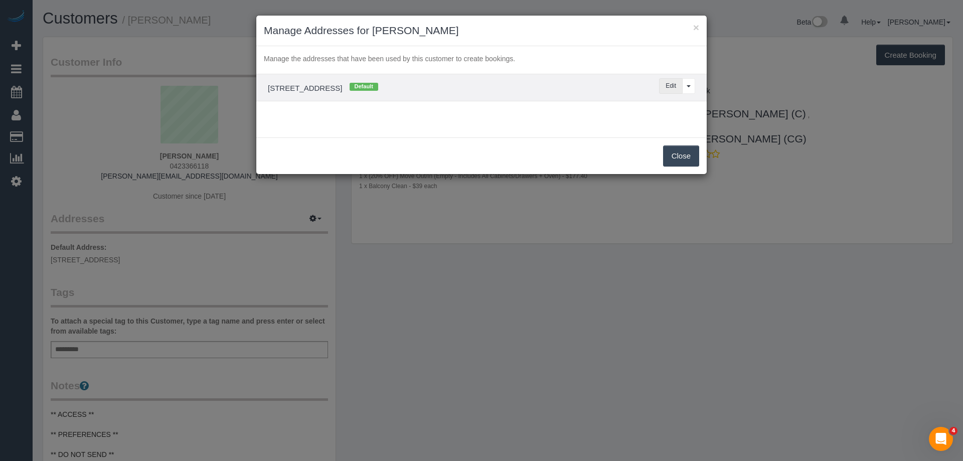
click at [669, 83] on button "Edit" at bounding box center [671, 86] width 24 height 16
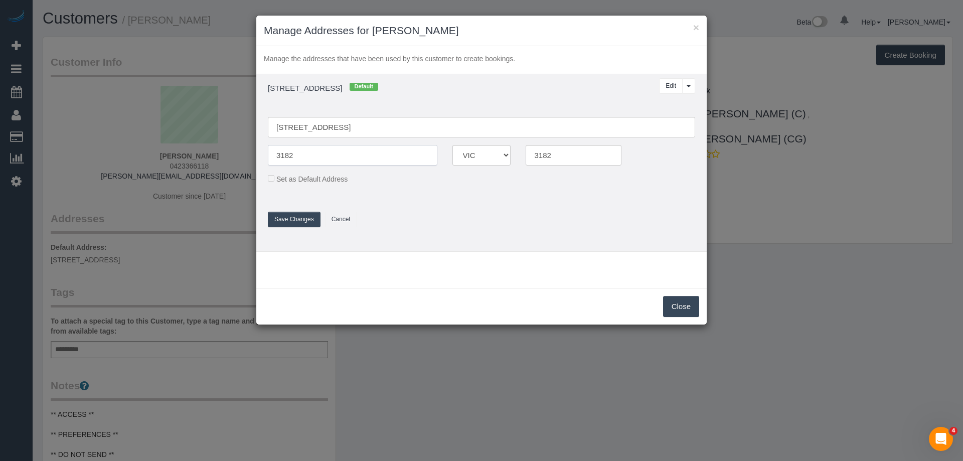
click at [283, 155] on input "3182" at bounding box center [353, 155] width 170 height 21
type input "St Kilda"
drag, startPoint x: 389, startPoint y: 124, endPoint x: 424, endPoint y: 123, distance: 34.6
click at [424, 123] on input "181 Fitzroy Street, St. Kilda, VIC, 704" at bounding box center [481, 127] width 427 height 21
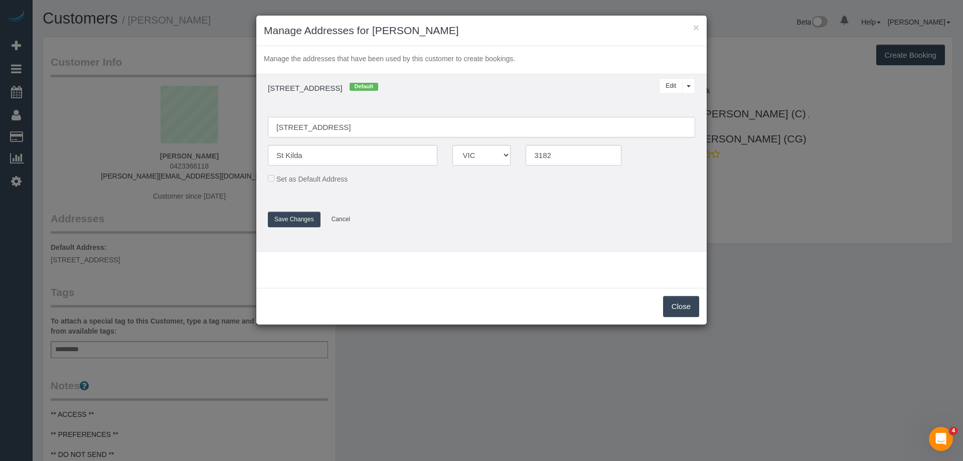
click at [276, 124] on input "181 Fitzroy Street, St. Kilda, VIC, 704" at bounding box center [481, 127] width 427 height 21
paste input "704"
drag, startPoint x: 351, startPoint y: 126, endPoint x: 440, endPoint y: 123, distance: 89.3
click at [440, 123] on input "704/181 Fitzroy Street, St. Kilda, VIC, 704" at bounding box center [481, 127] width 427 height 21
type input "704/181 Fitzroy Street"
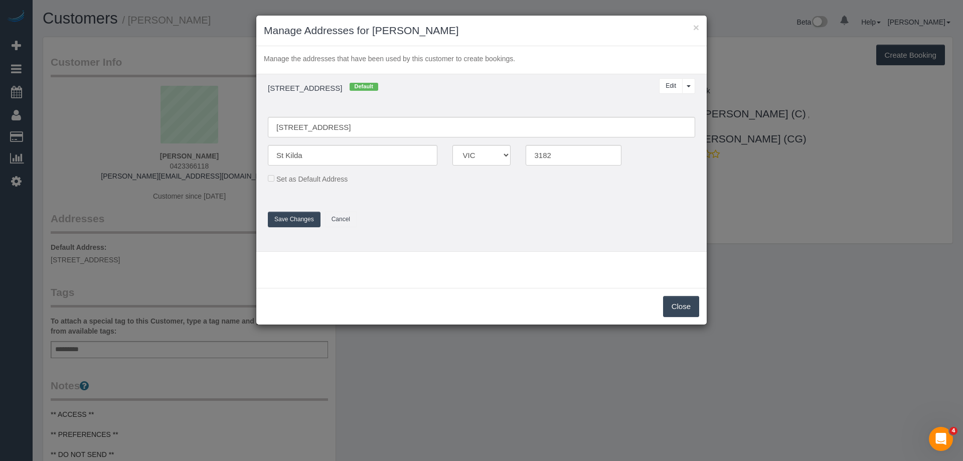
click at [291, 220] on button "Save Changes" at bounding box center [294, 220] width 53 height 16
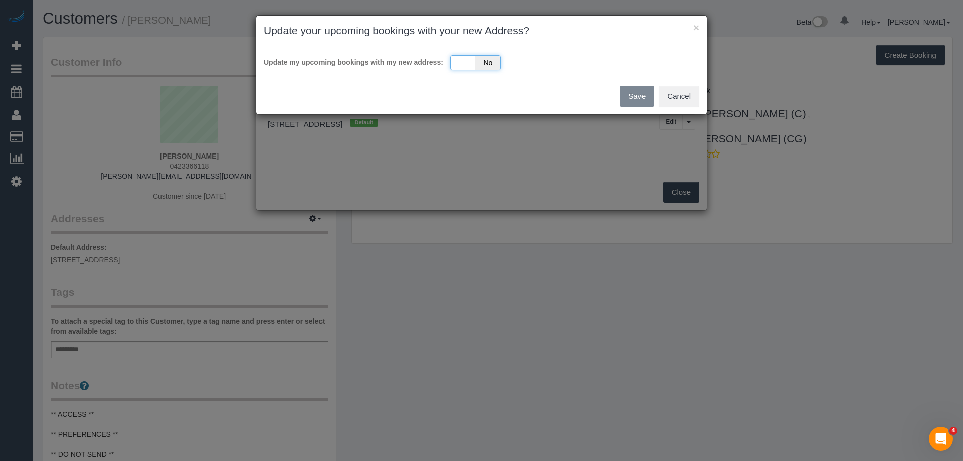
click at [479, 65] on span "No" at bounding box center [488, 63] width 25 height 14
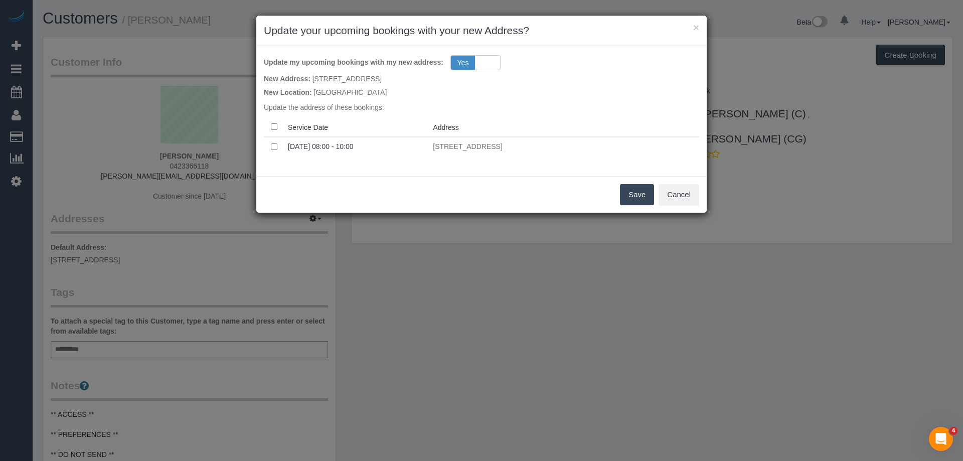
click at [637, 201] on button "Save" at bounding box center [637, 194] width 34 height 21
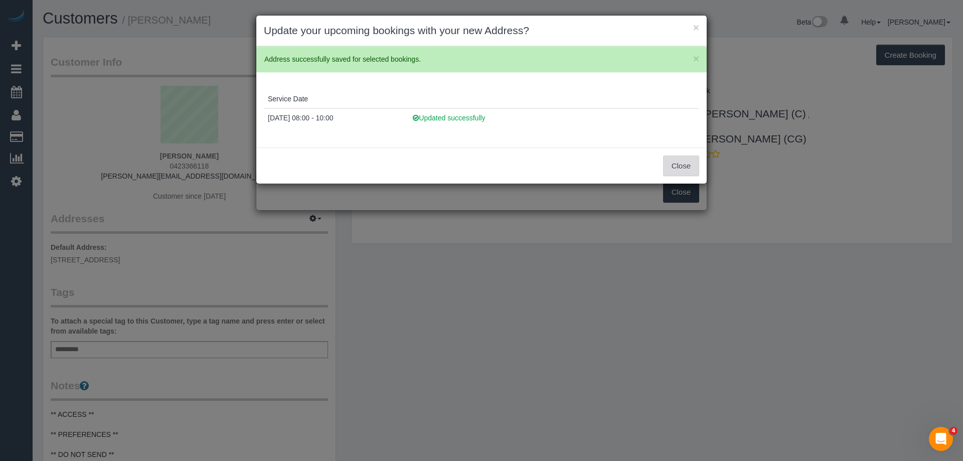
click at [683, 164] on button "Close" at bounding box center [681, 165] width 36 height 21
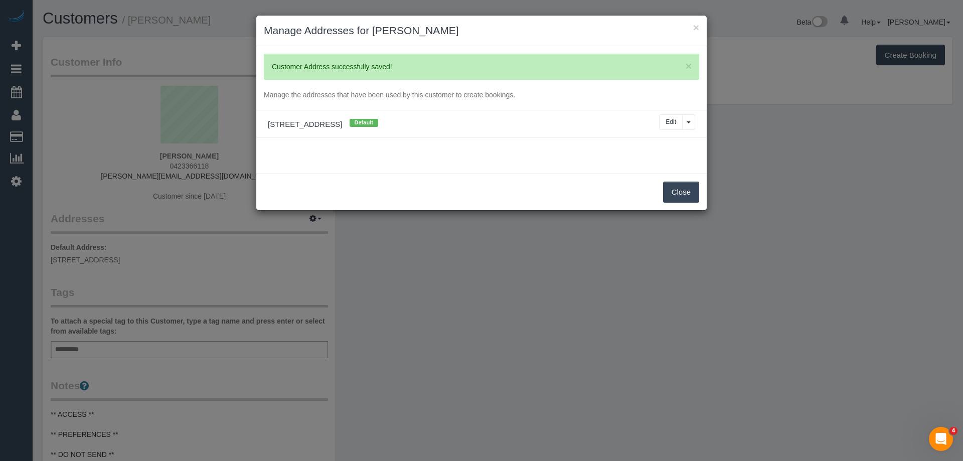
click at [678, 194] on button "Close" at bounding box center [681, 192] width 36 height 21
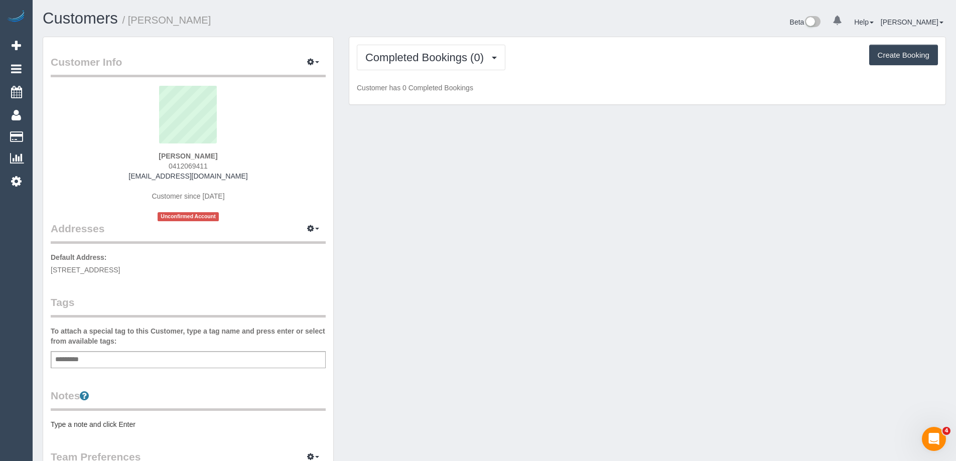
click at [103, 422] on pre "Type a note and click Enter" at bounding box center [188, 424] width 275 height 10
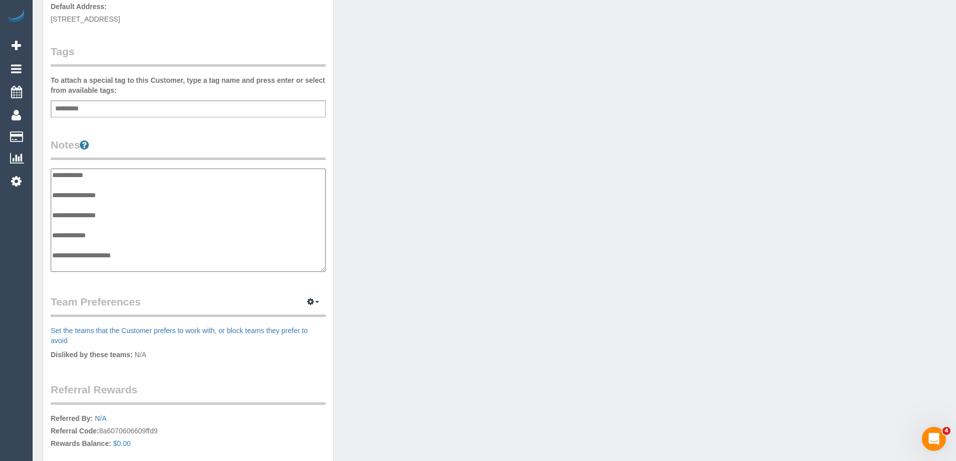
scroll to position [10, 0]
click at [114, 257] on textarea "**********" at bounding box center [188, 220] width 275 height 103
click at [111, 266] on textarea "**********" at bounding box center [188, 220] width 275 height 103
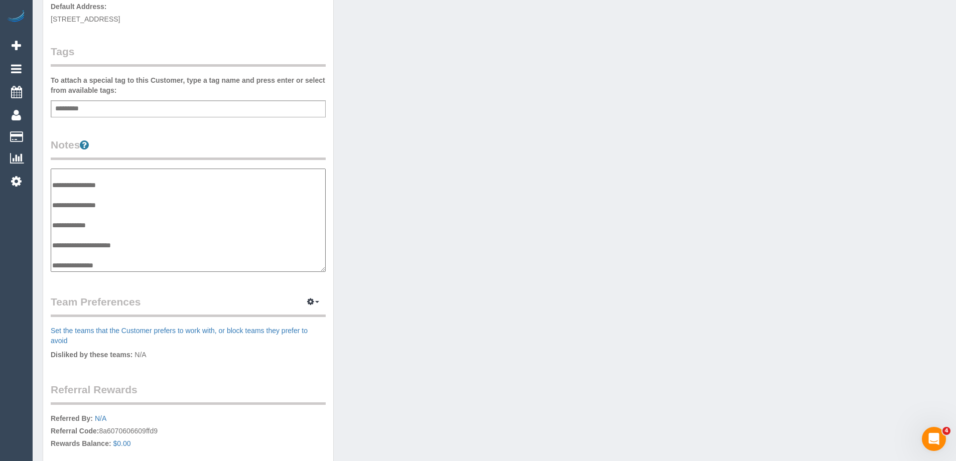
click at [111, 266] on textarea "**********" at bounding box center [188, 220] width 275 height 103
type textarea "**********"
click at [154, 129] on div "Customer Info Edit Contact Info Send Message Email Preferences Special Sales Ta…" at bounding box center [188, 164] width 290 height 757
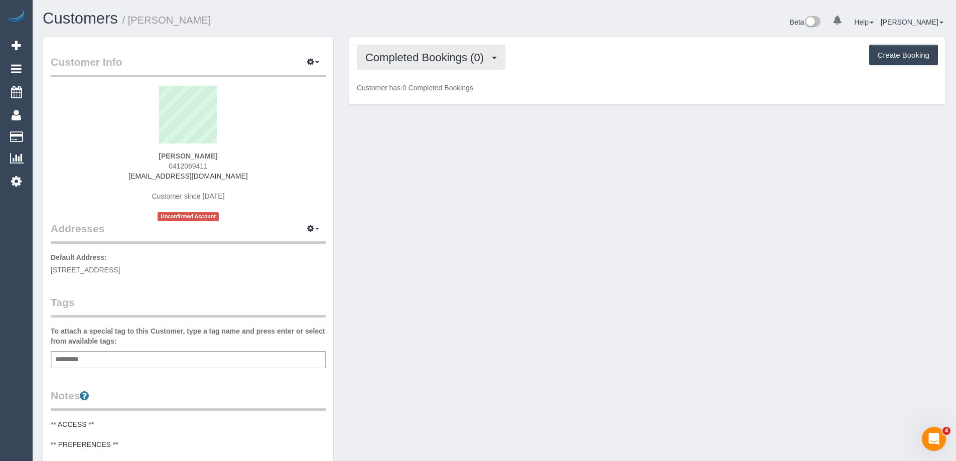
click at [423, 58] on span "Completed Bookings (0)" at bounding box center [426, 57] width 123 height 13
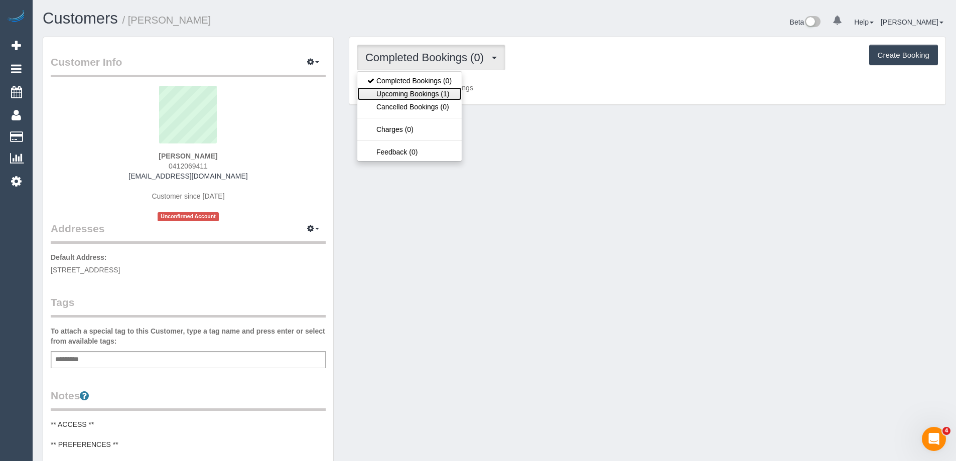
click at [418, 91] on link "Upcoming Bookings (1)" at bounding box center [409, 93] width 104 height 13
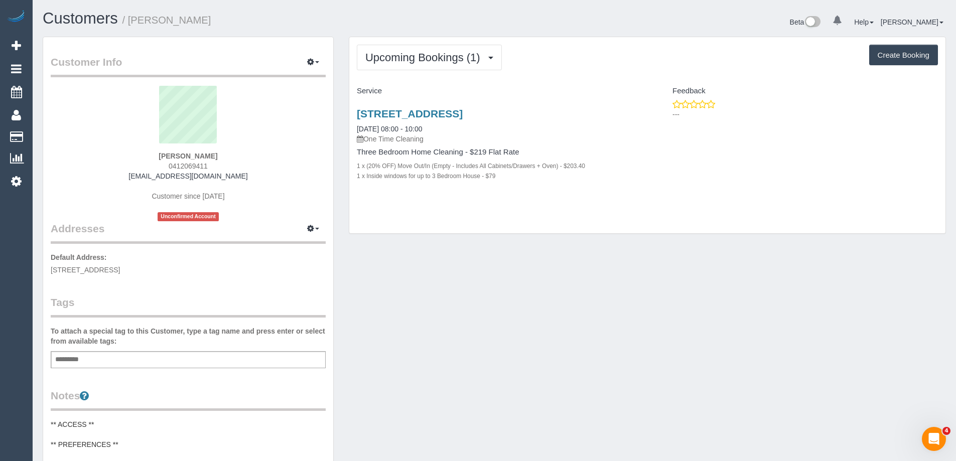
click at [483, 250] on div "Customer Info Edit Contact Info Send Message Email Preferences Special Sales Ta…" at bounding box center [494, 413] width 918 height 752
click at [680, 267] on div "Customer Info Edit Contact Info Send Message Email Preferences Special Sales Ta…" at bounding box center [494, 413] width 918 height 752
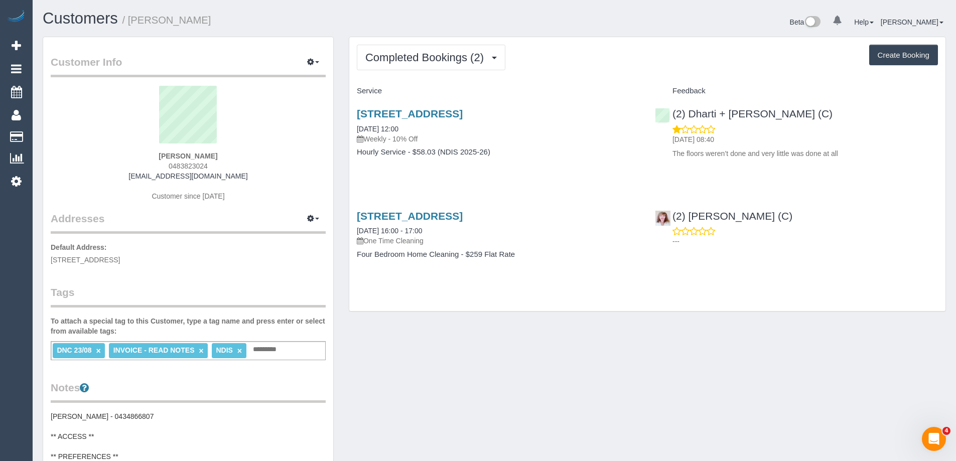
click at [276, 353] on input "text" at bounding box center [267, 349] width 34 height 13
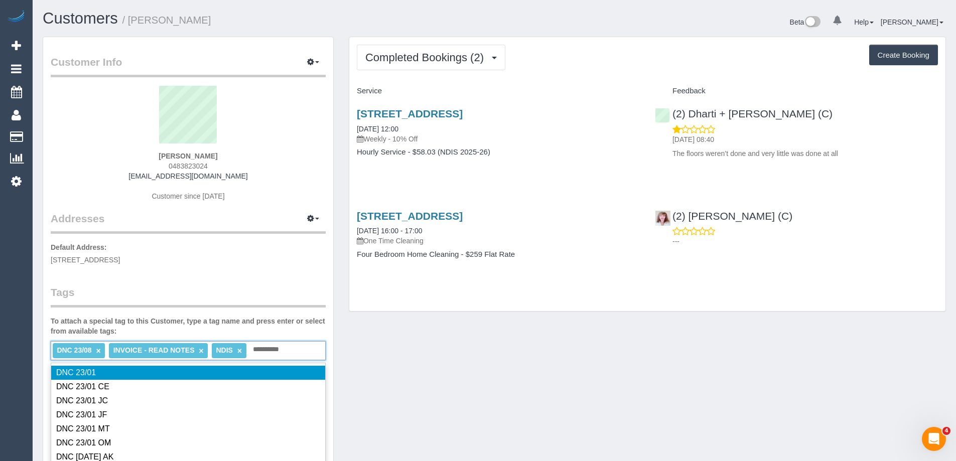
type input "**********"
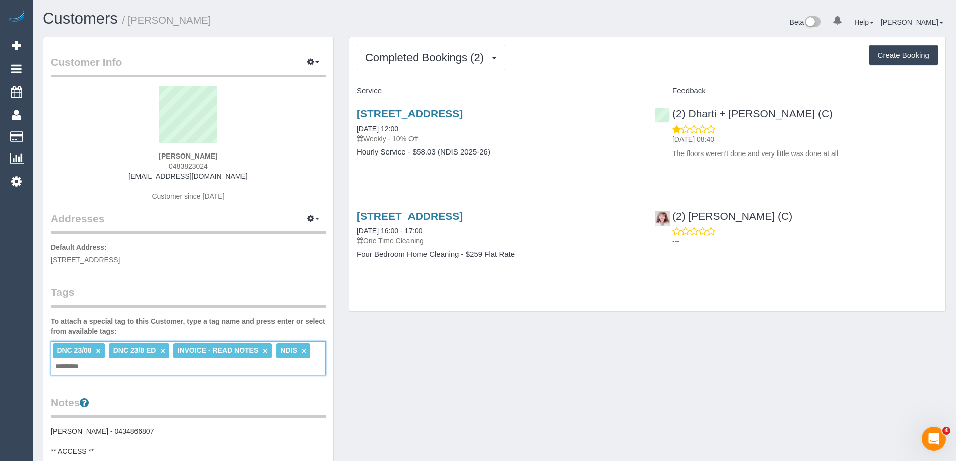
click at [99, 350] on link "×" at bounding box center [98, 351] width 5 height 9
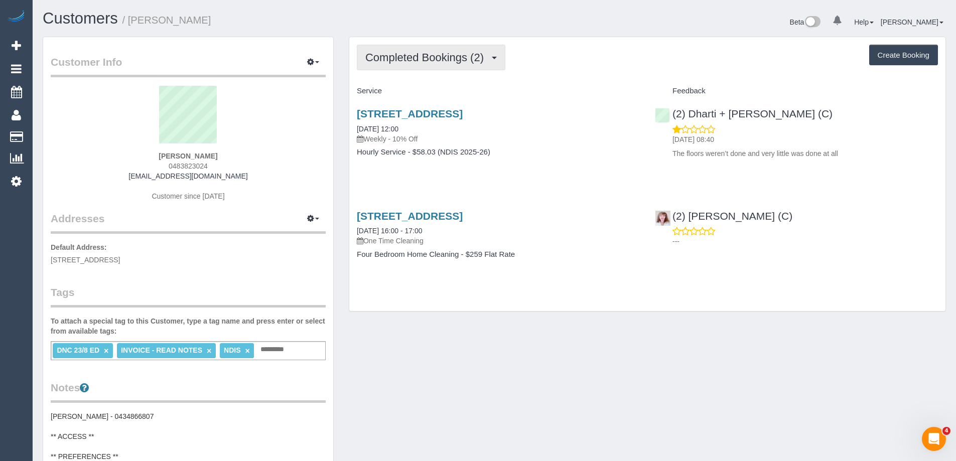
click at [432, 55] on span "Completed Bookings (2)" at bounding box center [426, 57] width 123 height 13
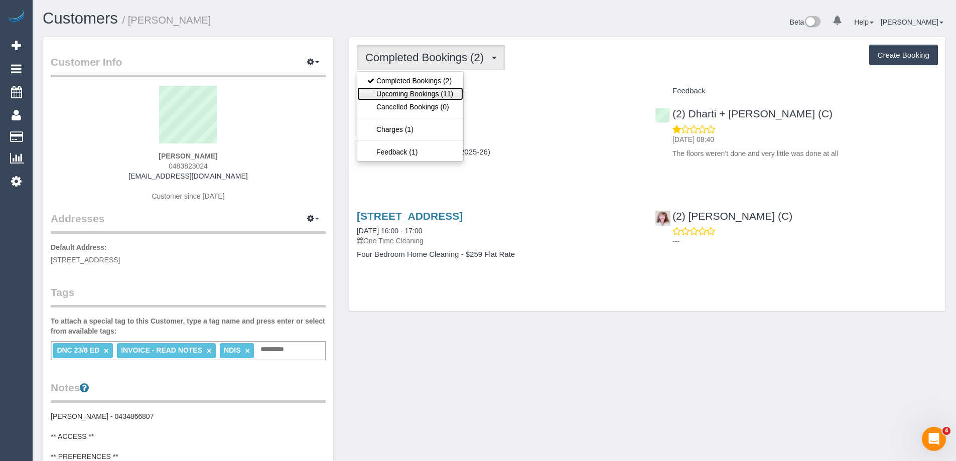
click at [413, 94] on link "Upcoming Bookings (11)" at bounding box center [410, 93] width 106 height 13
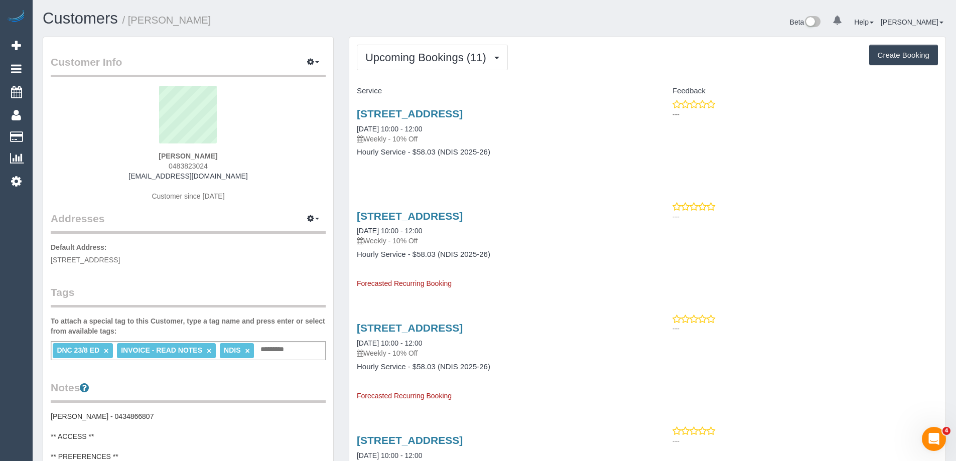
copy small "Benjamin Denman"
drag, startPoint x: 223, startPoint y: 23, endPoint x: 129, endPoint y: 22, distance: 93.3
click at [129, 22] on h1 "Customers / Benjamin Denman" at bounding box center [265, 18] width 444 height 17
click at [390, 47] on button "Upcoming Bookings (11)" at bounding box center [432, 58] width 151 height 26
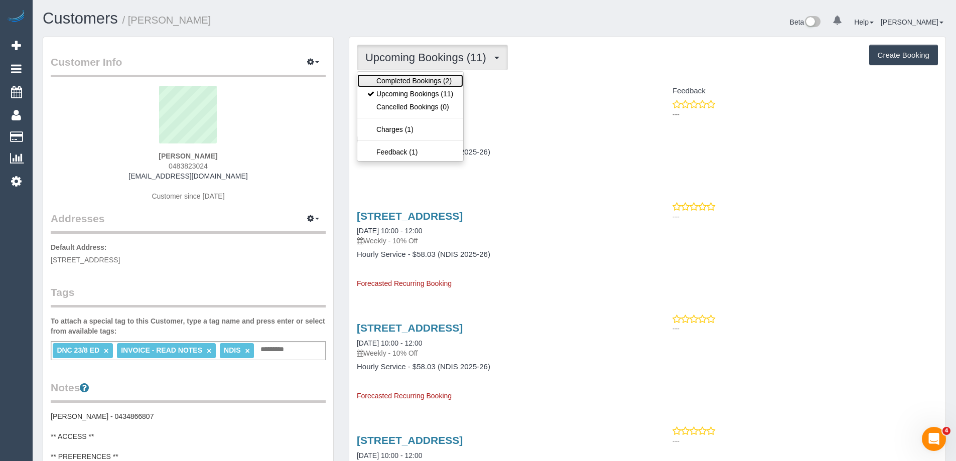
click at [392, 77] on link "Completed Bookings (2)" at bounding box center [410, 80] width 106 height 13
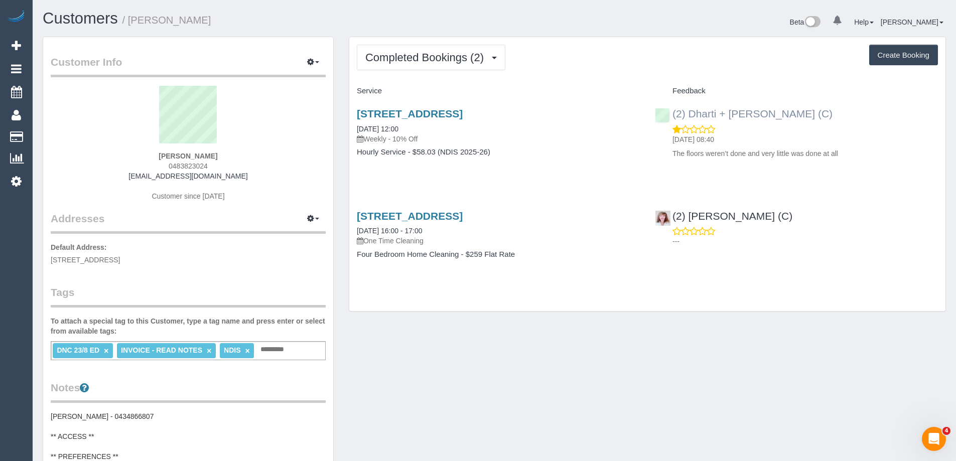
copy link "(2) Dharti + Kishan (C)"
drag, startPoint x: 755, startPoint y: 122, endPoint x: 671, endPoint y: 118, distance: 84.3
click at [671, 118] on div "(2) Dharti + Kishan (C) 24/08/2025 08:40 The floors weren’t done and very littl…" at bounding box center [796, 131] width 298 height 64
click at [643, 375] on div "Customer Info Edit Contact Info Send Message Email Preferences Special Sales Ta…" at bounding box center [494, 464] width 918 height 855
click at [462, 112] on link "26 Lookout Way, Tarneit, VIC 3029" at bounding box center [410, 114] width 106 height 12
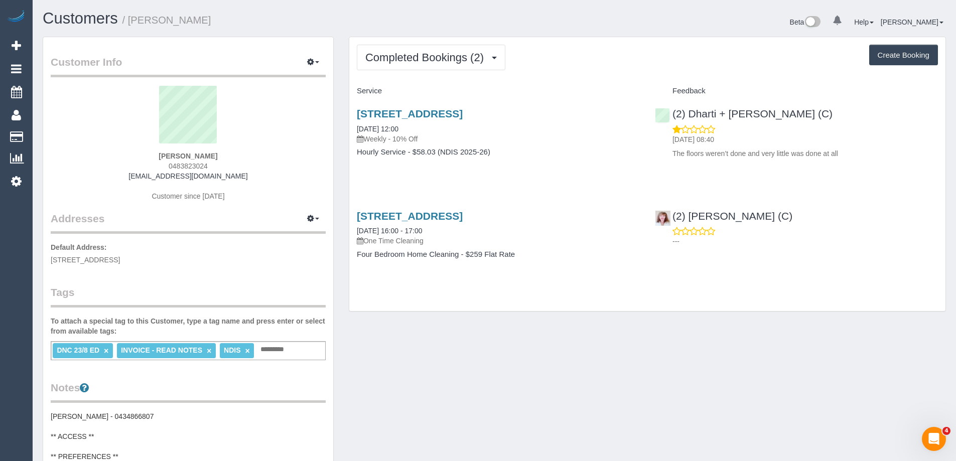
click at [614, 25] on div "Beta 0 Your Notifications You have 0 alerts Help Help Docs Take a Tour Contact …" at bounding box center [723, 23] width 459 height 27
click at [524, 20] on div "Beta 0 Your Notifications You have 0 alerts Help Help Docs Take a Tour Contact …" at bounding box center [723, 23] width 459 height 27
click at [480, 59] on span "Completed Bookings (2)" at bounding box center [426, 57] width 123 height 13
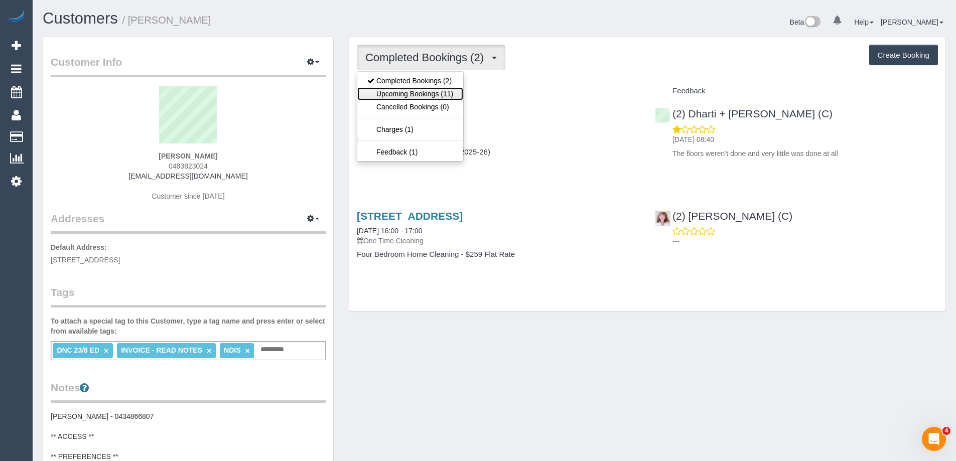
click at [437, 95] on link "Upcoming Bookings (11)" at bounding box center [410, 93] width 106 height 13
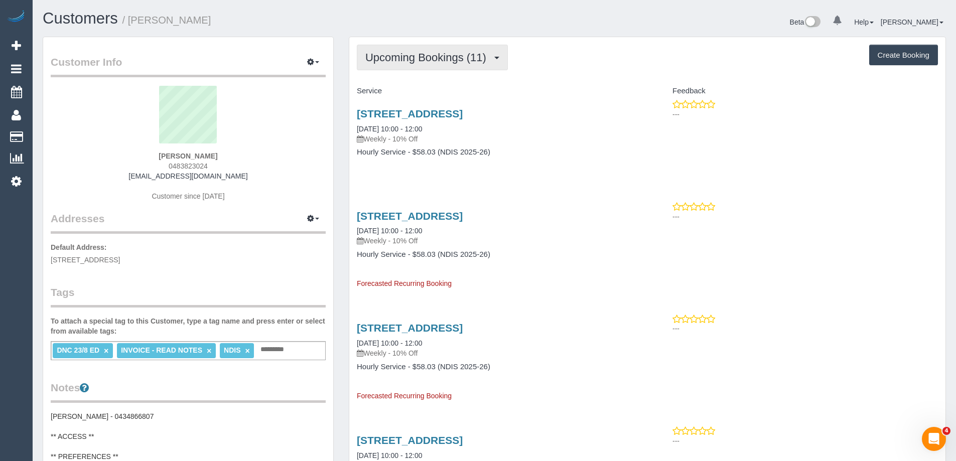
click at [431, 62] on span "Upcoming Bookings (11)" at bounding box center [428, 57] width 126 height 13
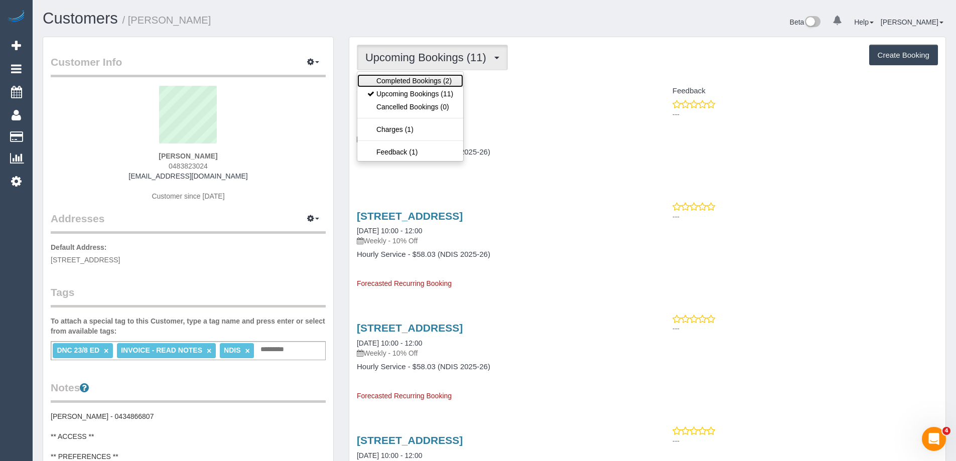
click at [426, 76] on link "Completed Bookings (2)" at bounding box center [410, 80] width 106 height 13
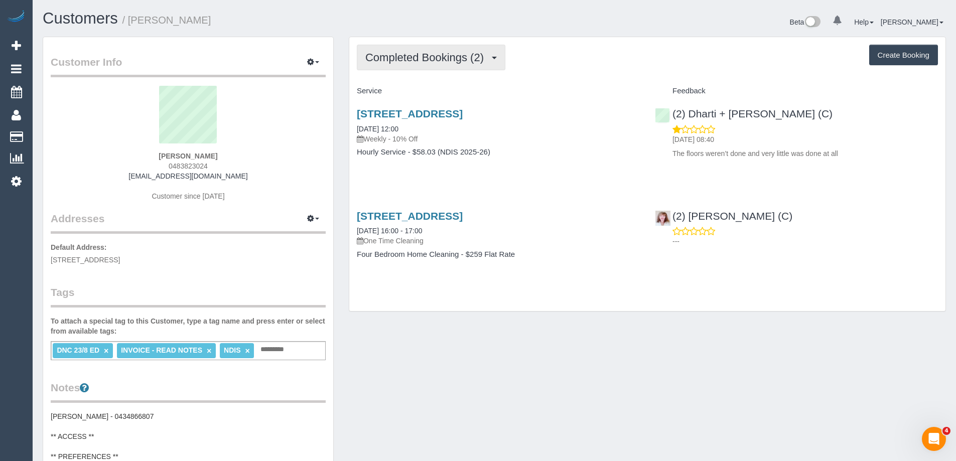
click at [456, 61] on span "Completed Bookings (2)" at bounding box center [426, 57] width 123 height 13
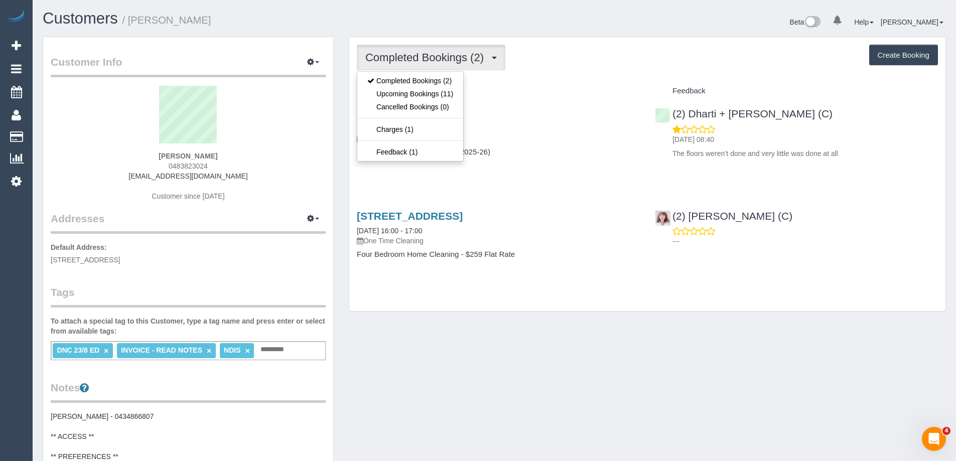
click at [542, 61] on div "Completed Bookings (2) Completed Bookings (2) Upcoming Bookings (11) Cancelled …" at bounding box center [647, 58] width 581 height 26
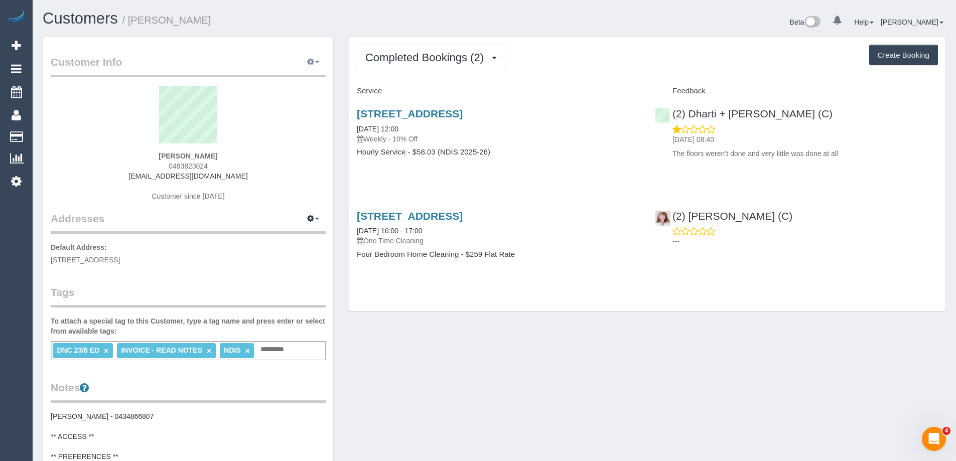
click at [315, 61] on button "button" at bounding box center [312, 63] width 25 height 16
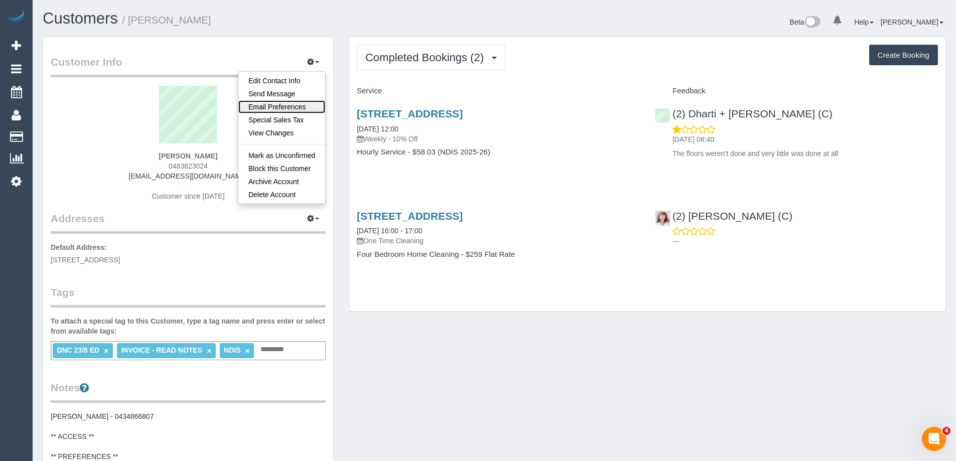
click at [289, 101] on link "Email Preferences" at bounding box center [281, 106] width 87 height 13
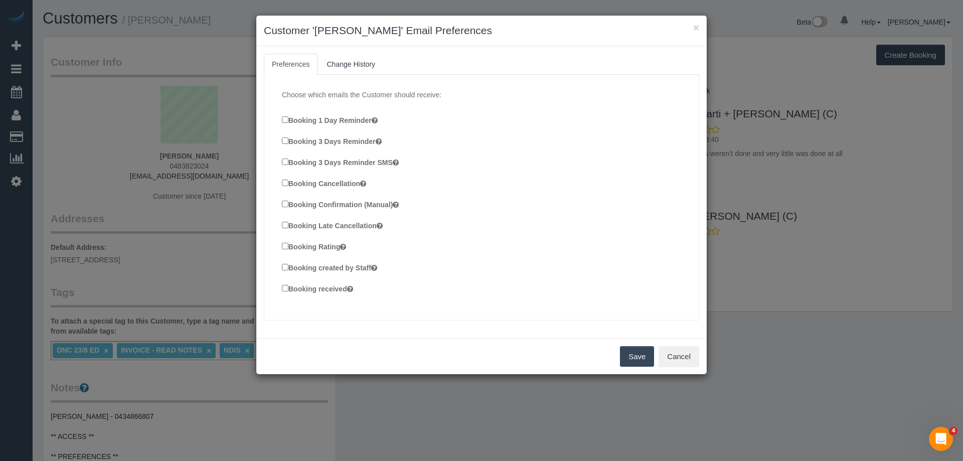
click at [320, 205] on label "Booking Confirmation (Manual)" at bounding box center [340, 204] width 117 height 11
click at [324, 266] on label "Booking created by Staff" at bounding box center [329, 267] width 95 height 11
click at [320, 289] on label "Booking received" at bounding box center [317, 288] width 71 height 11
click at [640, 358] on button "Save" at bounding box center [637, 356] width 34 height 21
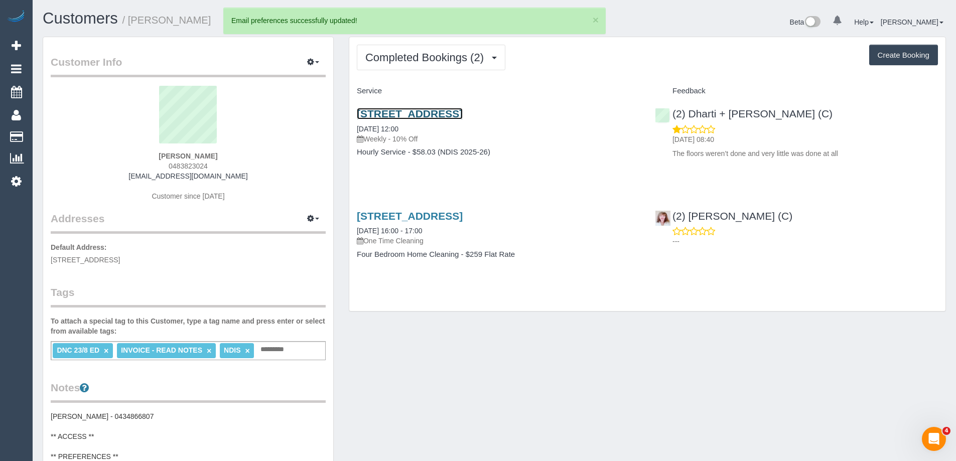
click at [450, 112] on link "26 Lookout Way, Tarneit, VIC 3029" at bounding box center [410, 114] width 106 height 12
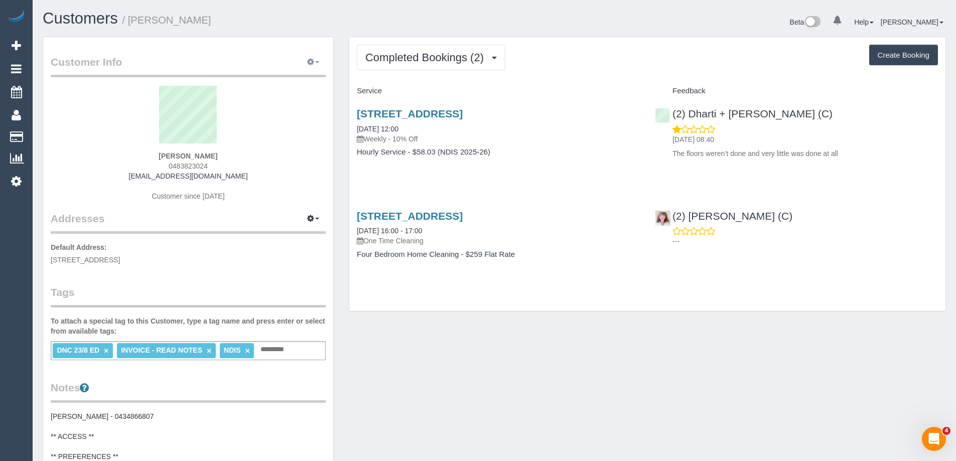
click at [310, 62] on icon "button" at bounding box center [310, 62] width 7 height 6
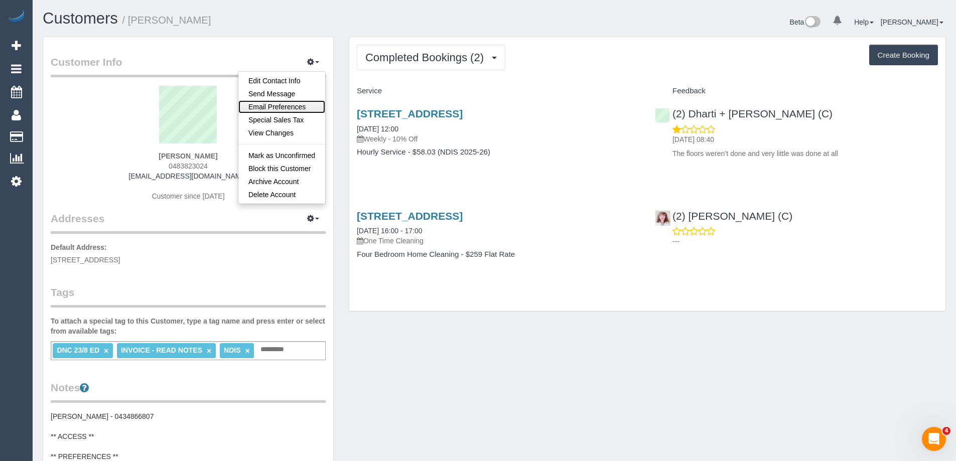
click at [292, 110] on link "Email Preferences" at bounding box center [281, 106] width 87 height 13
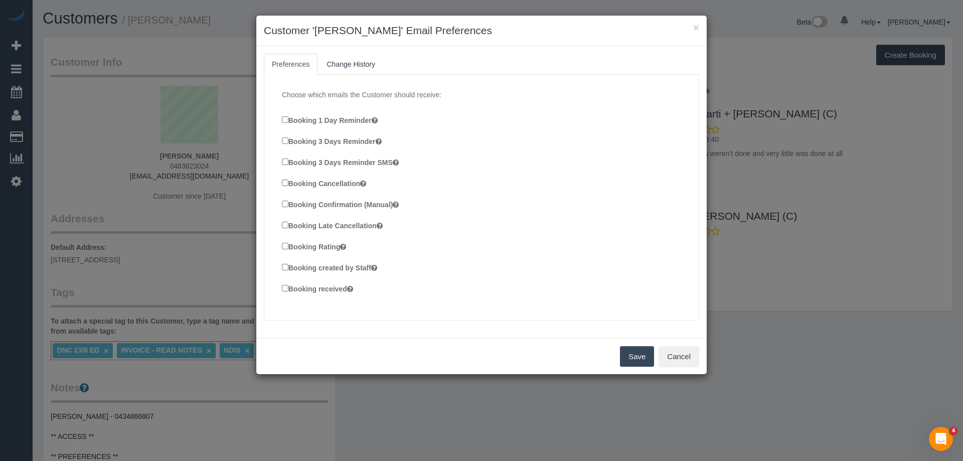
click at [299, 202] on label "Booking Confirmation (Manual)" at bounding box center [340, 204] width 117 height 11
click at [308, 266] on label "Booking created by Staff" at bounding box center [329, 267] width 95 height 11
click at [310, 288] on label "Booking received" at bounding box center [317, 288] width 71 height 11
click at [625, 355] on button "Save" at bounding box center [637, 356] width 34 height 21
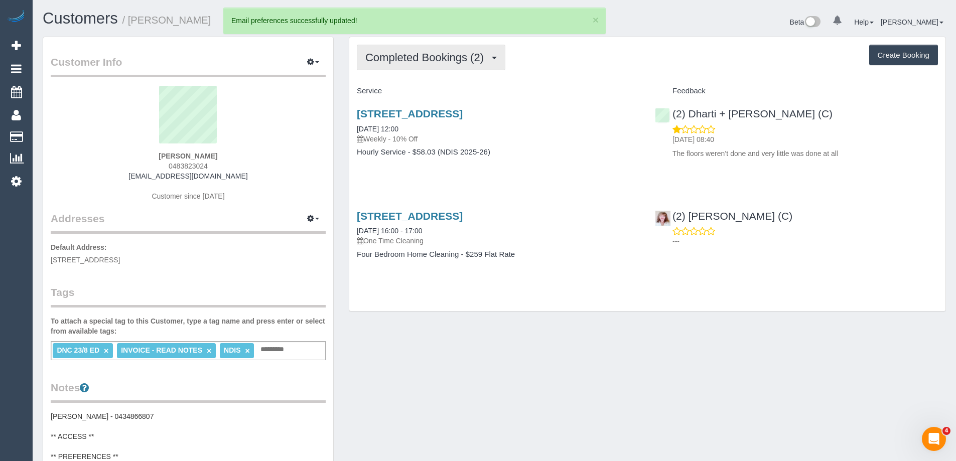
click at [458, 61] on span "Completed Bookings (2)" at bounding box center [426, 57] width 123 height 13
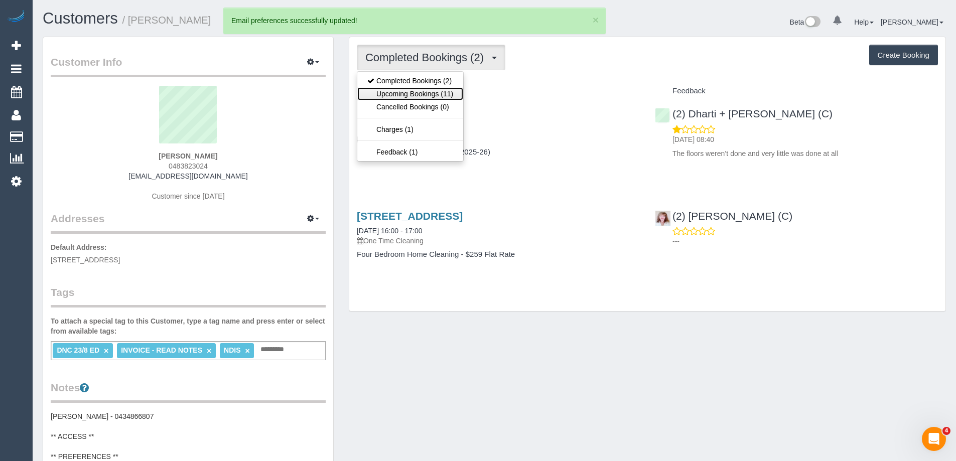
click at [441, 93] on link "Upcoming Bookings (11)" at bounding box center [410, 93] width 106 height 13
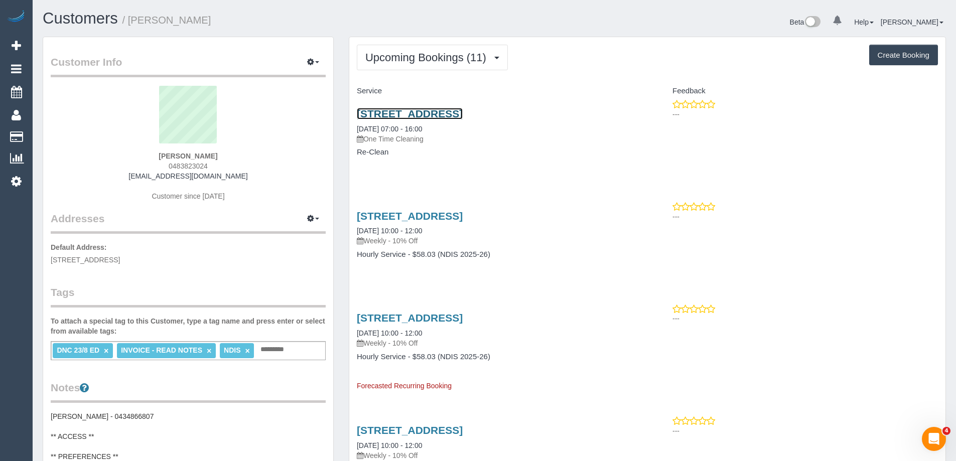
click at [433, 111] on link "26 Lookout Way, Tarneit, VIC 3029" at bounding box center [410, 114] width 106 height 12
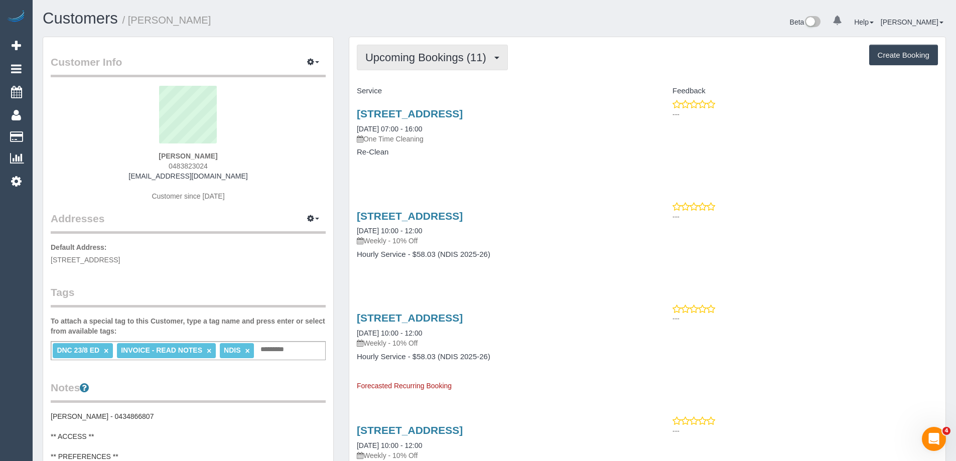
click at [461, 46] on button "Upcoming Bookings (11)" at bounding box center [432, 58] width 151 height 26
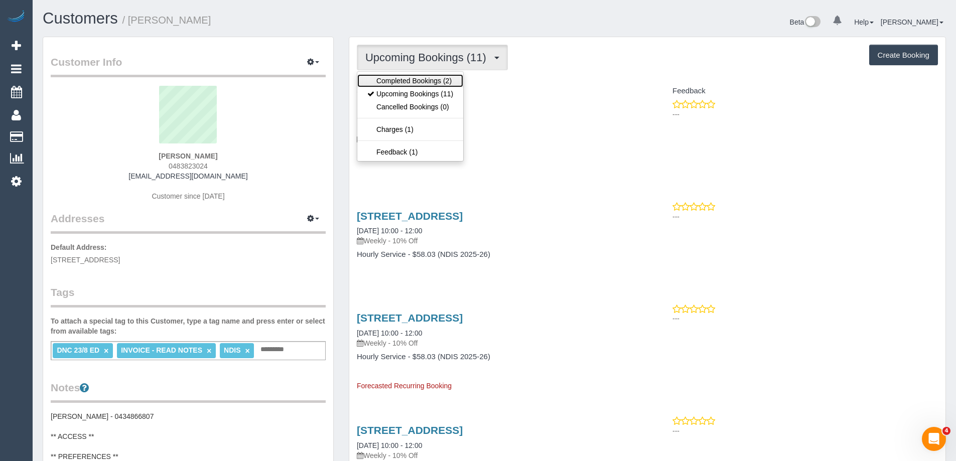
click at [447, 75] on link "Completed Bookings (2)" at bounding box center [410, 80] width 106 height 13
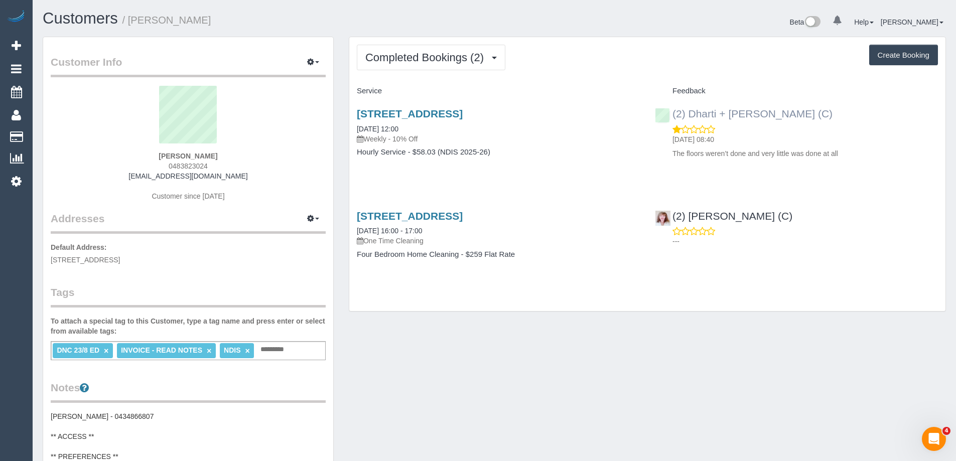
copy link "(2) Dharti + Kishan (C)"
drag, startPoint x: 802, startPoint y: 114, endPoint x: 671, endPoint y: 116, distance: 130.9
click at [671, 116] on div "(2) Dharti + Kishan (C) 24/08/2025 08:40 The floors weren’t done and very littl…" at bounding box center [796, 131] width 298 height 64
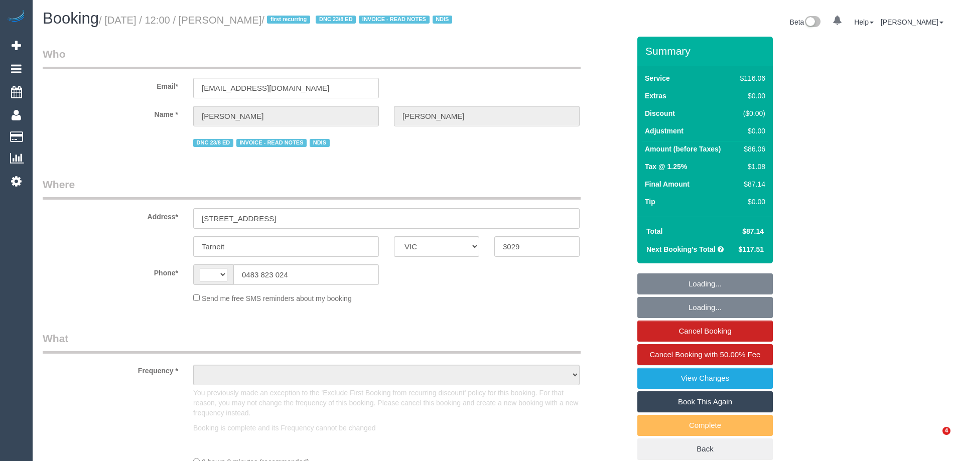
select select "VIC"
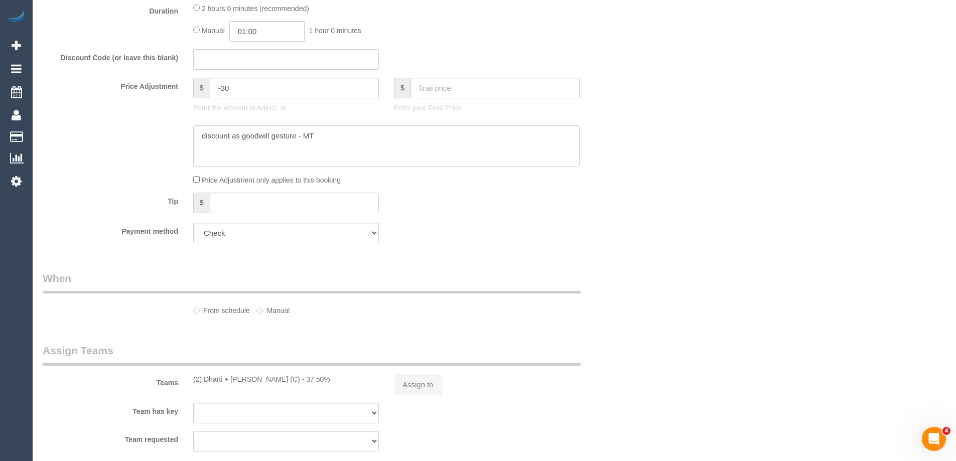
select select "string:AU"
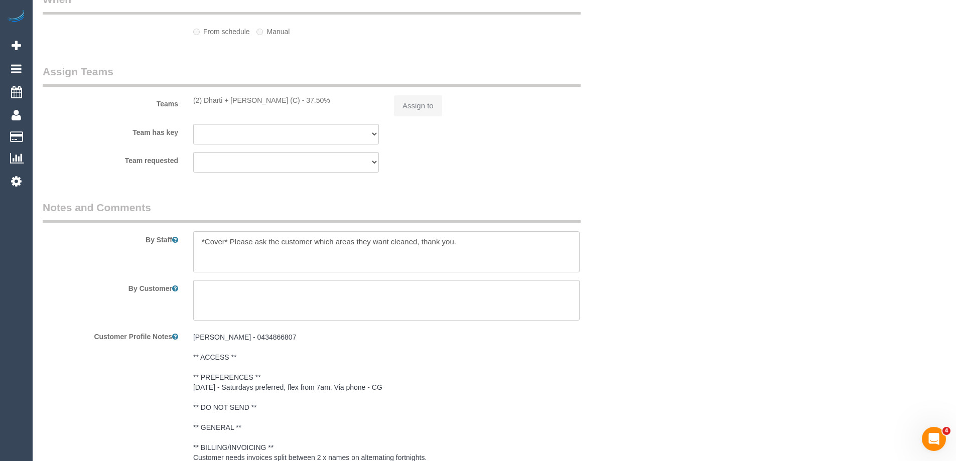
select select "object:783"
select select "number:27"
select select "number:14"
select select "number:19"
select select "number:24"
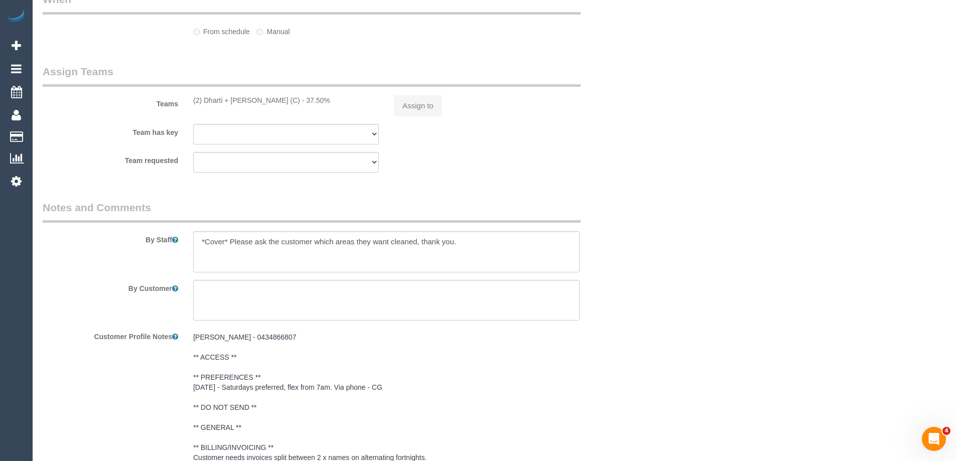
select select "number:34"
select select "number:12"
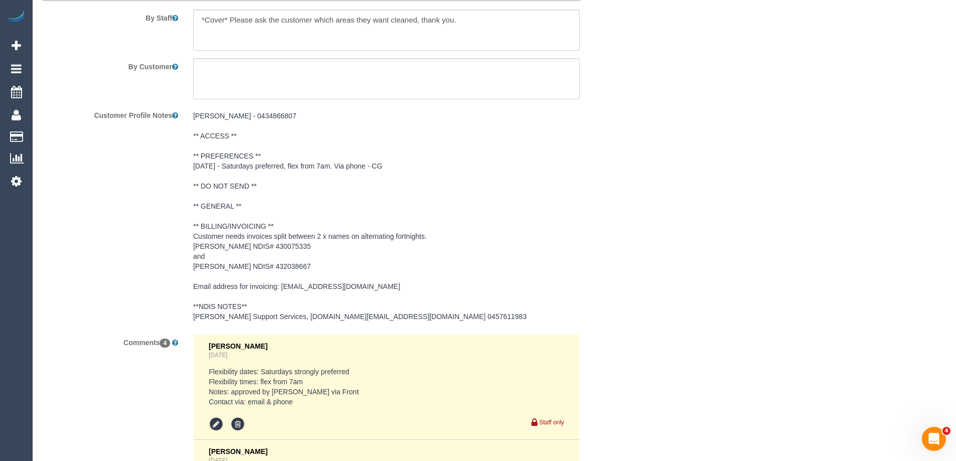
scroll to position [1868, 0]
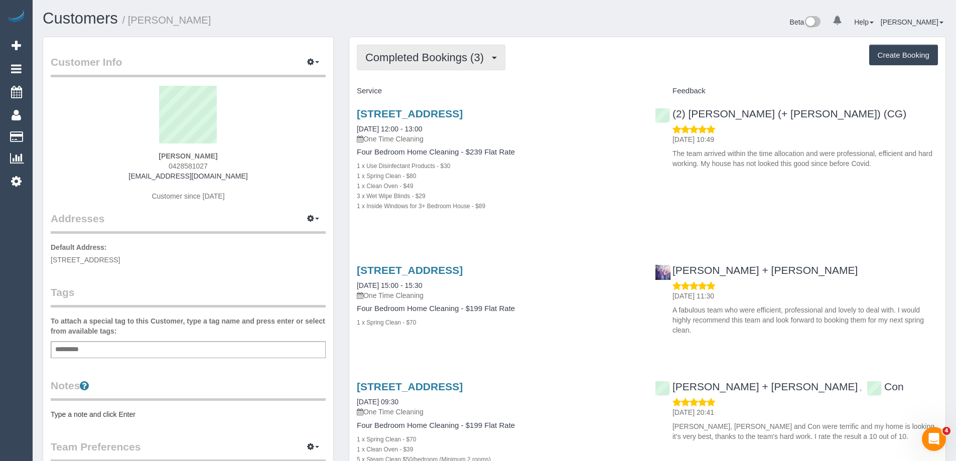
click at [397, 48] on button "Completed Bookings (3)" at bounding box center [431, 58] width 148 height 26
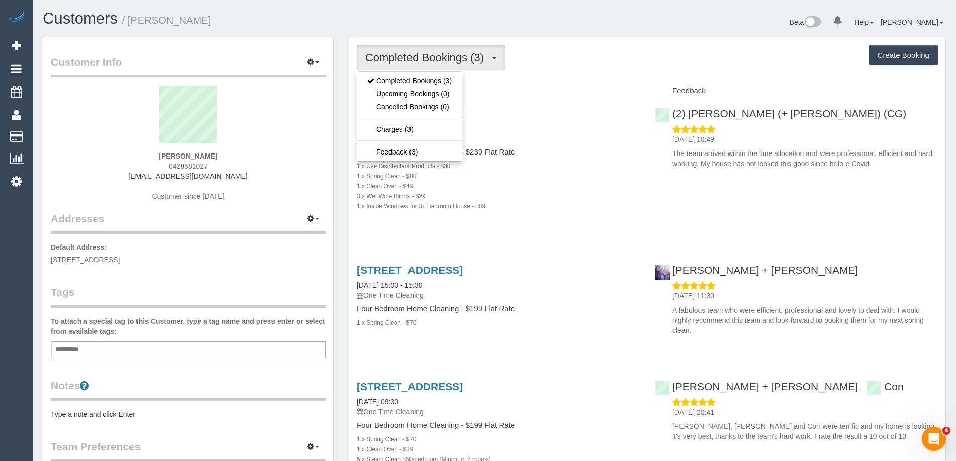
click at [129, 413] on pre "Type a note and click Enter" at bounding box center [188, 414] width 275 height 10
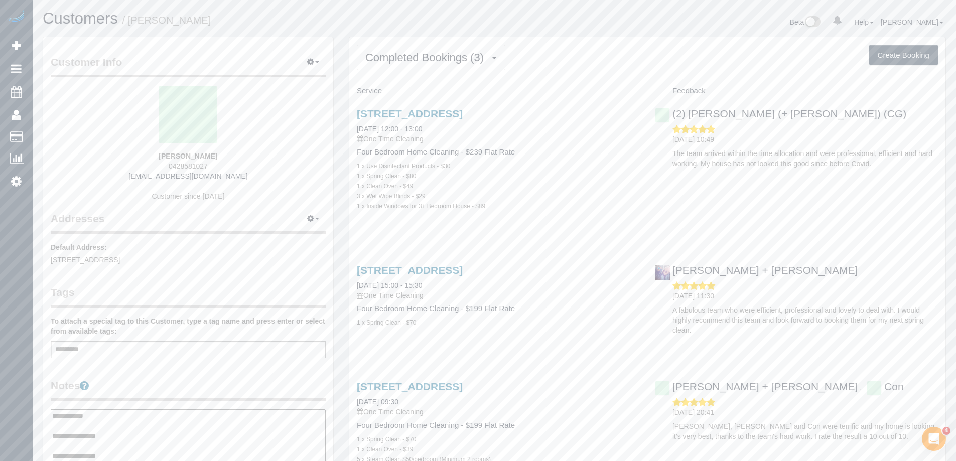
type textarea "**********"
click at [175, 378] on legend "Notes" at bounding box center [188, 389] width 275 height 23
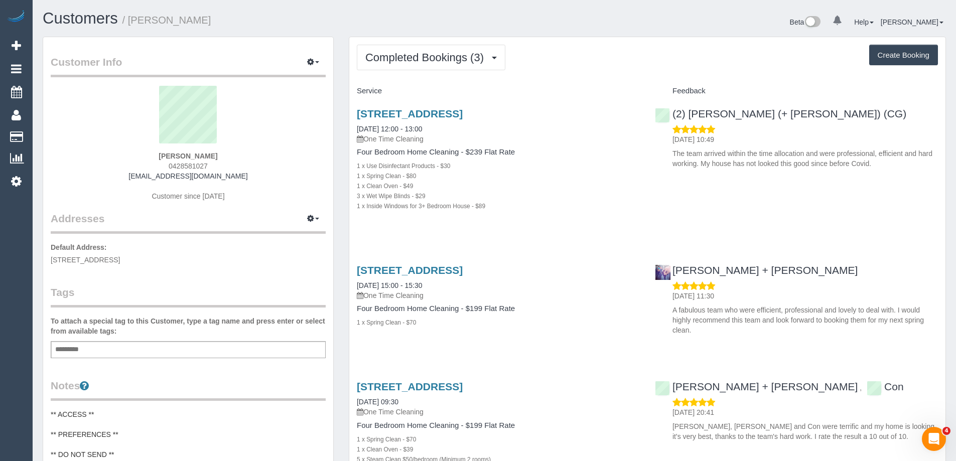
click at [877, 58] on button "Create Booking" at bounding box center [903, 55] width 69 height 21
select select "VIC"
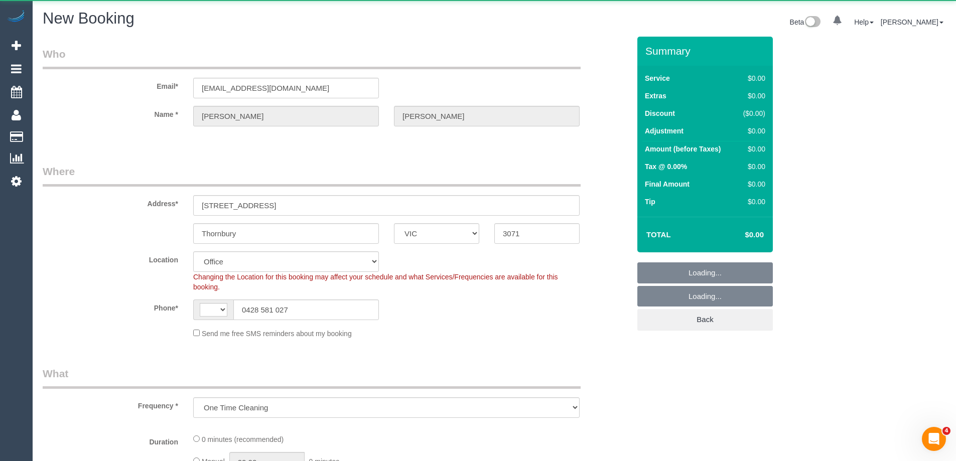
select select "object:1552"
select select "string:AU"
select select "string:stripe-pm_1MZiNh2GScqysDRVdCPsEYHI"
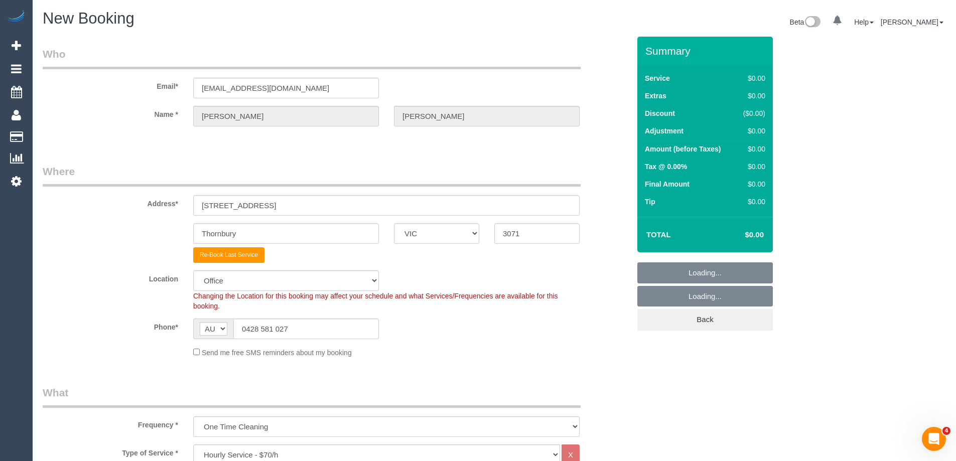
select select "47"
select select "object:2957"
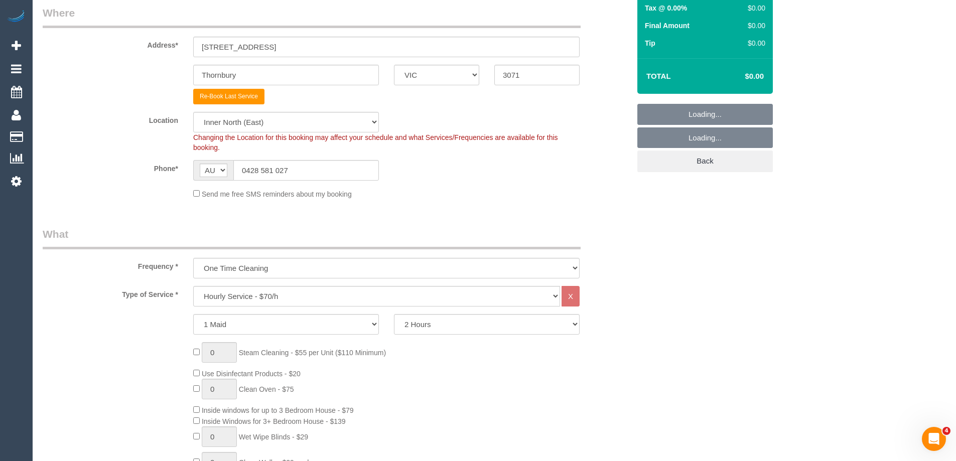
scroll to position [251, 0]
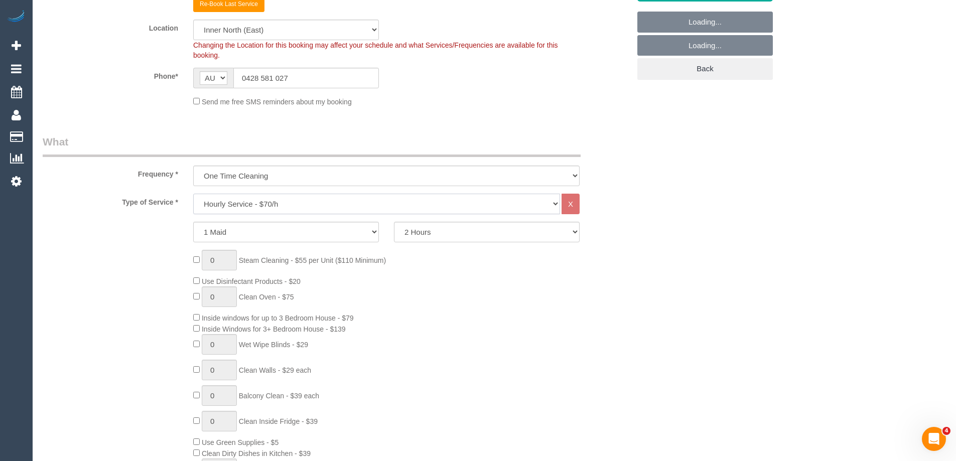
click at [241, 200] on select "Hourly Service - $70/h Hourly Service - $65/h Hourly Service - $60/h Hourly Ser…" at bounding box center [376, 204] width 367 height 21
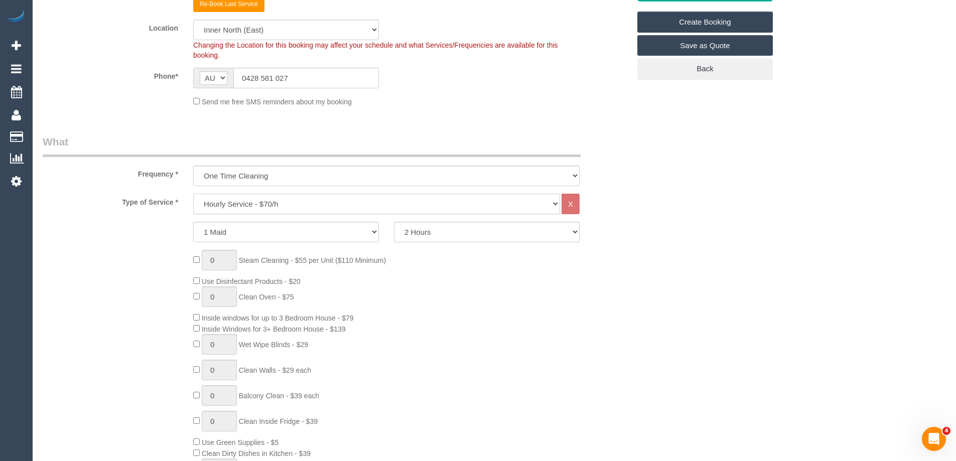
select select "213"
click at [193, 194] on select "Hourly Service - $70/h Hourly Service - $65/h Hourly Service - $60/h Hourly Ser…" at bounding box center [376, 204] width 367 height 21
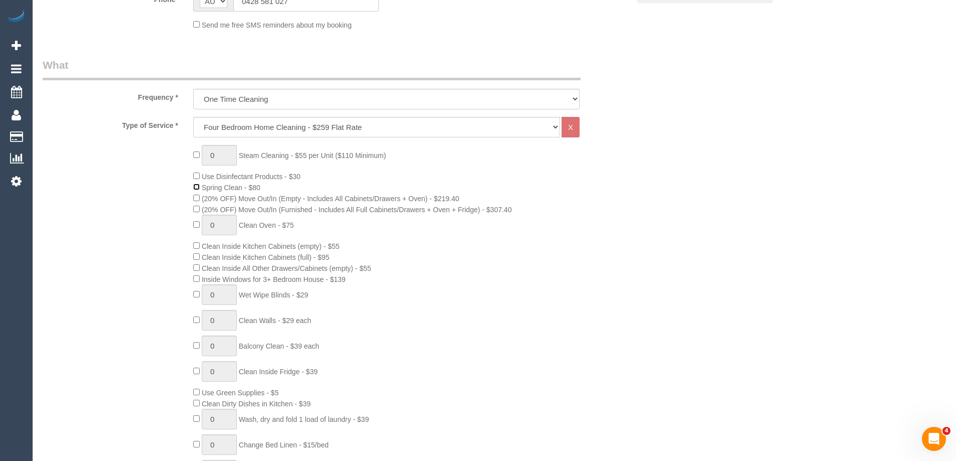
scroll to position [351, 0]
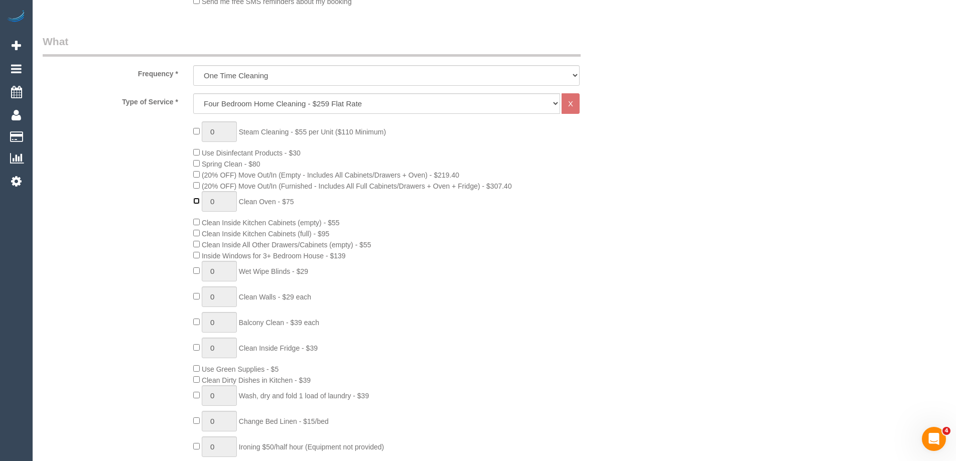
type input "1"
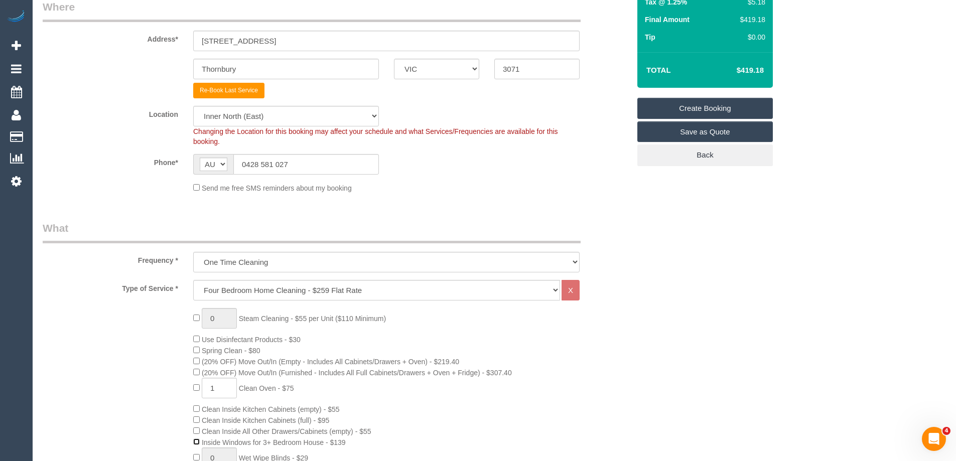
scroll to position [0, 0]
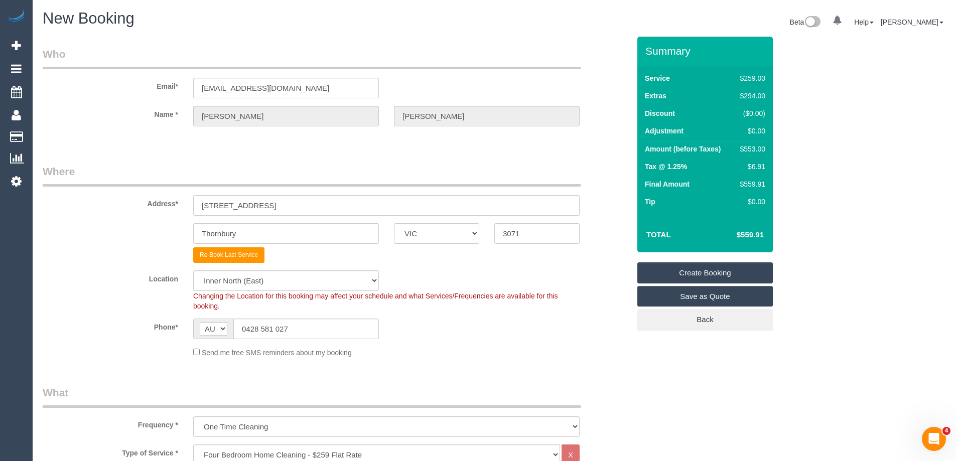
click at [815, 262] on div "Summary Service $259.00 Extras $294.00 Discount ($0.00) Adjustment $0.00 Amount…" at bounding box center [742, 194] width 226 height 314
click at [608, 229] on div "Thornbury ACT NSW NT QLD SA TAS VIC WA 3071" at bounding box center [336, 233] width 602 height 21
click at [339, 88] on input "moat2477@bigpond.net.au" at bounding box center [286, 88] width 186 height 21
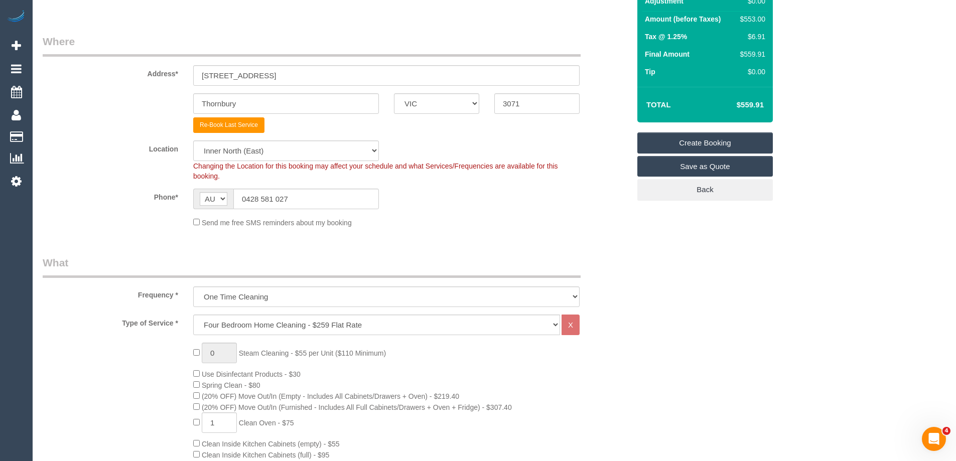
scroll to position [351, 0]
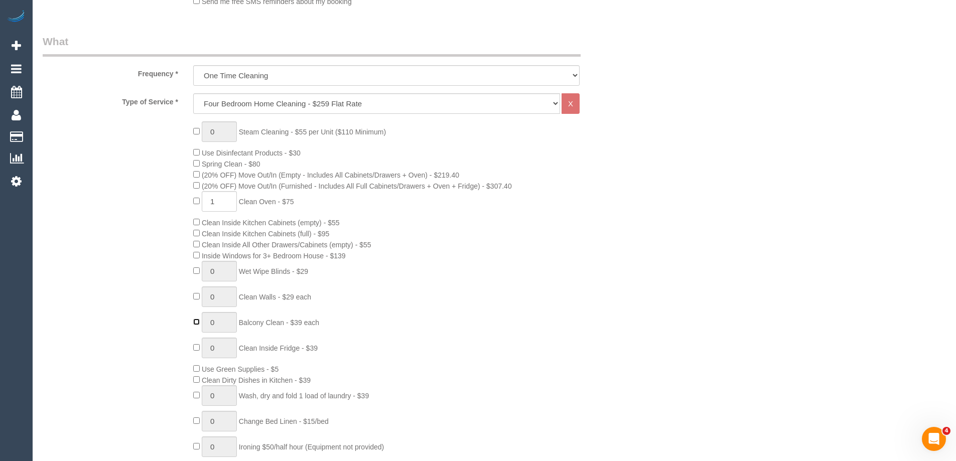
type input "1"
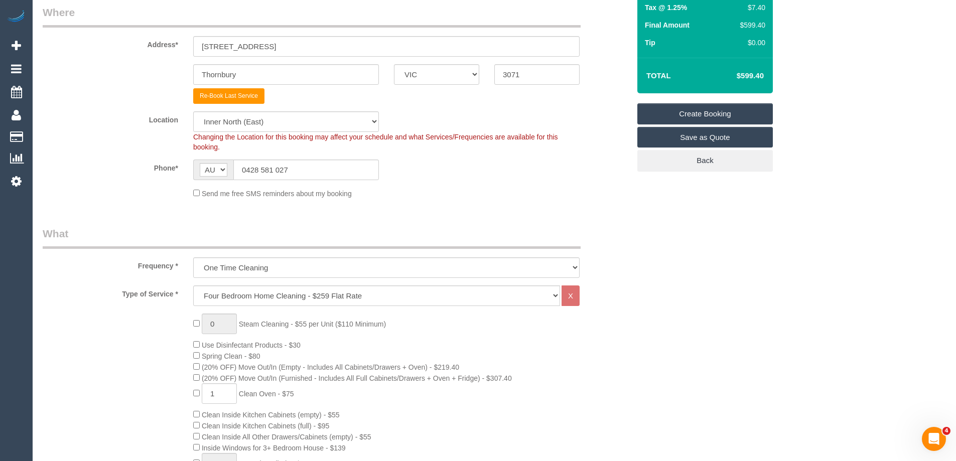
scroll to position [201, 0]
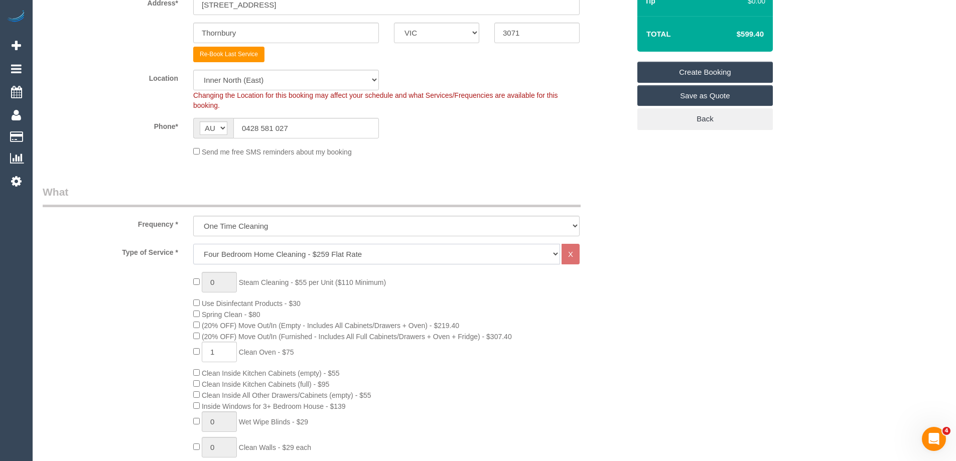
click at [273, 261] on select "Hourly Service - $70/h Hourly Service - $65/h Hourly Service - $60/h Hourly Ser…" at bounding box center [376, 254] width 367 height 21
click at [95, 312] on div "0 Steam Cleaning - $55 per Unit ($110 Minimum) Use Disinfectant Products - $30 …" at bounding box center [336, 448] width 602 height 352
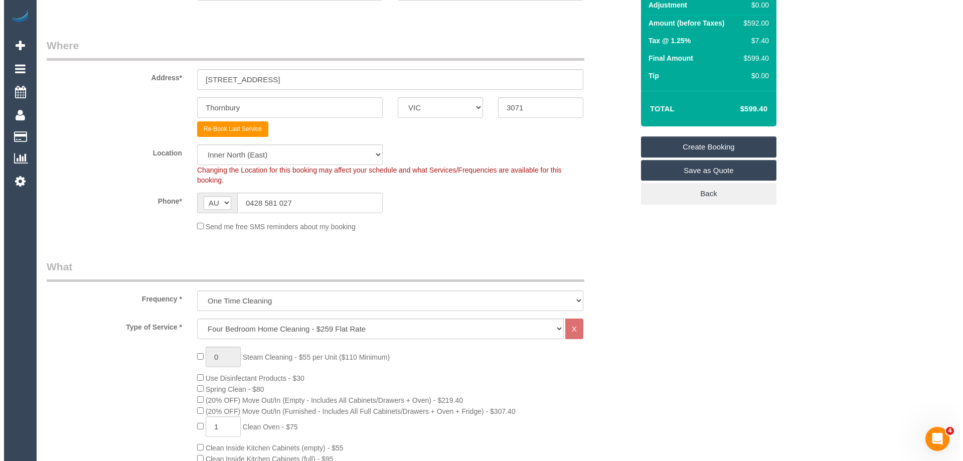
scroll to position [0, 0]
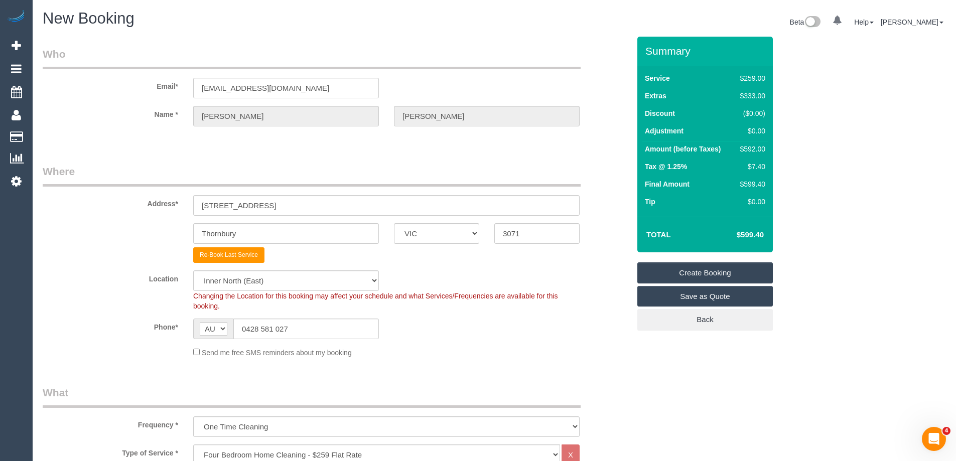
click at [685, 298] on link "Save as Quote" at bounding box center [704, 296] width 135 height 21
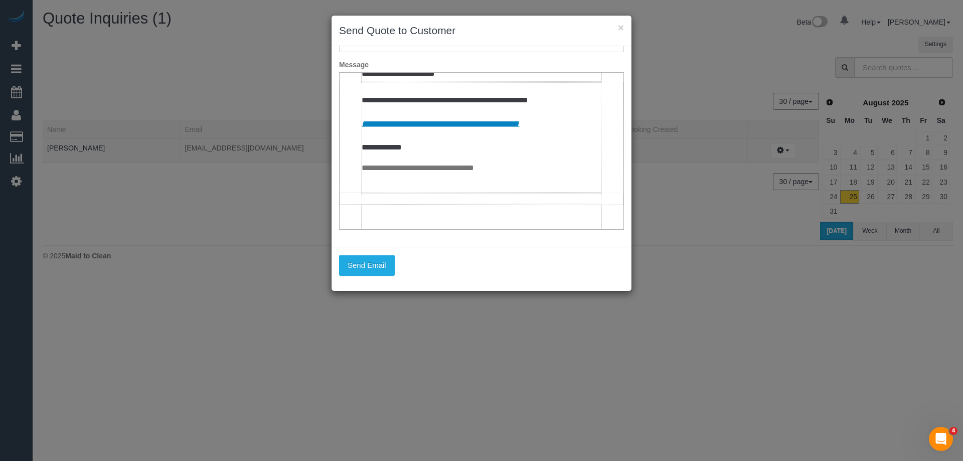
scroll to position [652, 0]
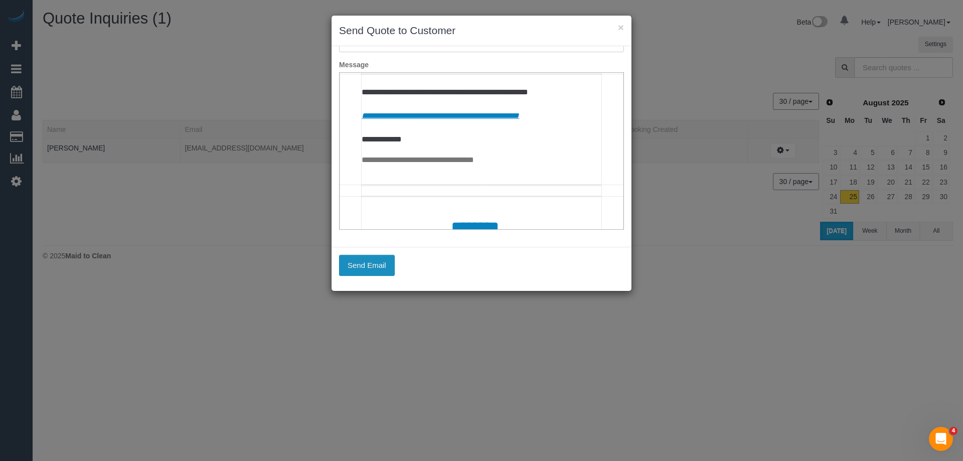
click at [359, 264] on button "Send Email" at bounding box center [367, 265] width 56 height 21
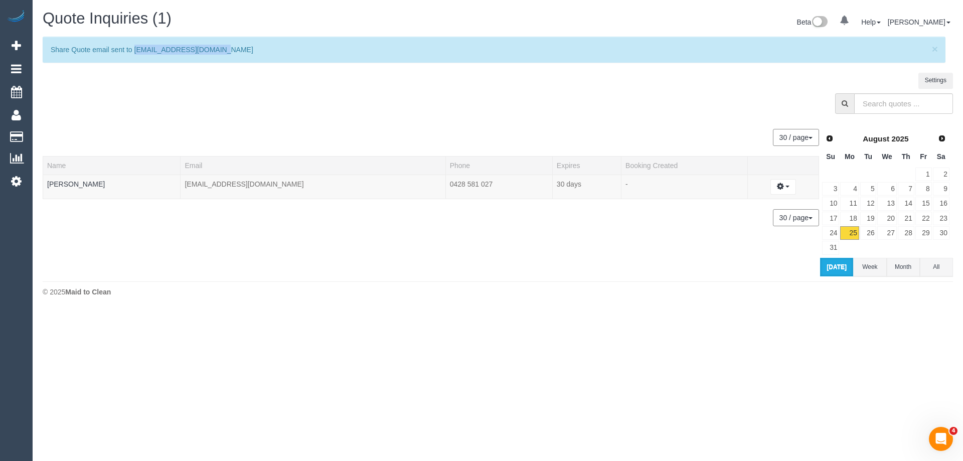
copy p "moat2477@bigpond.net.au"
drag, startPoint x: 232, startPoint y: 52, endPoint x: 135, endPoint y: 54, distance: 96.8
click at [135, 54] on p "Share Quote email sent to moat2477@bigpond.net.au" at bounding box center [489, 50] width 877 height 10
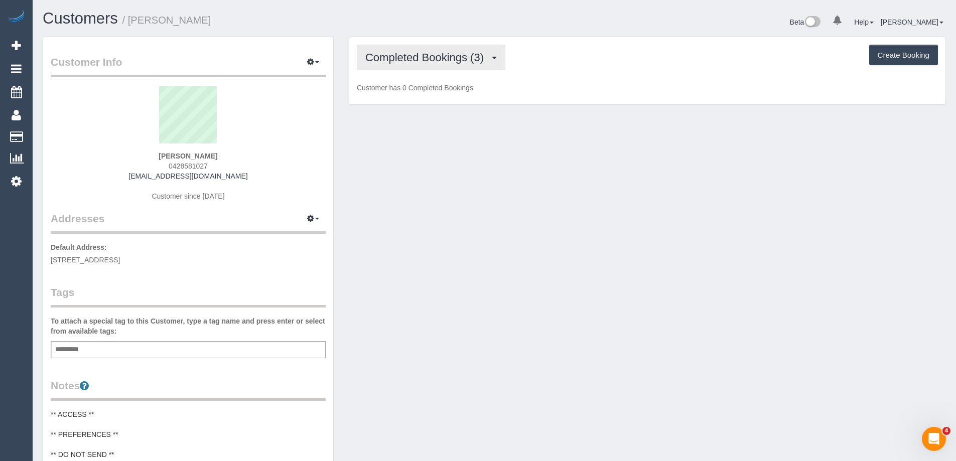
click at [448, 49] on button "Completed Bookings (3)" at bounding box center [431, 58] width 148 height 26
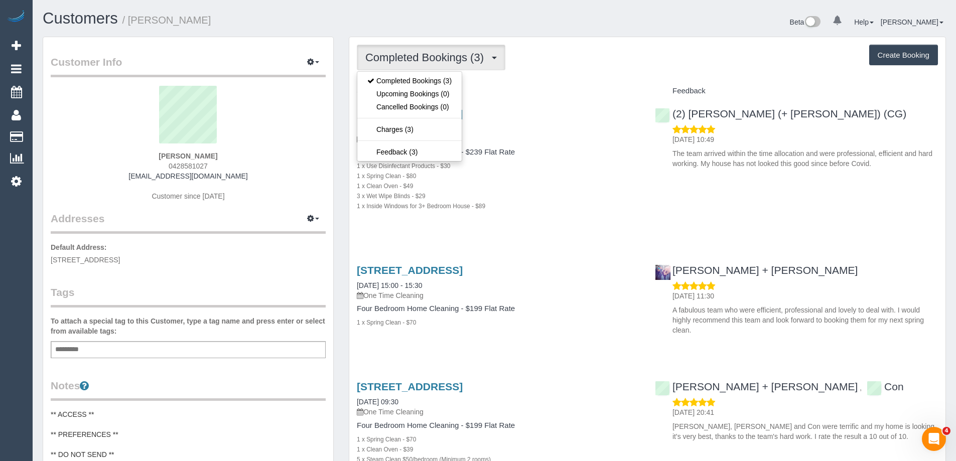
click at [596, 62] on div "Completed Bookings (3) Completed Bookings (3) Upcoming Bookings (0) Cancelled B…" at bounding box center [647, 58] width 581 height 26
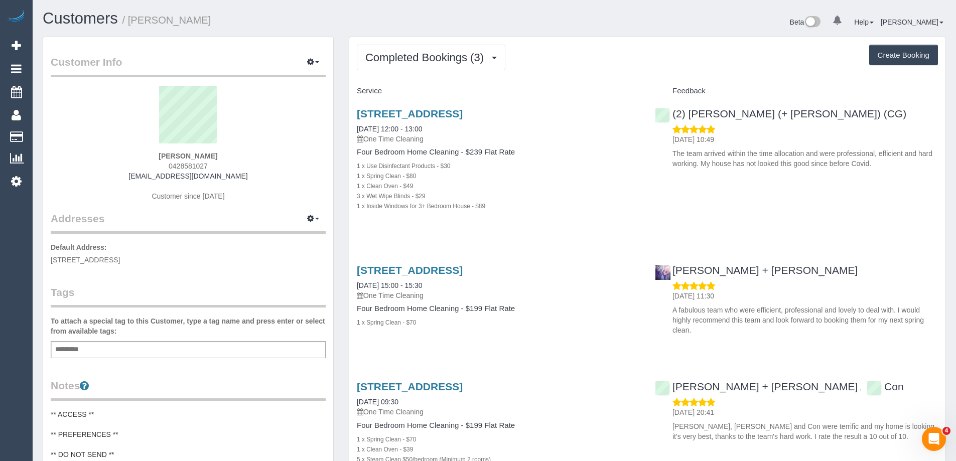
click at [665, 26] on div "Beta 0 Your Notifications You have 0 alerts Help Help Docs Take a Tour Contact …" at bounding box center [723, 23] width 459 height 27
click at [438, 49] on button "Completed Bookings (3)" at bounding box center [431, 58] width 148 height 26
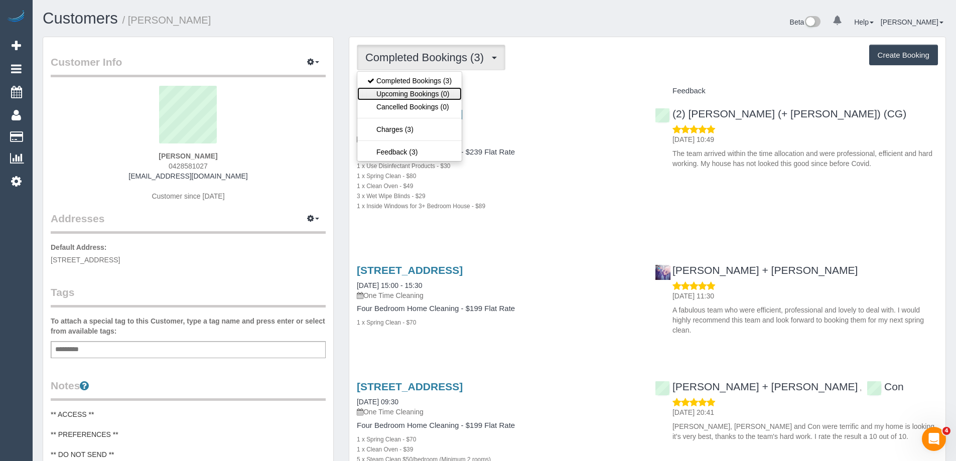
click at [437, 91] on link "Upcoming Bookings (0)" at bounding box center [409, 93] width 104 height 13
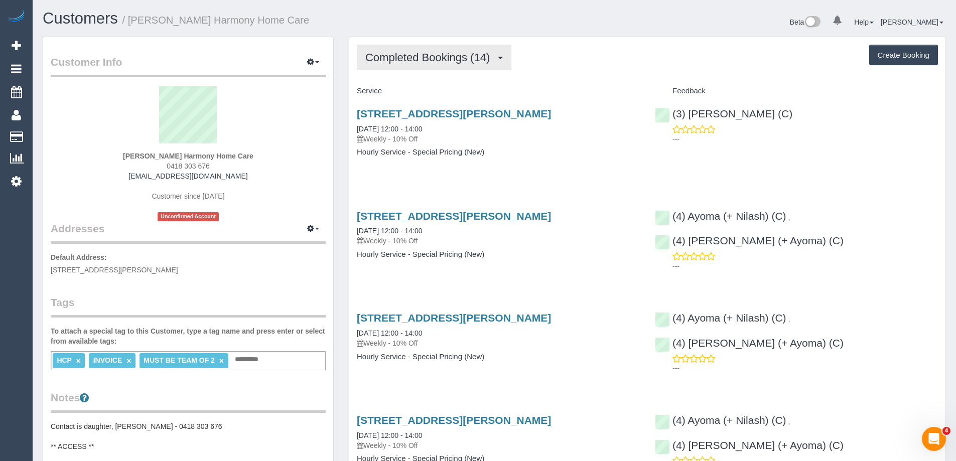
click at [424, 69] on button "Completed Bookings (14)" at bounding box center [434, 58] width 154 height 26
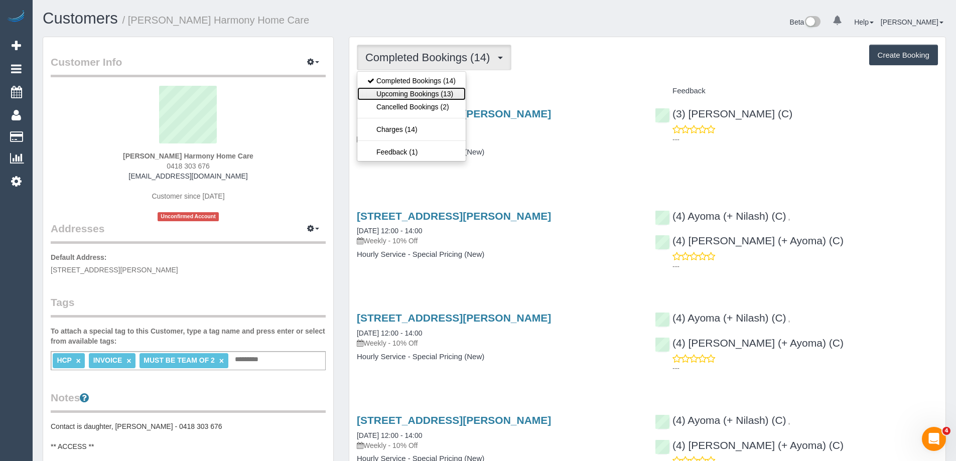
click at [426, 91] on link "Upcoming Bookings (13)" at bounding box center [411, 93] width 108 height 13
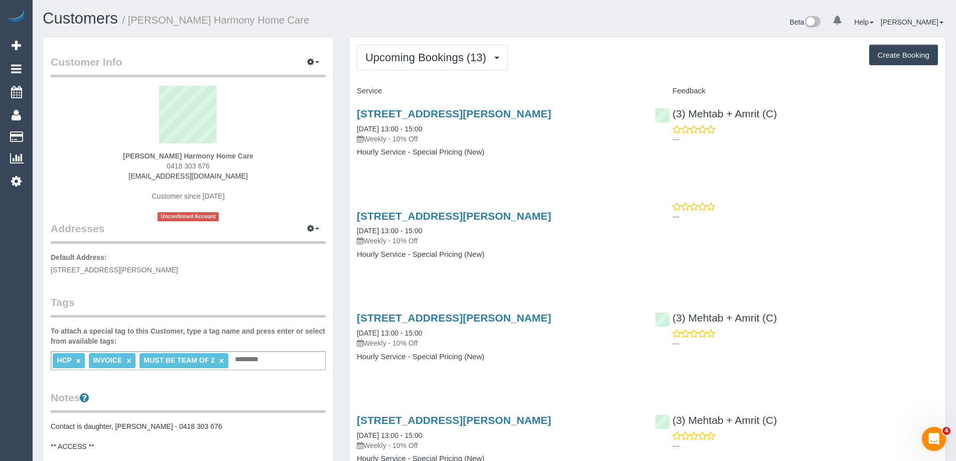
click at [135, 23] on small "/ [PERSON_NAME] Harmony Home Care" at bounding box center [215, 20] width 187 height 11
click at [137, 23] on small "/ [PERSON_NAME] Harmony Home Care" at bounding box center [215, 20] width 187 height 11
click at [151, 16] on small "/ [PERSON_NAME] Harmony Home Care" at bounding box center [215, 20] width 187 height 11
copy small "[PERSON_NAME]"
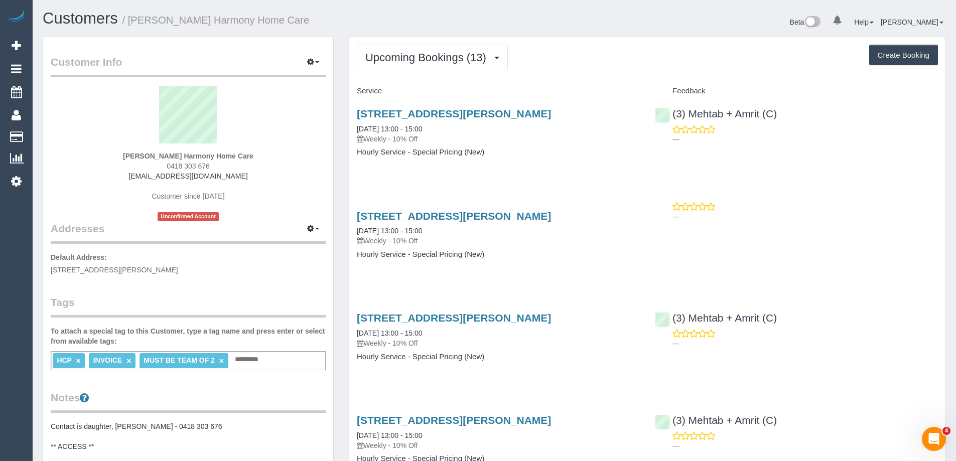
click at [587, 30] on div "Beta 0 Your Notifications You have 0 alerts Help Help Docs Take a Tour Contact …" at bounding box center [723, 23] width 459 height 27
drag, startPoint x: 185, startPoint y: 181, endPoint x: 108, endPoint y: 180, distance: 76.7
click at [108, 180] on div "Guiseppe Lombardo Harmony Home Care 0418 303 676 blombardo97@outlook.com Custom…" at bounding box center [188, 153] width 275 height 135
copy link "blombardo97@outlook.com"
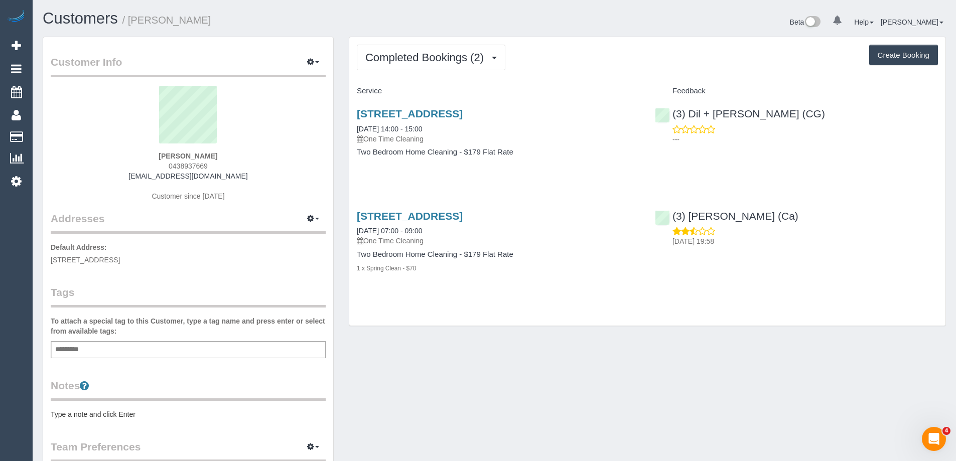
click at [129, 414] on pre "Type a note and click Enter" at bounding box center [188, 414] width 275 height 10
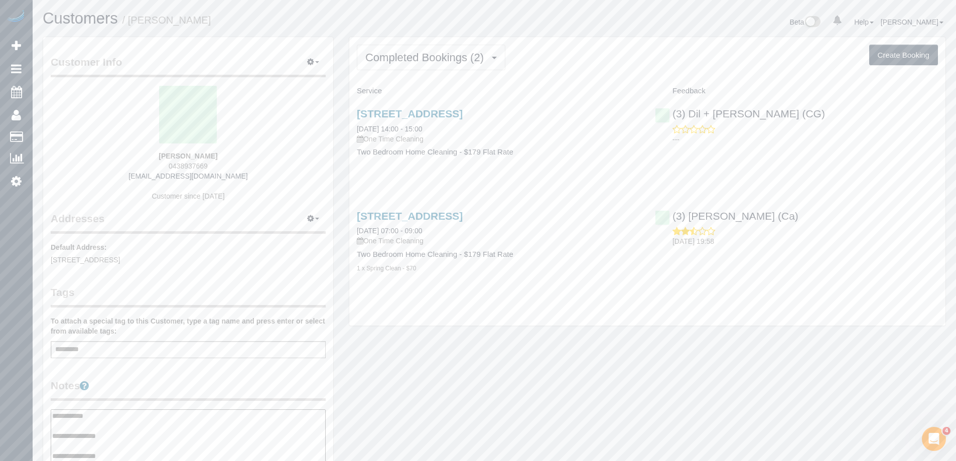
type textarea "**********"
click at [163, 377] on div "Customer Info Edit Contact Info Send Message Email Preferences Special Sales Ta…" at bounding box center [188, 415] width 290 height 757
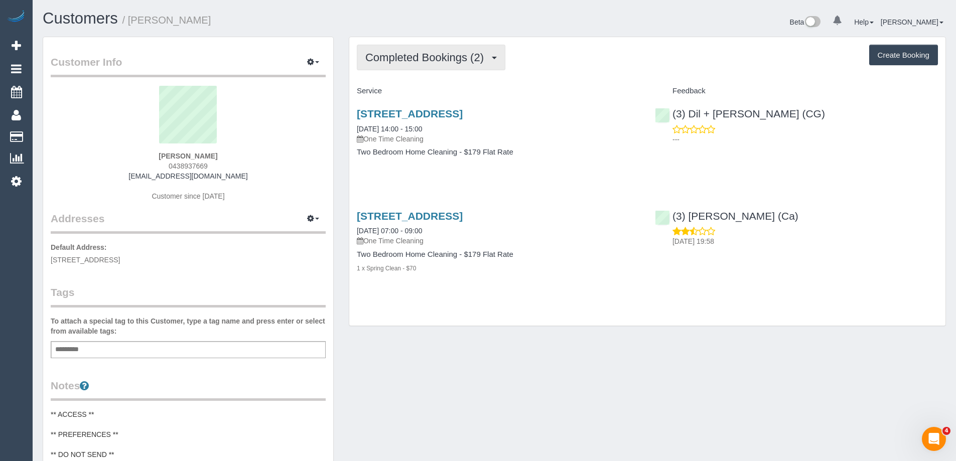
drag, startPoint x: 405, startPoint y: 51, endPoint x: 409, endPoint y: 60, distance: 10.3
click at [405, 51] on button "Completed Bookings (2)" at bounding box center [431, 58] width 148 height 26
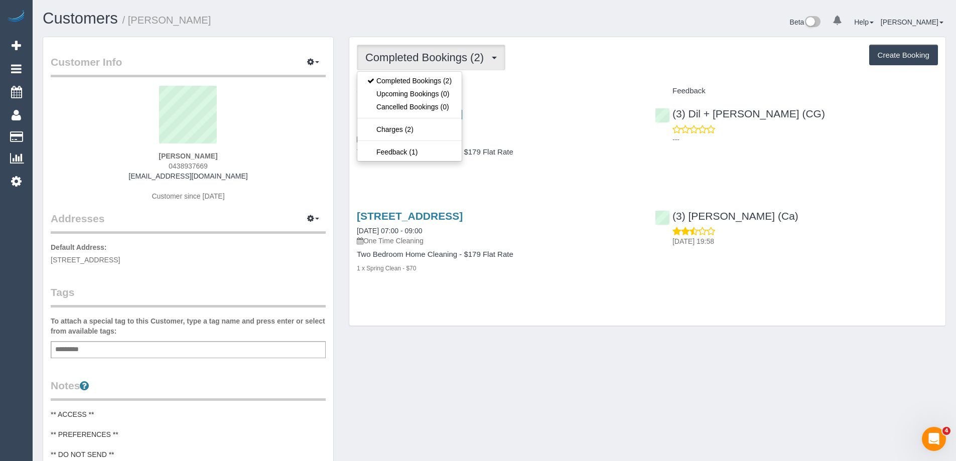
click at [616, 56] on div "Completed Bookings (2) Completed Bookings (2) Upcoming Bookings (0) Cancelled B…" at bounding box center [647, 58] width 581 height 26
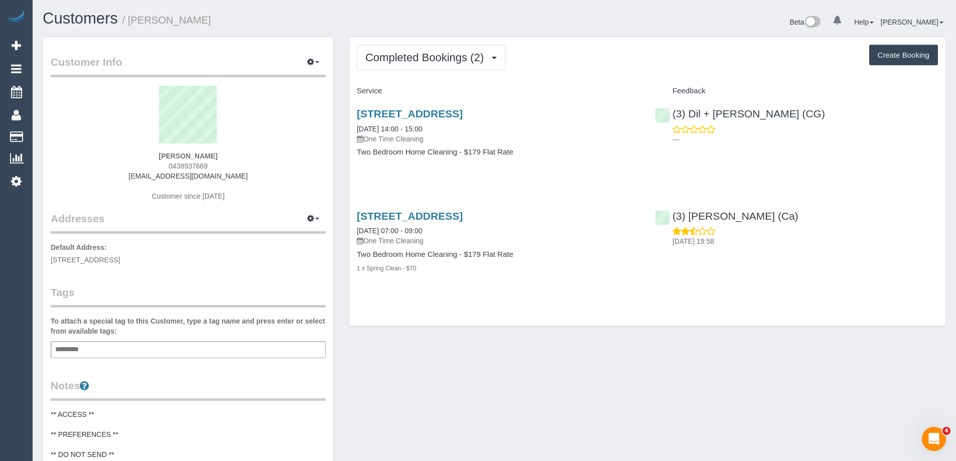
click at [609, 66] on div "Completed Bookings (2) Completed Bookings (2) Upcoming Bookings (0) Cancelled B…" at bounding box center [647, 58] width 581 height 26
click at [425, 62] on span "Completed Bookings (2)" at bounding box center [426, 57] width 123 height 13
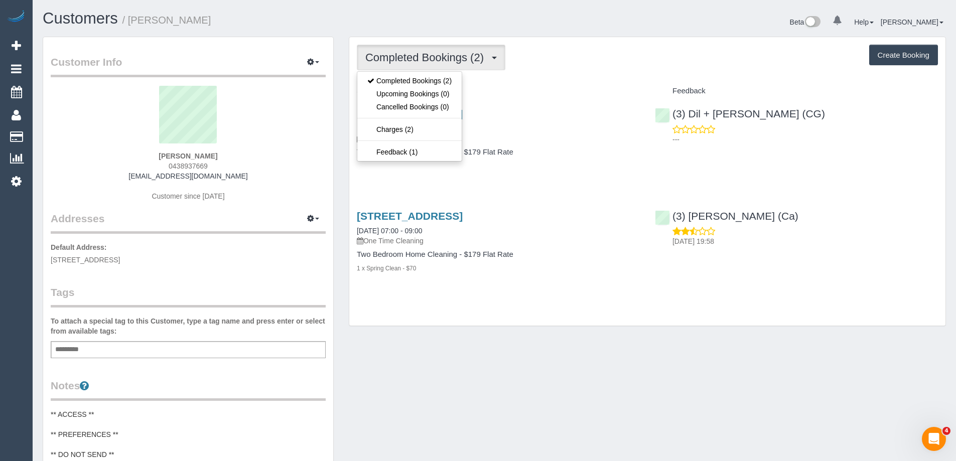
click at [576, 56] on div "Completed Bookings (2) Completed Bookings (2) Upcoming Bookings (0) Cancelled B…" at bounding box center [647, 58] width 581 height 26
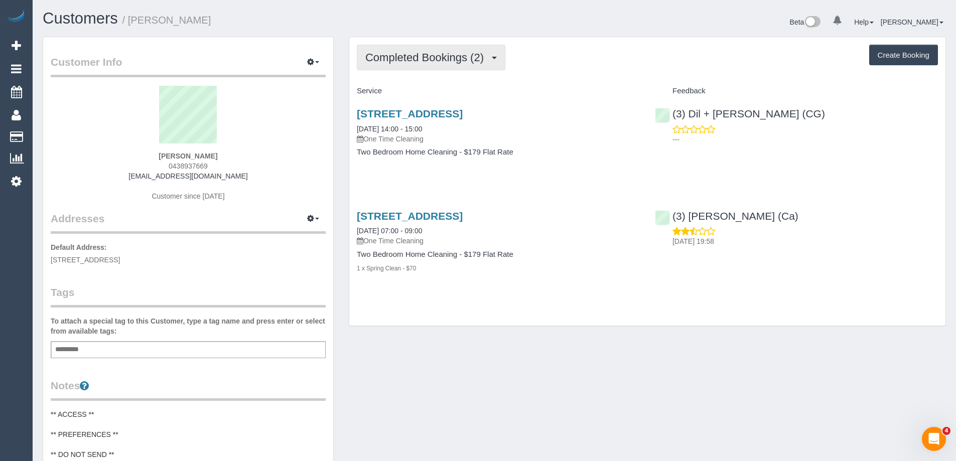
click at [473, 61] on span "Completed Bookings (2)" at bounding box center [426, 57] width 123 height 13
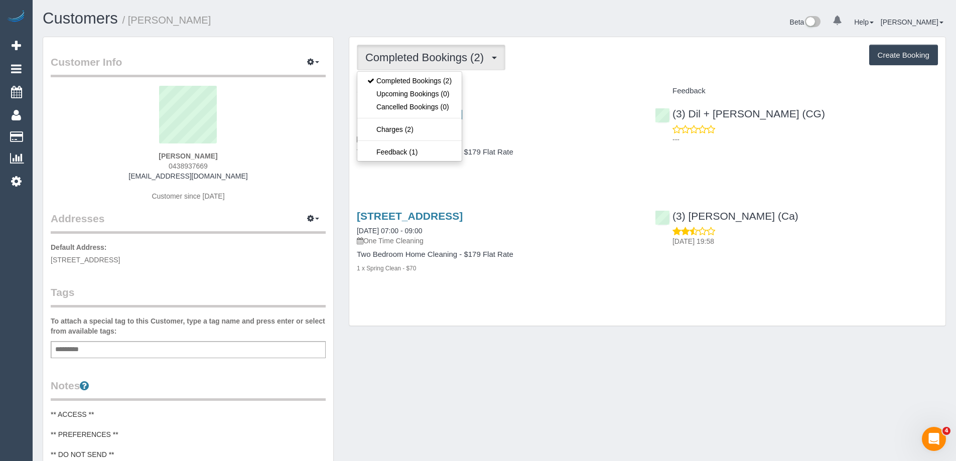
click at [540, 61] on div "Completed Bookings (2) Completed Bookings (2) Upcoming Bookings (0) Cancelled B…" at bounding box center [647, 58] width 581 height 26
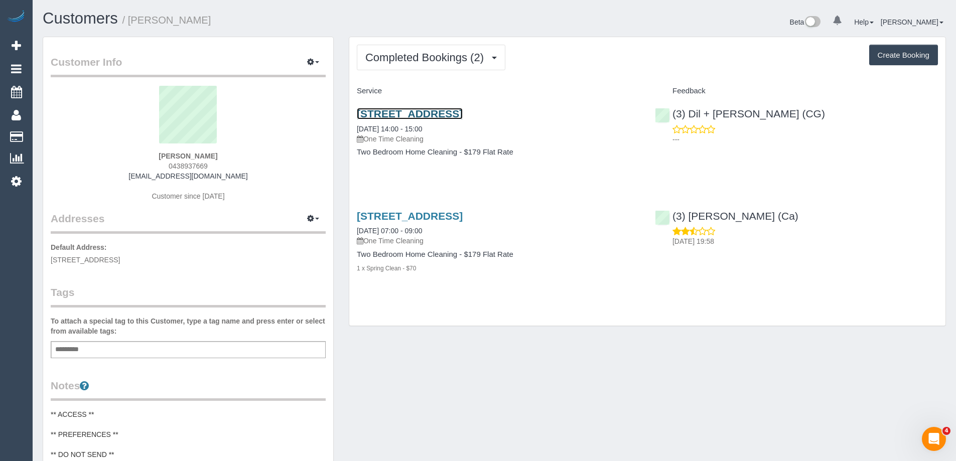
click at [462, 115] on link "[STREET_ADDRESS]" at bounding box center [410, 114] width 106 height 12
click at [890, 57] on button "Create Booking" at bounding box center [903, 55] width 69 height 21
select select "VIC"
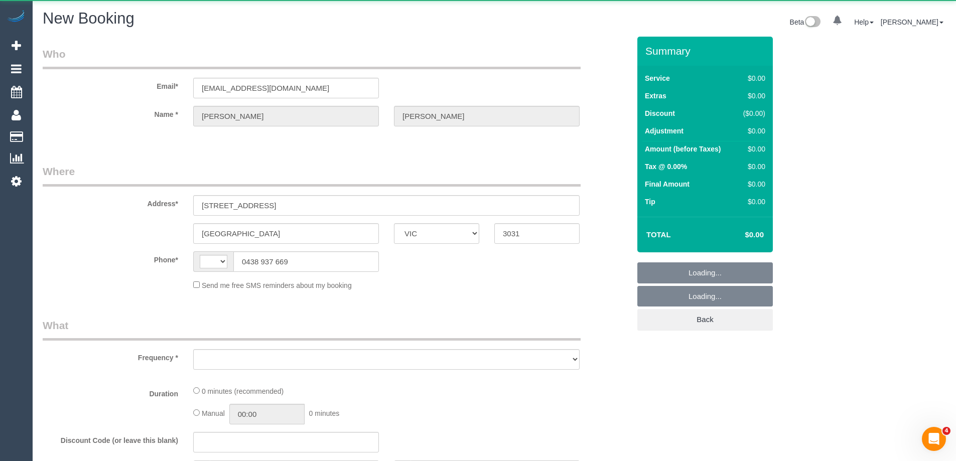
select select "object:1231"
select select "string:stripe-pm_1PsG1w2GScqysDRVU0cxQ7Ds"
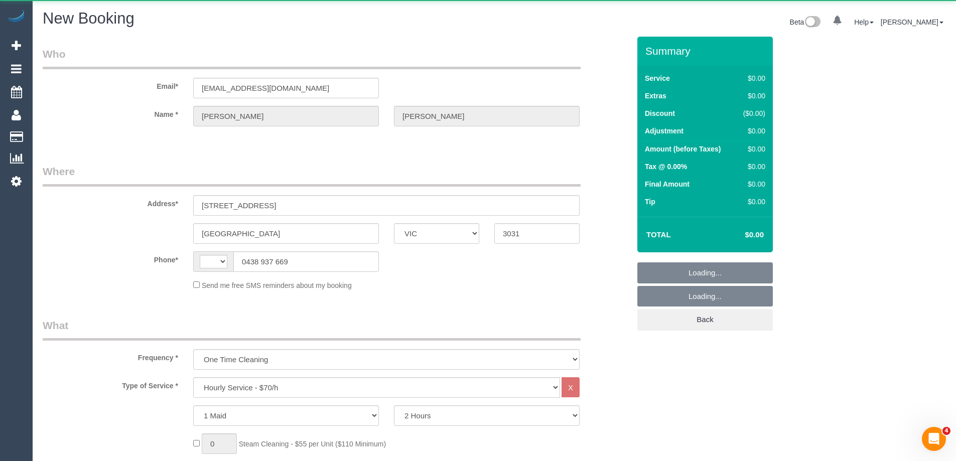
select select "string:AU"
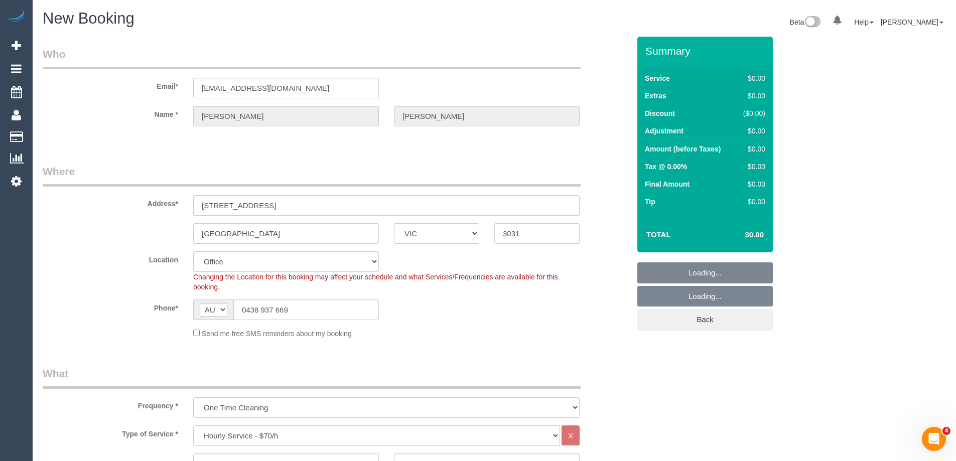
select select "object:2880"
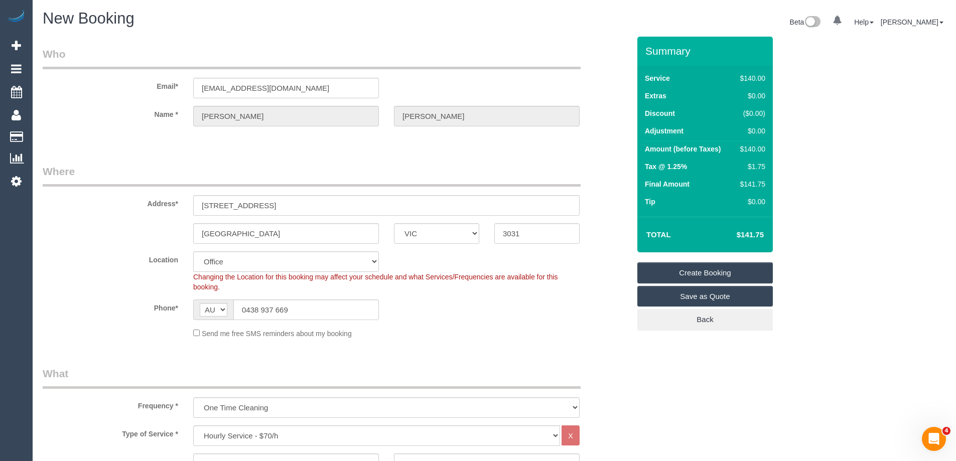
select select "59"
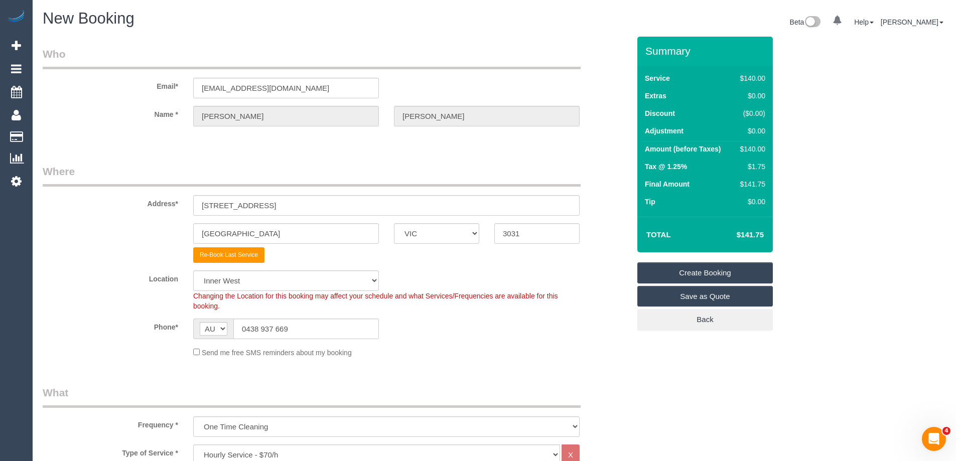
select select "object:2890"
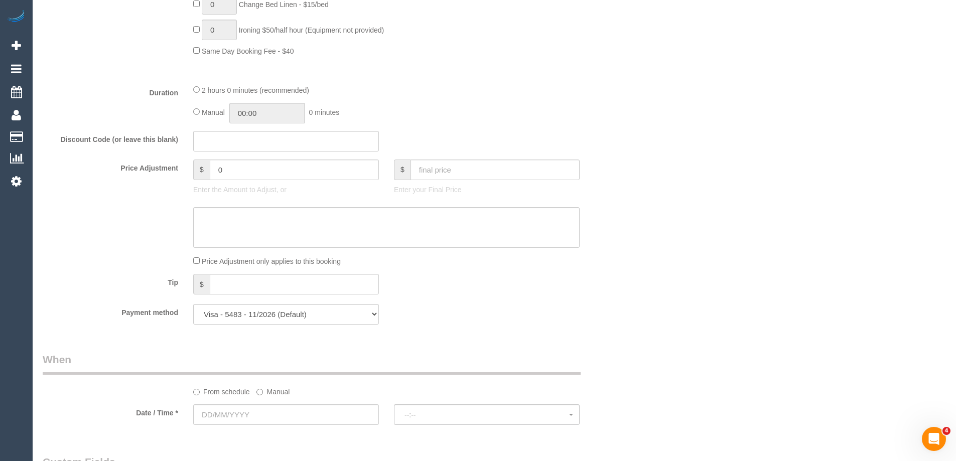
scroll to position [803, 0]
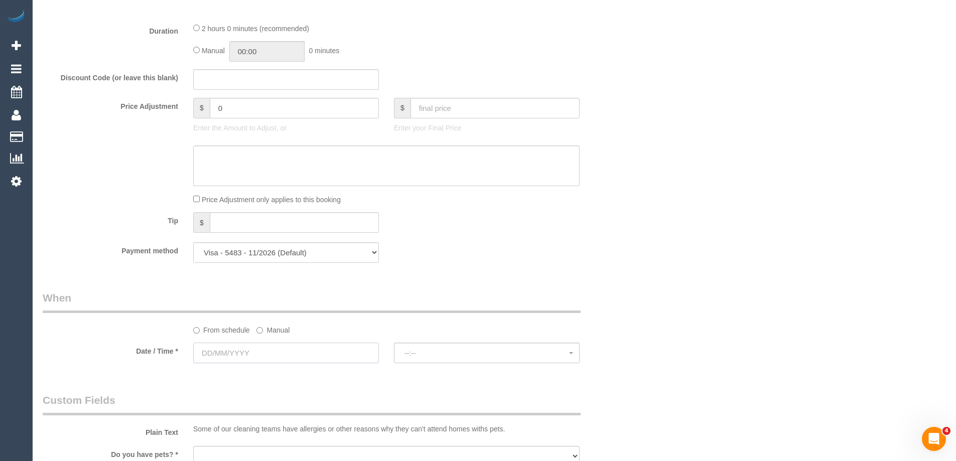
click at [248, 356] on input "text" at bounding box center [286, 353] width 186 height 21
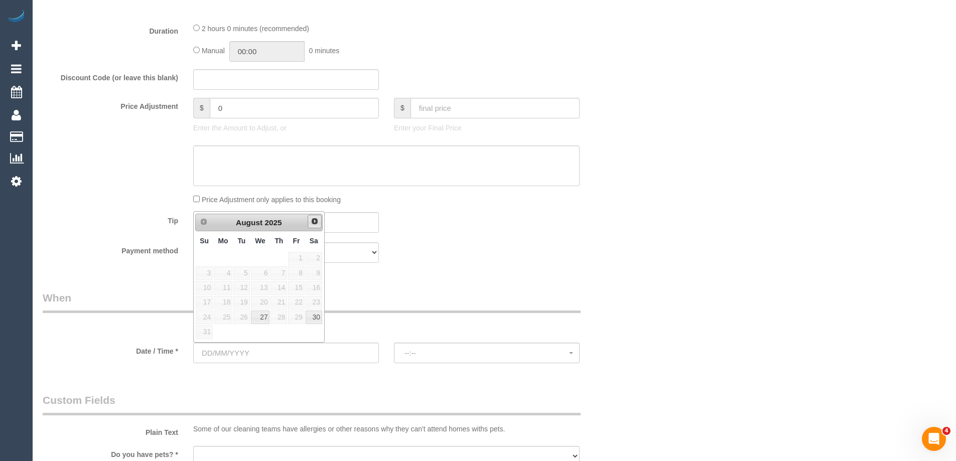
click at [319, 221] on link "Next" at bounding box center [314, 222] width 14 height 14
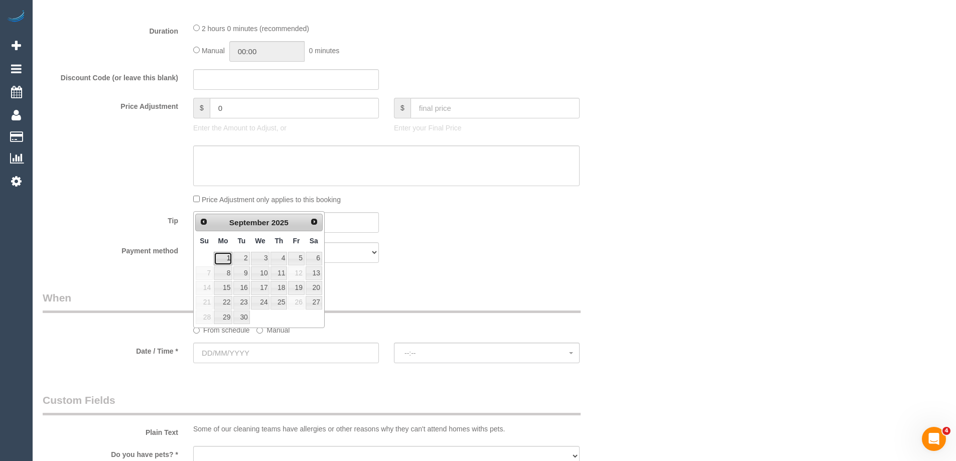
click at [220, 258] on link "1" at bounding box center [223, 259] width 19 height 14
type input "[DATE]"
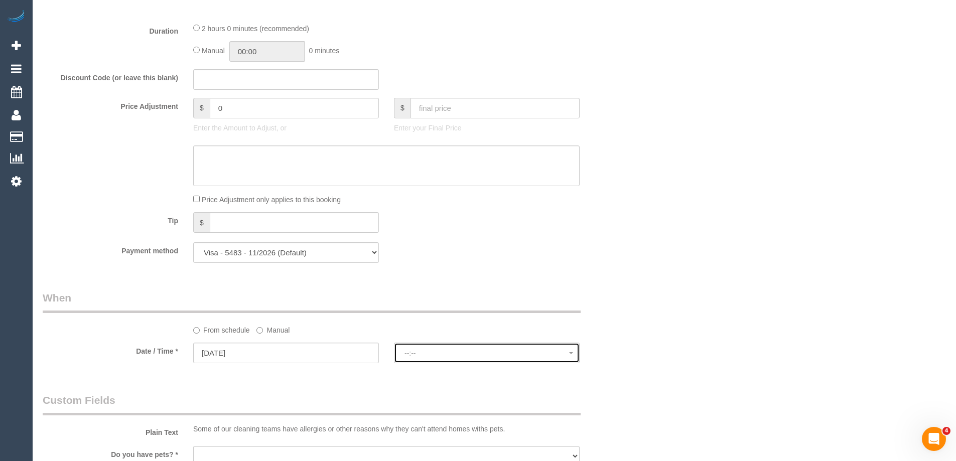
click at [448, 357] on button "--:--" at bounding box center [487, 353] width 186 height 21
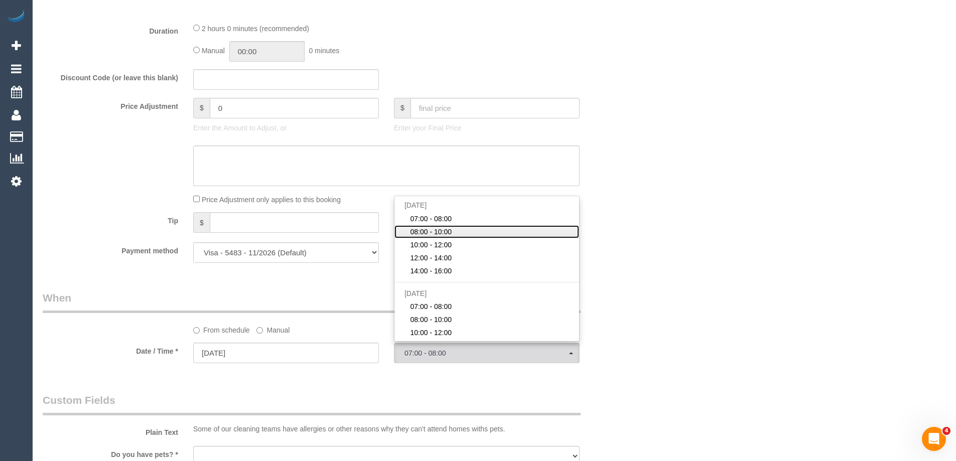
click at [446, 231] on span "08:00 - 10:00" at bounding box center [431, 232] width 42 height 10
select select "spot2"
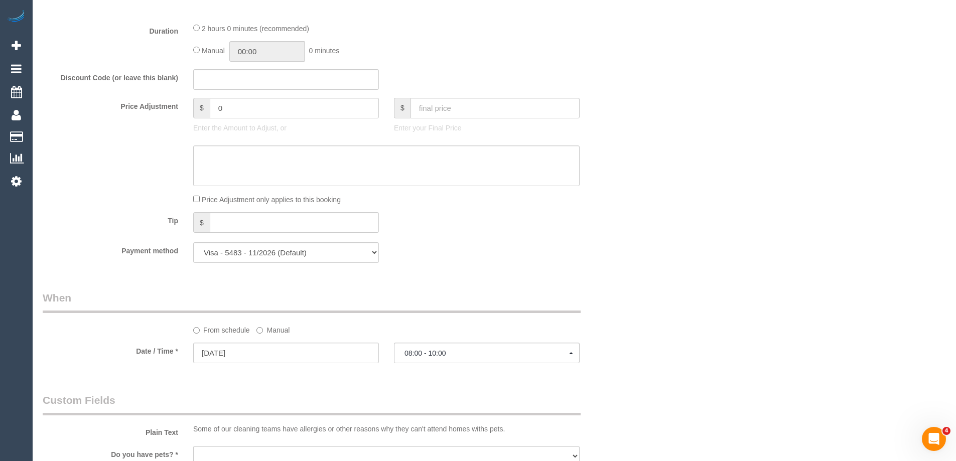
click at [431, 320] on div "From schedule Manual" at bounding box center [336, 312] width 602 height 45
click at [253, 80] on input "text" at bounding box center [286, 79] width 186 height 21
paste input "EarlyBird40"
click at [262, 148] on textarea at bounding box center [386, 165] width 386 height 41
click at [274, 82] on input "EarlyBird40" at bounding box center [286, 79] width 186 height 21
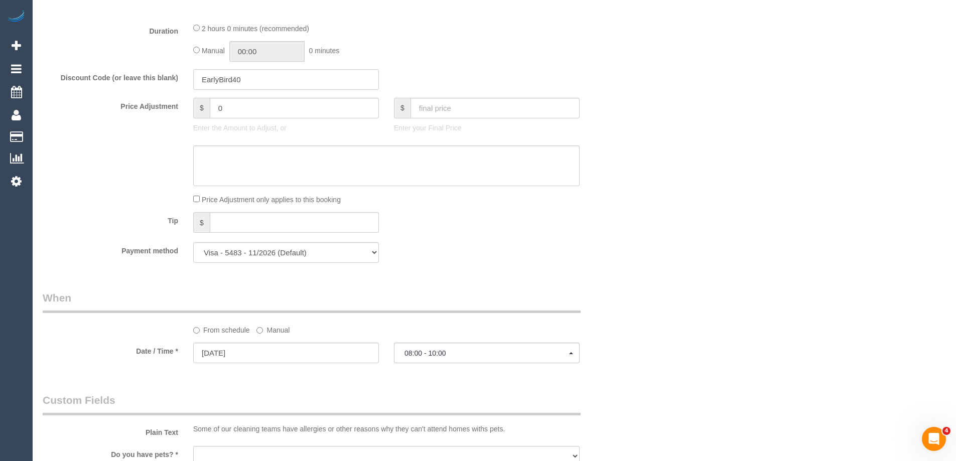
type input "EarlyBird40"
click at [284, 154] on textarea at bounding box center [386, 165] width 386 height 41
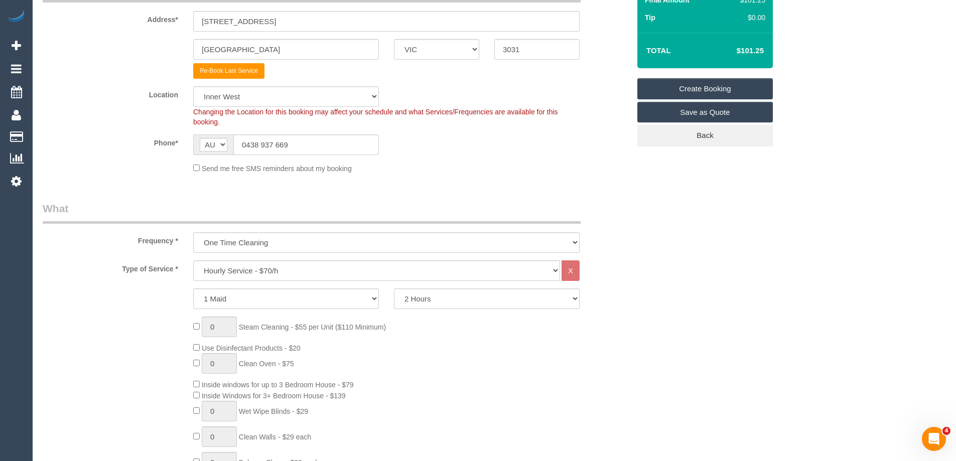
scroll to position [201, 0]
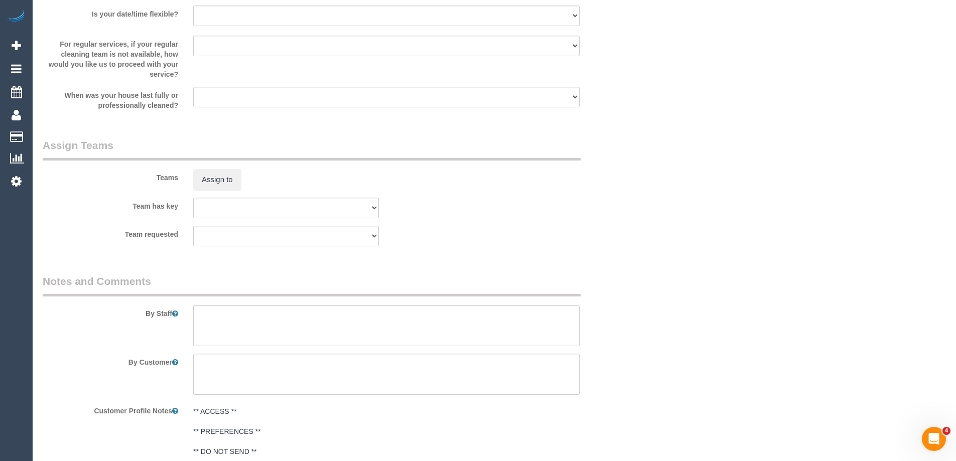
scroll to position [1478, 0]
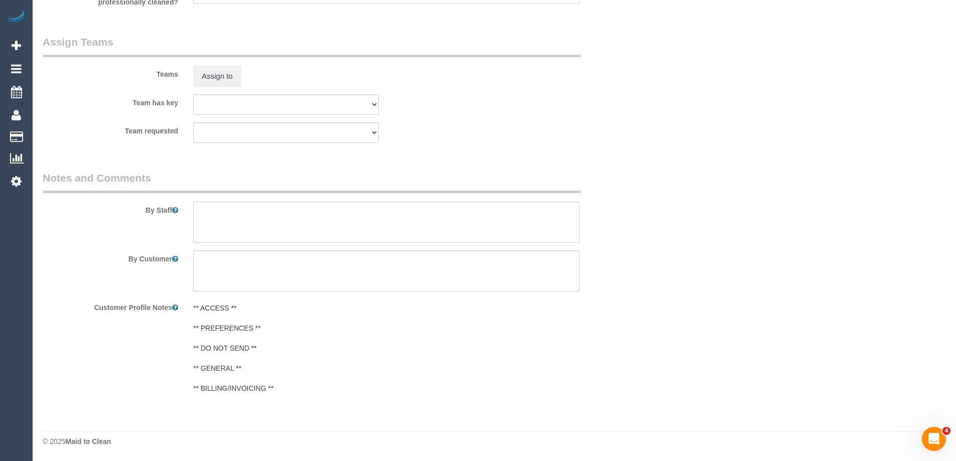
click at [267, 214] on textarea at bounding box center [386, 222] width 386 height 41
paste textarea "Priorities: Floors 30 Bathroom 45 Kitchen Dusting"
click at [233, 224] on textarea at bounding box center [386, 222] width 386 height 41
click at [201, 222] on textarea at bounding box center [386, 222] width 386 height 41
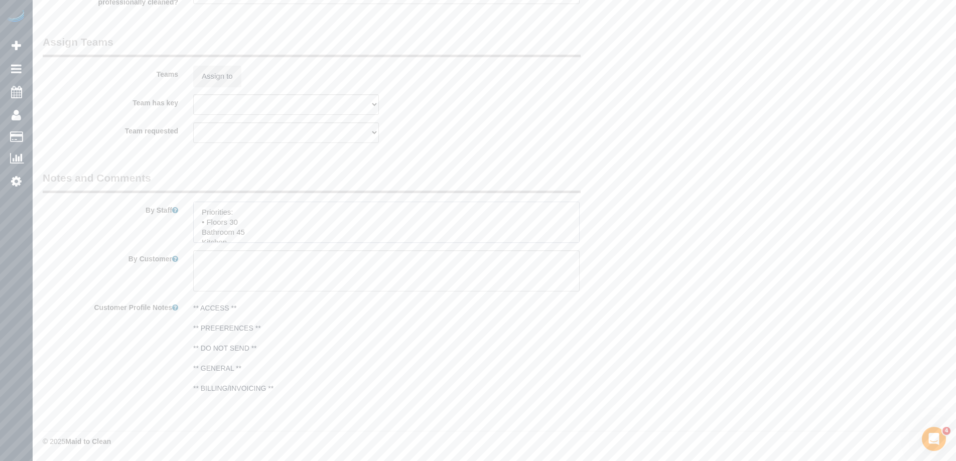
click at [249, 224] on textarea at bounding box center [386, 222] width 386 height 41
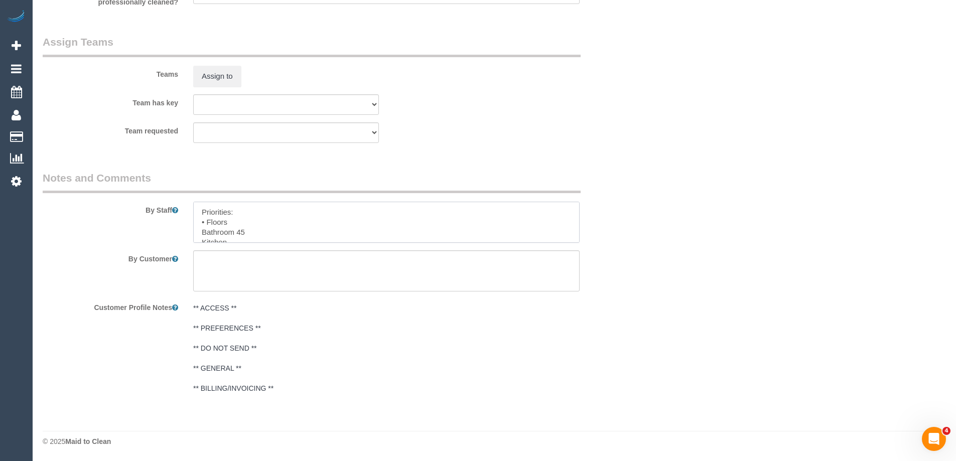
click at [199, 231] on textarea at bounding box center [386, 222] width 386 height 41
drag, startPoint x: 239, startPoint y: 230, endPoint x: 300, endPoint y: 228, distance: 61.2
click at [299, 229] on textarea at bounding box center [386, 222] width 386 height 41
click at [196, 221] on textarea at bounding box center [386, 222] width 386 height 41
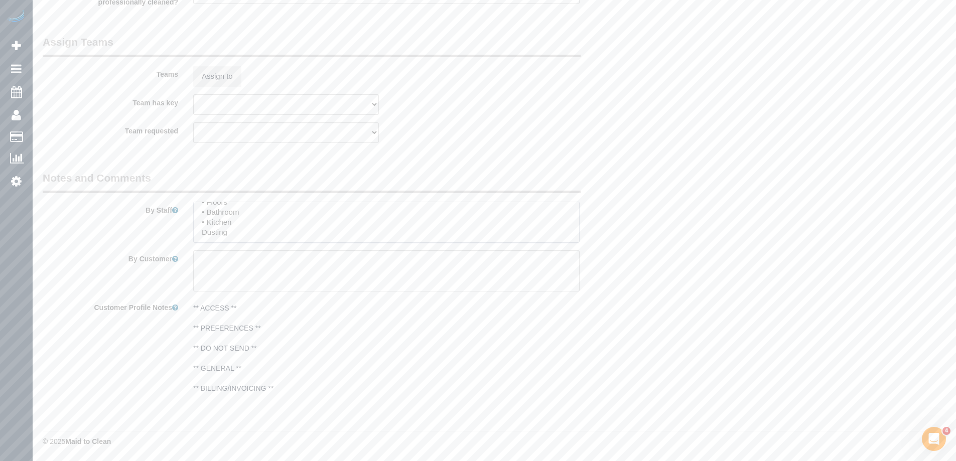
click at [197, 230] on textarea at bounding box center [386, 222] width 386 height 41
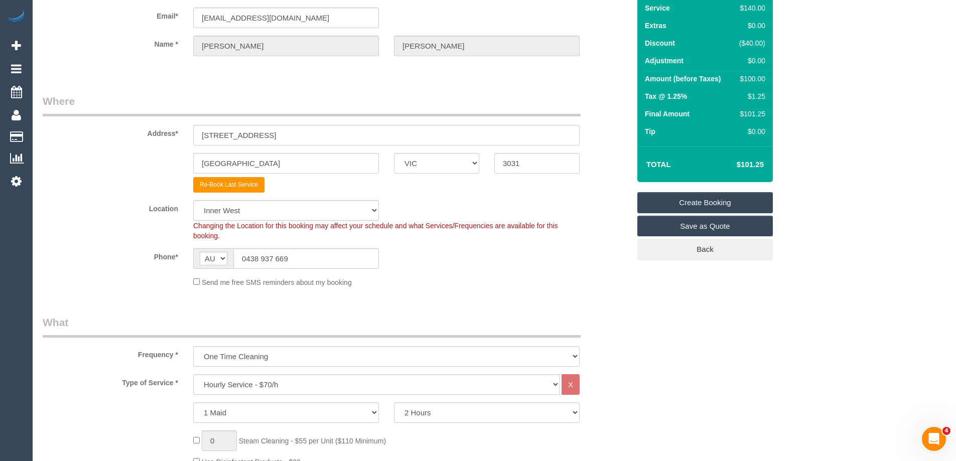
scroll to position [0, 0]
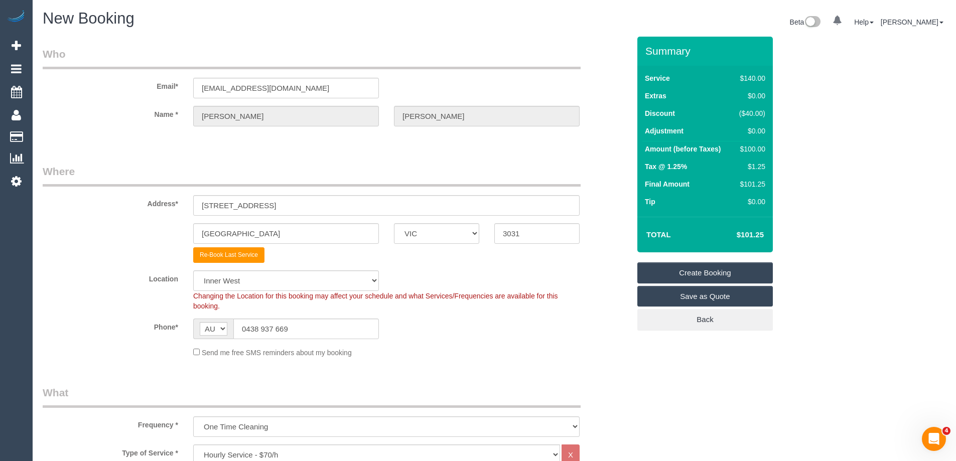
type textarea "Priorities: • Floors • Bathroom • Kitchen • Dusting"
click at [360, 92] on input "maxime_bodin@yahoo.com" at bounding box center [286, 88] width 186 height 21
click at [128, 206] on label "Address*" at bounding box center [110, 202] width 150 height 14
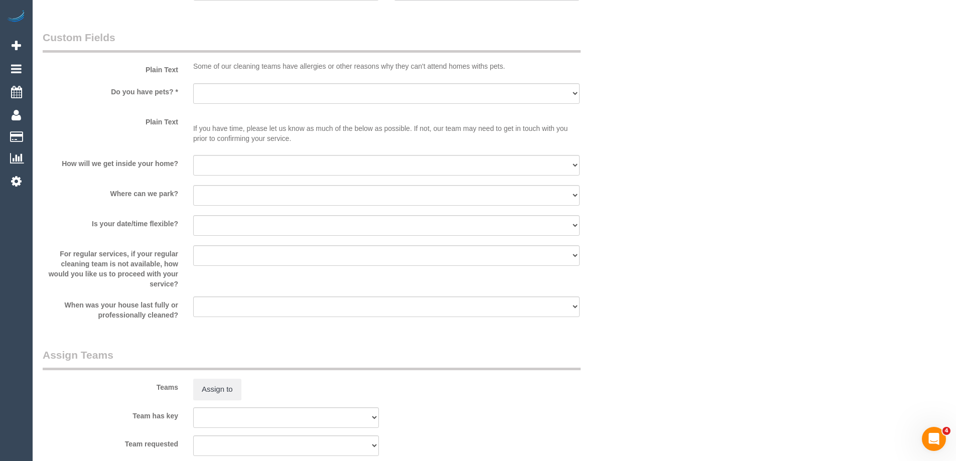
scroll to position [1154, 0]
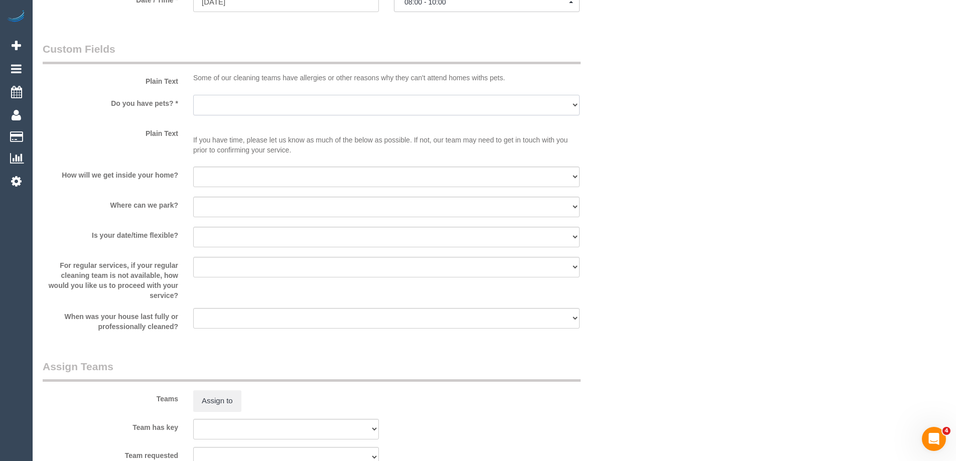
click at [245, 104] on select "Yes - Cats Yes - Dogs No pets Yes - Dogs and Cats Yes - Other" at bounding box center [386, 105] width 386 height 21
select select "number:28"
click at [193, 95] on select "Yes - Cats Yes - Dogs No pets Yes - Dogs and Cats Yes - Other" at bounding box center [386, 105] width 386 height 21
click at [228, 174] on select "I will be home Key will be left (please provide details below) Lock box/Access …" at bounding box center [386, 177] width 386 height 21
select select "number:14"
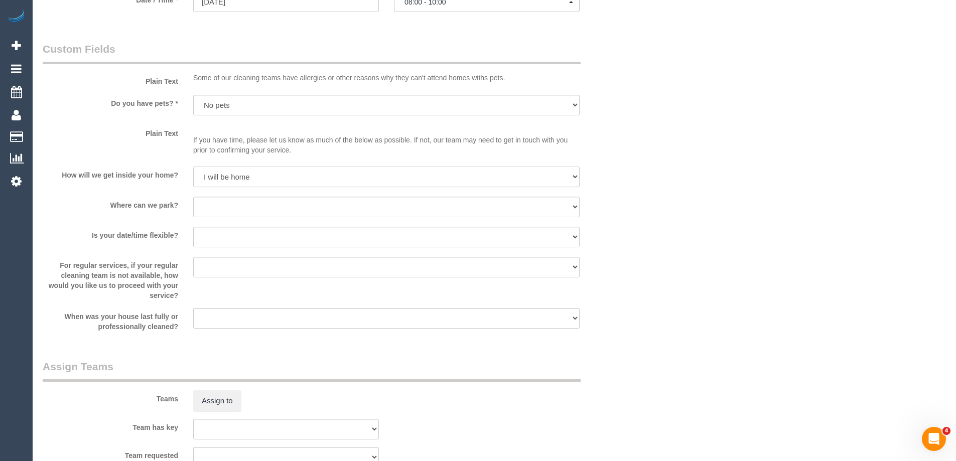
click at [193, 167] on select "I will be home Key will be left (please provide details below) Lock box/Access …" at bounding box center [386, 177] width 386 height 21
click at [229, 209] on select "I will provide parking on-site Free street parking Paid street parking (cost wi…" at bounding box center [386, 207] width 386 height 21
select select "number:19"
click at [193, 197] on select "I will provide parking on-site Free street parking Paid street parking (cost wi…" at bounding box center [386, 207] width 386 height 21
click at [220, 231] on select "Yes - date and time Yes - date but not time Yes - time but not date No - No fle…" at bounding box center [386, 237] width 386 height 21
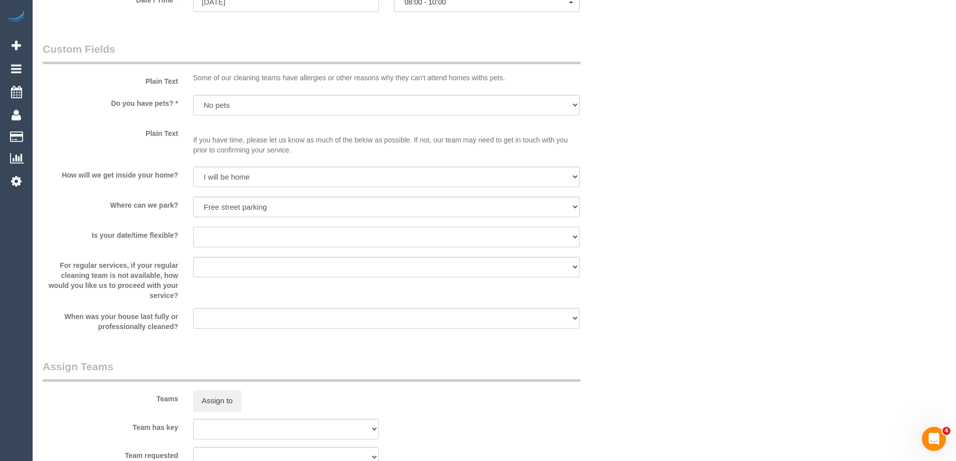
click at [193, 227] on select "Yes - date and time Yes - date but not time Yes - time but not date No - No fle…" at bounding box center [386, 237] width 386 height 21
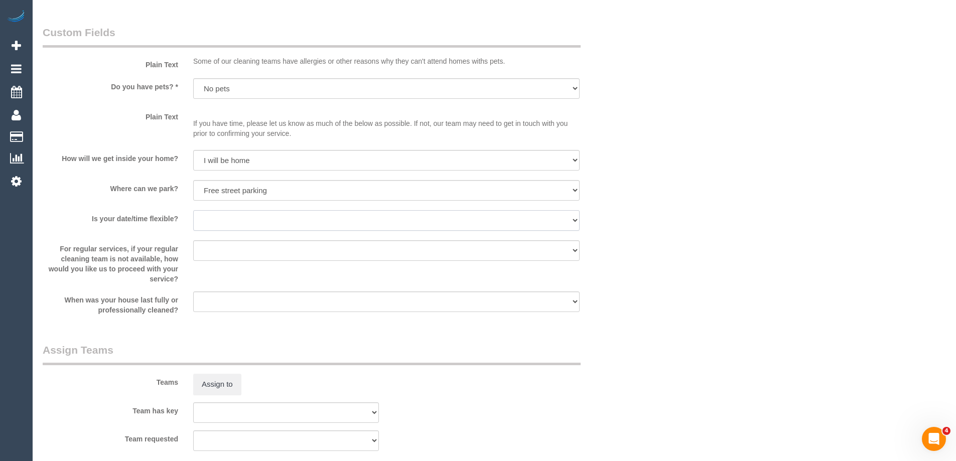
scroll to position [1478, 0]
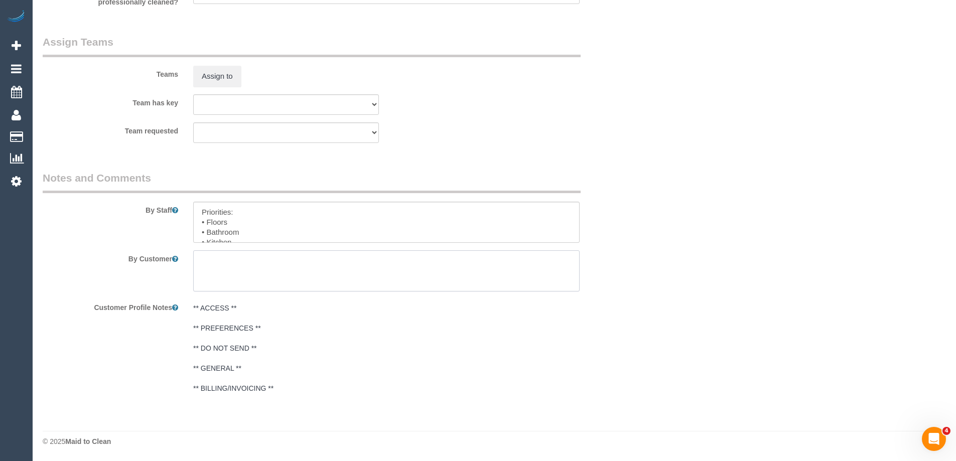
click at [345, 264] on textarea at bounding box center [386, 270] width 386 height 41
click at [303, 267] on textarea at bounding box center [386, 270] width 386 height 41
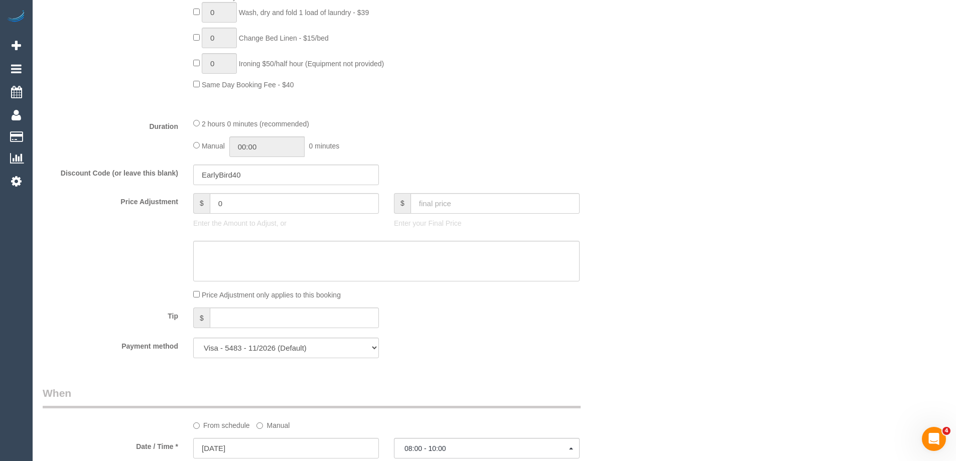
scroll to position [0, 0]
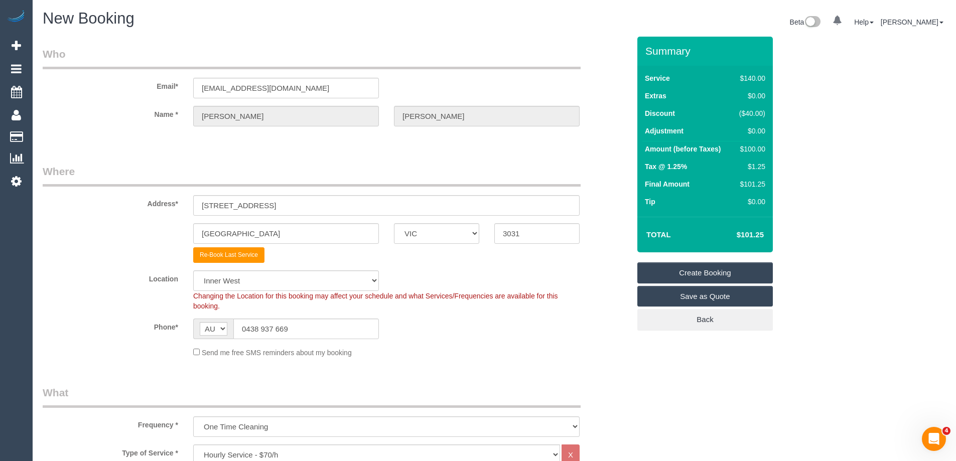
click at [597, 234] on div "Kensington ACT NSW NT QLD SA TAS VIC WA 3031" at bounding box center [336, 233] width 602 height 21
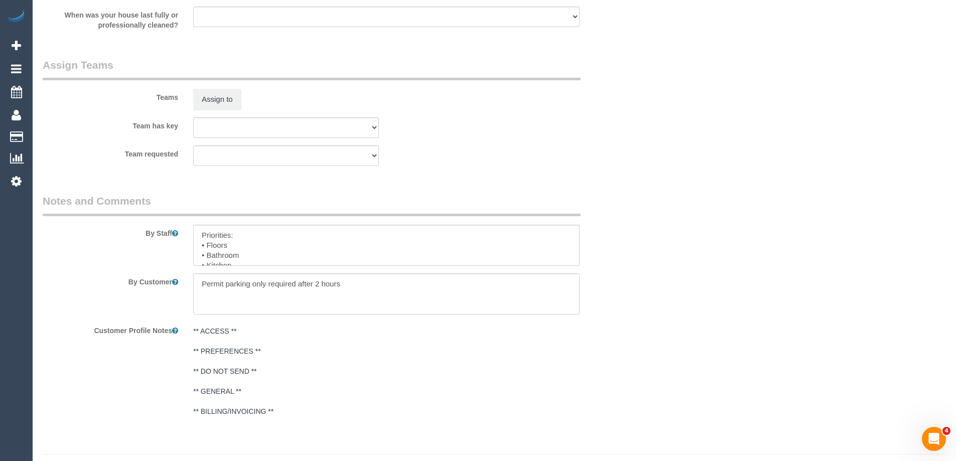
scroll to position [1478, 0]
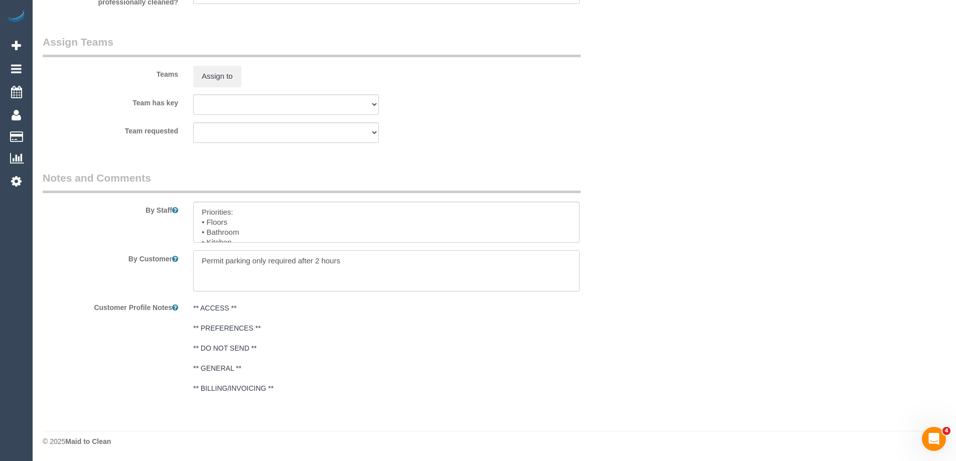
click at [398, 258] on textarea at bounding box center [386, 270] width 386 height 41
click at [465, 265] on textarea at bounding box center [386, 270] width 386 height 41
click at [195, 261] on textarea at bounding box center [386, 270] width 386 height 41
click at [365, 274] on textarea at bounding box center [386, 270] width 386 height 41
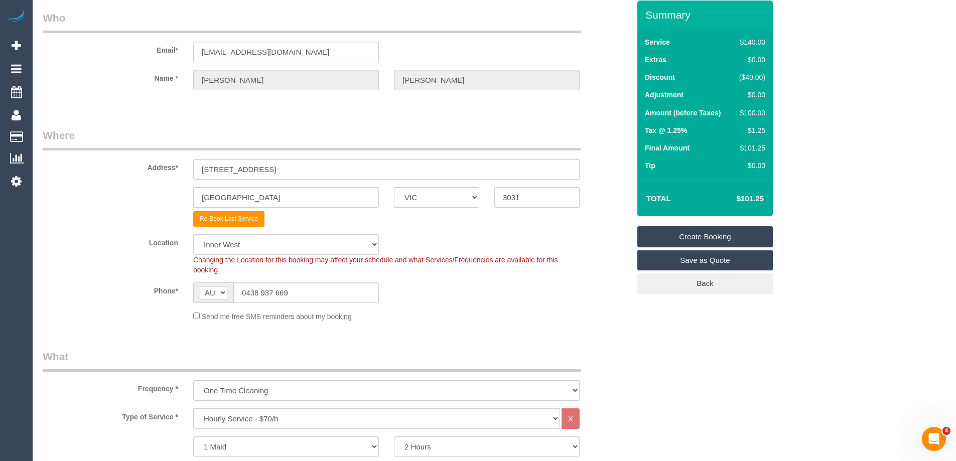
scroll to position [0, 0]
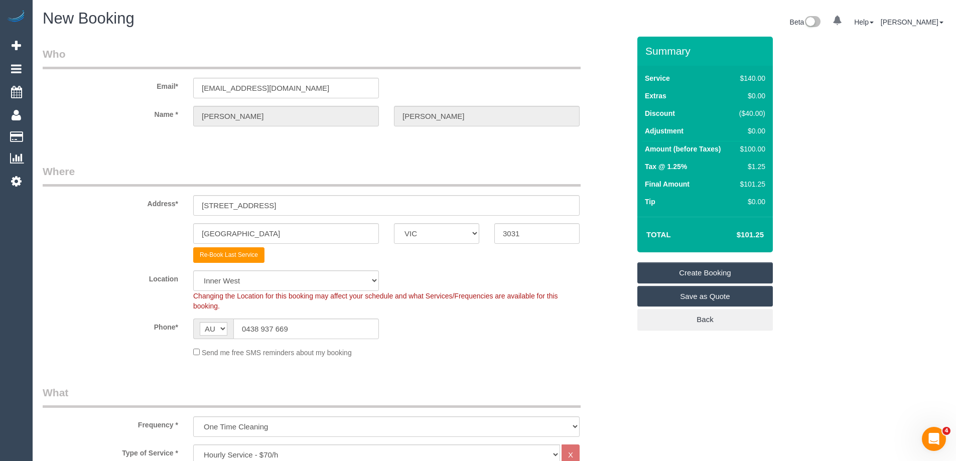
type textarea "Free street parking for 2 hours. Permit only required for over 2 hours."
click at [689, 271] on link "Create Booking" at bounding box center [704, 272] width 135 height 21
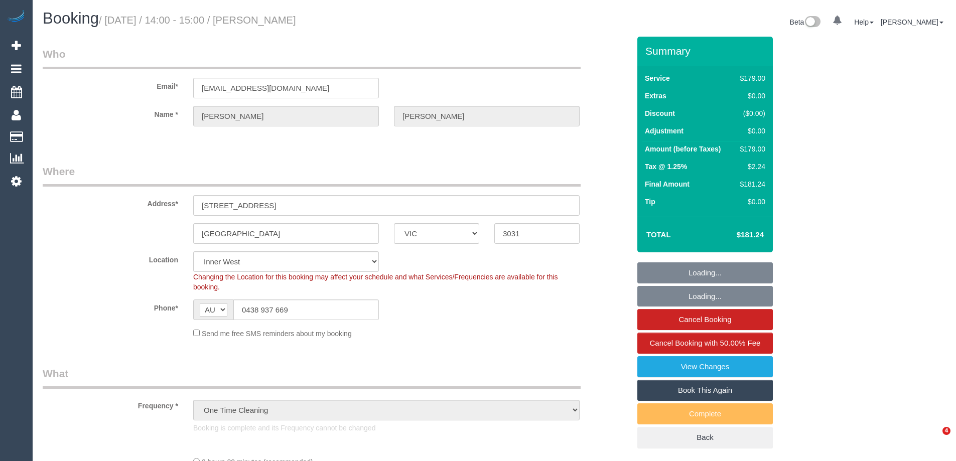
select select "VIC"
select select "number:28"
select select "number:14"
select select "number:19"
select select "number:24"
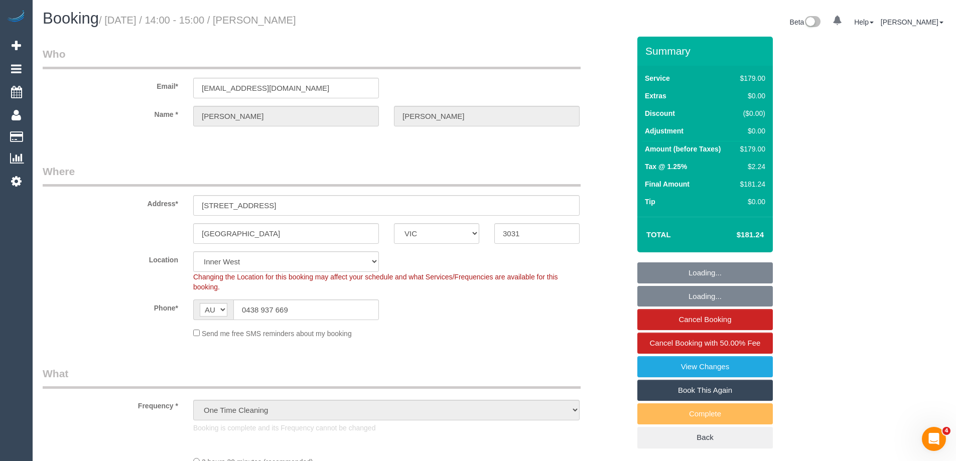
select select "number:26"
select select "object:786"
select select "string:stripe-pm_1PsG1w2GScqysDRVU0cxQ7Ds"
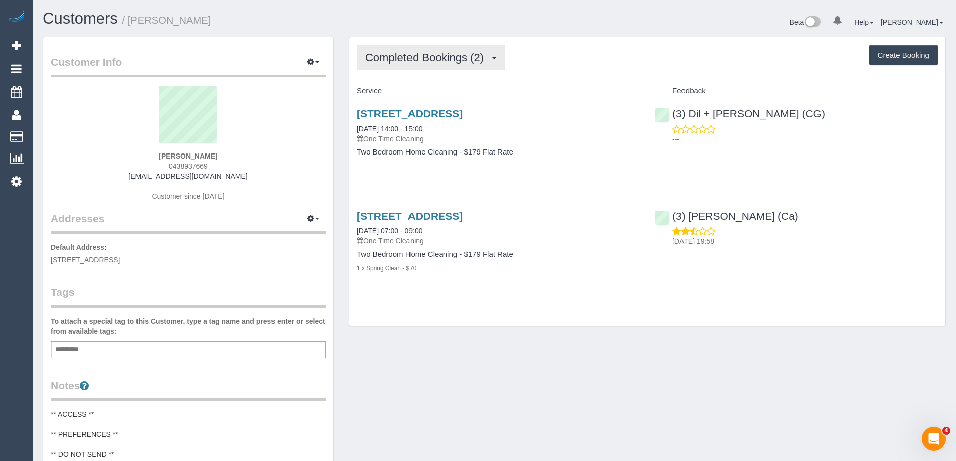
click at [441, 65] on button "Completed Bookings (2)" at bounding box center [431, 58] width 148 height 26
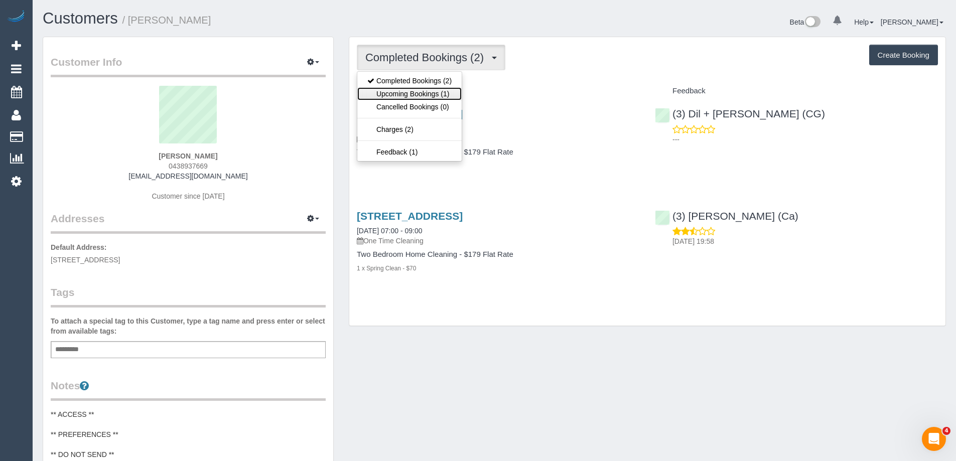
click at [434, 90] on link "Upcoming Bookings (1)" at bounding box center [409, 93] width 104 height 13
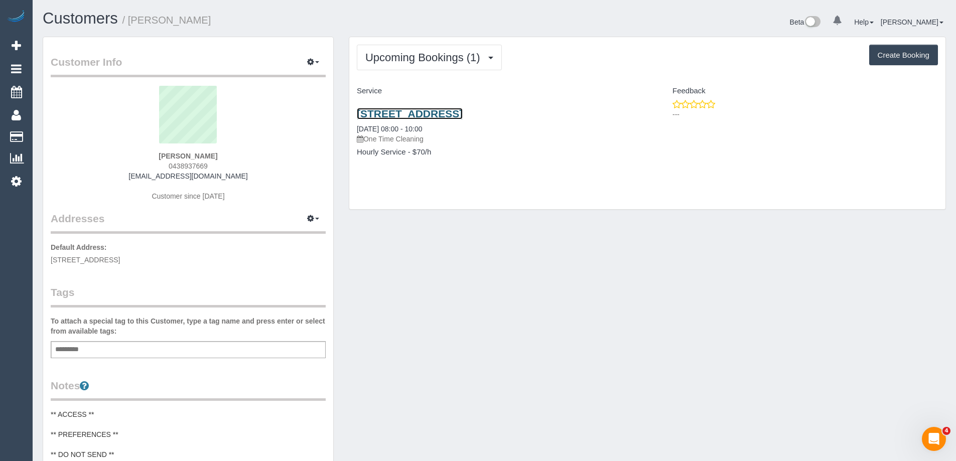
click at [449, 112] on link "[STREET_ADDRESS]" at bounding box center [410, 114] width 106 height 12
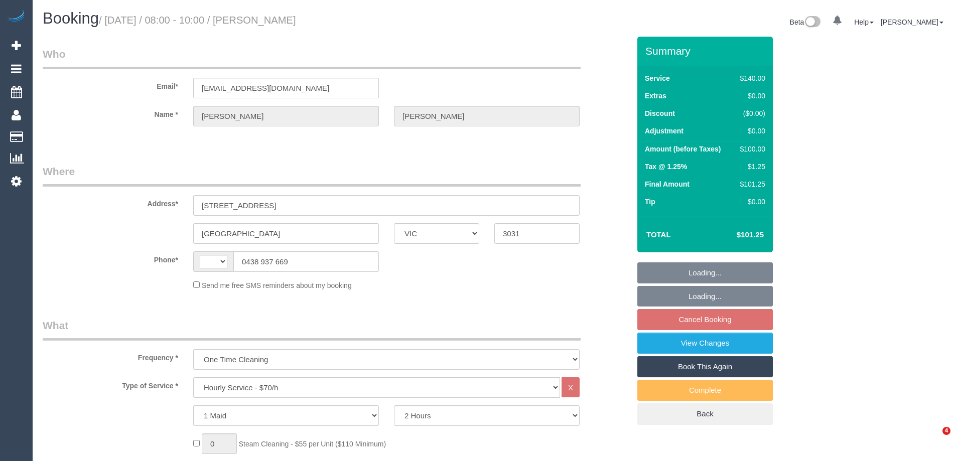
select select "VIC"
select select "string:AU"
select select "string:stripe-pm_1PsG1w2GScqysDRVU0cxQ7Ds"
select select "number:28"
select select "number:14"
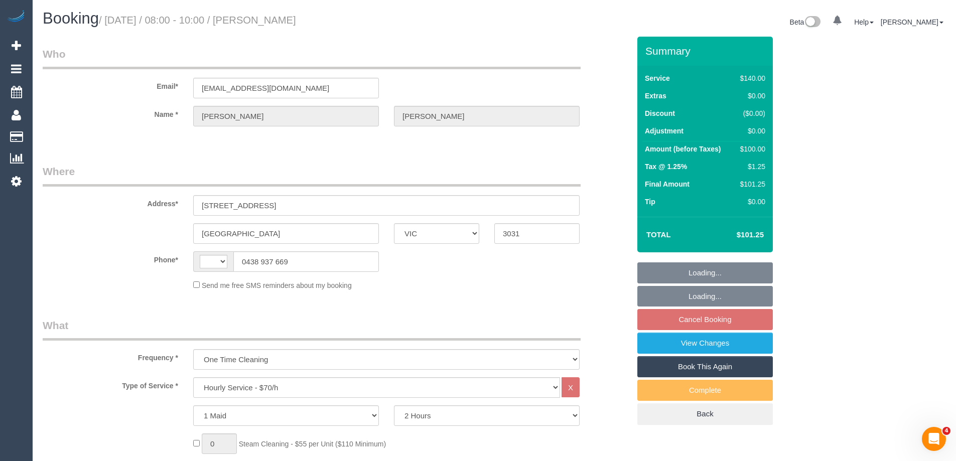
select select "number:19"
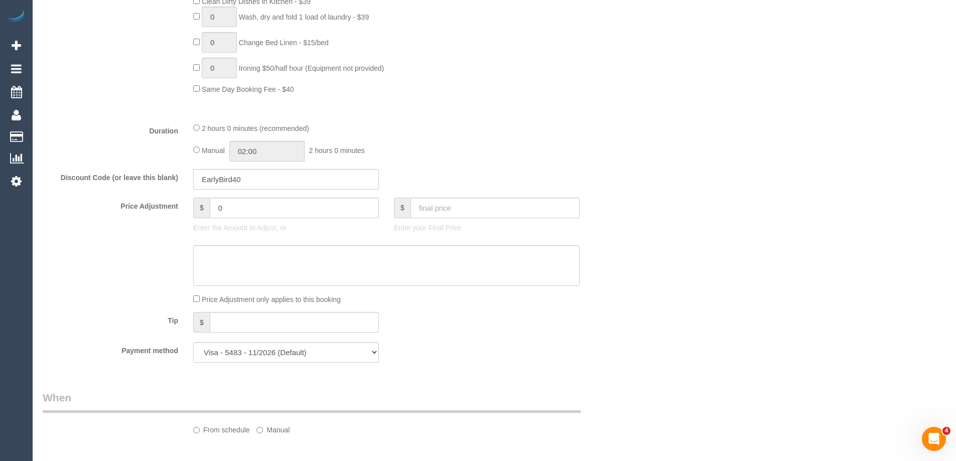
select select "object:1495"
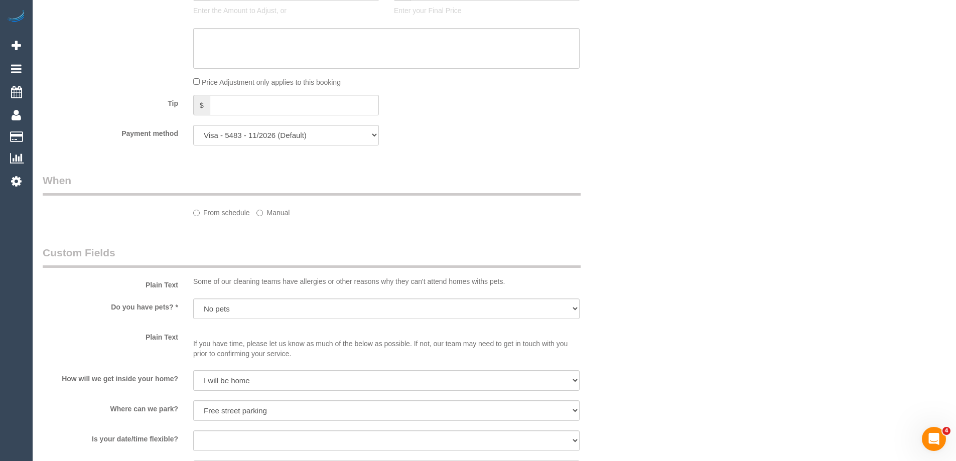
select select "spot2"
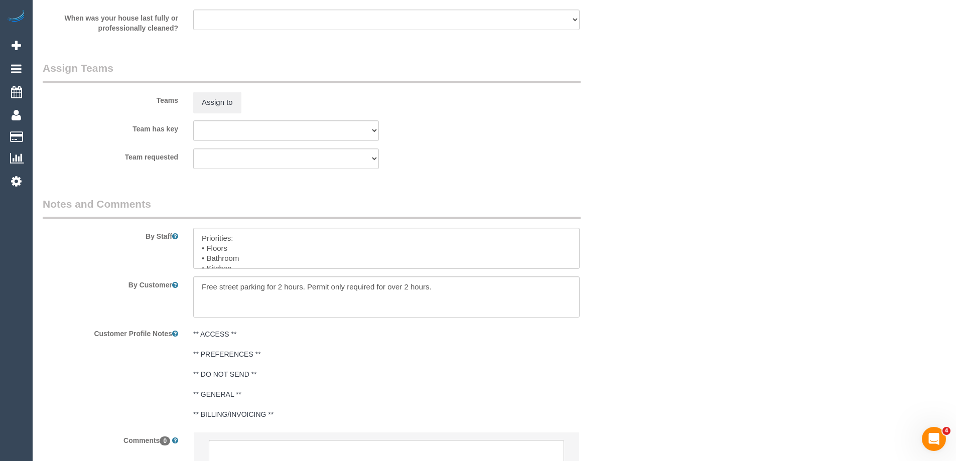
scroll to position [1524, 0]
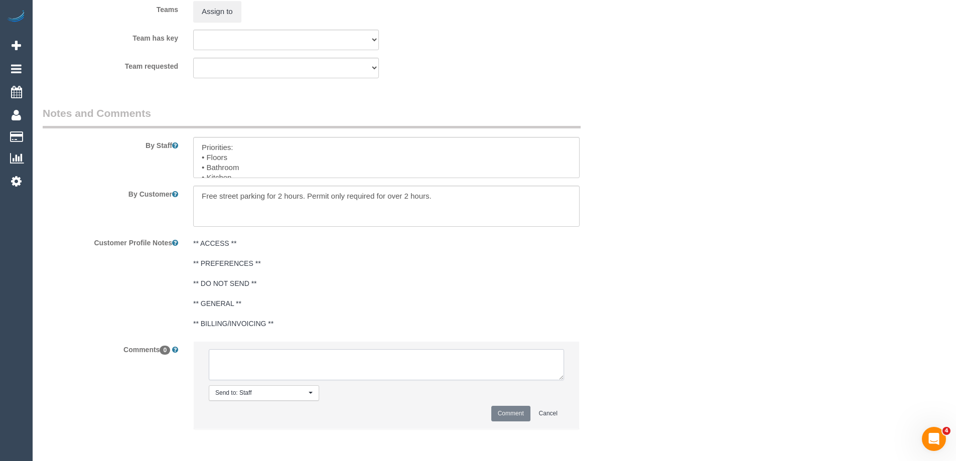
click at [243, 361] on textarea at bounding box center [386, 364] width 355 height 31
paste textarea "Flexibility dates: Flexibility times: Notes: Contact via:"
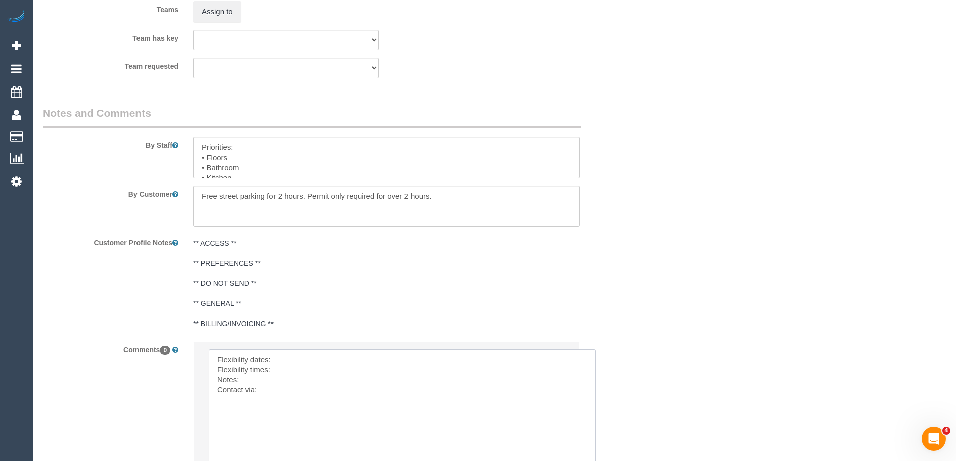
drag, startPoint x: 560, startPoint y: 377, endPoint x: 578, endPoint y: 426, distance: 52.8
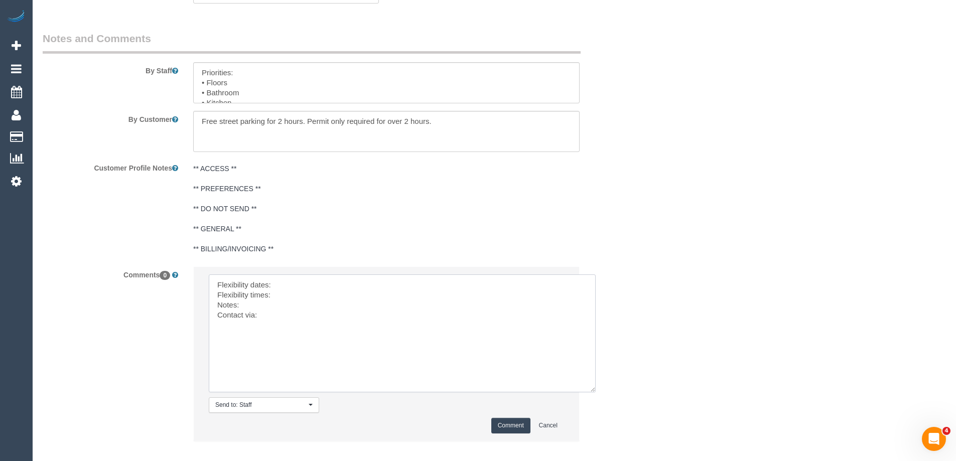
scroll to position [1652, 0]
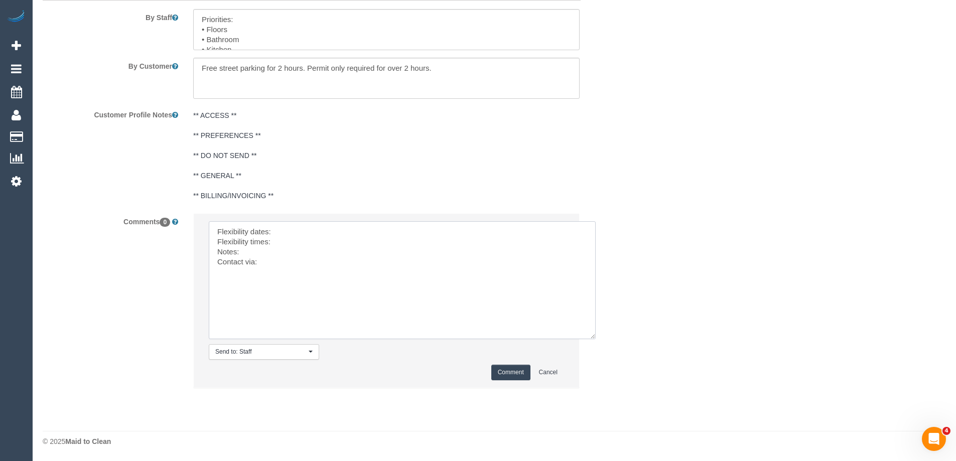
click at [302, 233] on textarea at bounding box center [402, 280] width 387 height 118
click at [297, 259] on textarea at bounding box center [402, 280] width 387 height 118
click at [359, 252] on textarea at bounding box center [402, 280] width 387 height 118
type textarea "Flexibility dates: Mon 1/9 Flexibility times: 8-10 Notes: knows we need to revi…"
click at [517, 370] on button "Comment" at bounding box center [510, 373] width 39 height 16
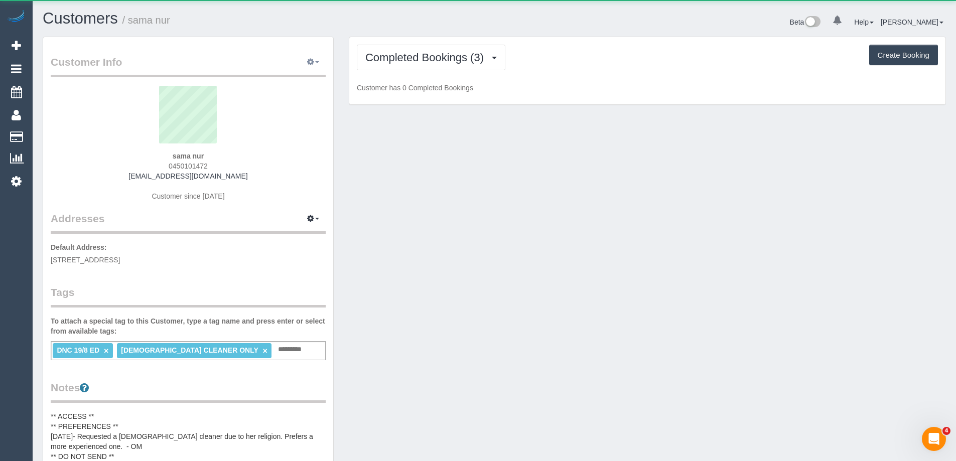
click at [305, 59] on button "button" at bounding box center [312, 63] width 25 height 16
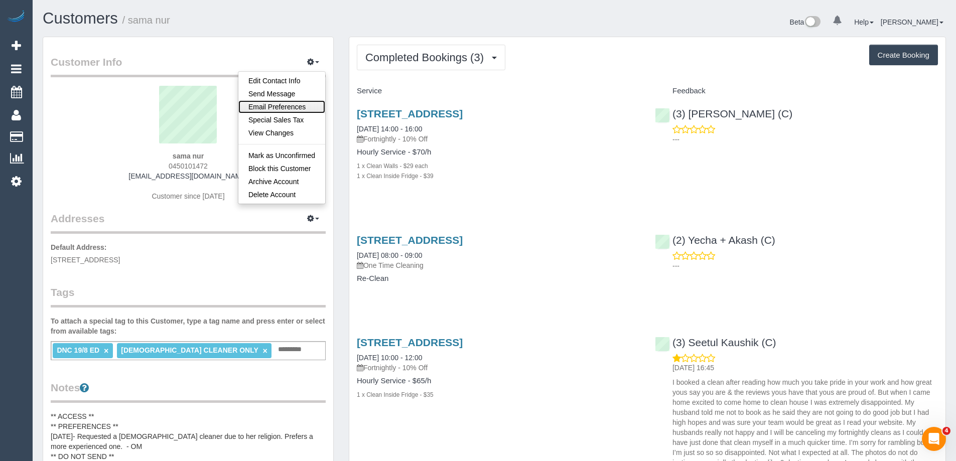
click at [281, 106] on link "Email Preferences" at bounding box center [281, 106] width 87 height 13
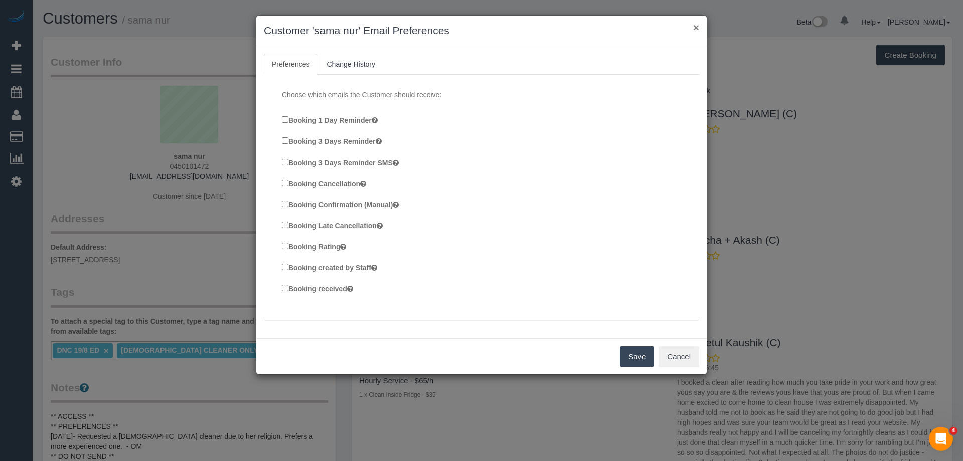
click at [695, 25] on button "×" at bounding box center [696, 27] width 6 height 11
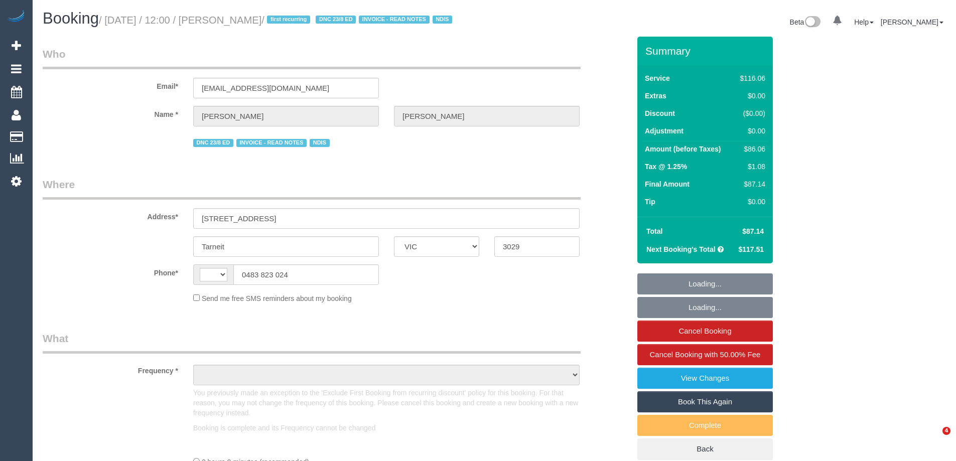
select select "VIC"
select select "string:AU"
select select "object:623"
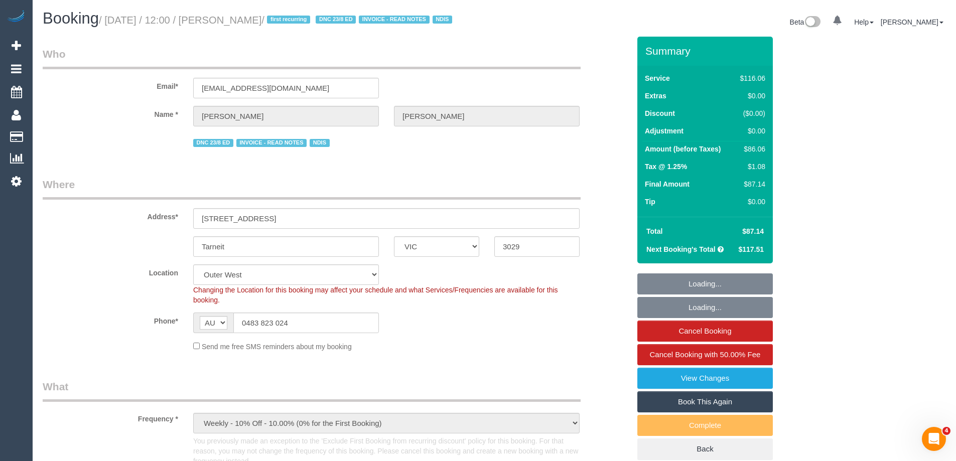
select select "number:27"
select select "number:14"
select select "number:19"
select select "number:24"
select select "number:34"
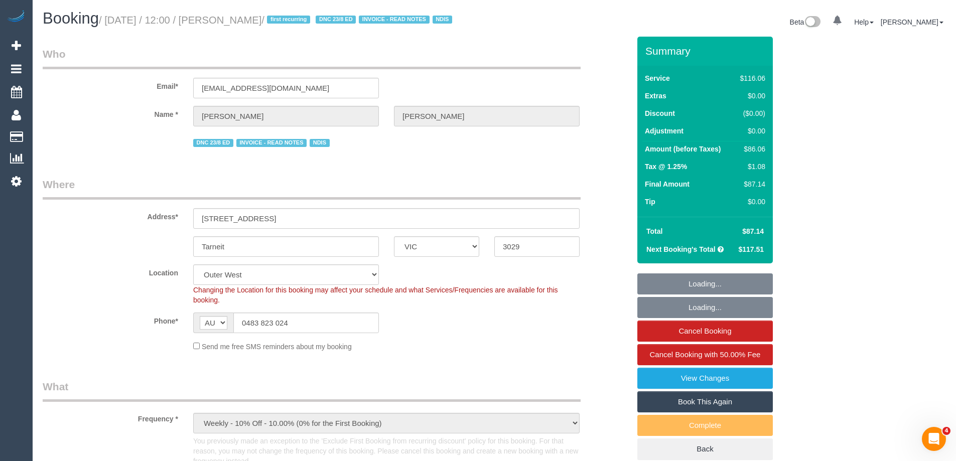
select select "number:12"
select select "object:1208"
click at [700, 412] on link "Book This Again" at bounding box center [704, 401] width 135 height 21
select select "VIC"
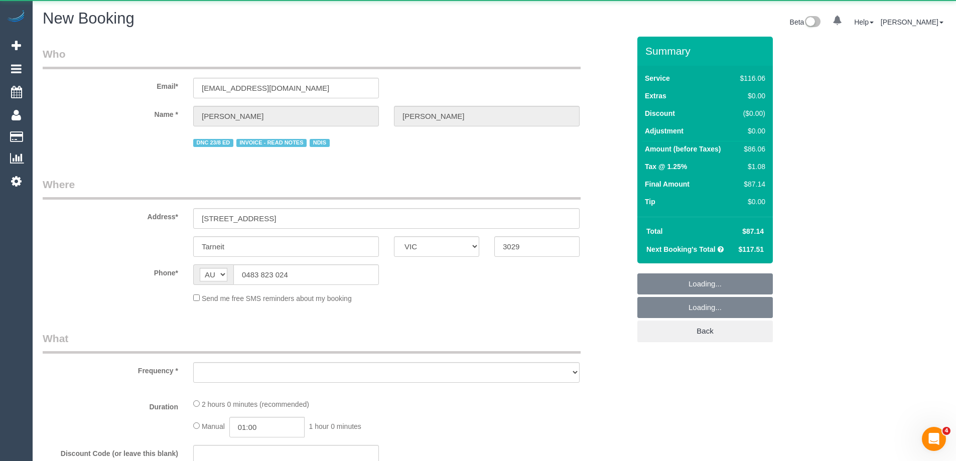
select select "string:stripe"
select select "number:27"
select select "number:14"
select select "number:19"
select select "number:24"
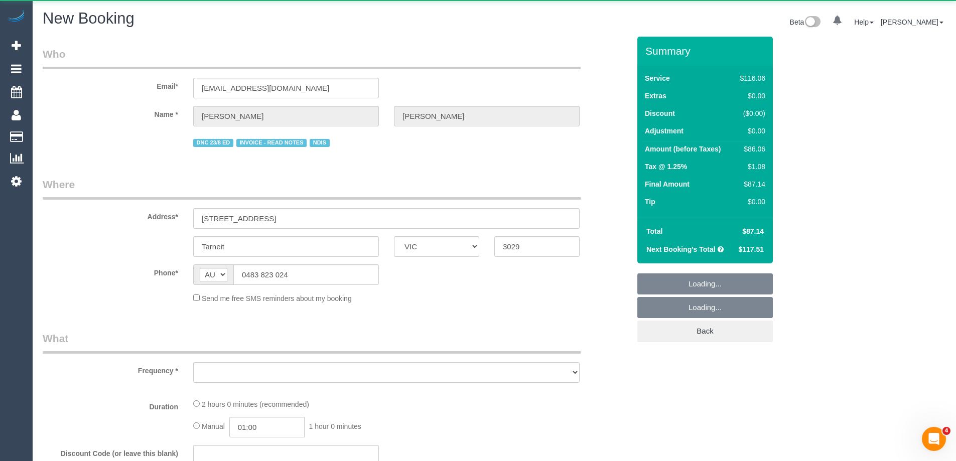
select select "number:34"
select select "number:12"
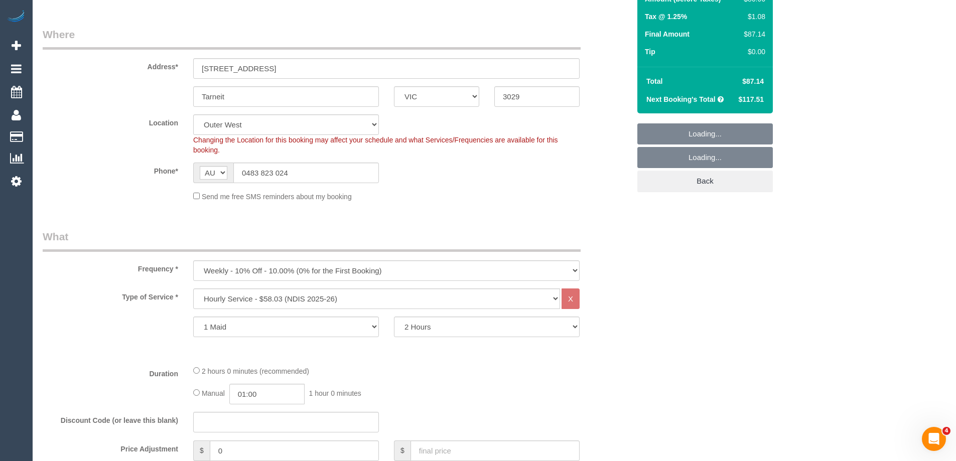
scroll to position [150, 0]
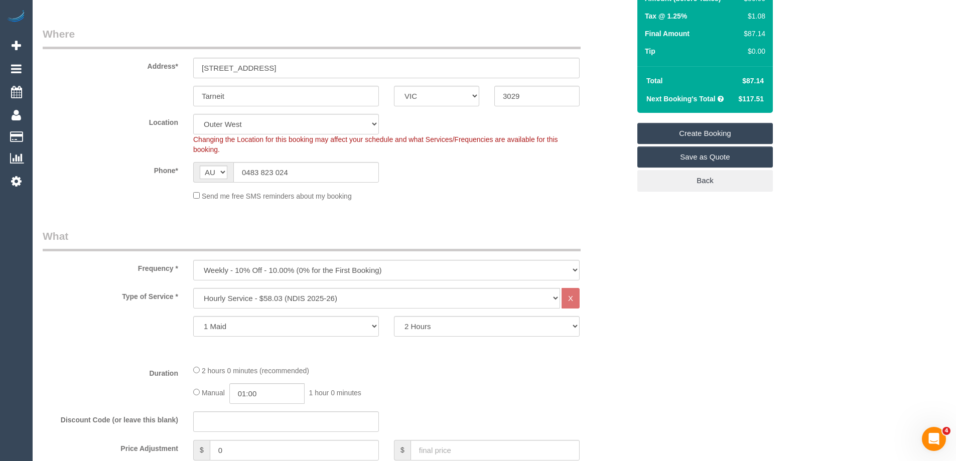
select select "object:2004"
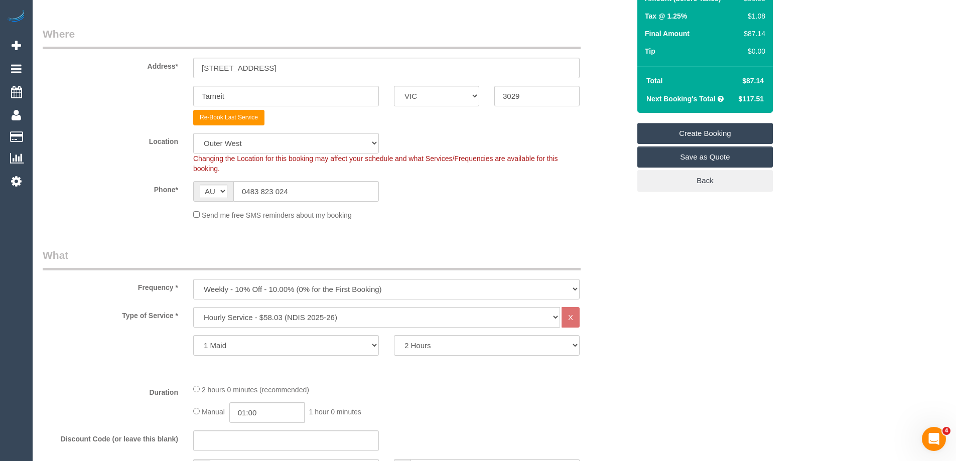
click at [230, 126] on fieldset "Where Address* 26 lookout Way Tarneit ACT NSW NT QLD SA TAS VIC WA 3029 Re-Book…" at bounding box center [336, 127] width 587 height 201
click at [229, 141] on select "Office City East (North) East (South) Inner East Inner North (East) Inner North…" at bounding box center [286, 143] width 186 height 21
select select "50"
click at [193, 133] on select "Office City East (North) East (South) Inner East Inner North (East) Inner North…" at bounding box center [286, 143] width 186 height 21
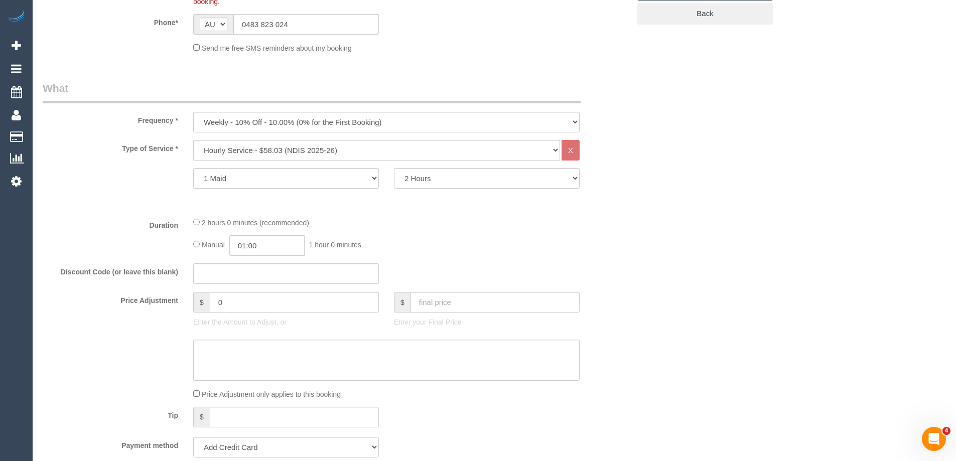
scroll to position [351, 0]
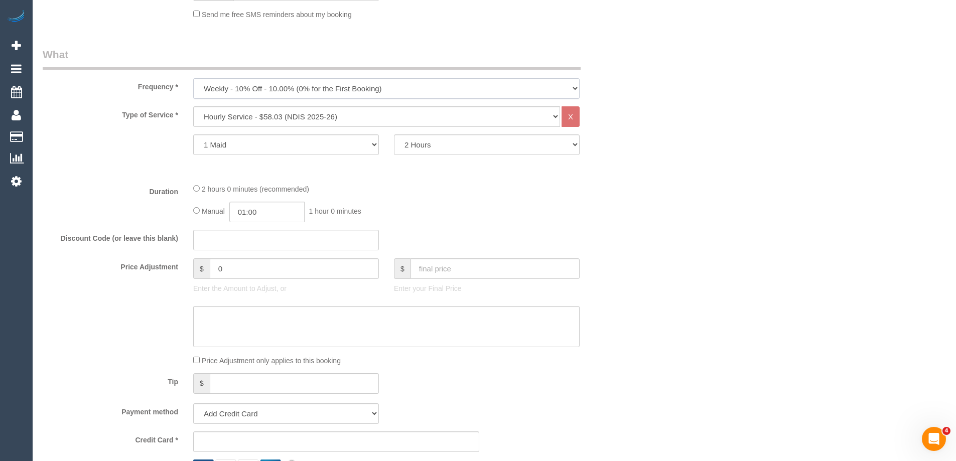
click at [243, 88] on select "One Time Cleaning Weekly - 10% Off - 10.00% (0% for the First Booking) Fortnigh…" at bounding box center [386, 88] width 386 height 21
select select "object:2017"
click at [193, 78] on select "One Time Cleaning Weekly - 10% Off - 10.00% (0% for the First Booking) Fortnigh…" at bounding box center [386, 88] width 386 height 21
click at [233, 111] on select "Hourly Service - $70/h Hourly Service - $65/h Hourly Service - $60/h Hourly Ser…" at bounding box center [376, 116] width 367 height 21
select select "28"
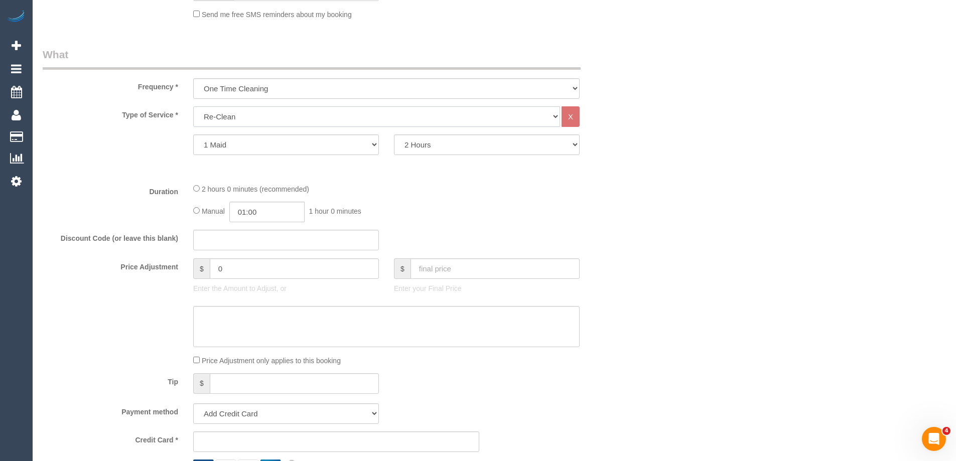
click at [193, 106] on select "Hourly Service - $70/h Hourly Service - $65/h Hourly Service - $60/h Hourly Ser…" at bounding box center [376, 116] width 367 height 21
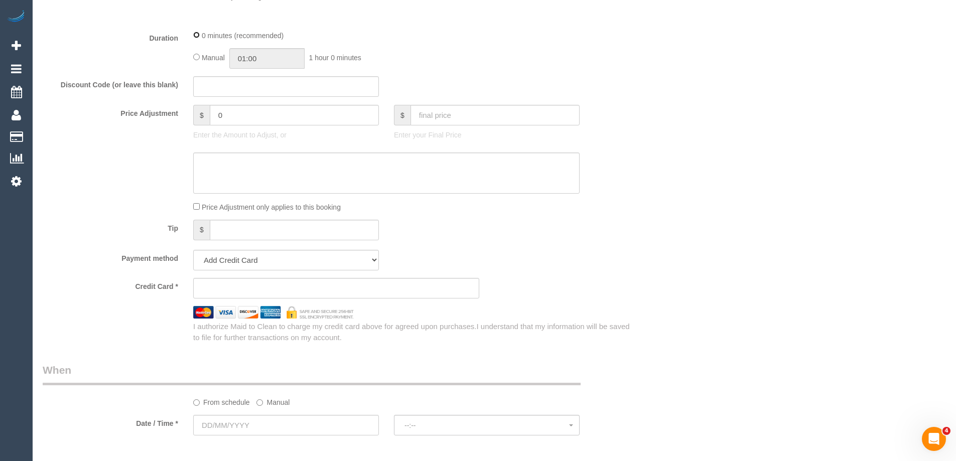
scroll to position [803, 0]
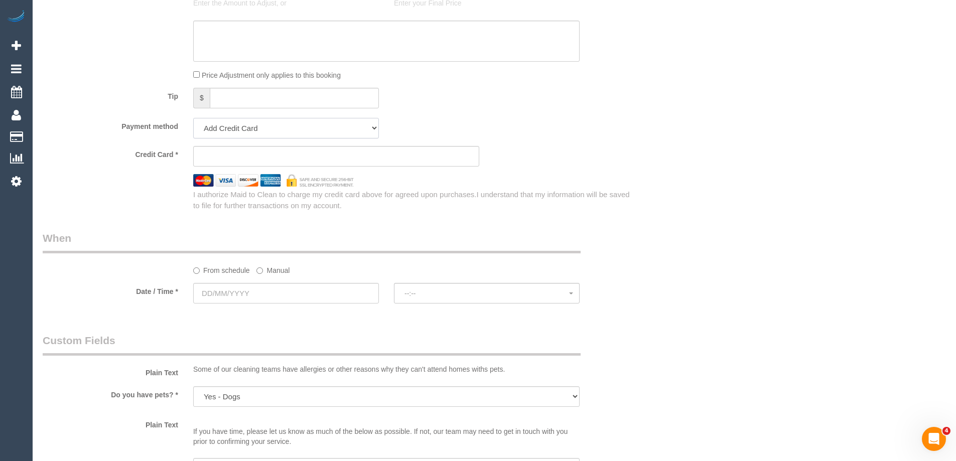
click at [247, 130] on select "Mastercard - 2508 - 02/2029 (Default) Add Credit Card ─────────────── Cash Chec…" at bounding box center [286, 128] width 186 height 21
select select "string:check"
click at [193, 118] on select "Mastercard - 2508 - 02/2029 (Default) Add Credit Card ─────────────── Cash Chec…" at bounding box center [286, 128] width 186 height 21
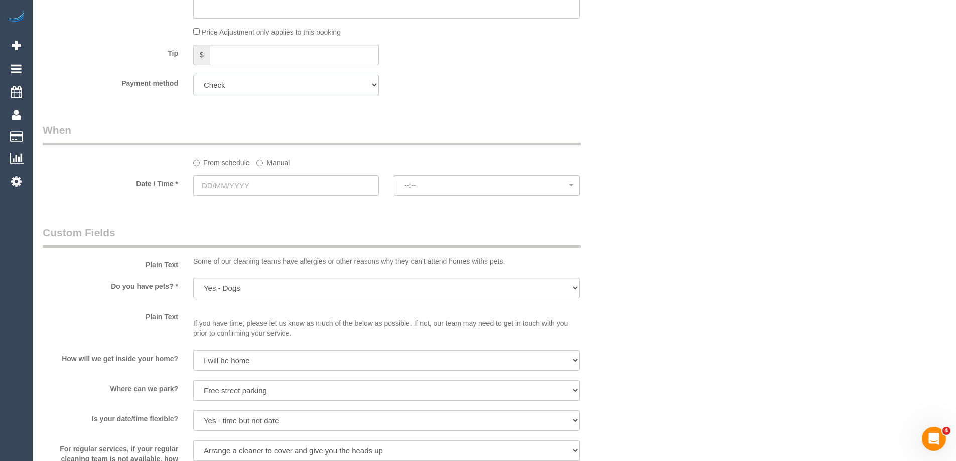
scroll to position [903, 0]
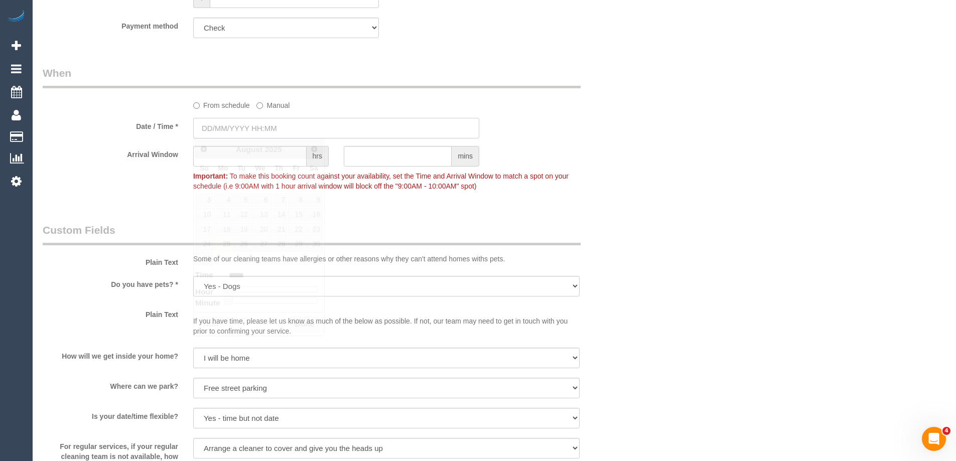
click at [258, 125] on input "text" at bounding box center [336, 128] width 286 height 21
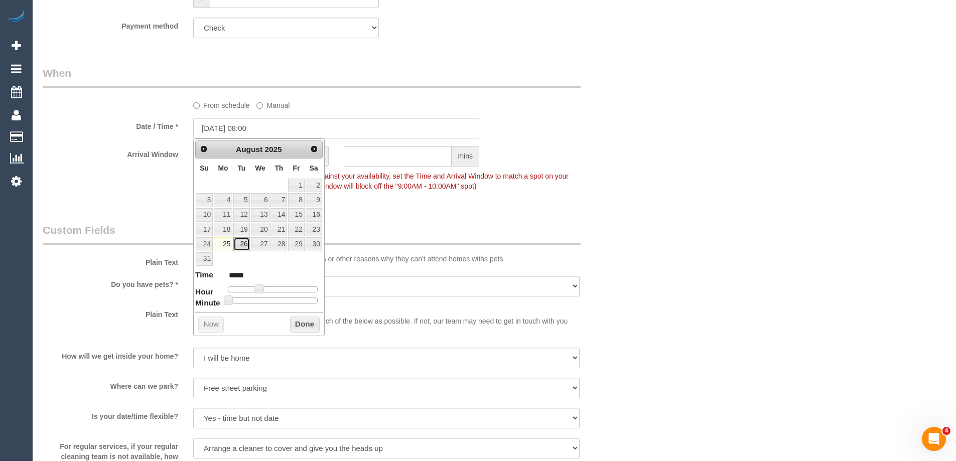
click at [240, 244] on link "26" at bounding box center [241, 244] width 16 height 14
type input "26/08/2025 07:00"
type input "*****"
click at [255, 285] on span at bounding box center [255, 288] width 9 height 9
click at [298, 323] on button "Done" at bounding box center [305, 325] width 30 height 16
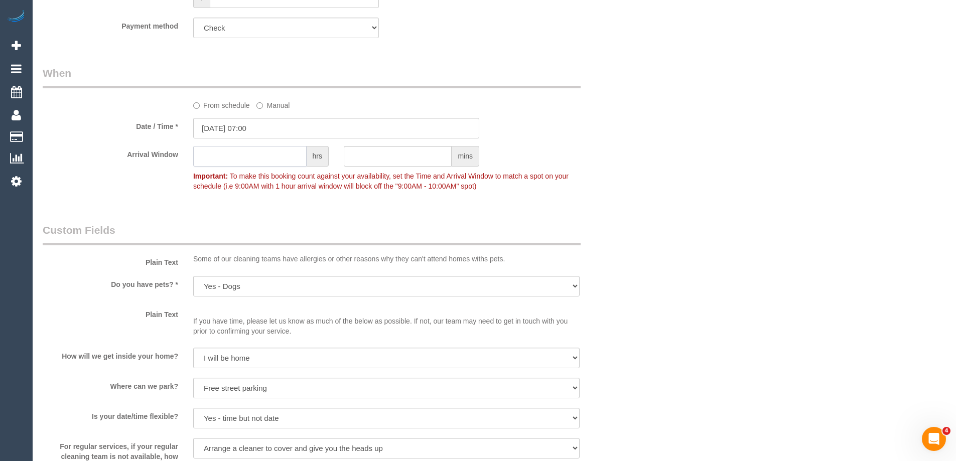
click at [255, 150] on input "text" at bounding box center [249, 156] width 113 height 21
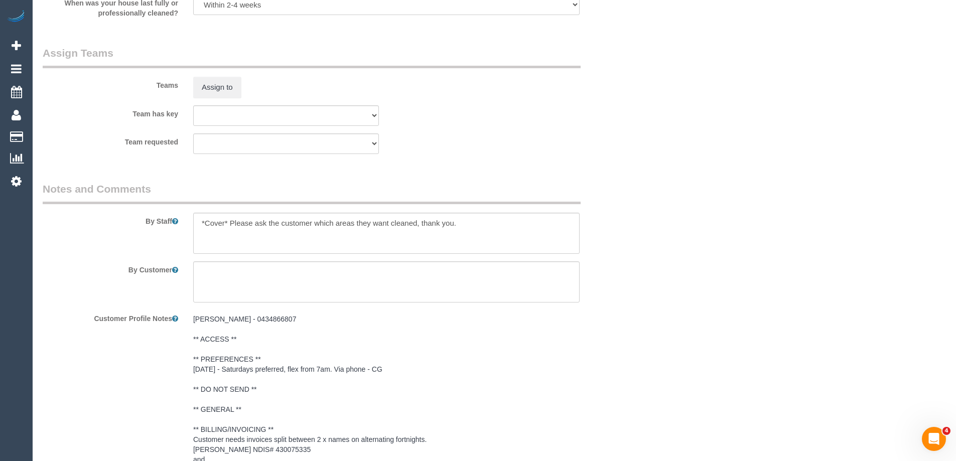
scroll to position [1404, 0]
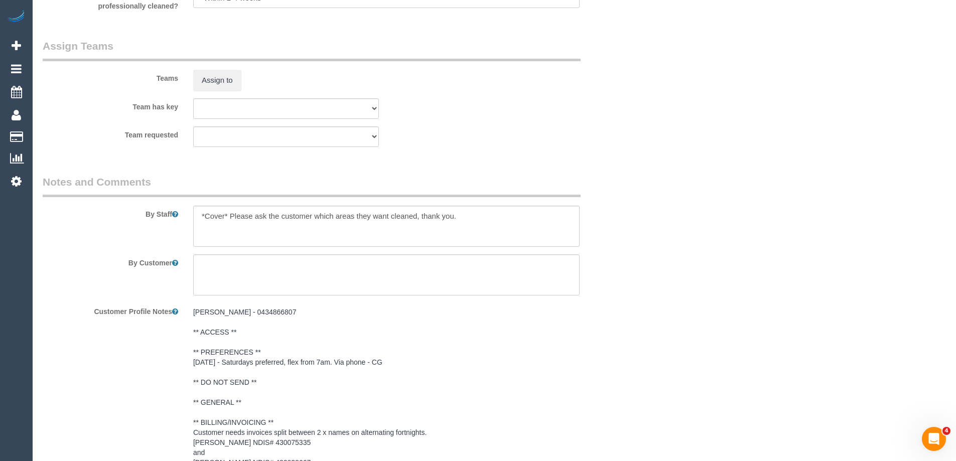
type input "9"
click at [337, 222] on textarea at bounding box center [386, 226] width 386 height 41
click at [221, 223] on textarea at bounding box center [386, 226] width 386 height 41
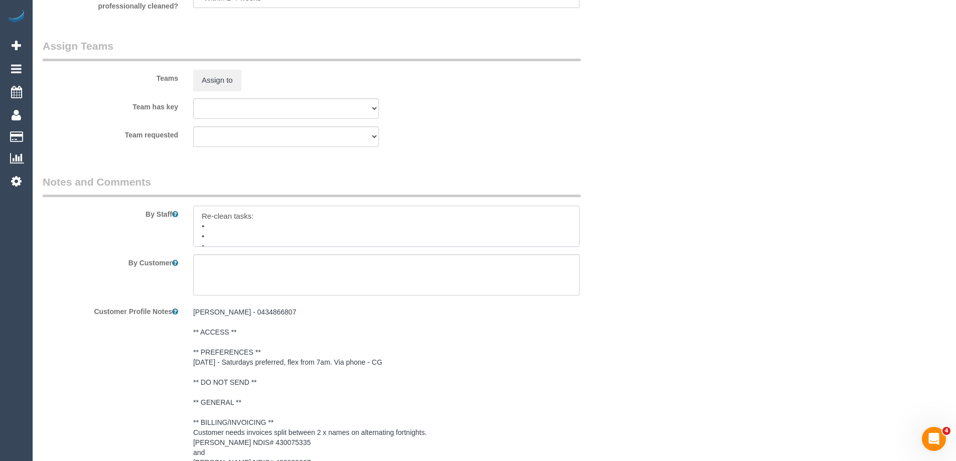
paste textarea "Vacuuming and mopping all floors"
click at [231, 234] on textarea at bounding box center [386, 226] width 386 height 41
paste textarea "Kitchen"
click at [219, 228] on textarea at bounding box center [386, 226] width 386 height 41
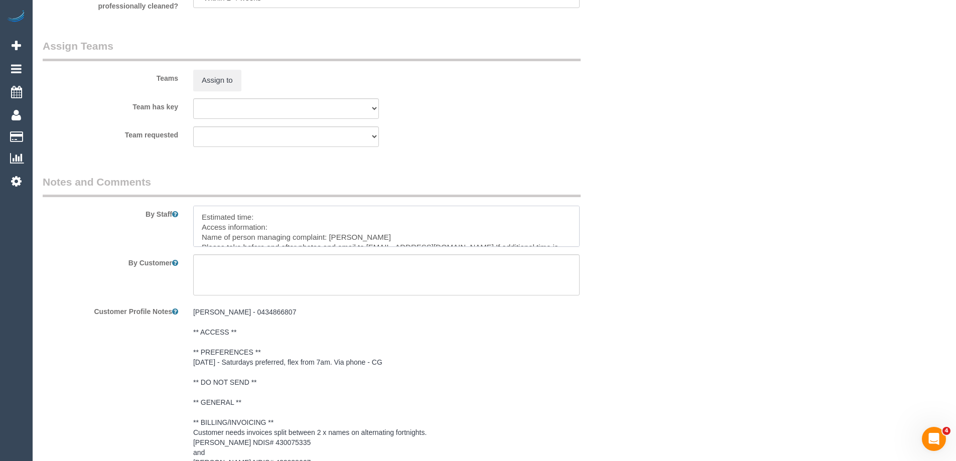
scroll to position [30, 0]
click at [273, 224] on textarea at bounding box center [386, 226] width 386 height 41
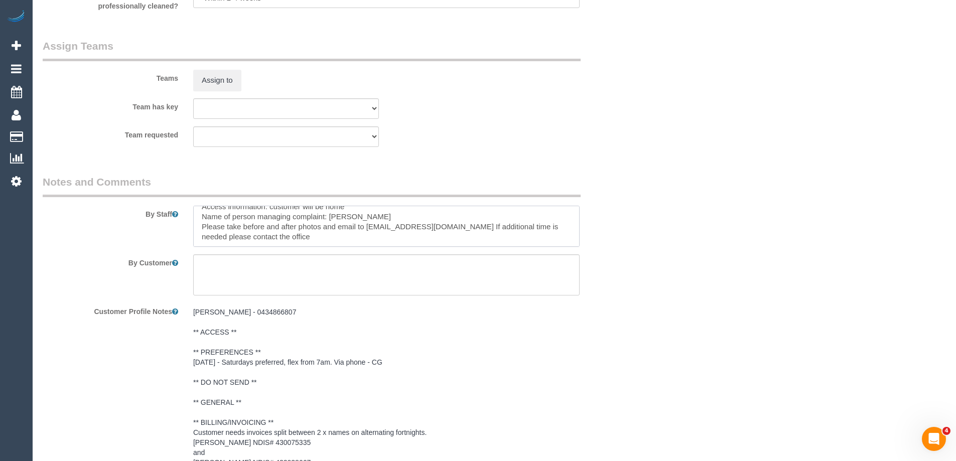
click at [253, 225] on textarea at bounding box center [386, 226] width 386 height 41
drag, startPoint x: 433, startPoint y: 226, endPoint x: 443, endPoint y: 222, distance: 11.3
click at [433, 226] on textarea at bounding box center [386, 226] width 386 height 41
click at [420, 236] on textarea at bounding box center [386, 226] width 386 height 41
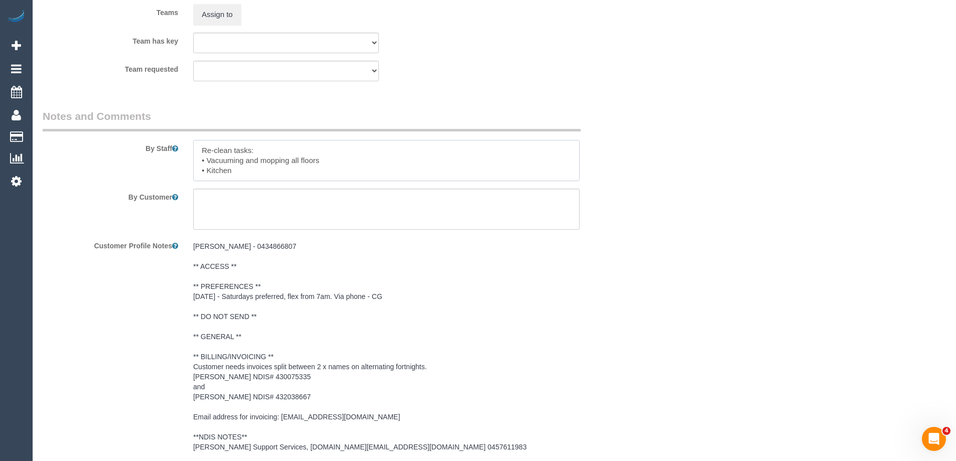
scroll to position [1429, 0]
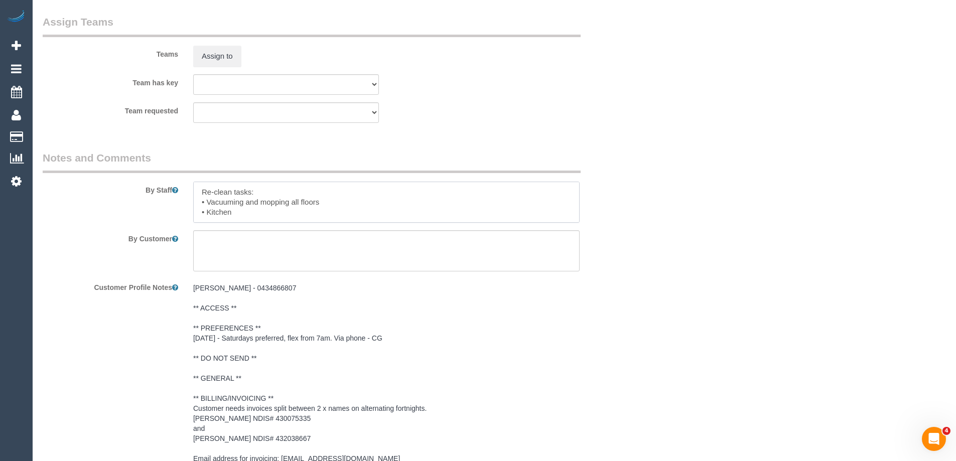
click at [570, 218] on textarea at bounding box center [386, 202] width 386 height 41
click at [258, 210] on textarea at bounding box center [386, 202] width 386 height 41
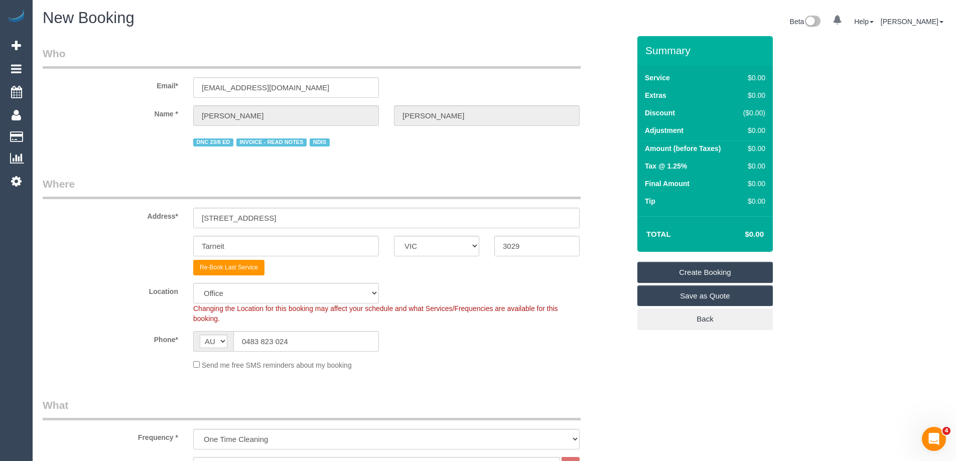
scroll to position [0, 0]
type textarea "Re-clean tasks: • Vacuuming and mopping all floors • Kitchen Estimated time: 1.…"
click at [698, 269] on link "Create Booking" at bounding box center [704, 272] width 135 height 21
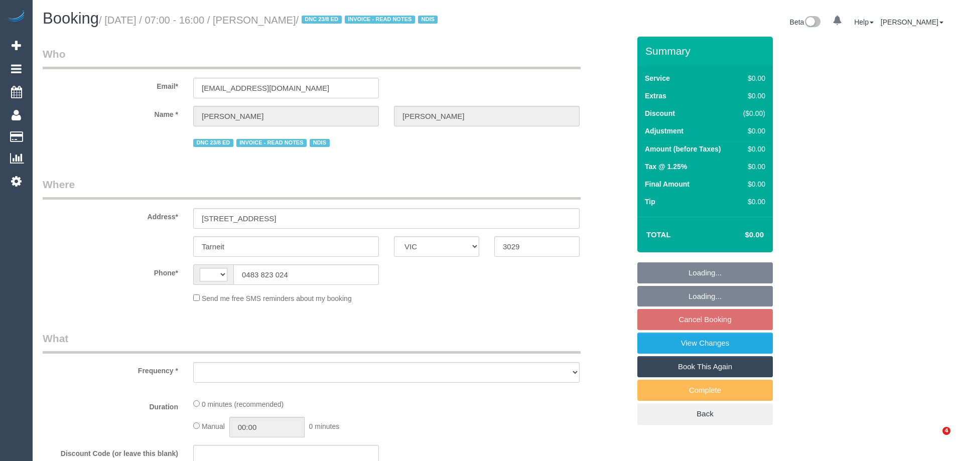
select select "VIC"
select select "string:AU"
select select "object:525"
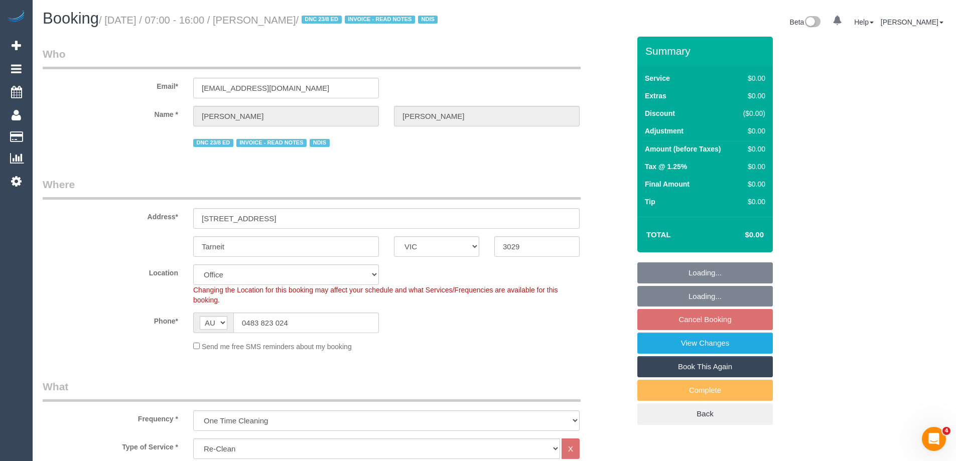
select select "number:27"
select select "number:14"
select select "number:19"
select select "number:24"
select select "number:34"
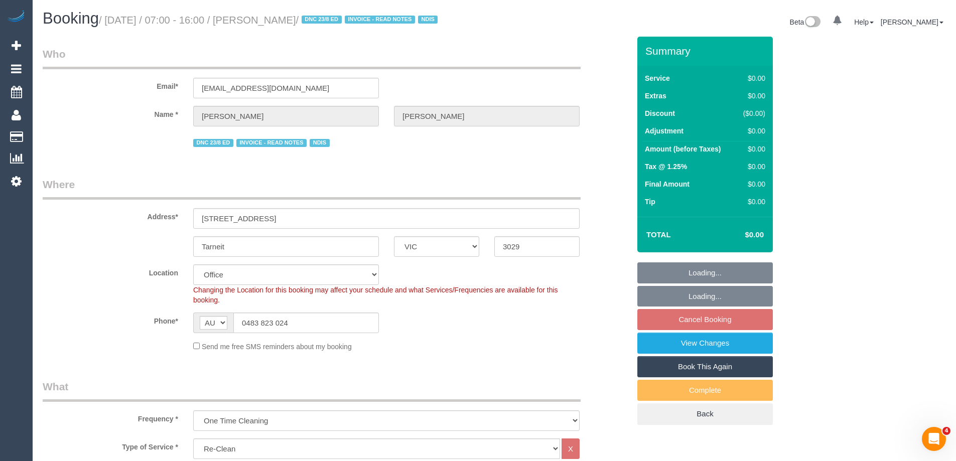
select select "number:12"
select select "object:1964"
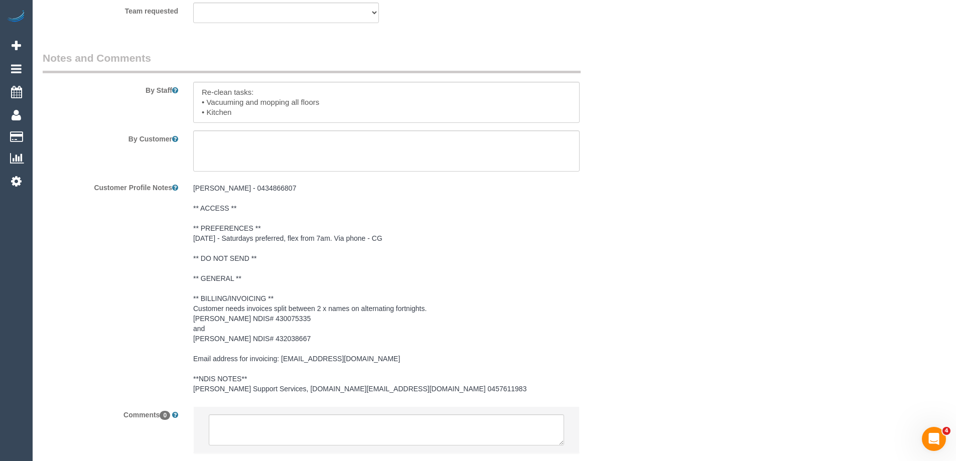
scroll to position [1587, 0]
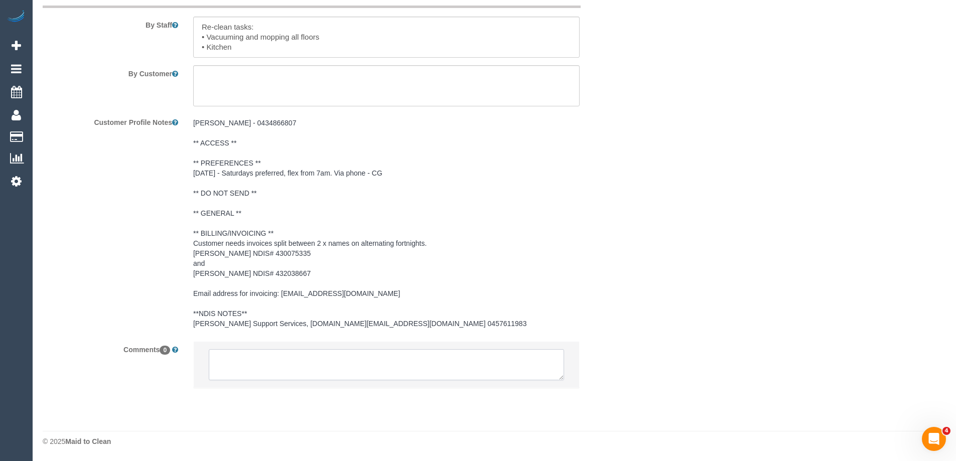
click at [245, 358] on textarea at bounding box center [386, 364] width 355 height 31
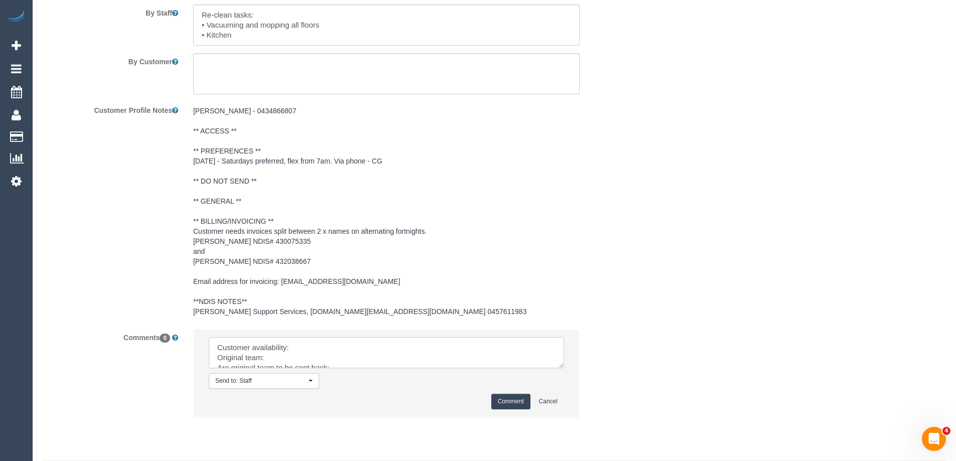
drag, startPoint x: 563, startPoint y: 379, endPoint x: 570, endPoint y: 481, distance: 102.1
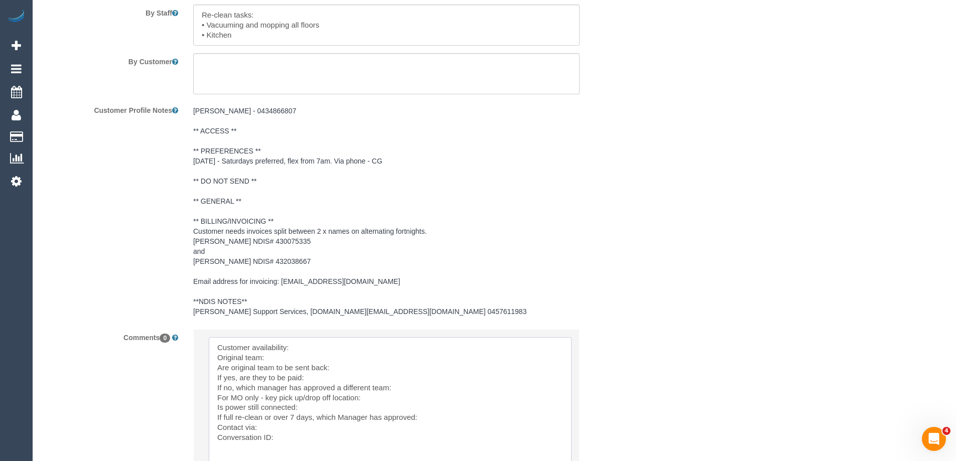
click at [343, 353] on textarea at bounding box center [390, 403] width 363 height 133
paste textarea "(2) Dharti + Kishan (C)"
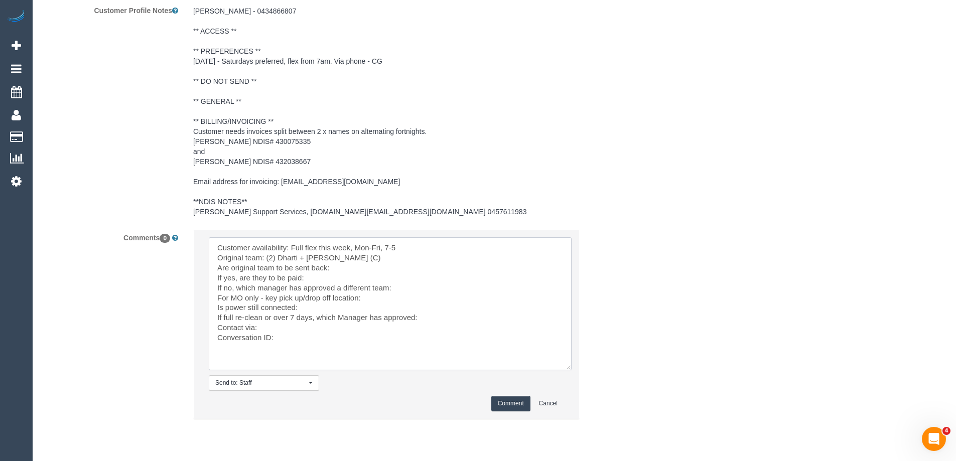
scroll to position [1687, 0]
click at [346, 278] on textarea at bounding box center [390, 303] width 363 height 133
drag, startPoint x: 382, startPoint y: 283, endPoint x: 401, endPoint y: 277, distance: 19.4
click at [383, 283] on textarea at bounding box center [390, 303] width 363 height 133
type textarea "Customer availability: Full flex this week, Mon-Fri, 7-5 Original team: (2) Dha…"
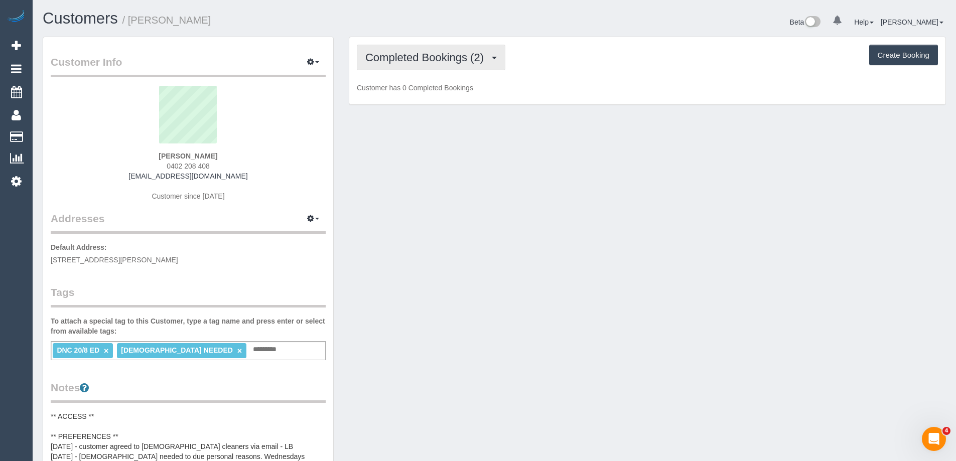
click at [381, 63] on span "Completed Bookings (2)" at bounding box center [426, 57] width 123 height 13
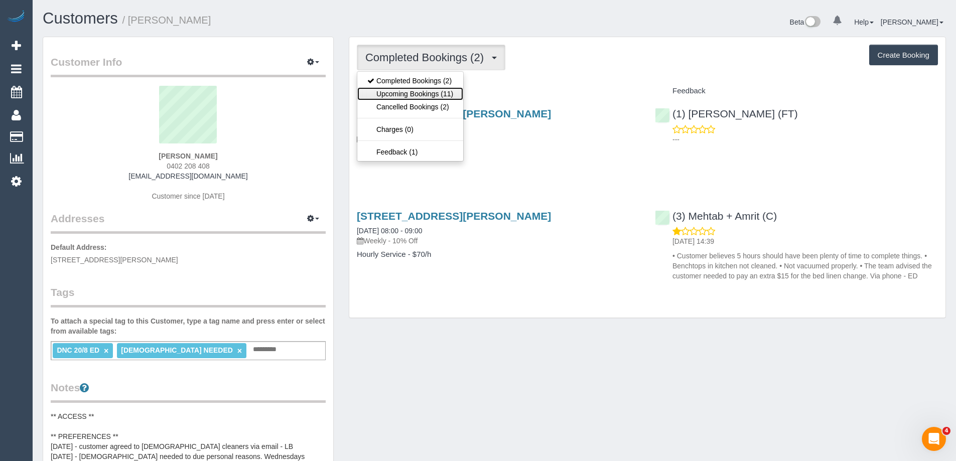
click at [388, 92] on link "Upcoming Bookings (11)" at bounding box center [410, 93] width 106 height 13
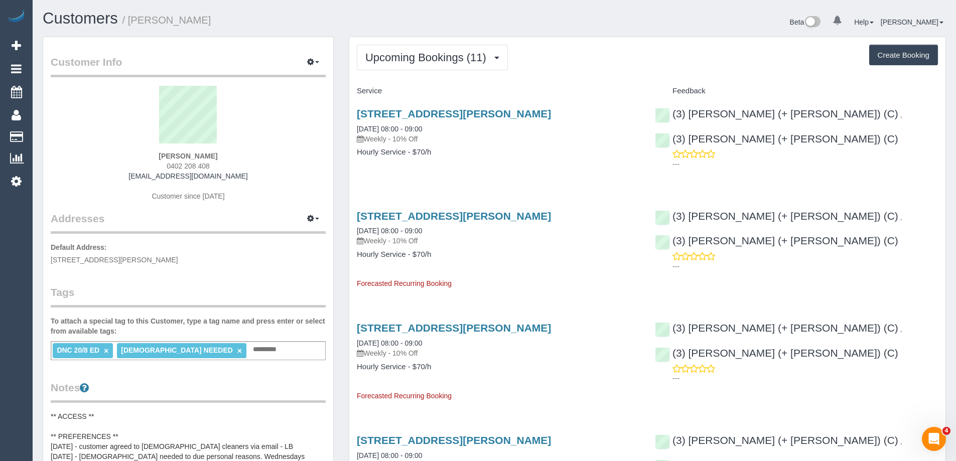
copy small "[PERSON_NAME]"
drag, startPoint x: 220, startPoint y: 21, endPoint x: 130, endPoint y: 22, distance: 89.3
click at [130, 22] on h1 "Customers / [PERSON_NAME]" at bounding box center [265, 18] width 444 height 17
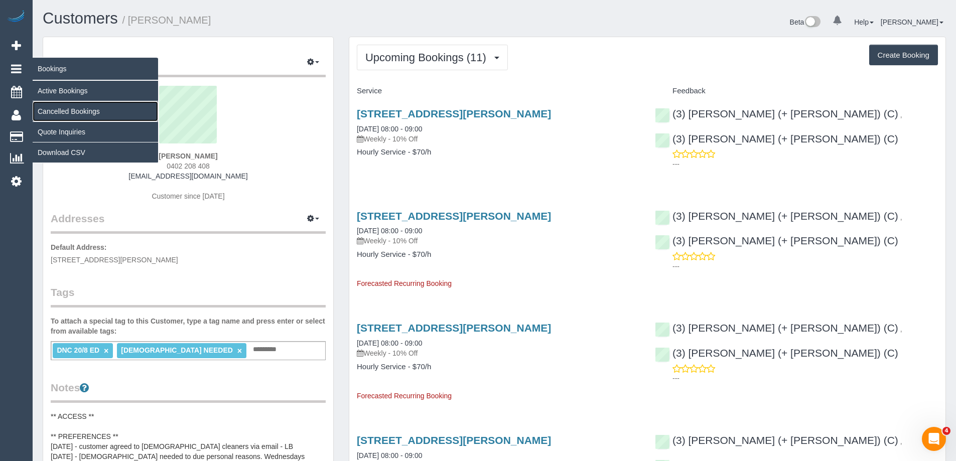
click at [67, 109] on link "Cancelled Bookings" at bounding box center [95, 111] width 125 height 20
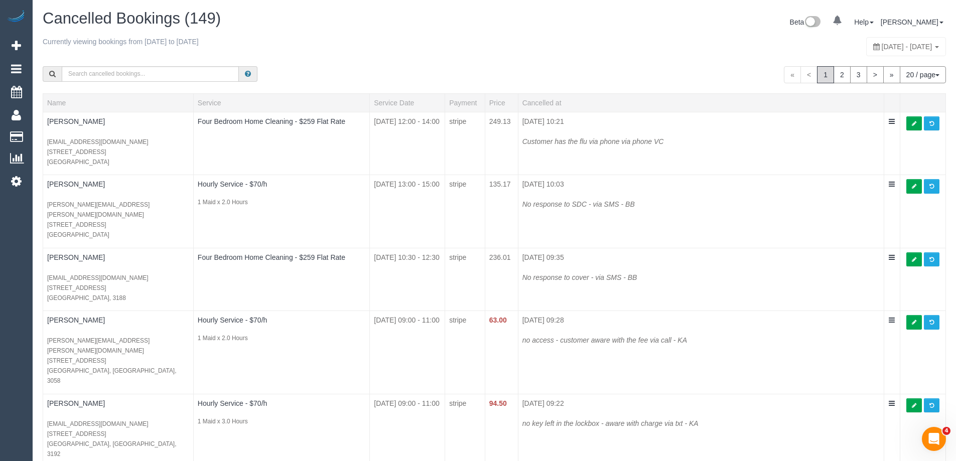
click at [441, 19] on h1 "Cancelled Bookings (149)" at bounding box center [265, 18] width 444 height 17
click at [881, 46] on span "[DATE] - [DATE]" at bounding box center [906, 47] width 51 height 8
type input "**********"
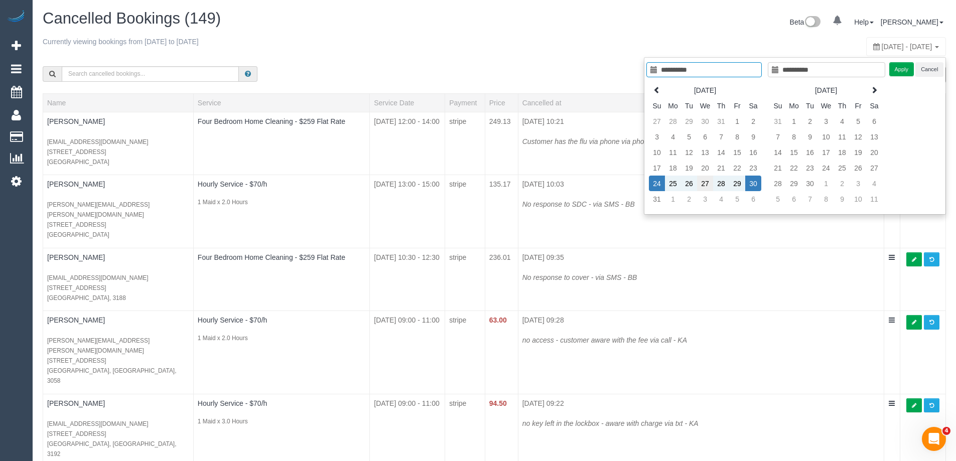
type input "**********"
click at [705, 186] on td "27" at bounding box center [705, 184] width 16 height 16
type input "**********"
click at [895, 71] on button "Apply" at bounding box center [901, 69] width 25 height 15
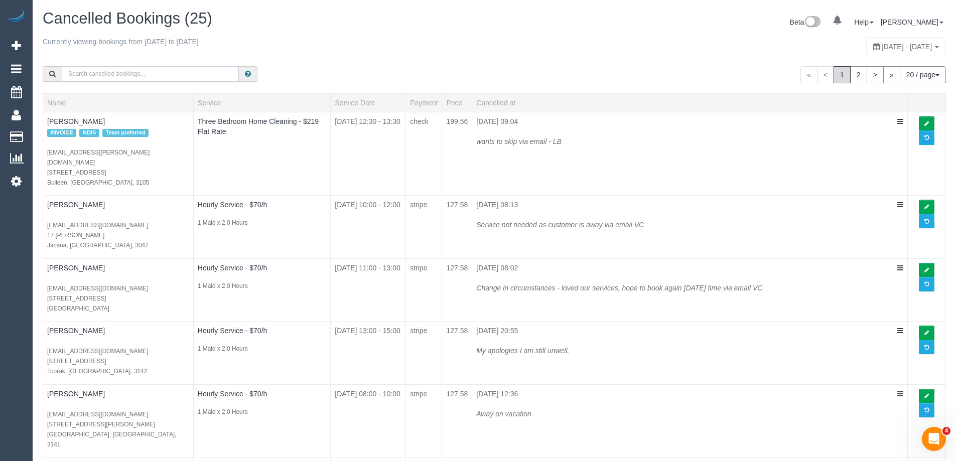
drag, startPoint x: 150, startPoint y: 75, endPoint x: 162, endPoint y: 76, distance: 12.1
click at [150, 75] on input "text" at bounding box center [150, 74] width 177 height 16
click at [345, 63] on div "« < 1 2 > » 20 / page 10 / page 20 / page 30 / page 40 / page 50 / page 100 / p…" at bounding box center [494, 74] width 918 height 37
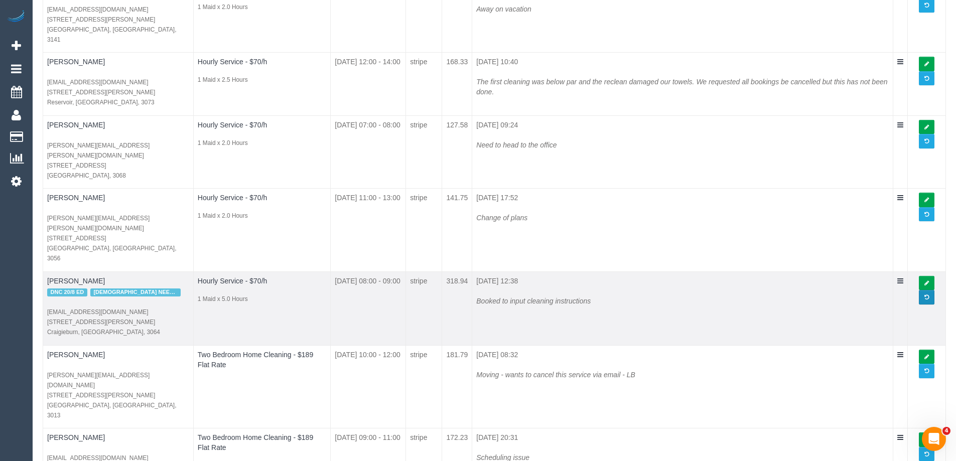
click at [924, 294] on span at bounding box center [926, 297] width 5 height 6
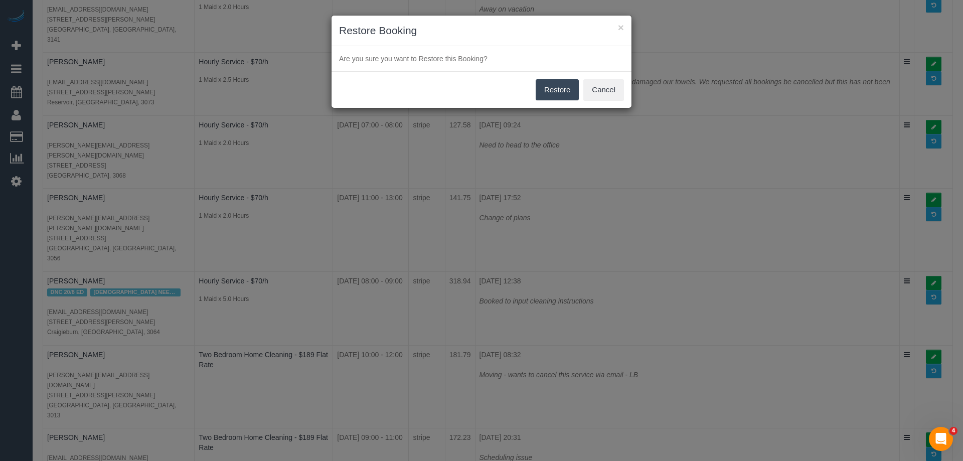
click at [550, 85] on button "Restore" at bounding box center [558, 89] width 44 height 21
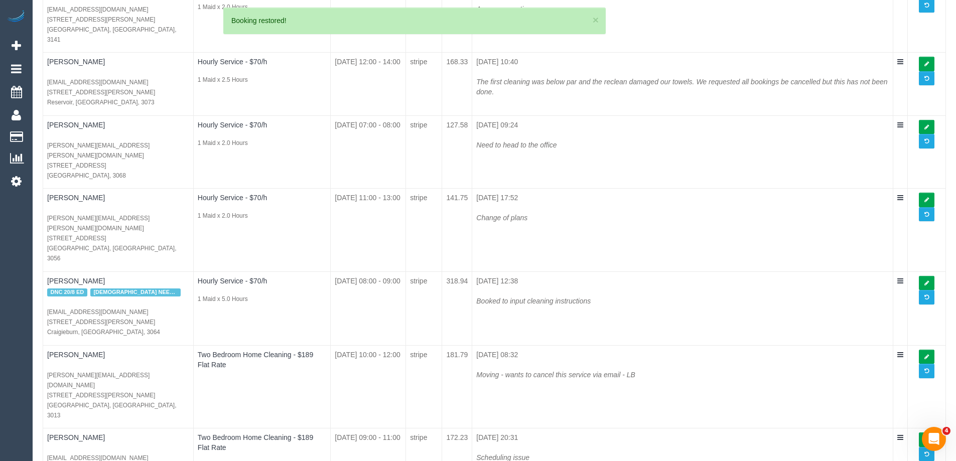
scroll to position [0, 0]
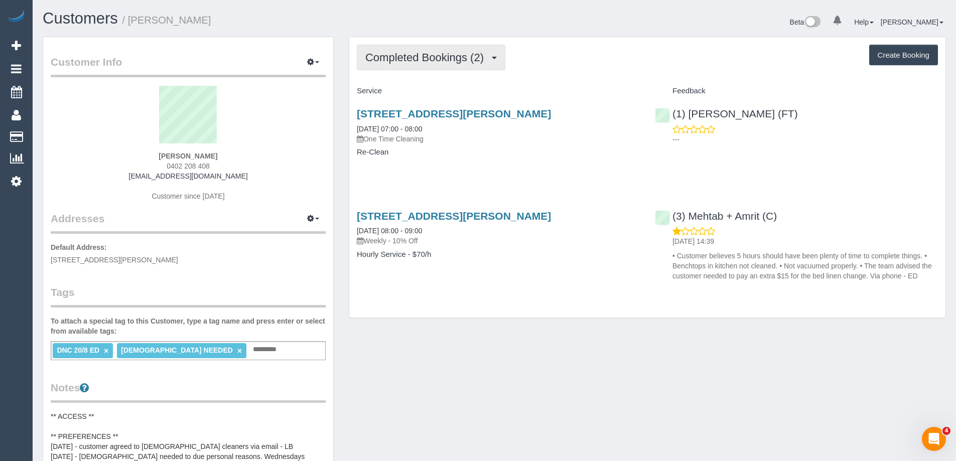
click at [440, 62] on span "Completed Bookings (2)" at bounding box center [426, 57] width 123 height 13
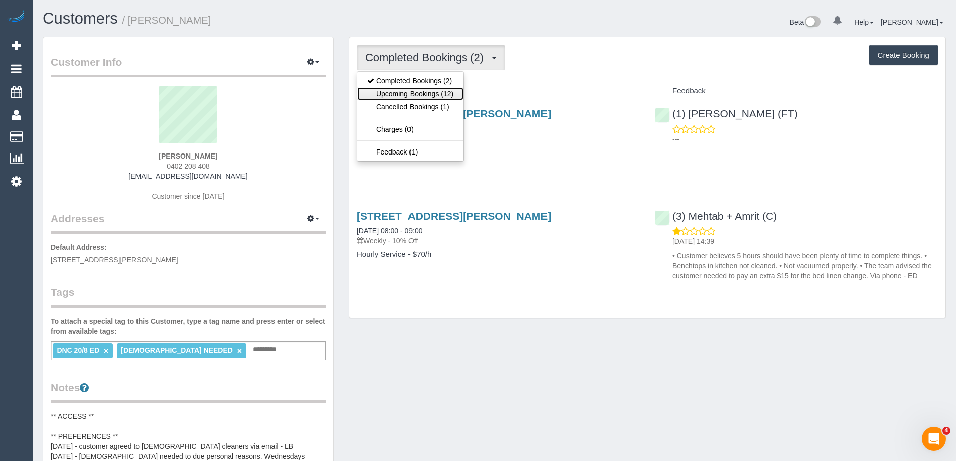
click at [427, 93] on link "Upcoming Bookings (12)" at bounding box center [410, 93] width 106 height 13
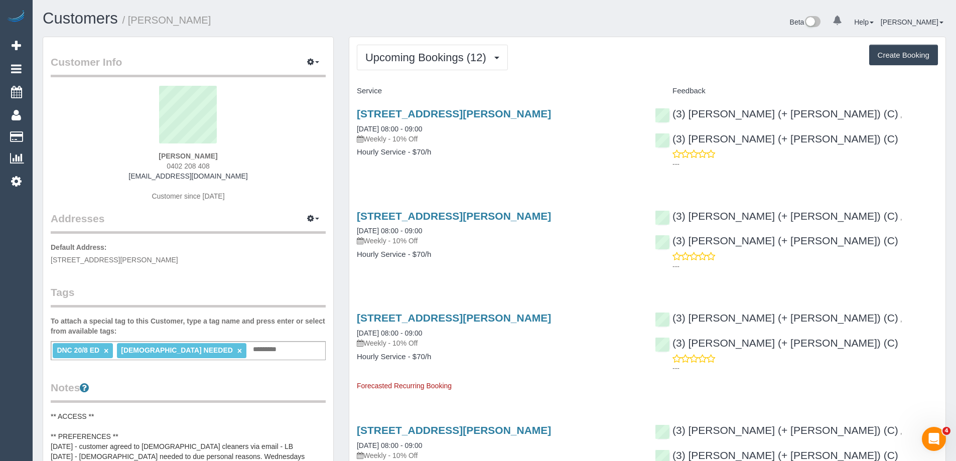
click at [590, 59] on div "Upcoming Bookings (12) Completed Bookings (2) Upcoming Bookings (12) Cancelled …" at bounding box center [647, 58] width 581 height 26
click at [446, 313] on link "[STREET_ADDRESS][PERSON_NAME]" at bounding box center [454, 318] width 194 height 12
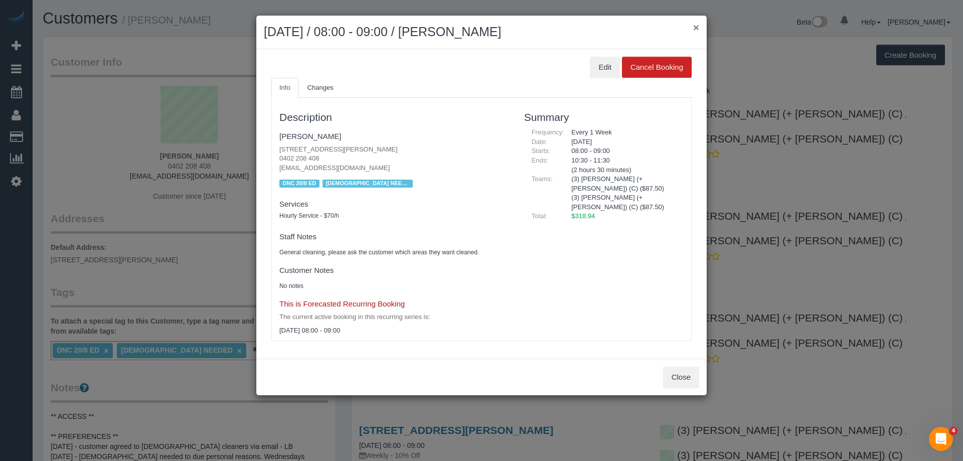
click at [695, 29] on button "×" at bounding box center [696, 27] width 6 height 11
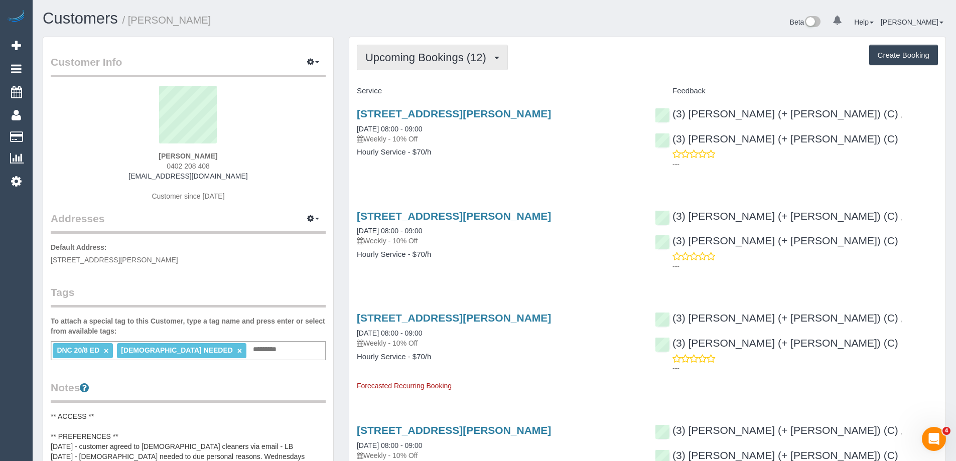
click at [421, 59] on span "Upcoming Bookings (12)" at bounding box center [428, 57] width 126 height 13
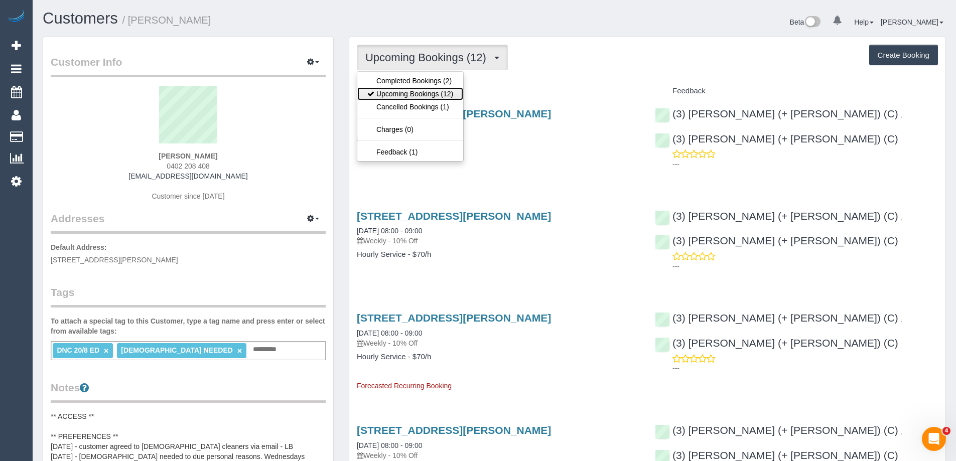
click at [418, 89] on link "Upcoming Bookings (12)" at bounding box center [410, 93] width 106 height 13
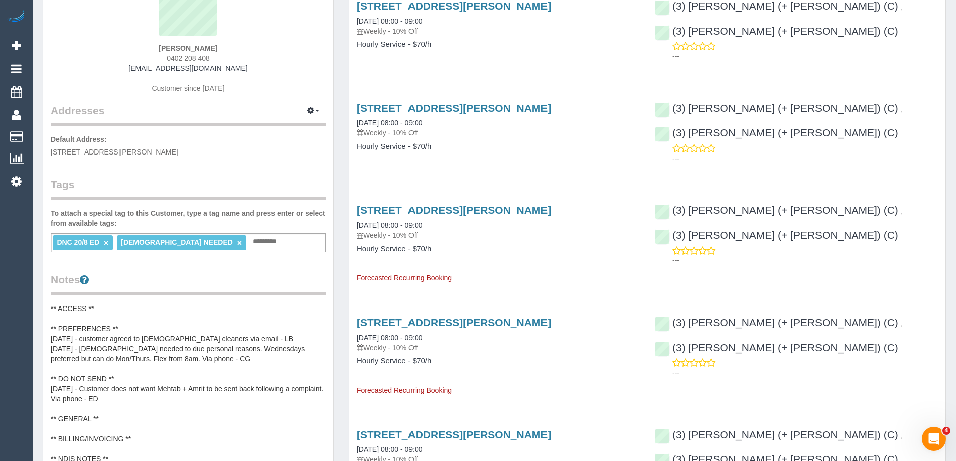
scroll to position [150, 0]
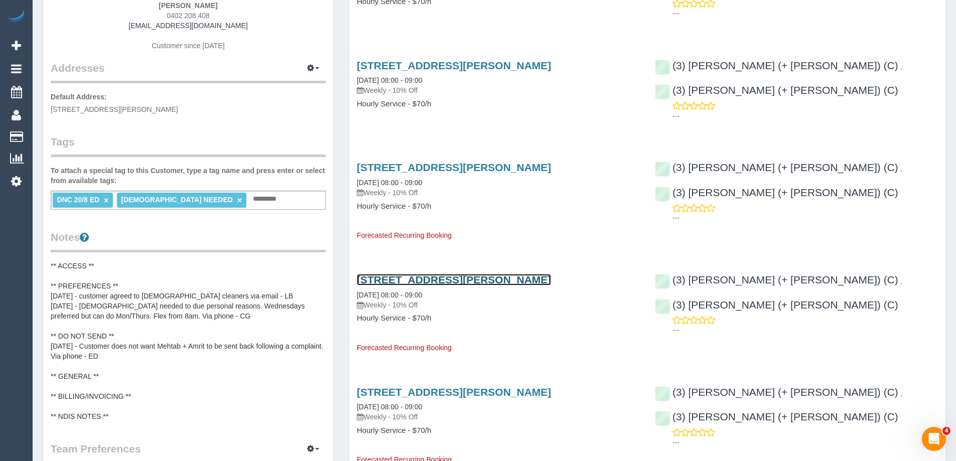
click at [453, 279] on link "81 Hanson Road, Craigieburn, VIC 3064" at bounding box center [454, 280] width 194 height 12
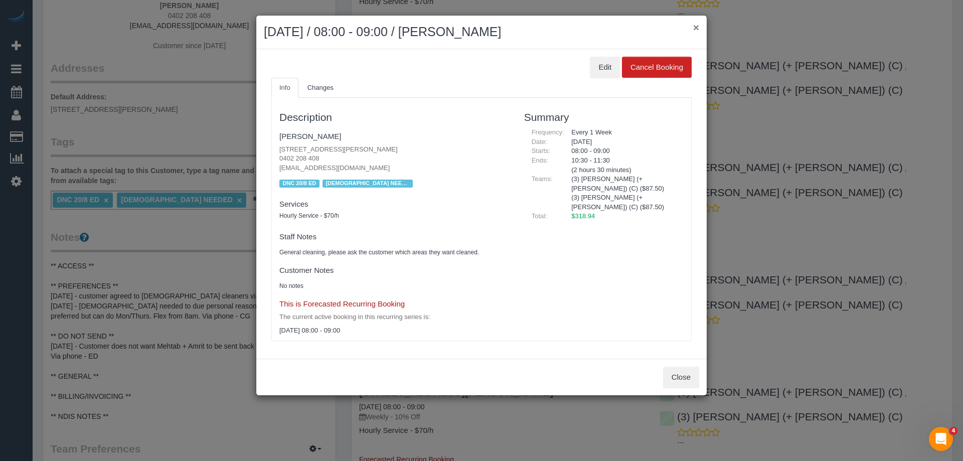
click at [698, 28] on button "×" at bounding box center [696, 27] width 6 height 11
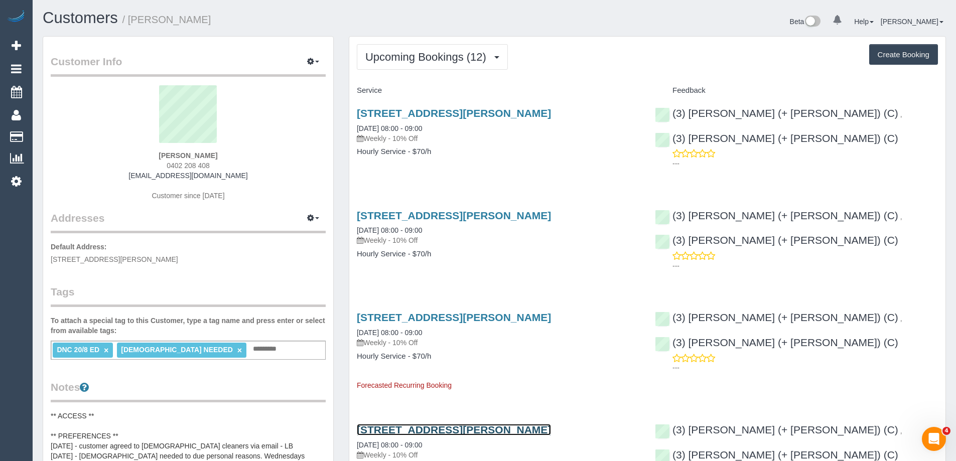
scroll to position [0, 0]
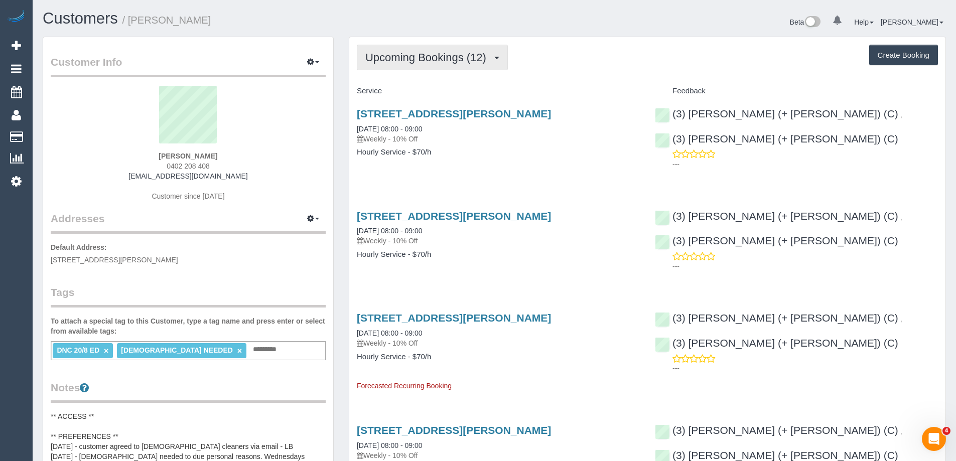
click at [421, 65] on button "Upcoming Bookings (12)" at bounding box center [432, 58] width 151 height 26
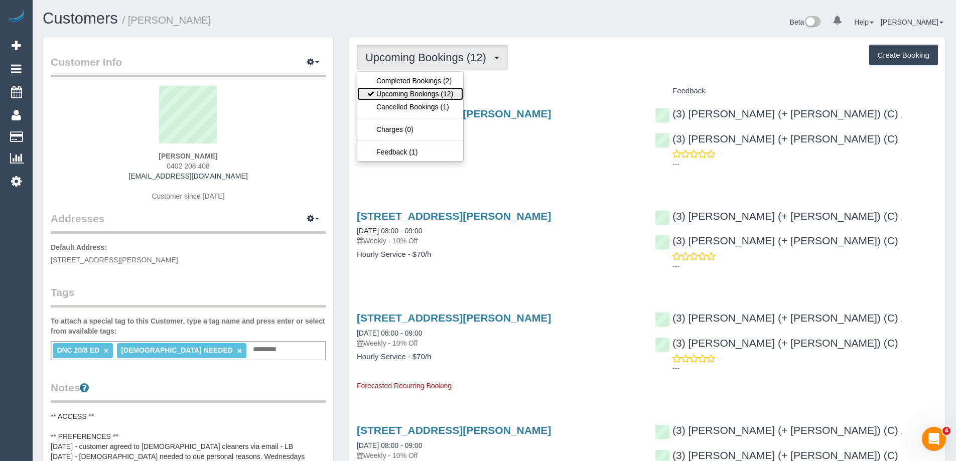
click at [414, 97] on link "Upcoming Bookings (12)" at bounding box center [410, 93] width 106 height 13
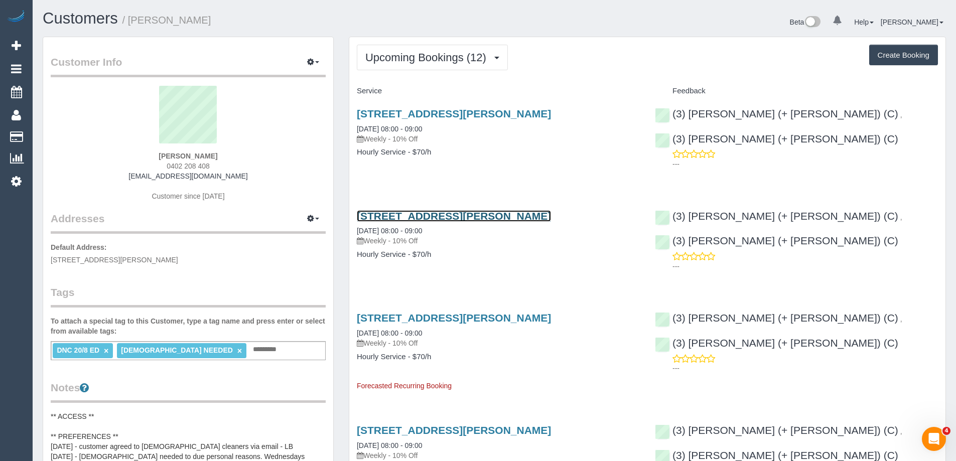
click at [426, 216] on link "81 Hanson Road, Craigieburn, VIC 3064" at bounding box center [454, 216] width 194 height 12
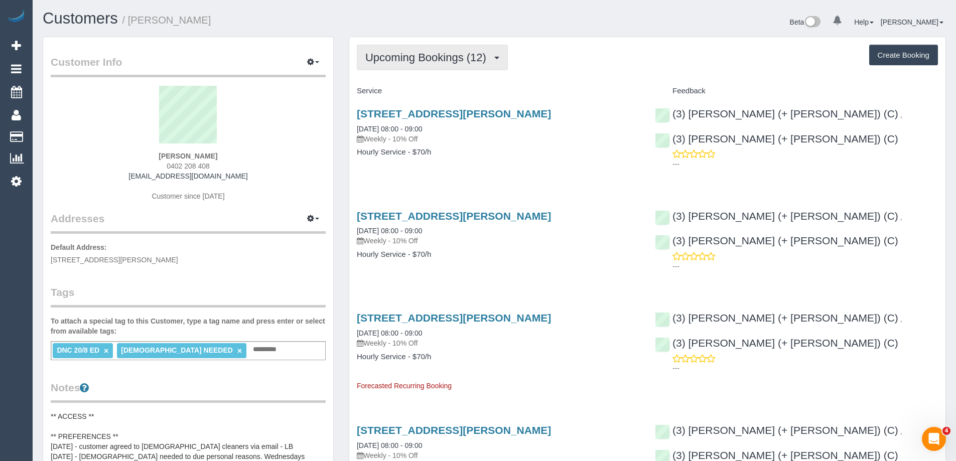
click at [433, 61] on span "Upcoming Bookings (12)" at bounding box center [428, 57] width 126 height 13
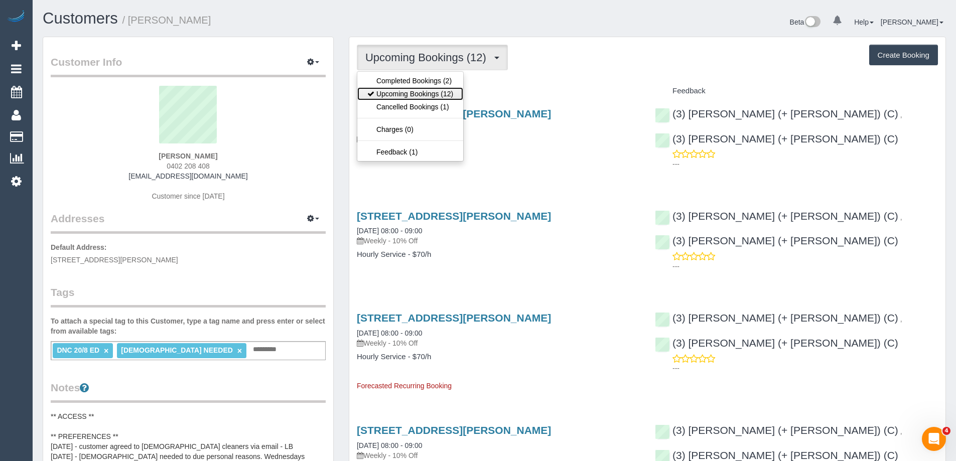
click at [415, 97] on link "Upcoming Bookings (12)" at bounding box center [410, 93] width 106 height 13
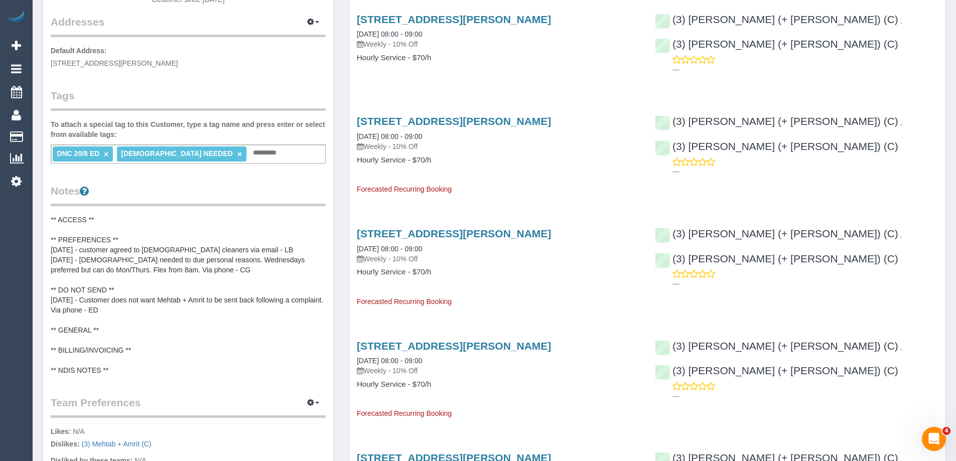
scroll to position [201, 0]
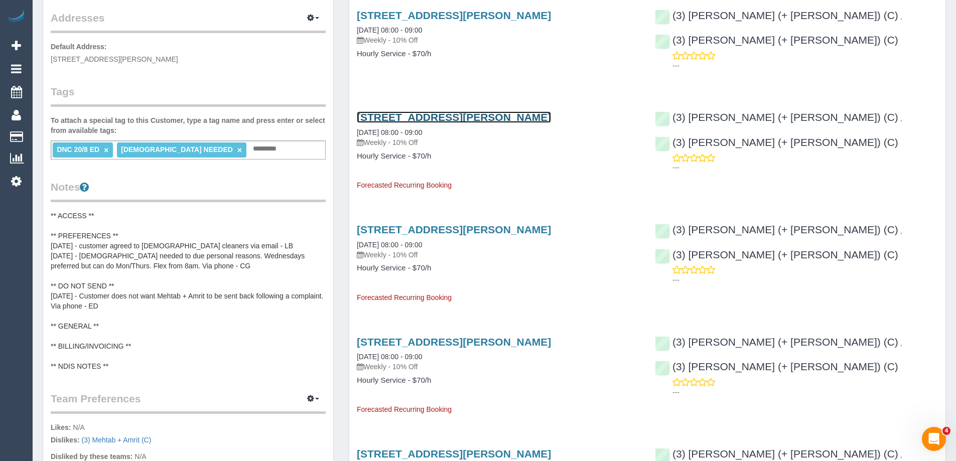
click at [486, 119] on link "81 Hanson Road, Craigieburn, VIC 3064" at bounding box center [454, 117] width 194 height 12
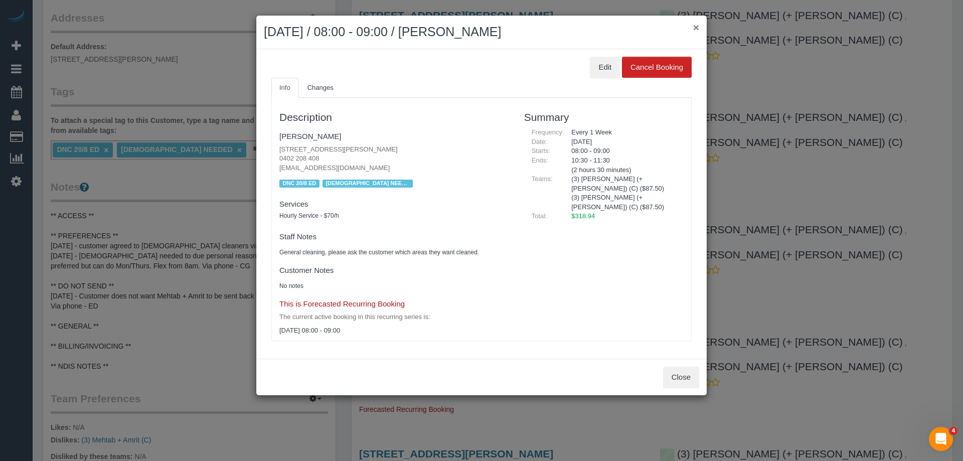
click at [696, 29] on button "×" at bounding box center [696, 27] width 6 height 11
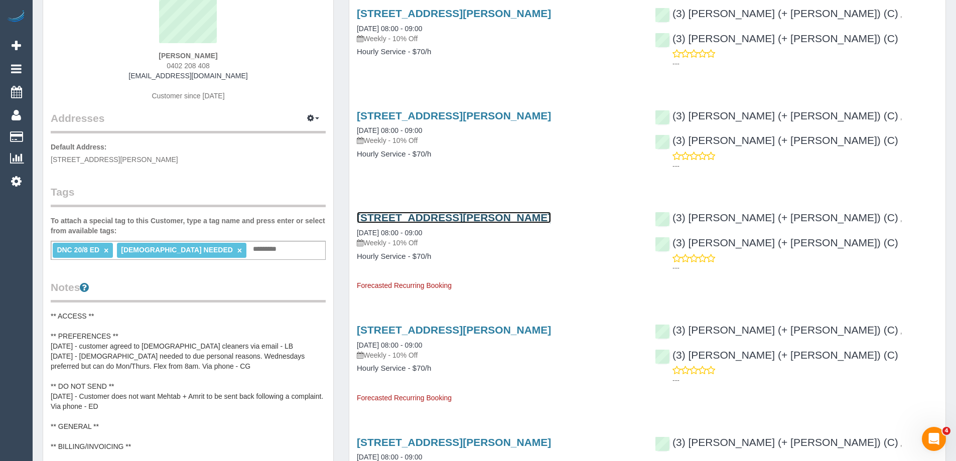
scroll to position [0, 0]
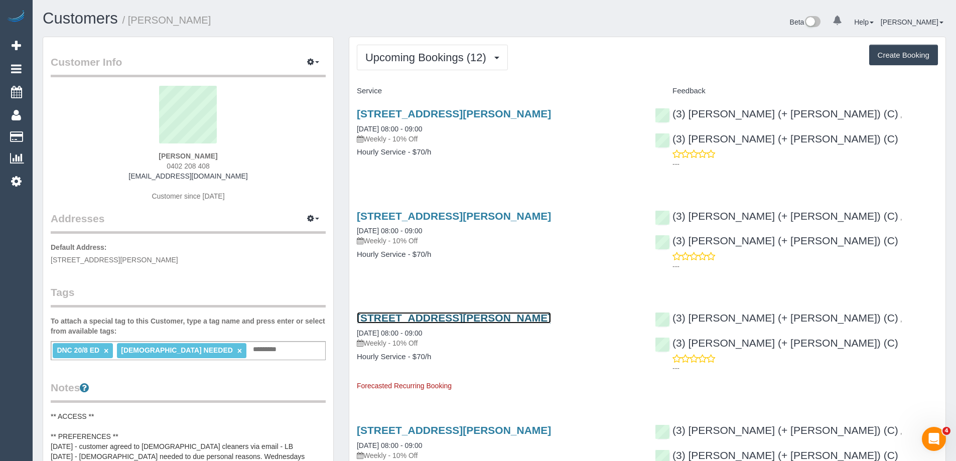
click at [483, 320] on link "81 Hanson Road, Craigieburn, VIC 3064" at bounding box center [454, 318] width 194 height 12
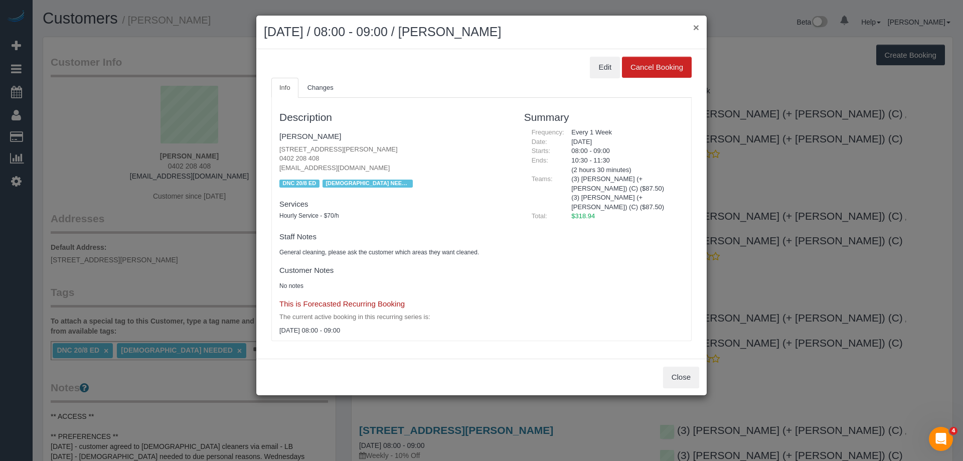
click at [695, 26] on button "×" at bounding box center [696, 27] width 6 height 11
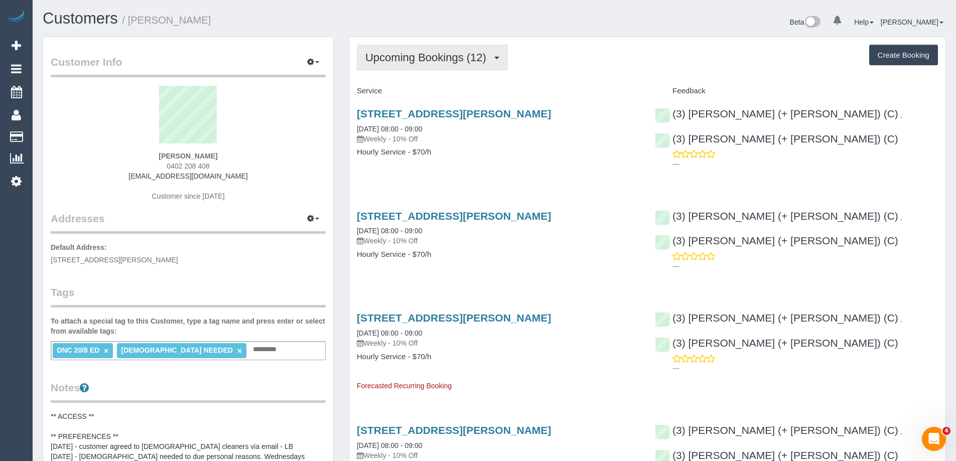
drag, startPoint x: 403, startPoint y: 61, endPoint x: 396, endPoint y: 79, distance: 19.8
click at [403, 61] on span "Upcoming Bookings (12)" at bounding box center [428, 57] width 126 height 13
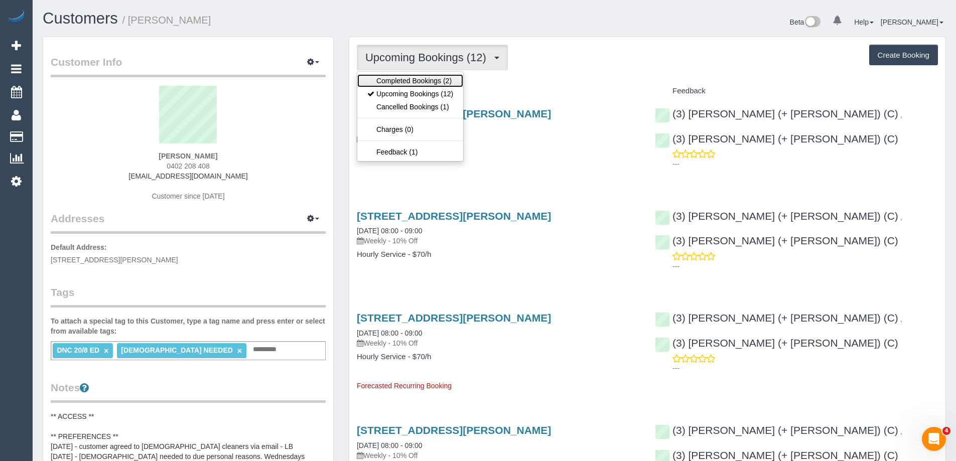
click at [396, 80] on link "Completed Bookings (2)" at bounding box center [410, 80] width 106 height 13
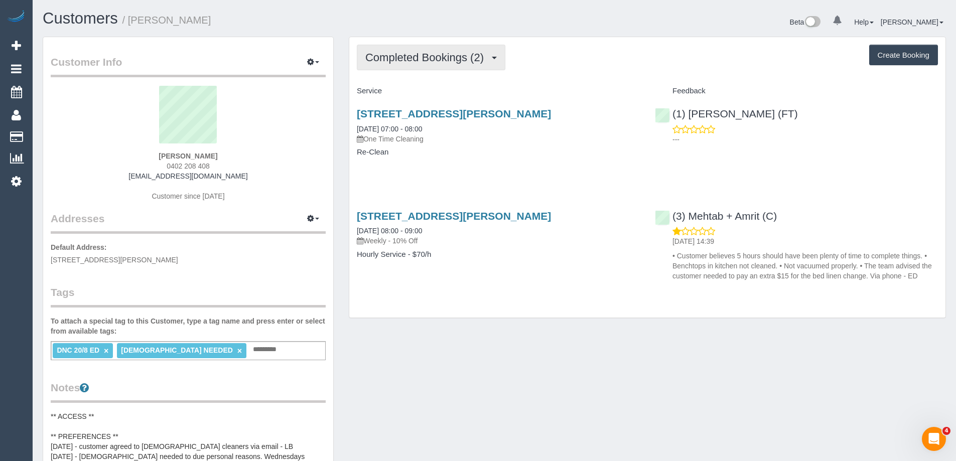
click at [405, 59] on span "Completed Bookings (2)" at bounding box center [426, 57] width 123 height 13
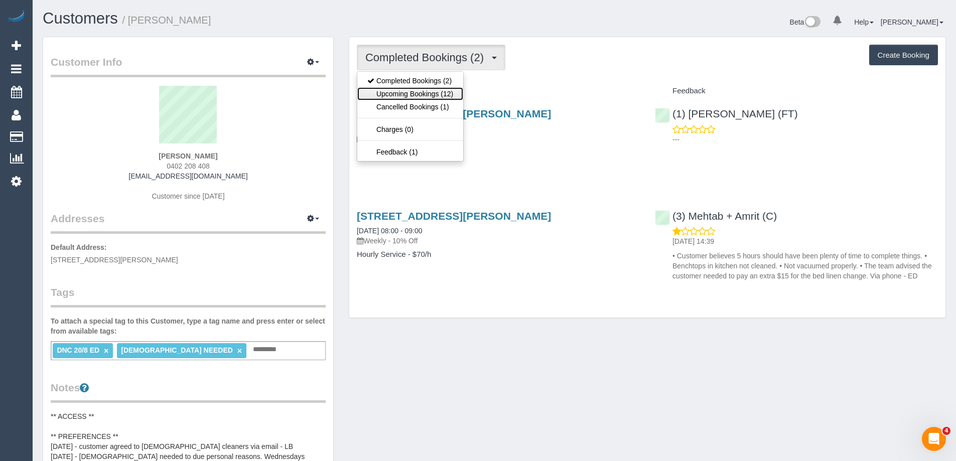
click at [420, 94] on link "Upcoming Bookings (12)" at bounding box center [410, 93] width 106 height 13
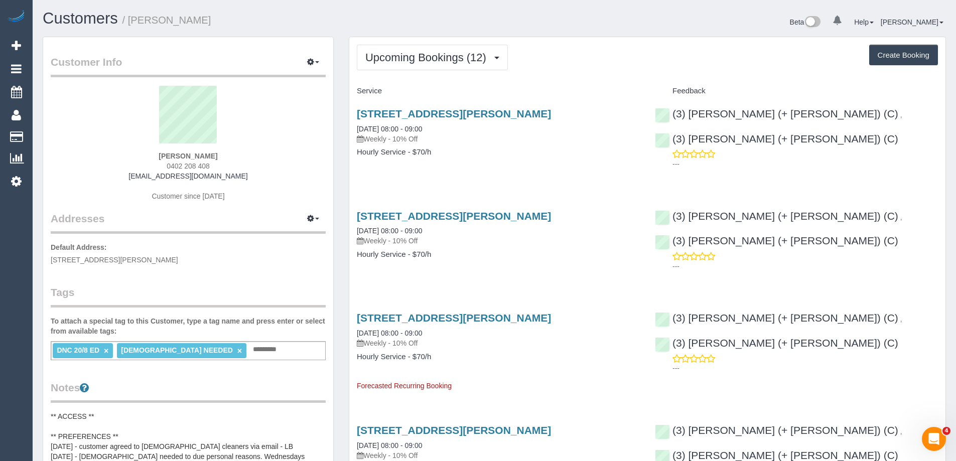
drag, startPoint x: 564, startPoint y: 52, endPoint x: 583, endPoint y: 52, distance: 18.6
click at [564, 52] on div "Upcoming Bookings (12) Completed Bookings (2) Upcoming Bookings (12) Cancelled …" at bounding box center [647, 58] width 581 height 26
click at [680, 45] on div "Upcoming Bookings (12) Completed Bookings (2) Upcoming Bookings (12) Cancelled …" at bounding box center [647, 58] width 581 height 26
click at [422, 50] on button "Upcoming Bookings (12)" at bounding box center [432, 58] width 151 height 26
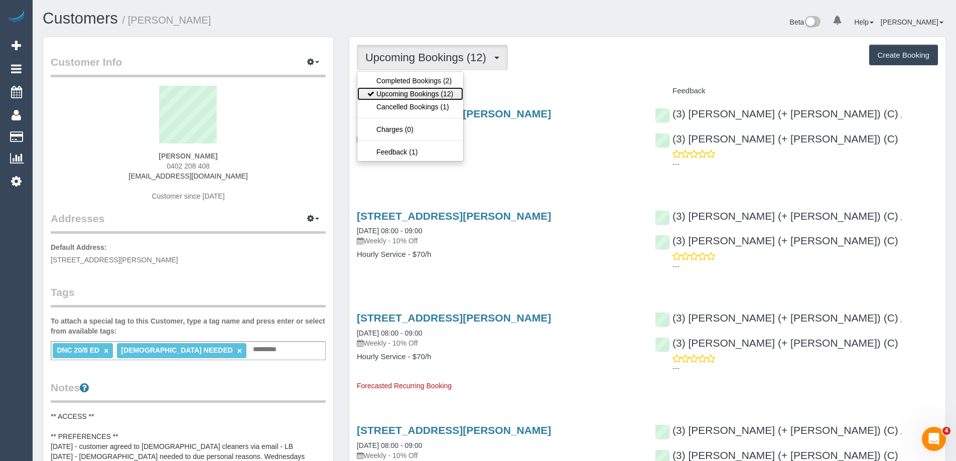
click at [423, 95] on link "Upcoming Bookings (12)" at bounding box center [410, 93] width 106 height 13
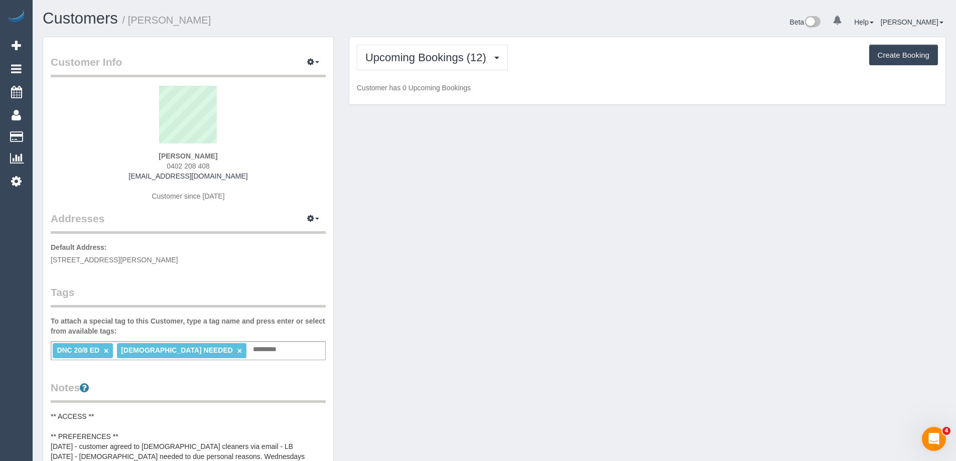
click at [433, 80] on div "Upcoming Bookings (12) Completed Bookings (2) Upcoming Bookings (12) Cancelled …" at bounding box center [647, 71] width 596 height 68
click at [438, 60] on span "Upcoming Bookings (12)" at bounding box center [428, 57] width 126 height 13
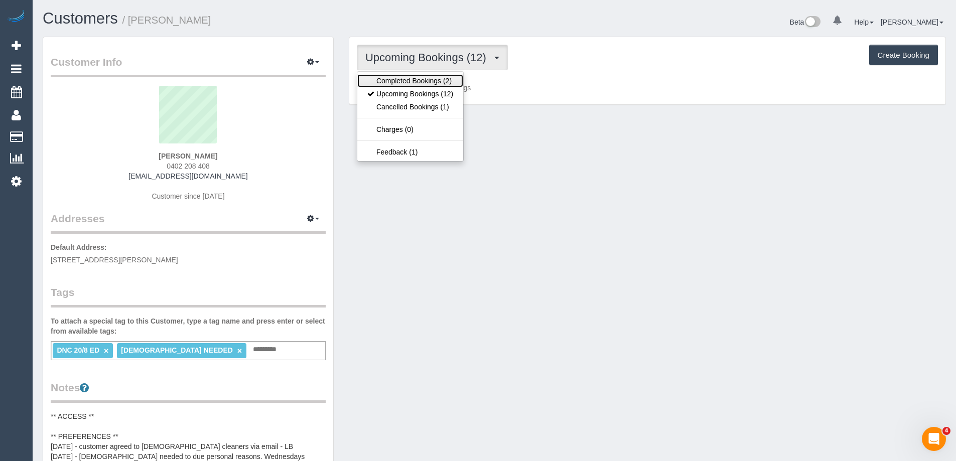
click at [433, 83] on link "Completed Bookings (2)" at bounding box center [410, 80] width 106 height 13
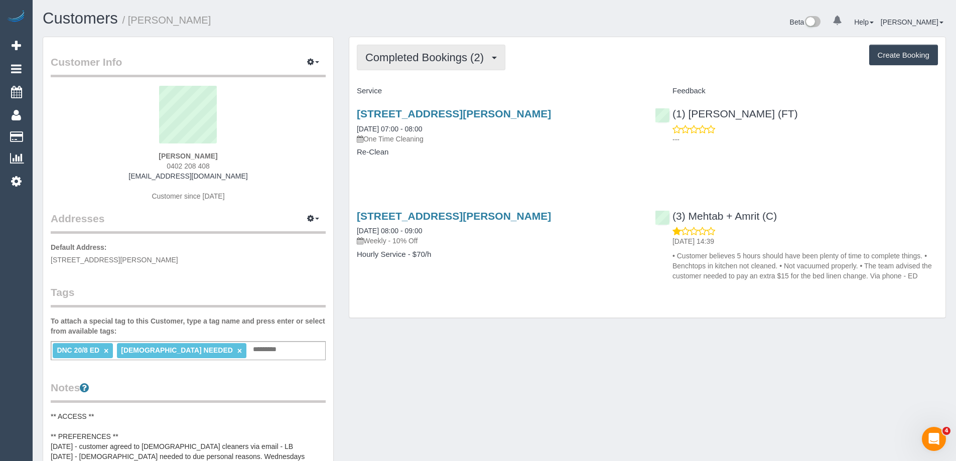
click at [424, 51] on span "Completed Bookings (2)" at bounding box center [426, 57] width 123 height 13
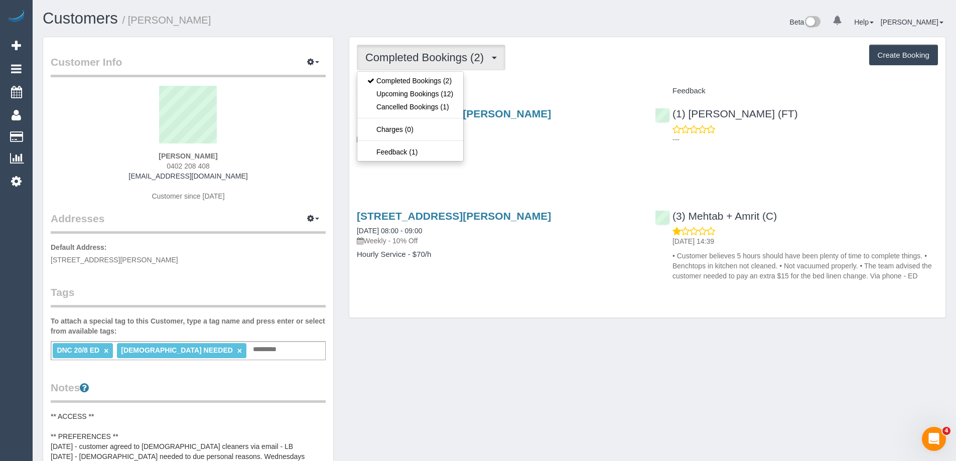
click at [597, 59] on div "Completed Bookings (2) Completed Bookings (2) Upcoming Bookings (12) Cancelled …" at bounding box center [647, 58] width 581 height 26
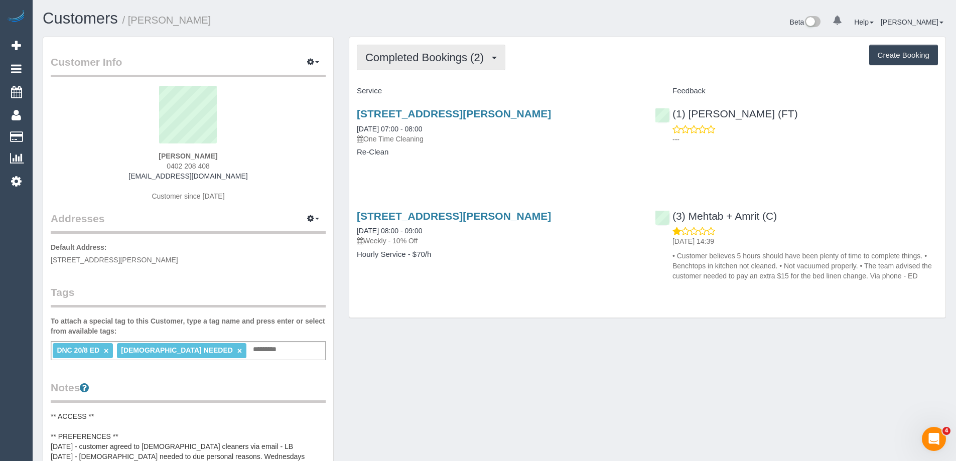
click at [444, 55] on span "Completed Bookings (2)" at bounding box center [426, 57] width 123 height 13
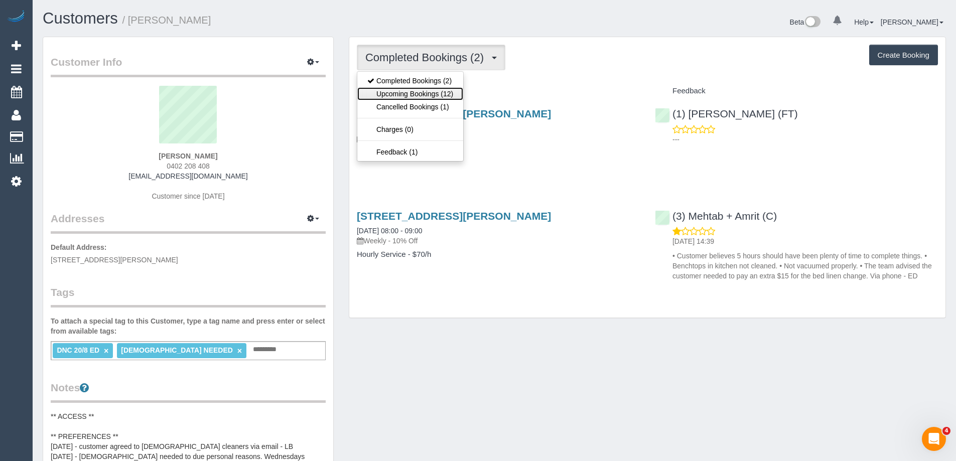
click at [440, 98] on link "Upcoming Bookings (12)" at bounding box center [410, 93] width 106 height 13
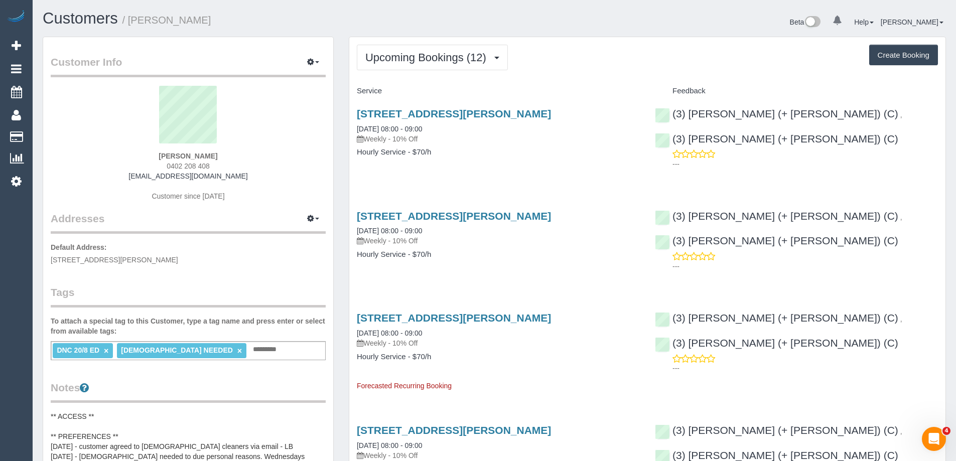
click at [730, 47] on div "Upcoming Bookings (12) Completed Bookings (2) Upcoming Bookings (12) Cancelled …" at bounding box center [647, 58] width 581 height 26
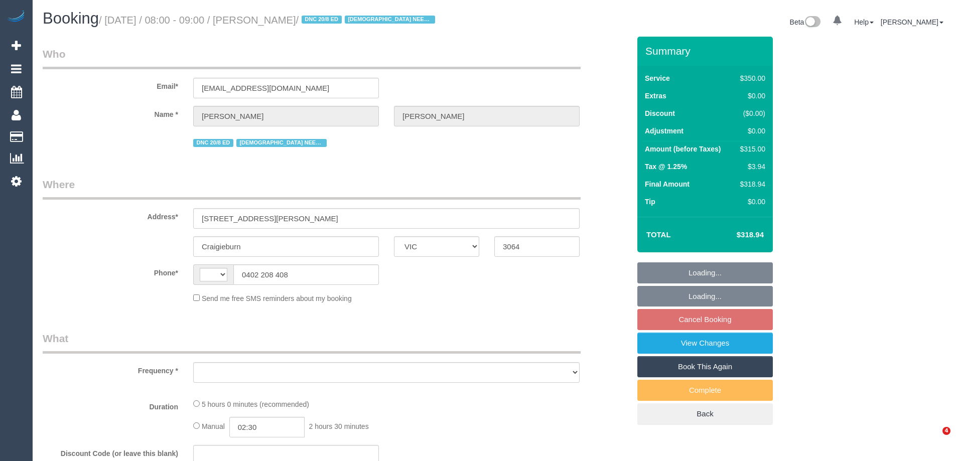
select select "VIC"
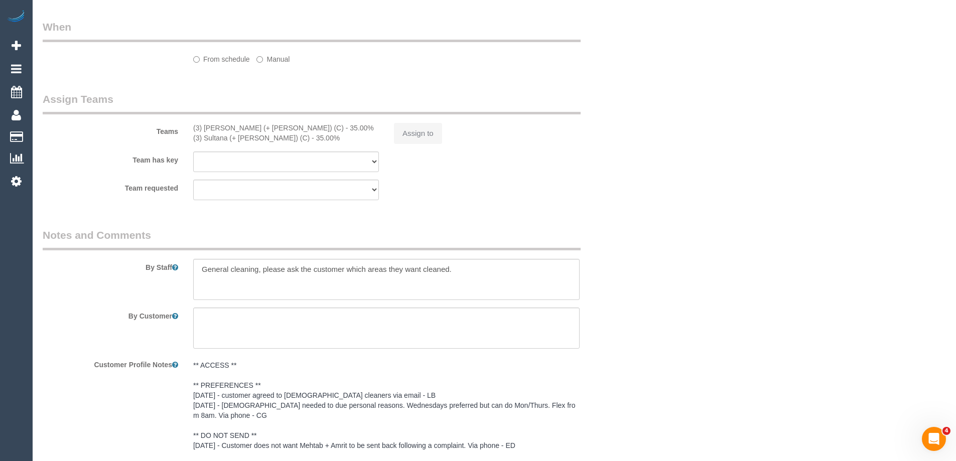
select select "string:AU"
select select "object:545"
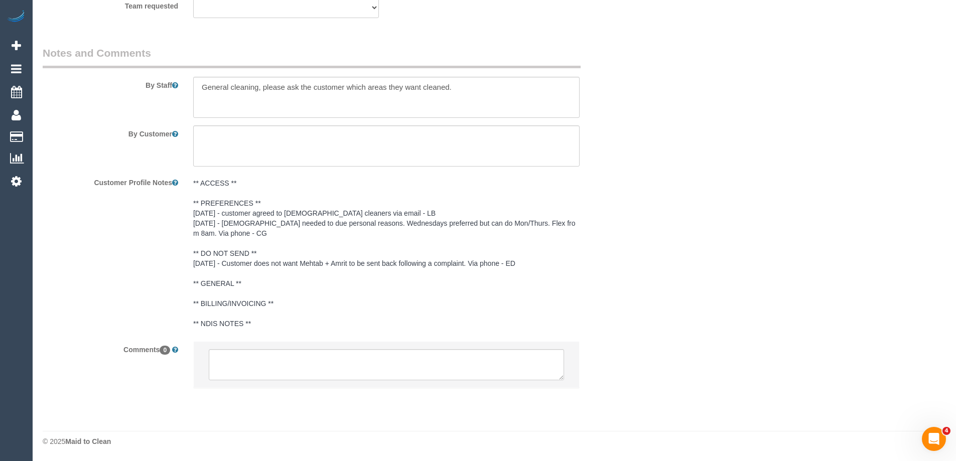
select select "string:stripe-pm_1RsBuS2GScqysDRVbt1l3syi"
select select "300"
select select "number:28"
select select "number:14"
select select "number:18"
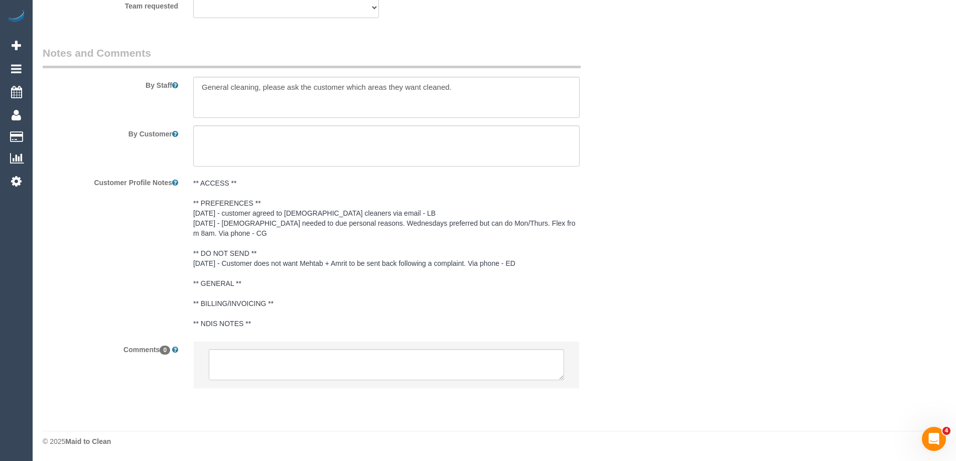
select select "number:36"
select select "number:35"
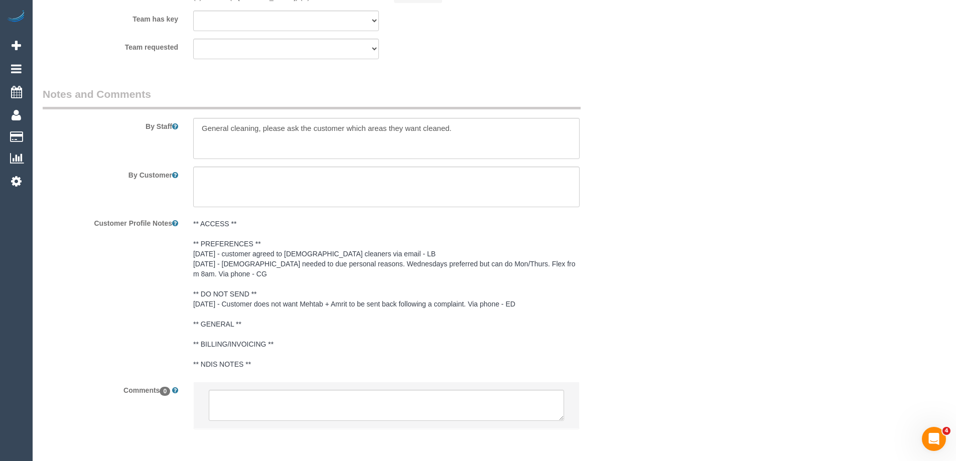
select select "object:862"
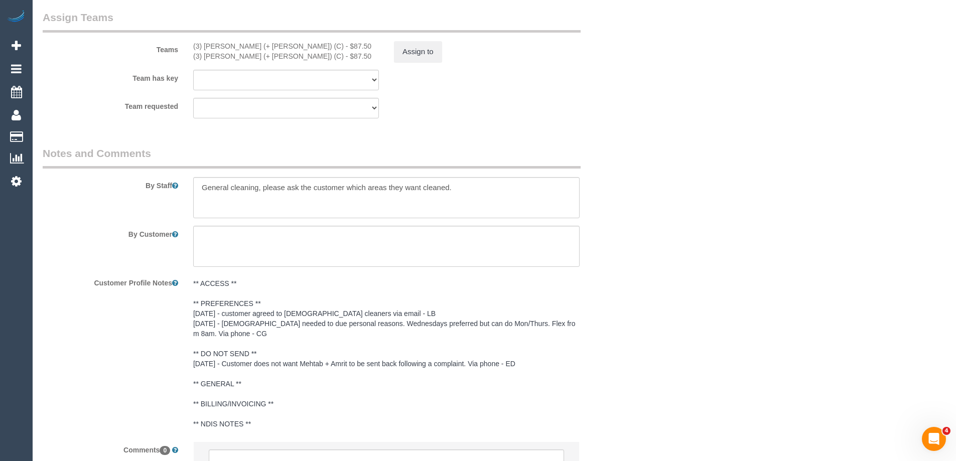
scroll to position [1652, 0]
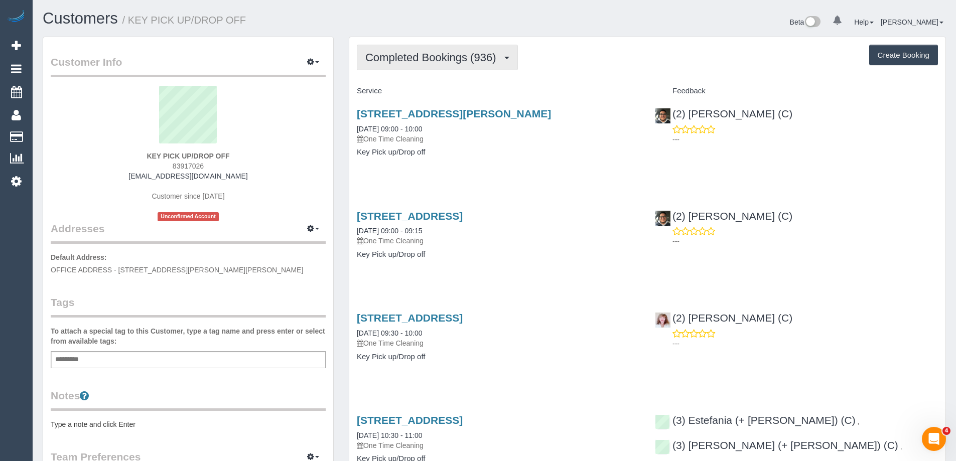
click at [430, 63] on span "Completed Bookings (936)" at bounding box center [432, 57] width 135 height 13
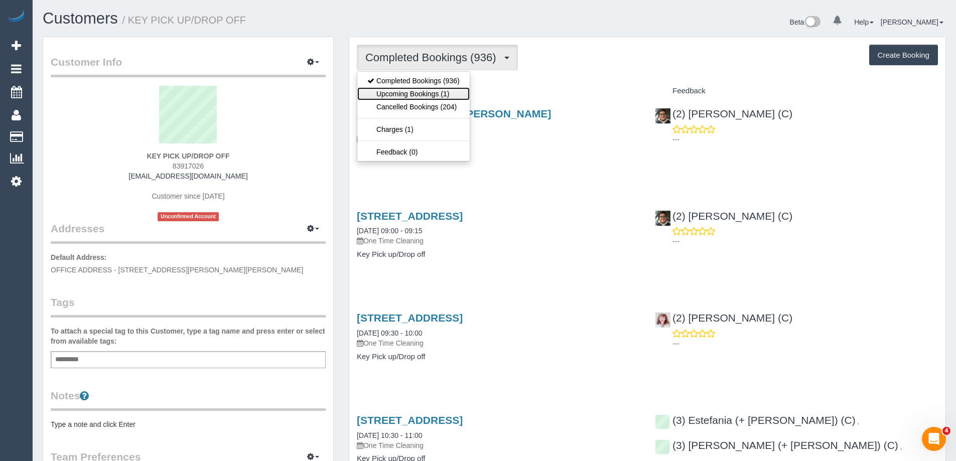
click at [427, 87] on link "Upcoming Bookings (1)" at bounding box center [413, 93] width 112 height 13
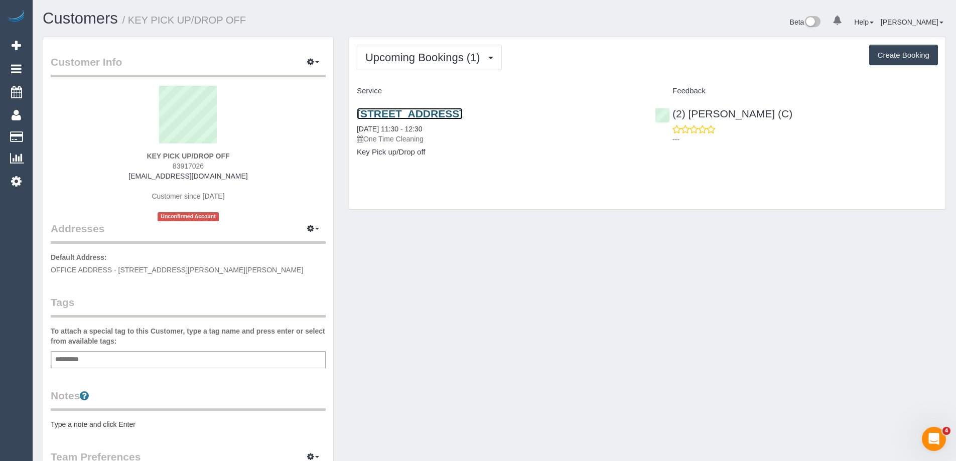
click at [462, 113] on link "[STREET_ADDRESS]" at bounding box center [410, 114] width 106 height 12
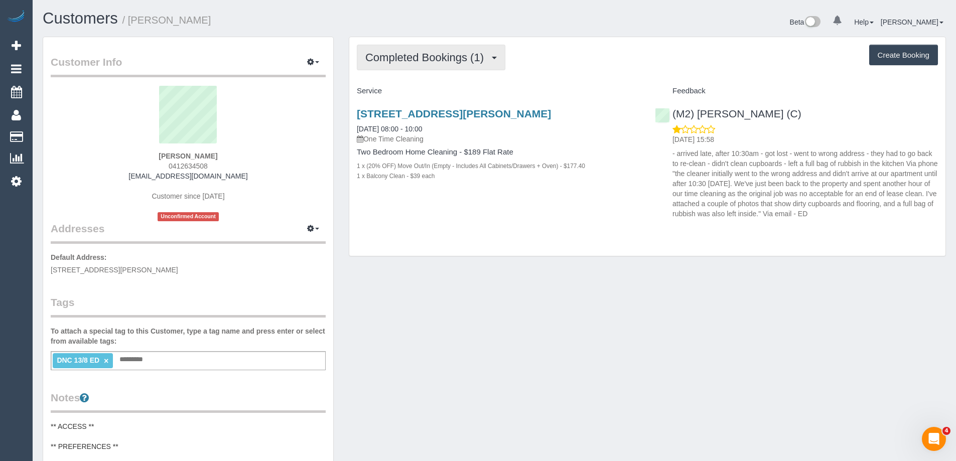
click at [458, 61] on span "Completed Bookings (1)" at bounding box center [426, 57] width 123 height 13
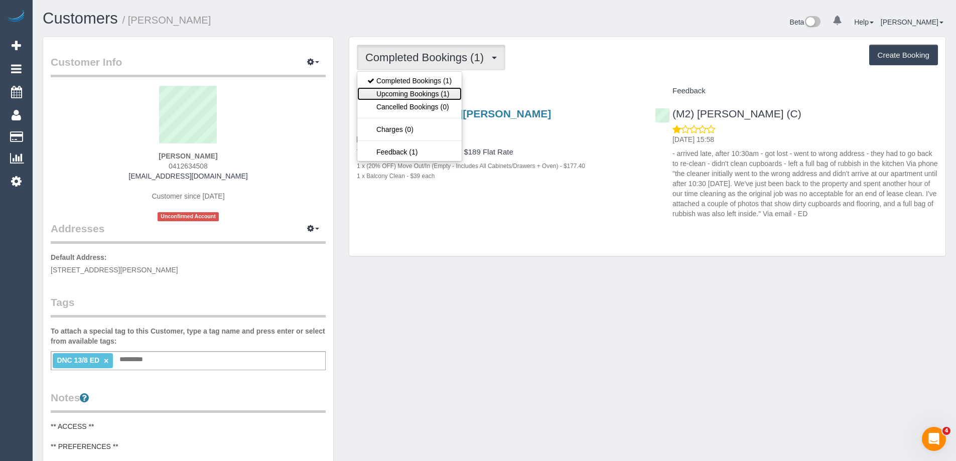
click at [443, 96] on link "Upcoming Bookings (1)" at bounding box center [409, 93] width 104 height 13
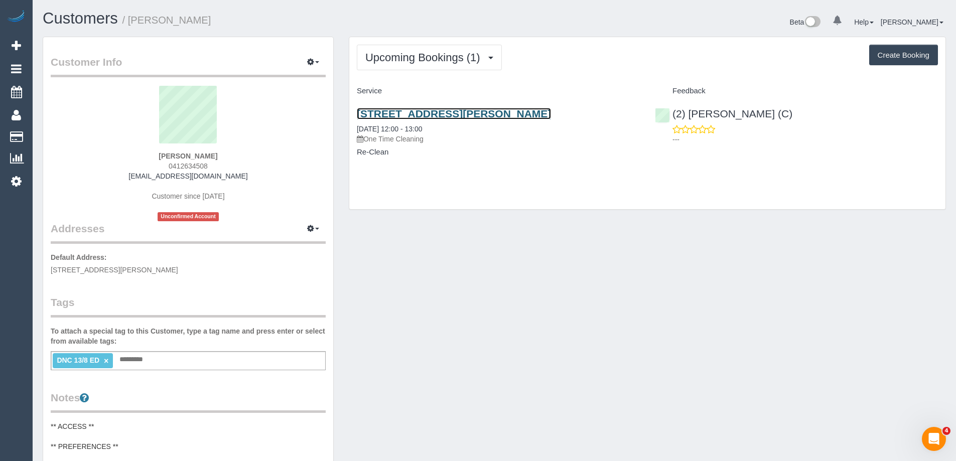
click at [504, 114] on link "[STREET_ADDRESS][PERSON_NAME]" at bounding box center [454, 114] width 194 height 12
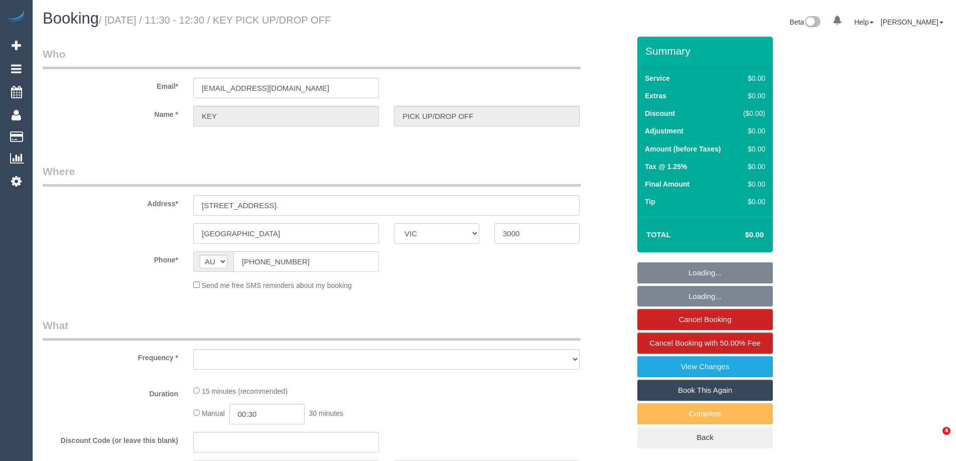
select select "VIC"
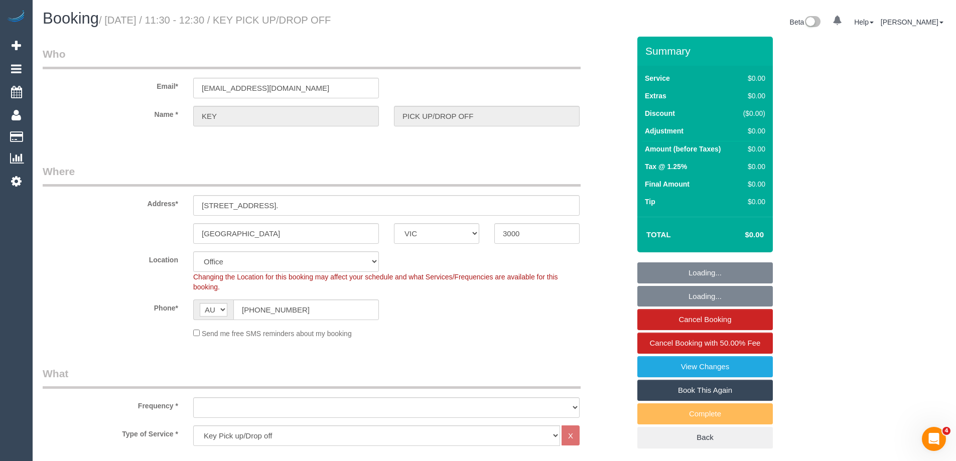
select select "object:534"
select select "number:28"
select select "object:1932"
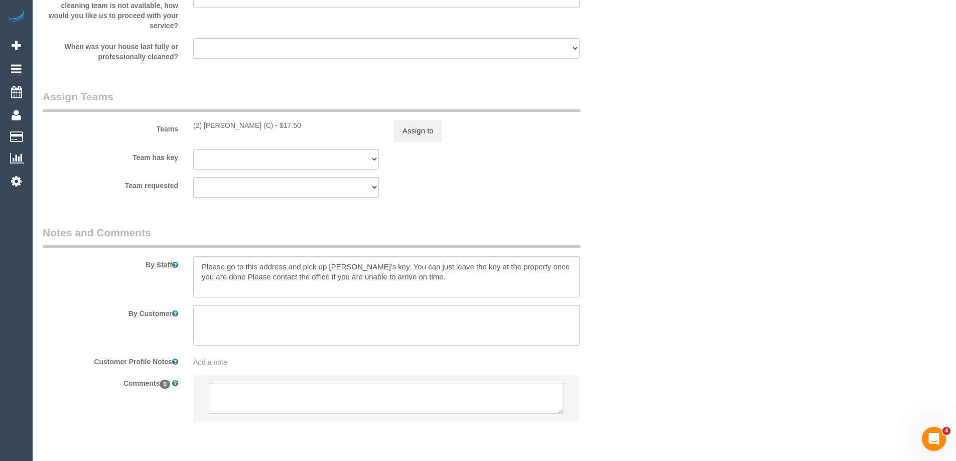
scroll to position [1169, 0]
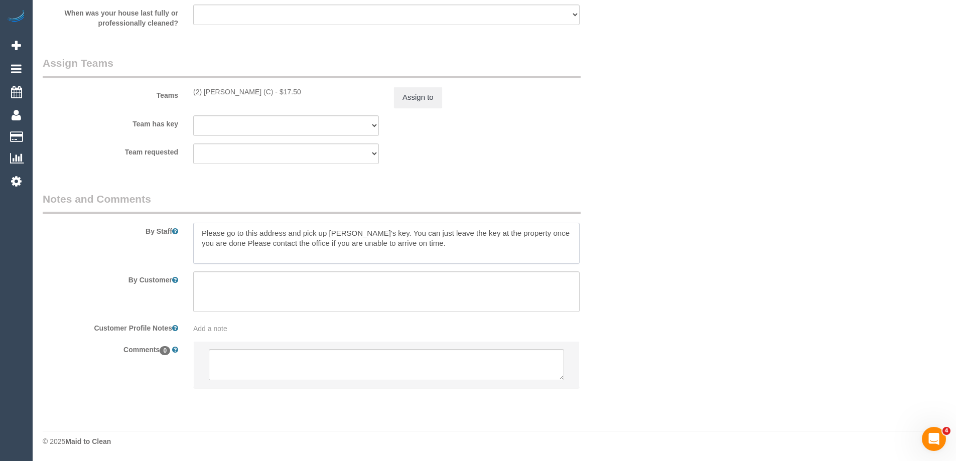
click at [452, 247] on textarea at bounding box center [386, 243] width 386 height 41
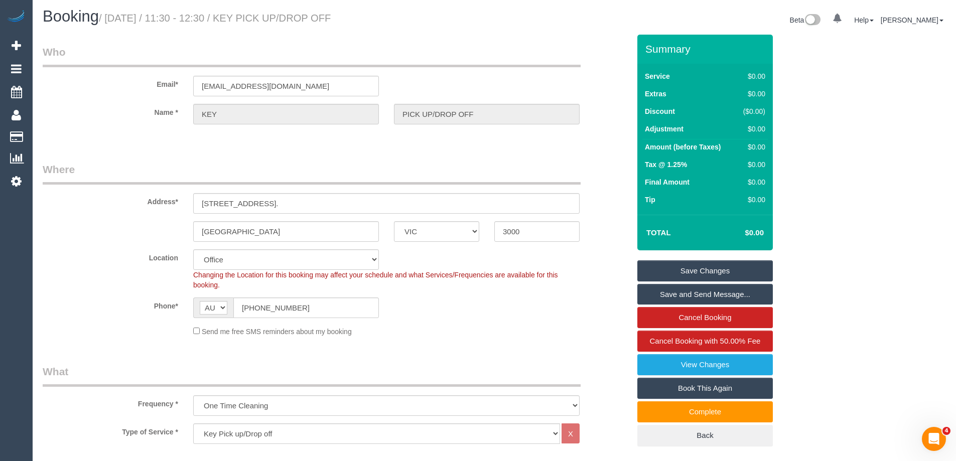
scroll to position [0, 0]
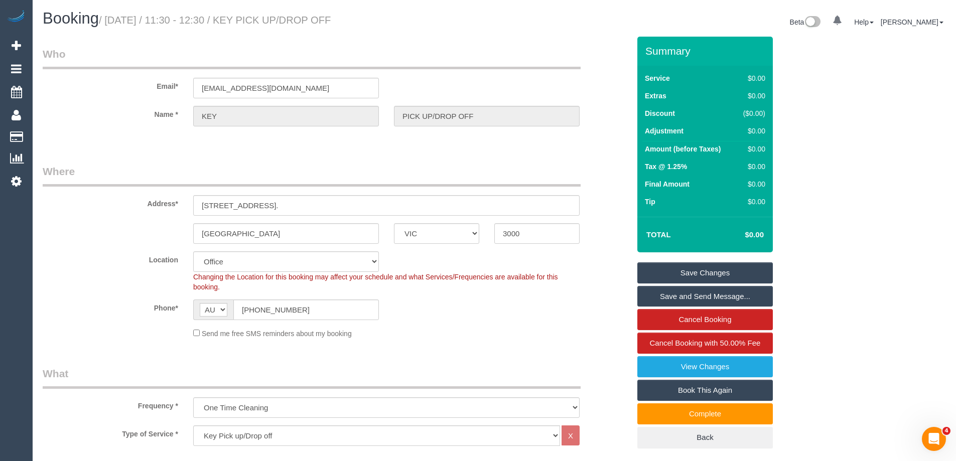
click at [611, 107] on div "Name * KEY PICK UP/DROP OFF" at bounding box center [336, 116] width 602 height 21
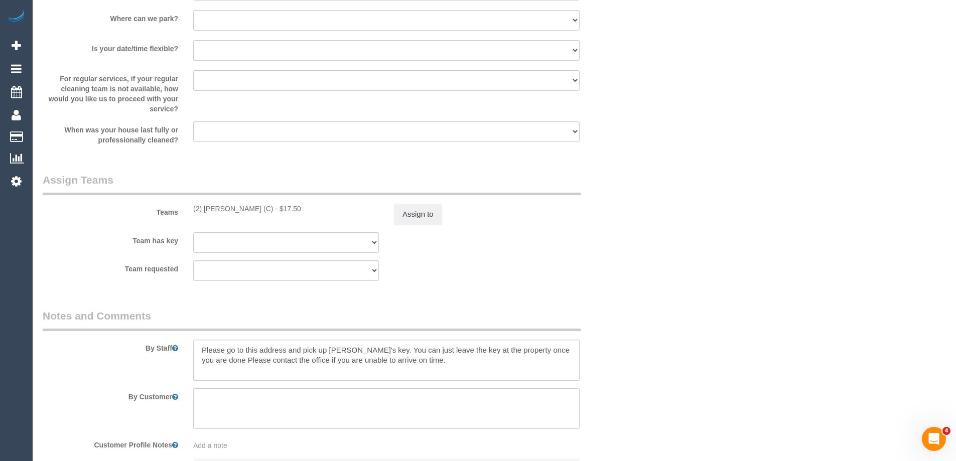
scroll to position [1169, 0]
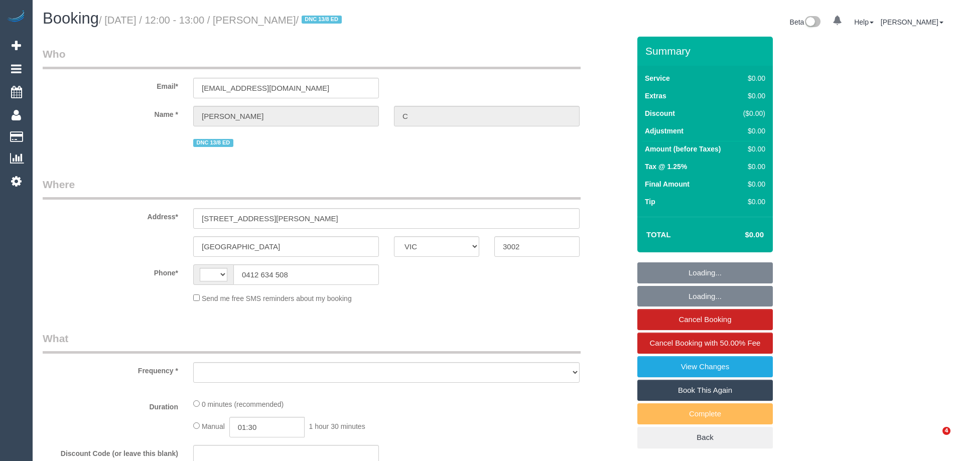
select select "VIC"
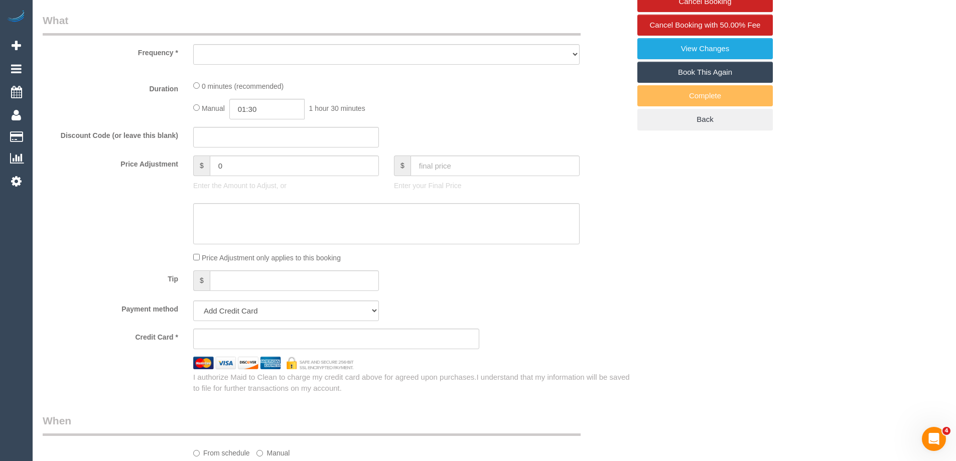
select select "string:stripe-pm_1RukgY2GScqysDRVVvtP8RBP"
select select "number:28"
select select "number:14"
select select "number:19"
select select "number:24"
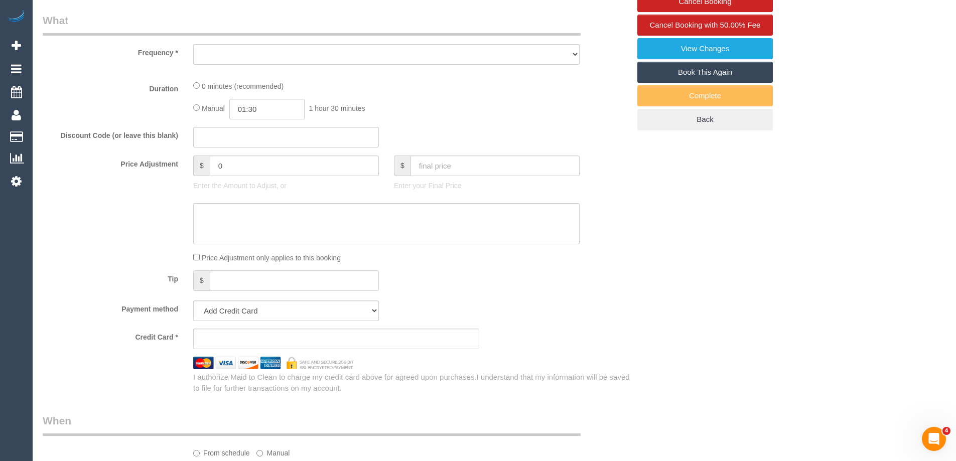
select select "number:26"
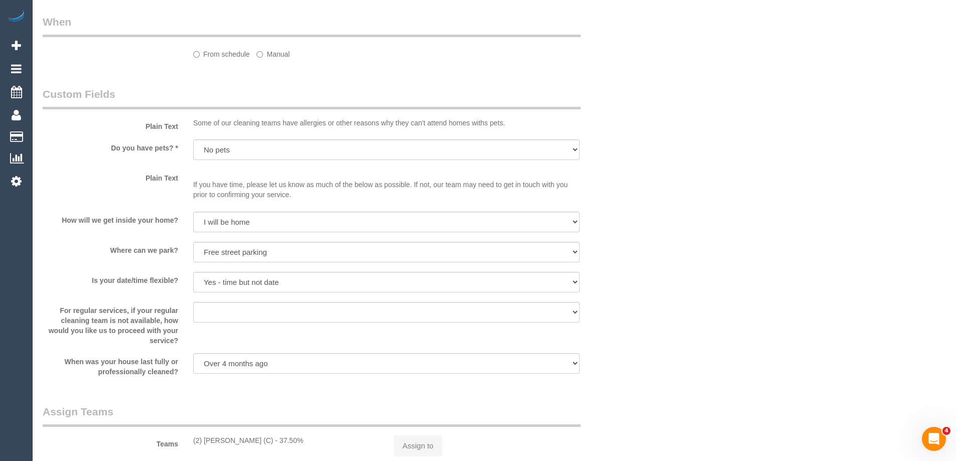
select select "string:AU"
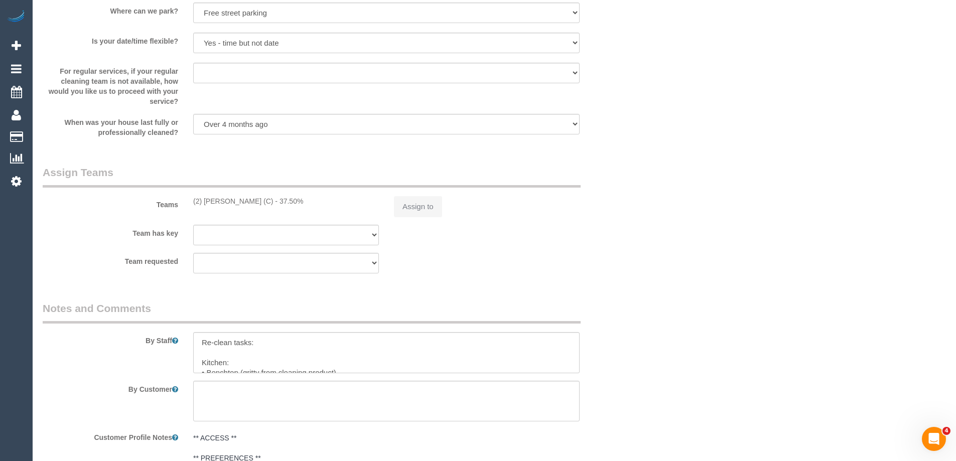
select select "object:772"
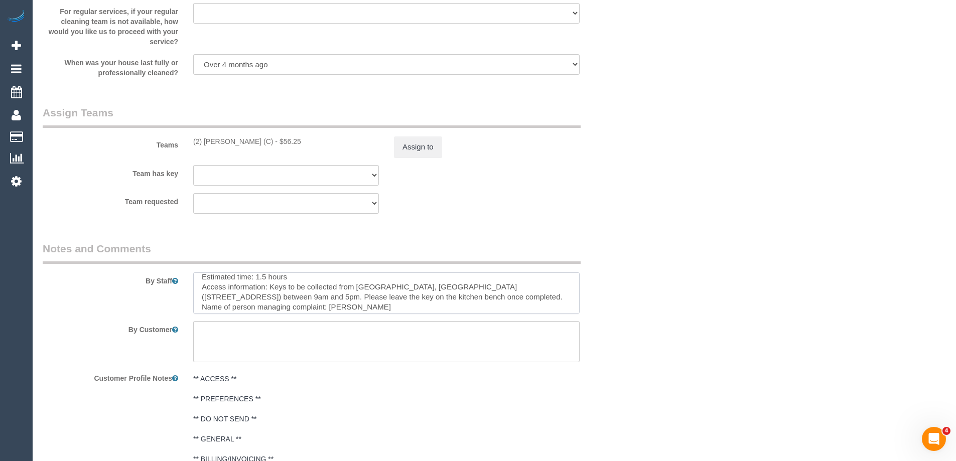
scroll to position [201, 0]
drag, startPoint x: 358, startPoint y: 289, endPoint x: 525, endPoint y: 290, distance: 166.5
click at [525, 290] on textarea at bounding box center [386, 292] width 386 height 41
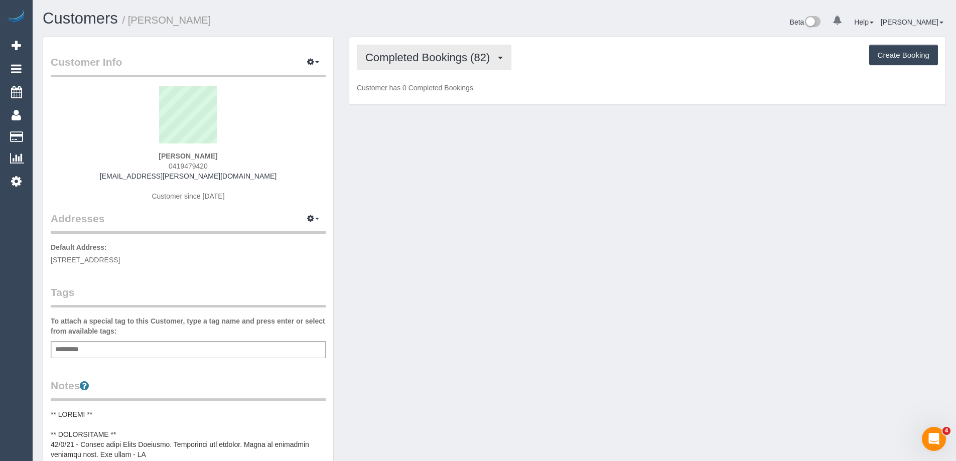
click at [460, 58] on span "Completed Bookings (82)" at bounding box center [429, 57] width 129 height 13
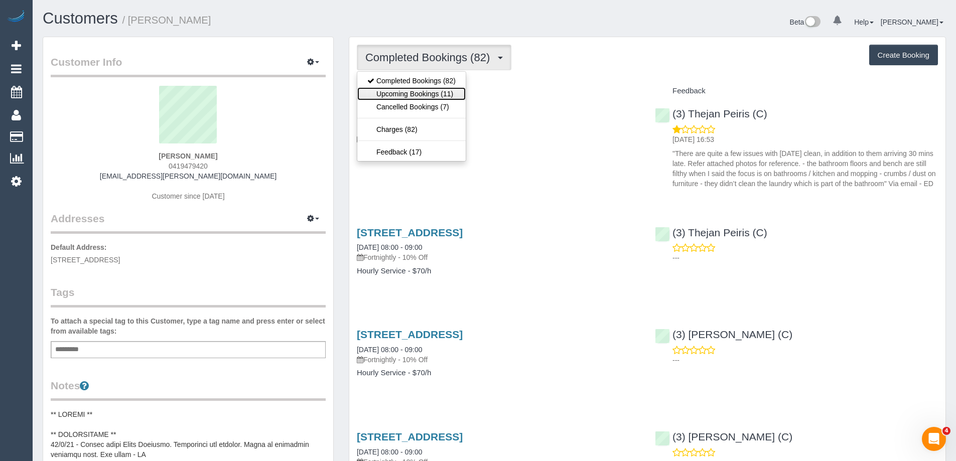
click at [454, 90] on link "Upcoming Bookings (11)" at bounding box center [411, 93] width 108 height 13
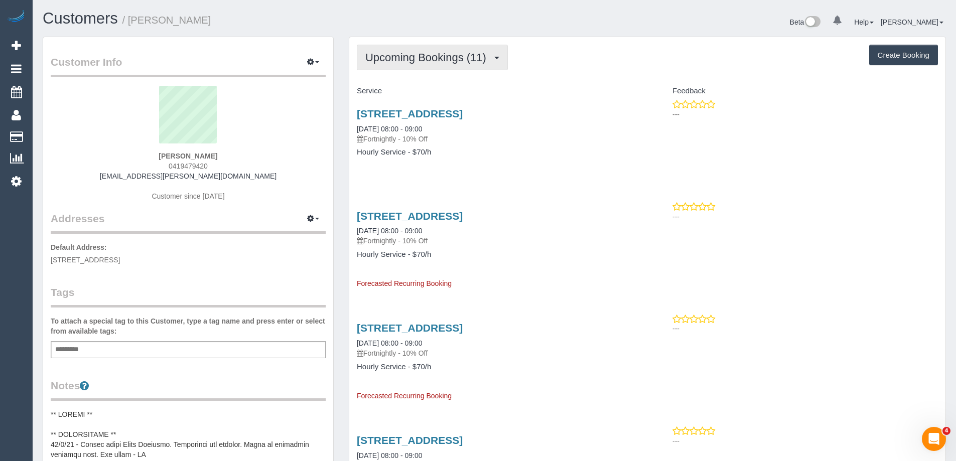
click at [466, 66] on button "Upcoming Bookings (11)" at bounding box center [432, 58] width 151 height 26
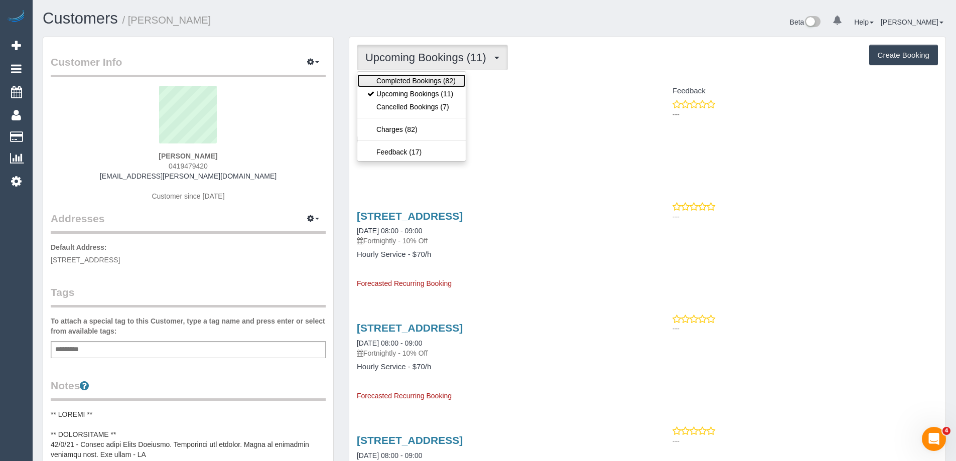
click at [450, 79] on link "Completed Bookings (82)" at bounding box center [411, 80] width 108 height 13
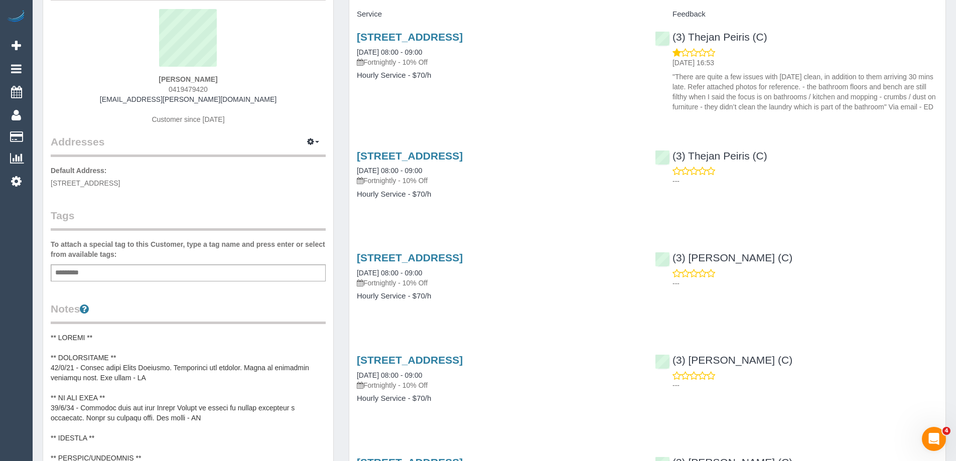
scroll to position [150, 0]
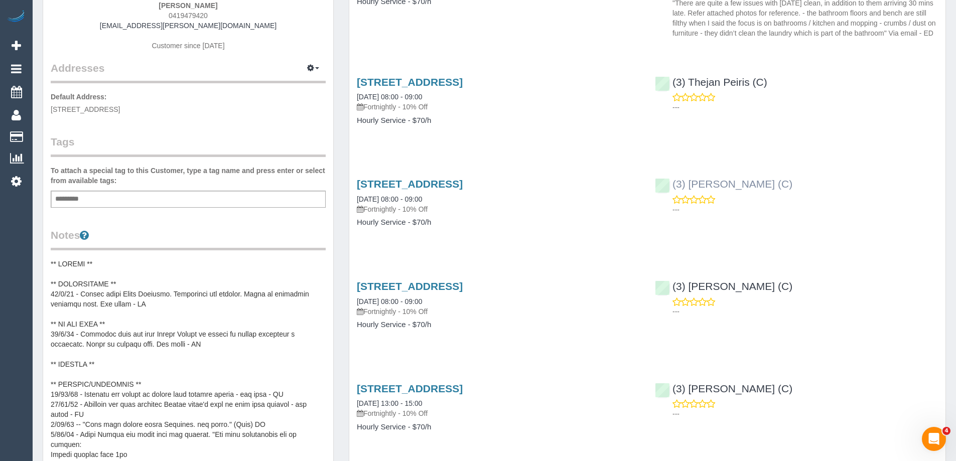
copy link "(3) Harry Dhasmana (C)"
drag, startPoint x: 781, startPoint y: 189, endPoint x: 673, endPoint y: 188, distance: 107.8
click at [673, 188] on div "(3) Harry Dhasmana (C) ---" at bounding box center [796, 194] width 298 height 49
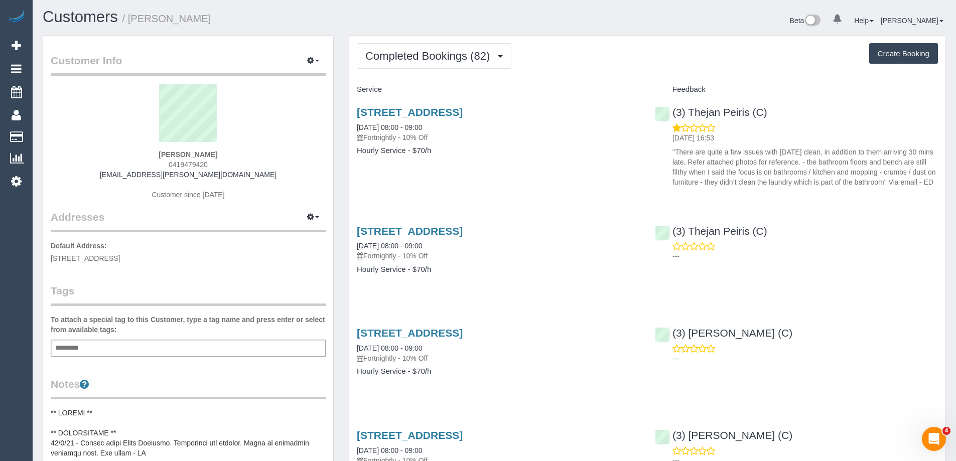
scroll to position [0, 0]
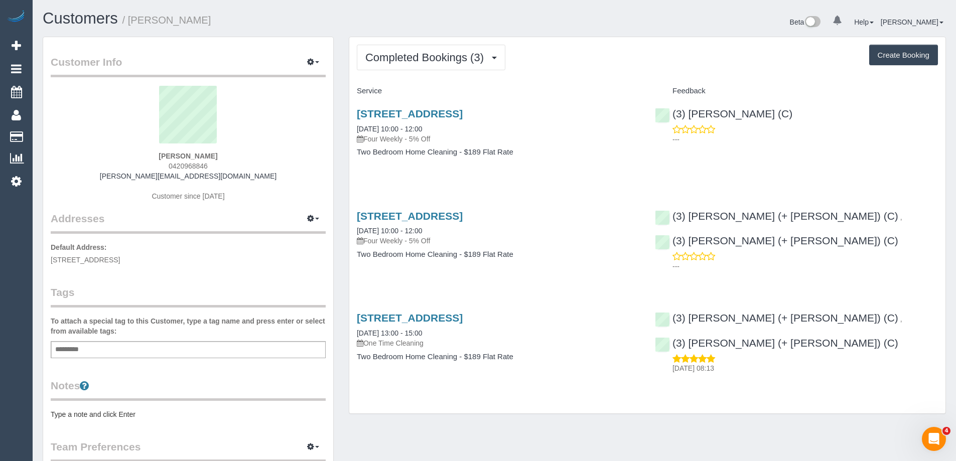
click at [129, 411] on pre "Type a note and click Enter" at bounding box center [188, 414] width 275 height 10
type textarea "**********"
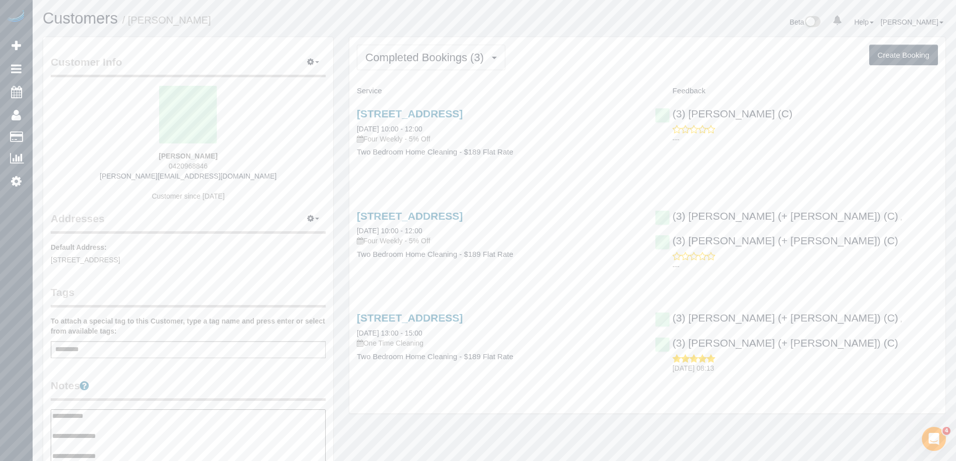
click at [153, 376] on div "Customer Info Edit Contact Info Send Message Email Preferences Special Sales Ta…" at bounding box center [188, 410] width 290 height 747
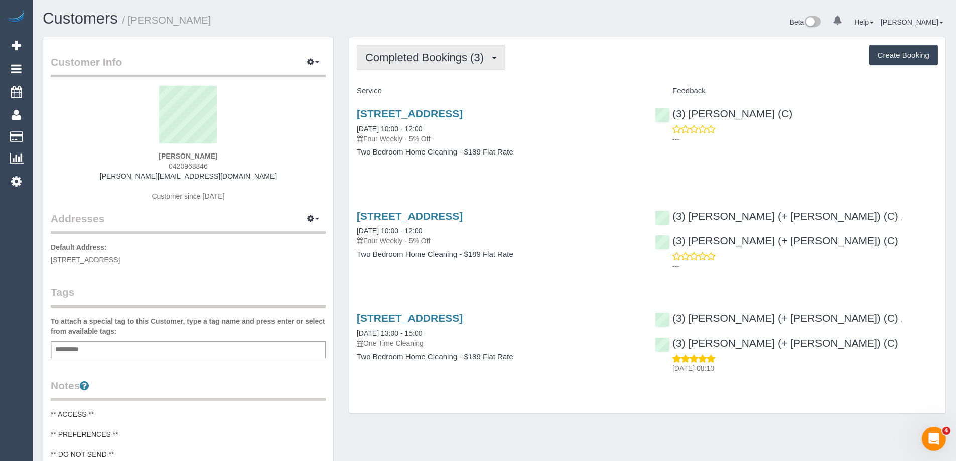
click at [435, 59] on span "Completed Bookings (3)" at bounding box center [426, 57] width 123 height 13
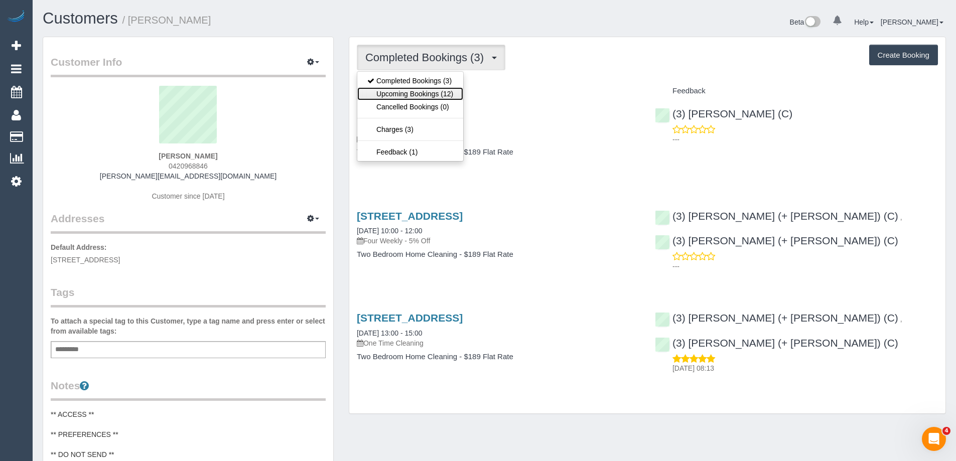
click at [431, 94] on link "Upcoming Bookings (12)" at bounding box center [410, 93] width 106 height 13
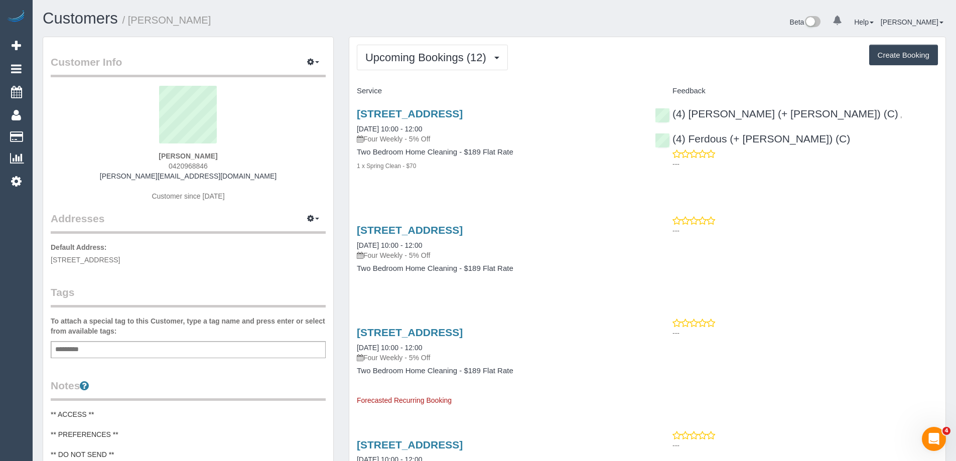
copy small "Liam De Niese"
drag, startPoint x: 213, startPoint y: 21, endPoint x: 132, endPoint y: 22, distance: 80.8
click at [132, 22] on h1 "Customers / Liam De Niese" at bounding box center [265, 18] width 444 height 17
click at [767, 47] on div "Upcoming Bookings (12) Completed Bookings (3) Upcoming Bookings (12) Cancelled …" at bounding box center [647, 58] width 581 height 26
click at [189, 162] on span "0420968846" at bounding box center [188, 166] width 39 height 8
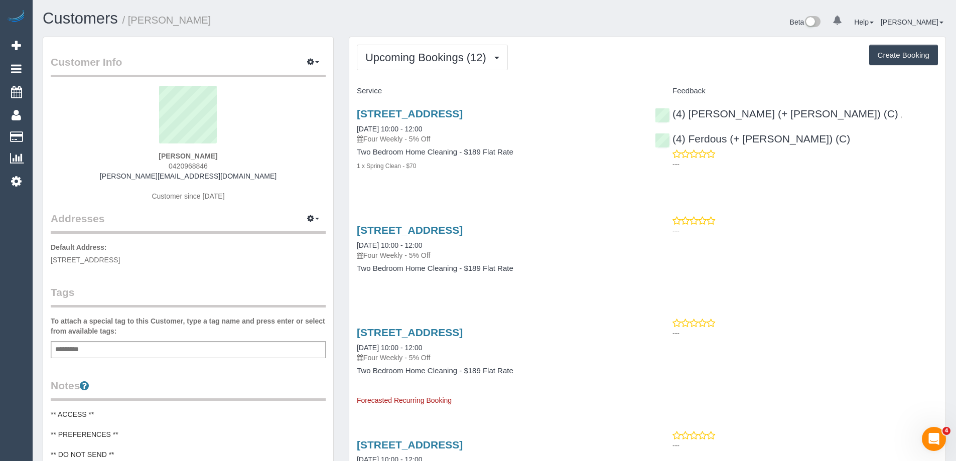
click at [189, 162] on span "0420968846" at bounding box center [188, 166] width 39 height 8
copy span "0420968846"
click at [498, 16] on div "Beta 0 Your Notifications You have 0 alerts Help Help Docs Take a Tour Contact …" at bounding box center [723, 23] width 459 height 27
click at [494, 19] on div "Beta 0 Your Notifications You have 0 alerts Help Help Docs Take a Tour Contact …" at bounding box center [723, 23] width 459 height 27
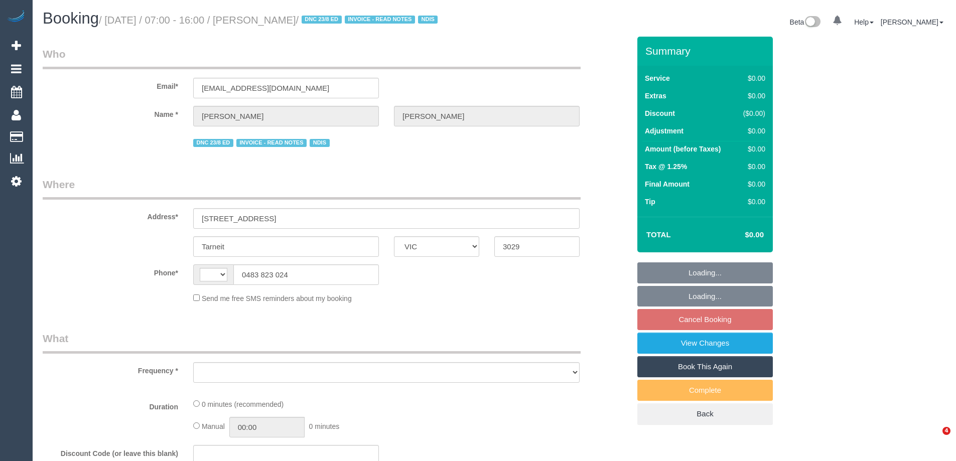
select select "VIC"
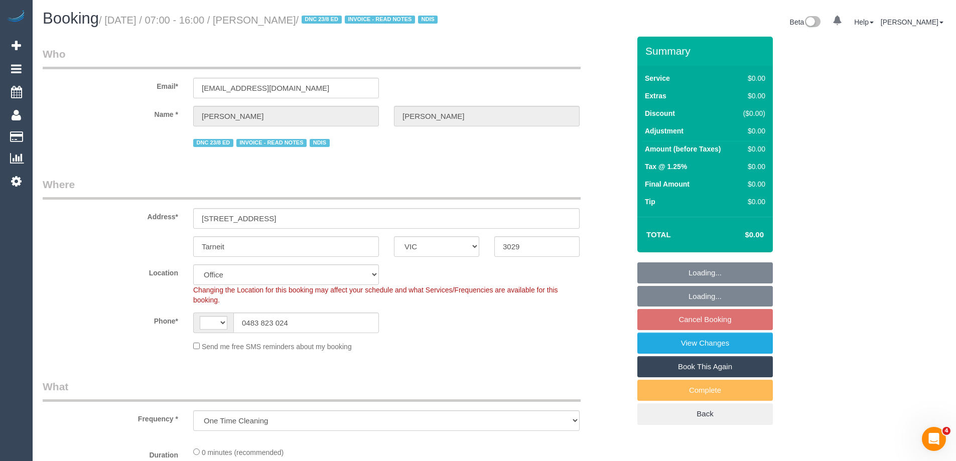
select select "object:697"
select select "string:AU"
select select "number:27"
select select "number:14"
select select "number:19"
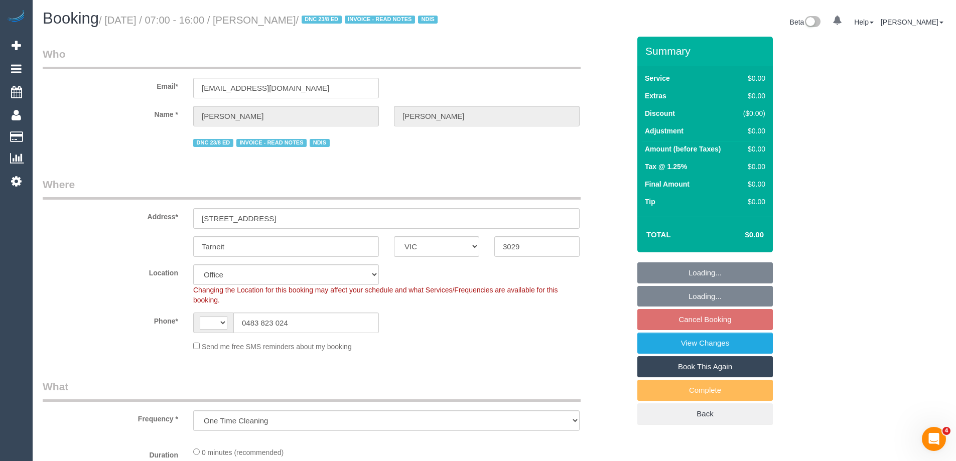
select select "number:24"
select select "number:34"
select select "number:12"
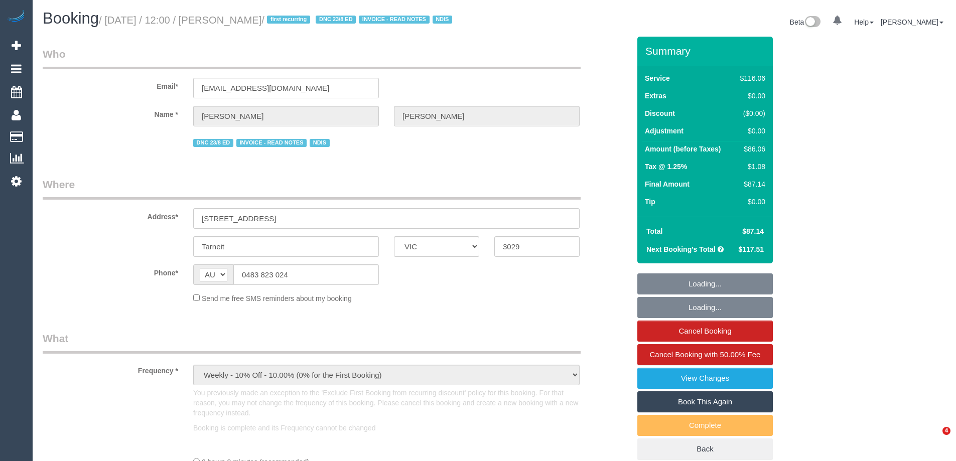
select select "VIC"
select select "number:27"
select select "number:14"
select select "number:19"
select select "number:24"
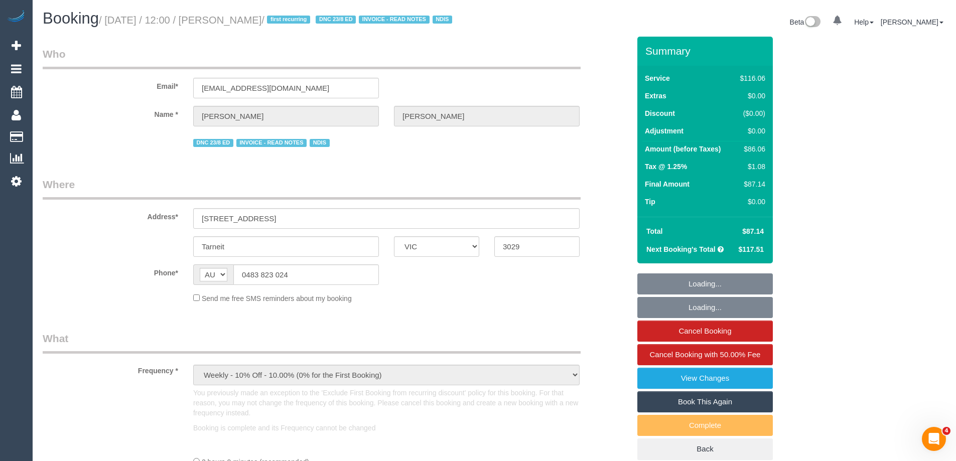
select select "number:34"
select select "number:12"
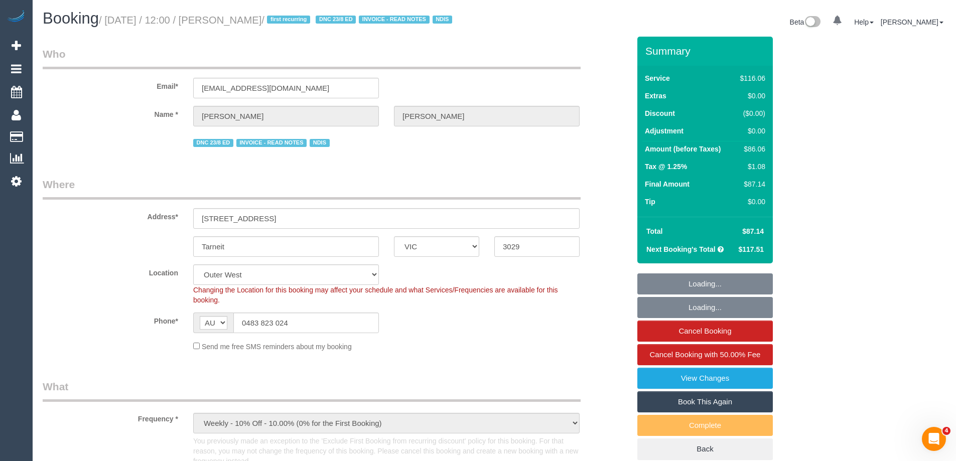
select select "object:1212"
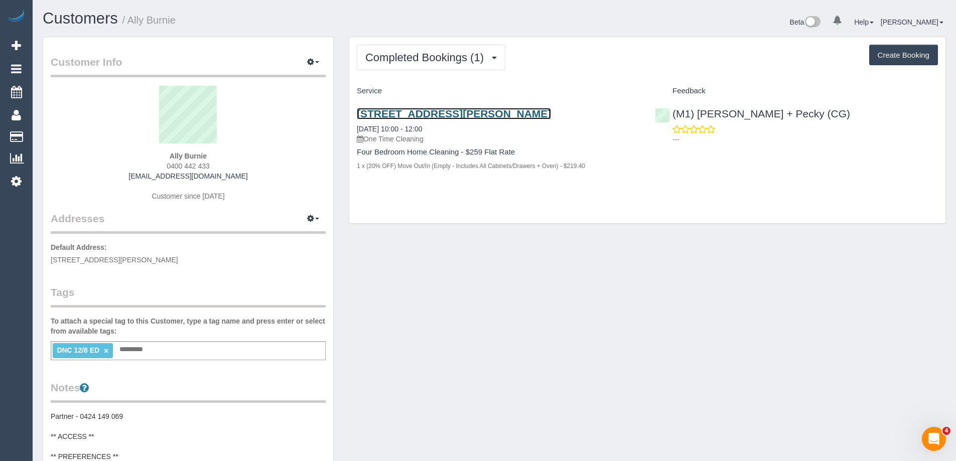
click at [430, 115] on link "[STREET_ADDRESS][PERSON_NAME]" at bounding box center [454, 114] width 194 height 12
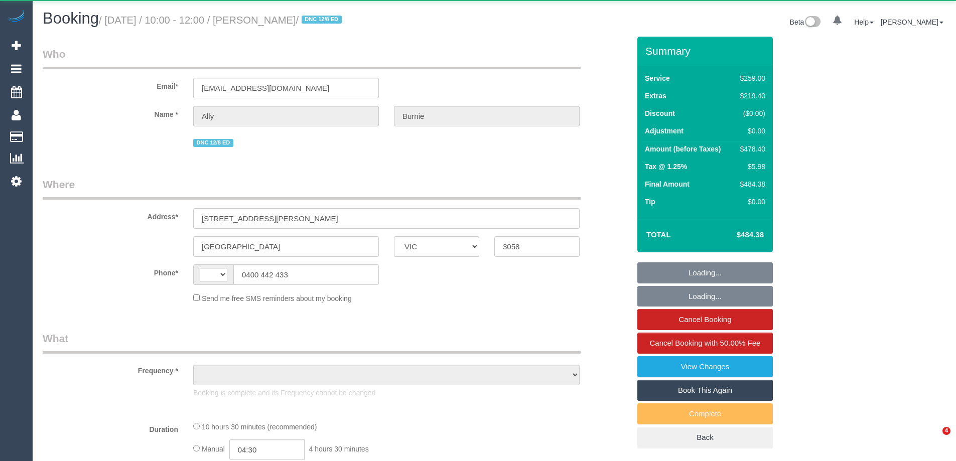
select select "VIC"
select select "string:stripe-pm_1Rq5Cw2GScqysDRVpV7mqF1A"
select select "number:27"
select select "number:15"
select select "number:18"
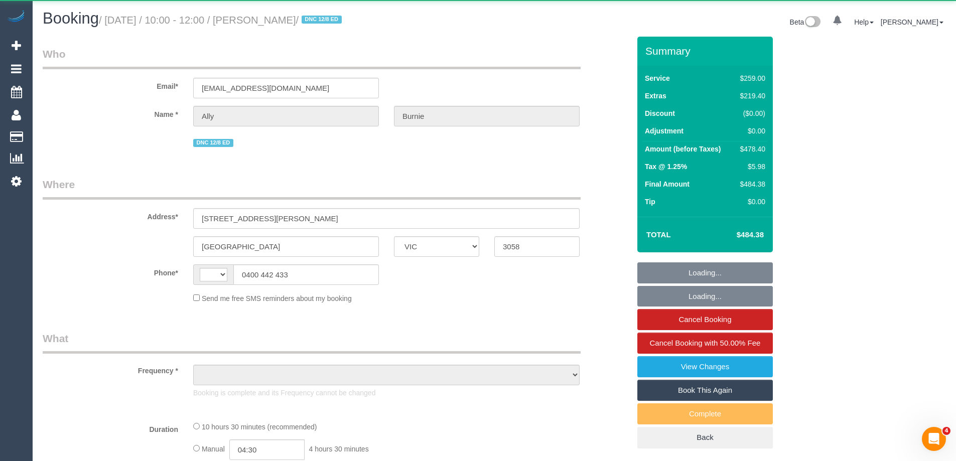
select select "number:24"
select select "number:35"
select select "number:26"
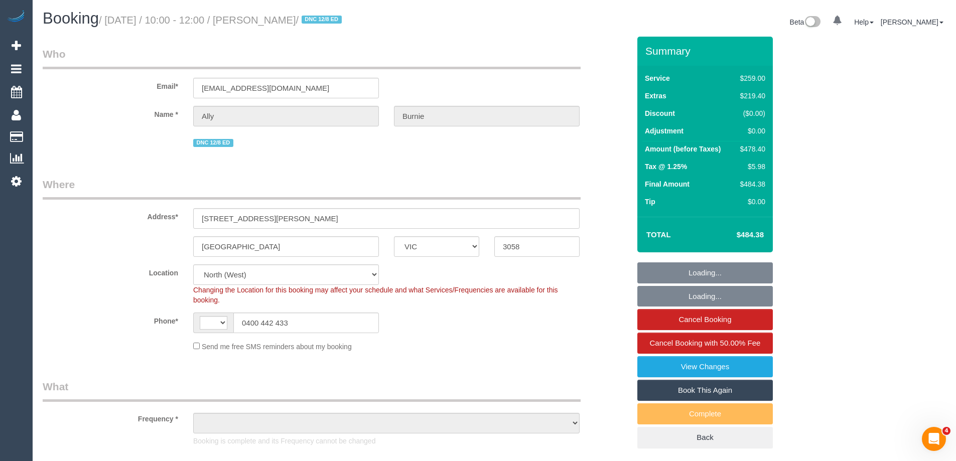
select select "string:AU"
select select "object:1480"
select select "spot1"
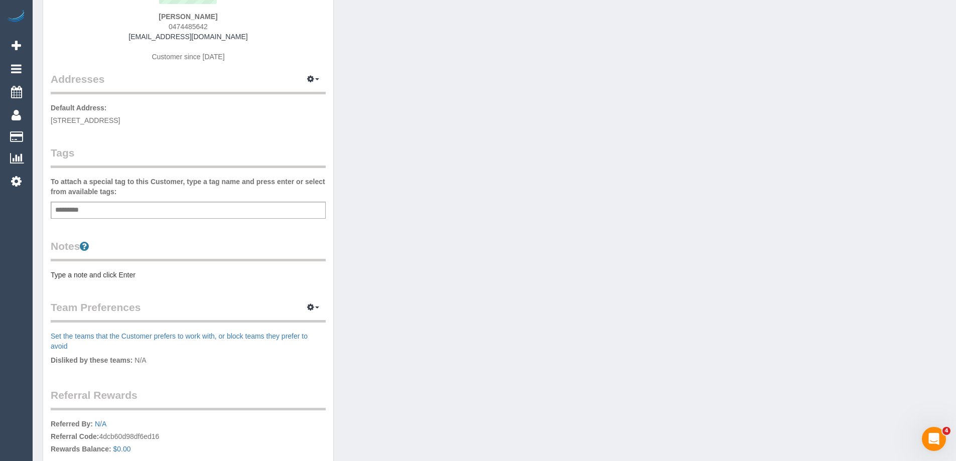
scroll to position [150, 0]
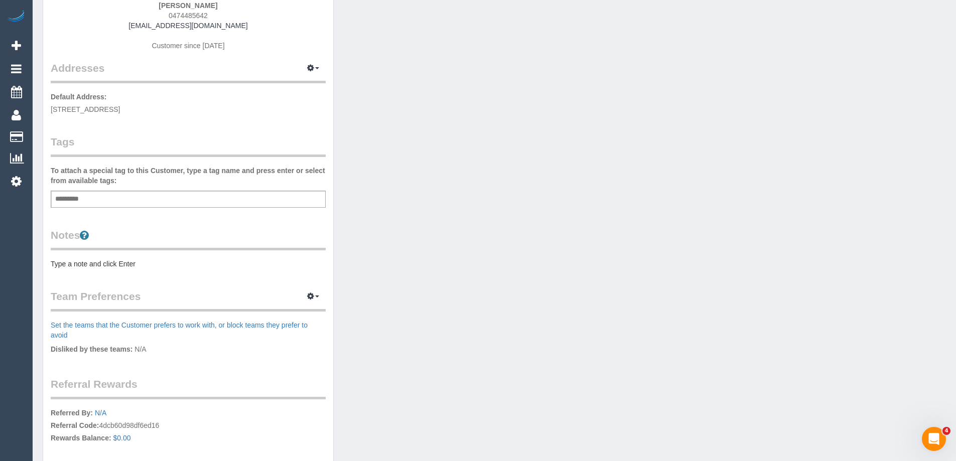
click at [123, 262] on pre "Type a note and click Enter" at bounding box center [188, 264] width 275 height 10
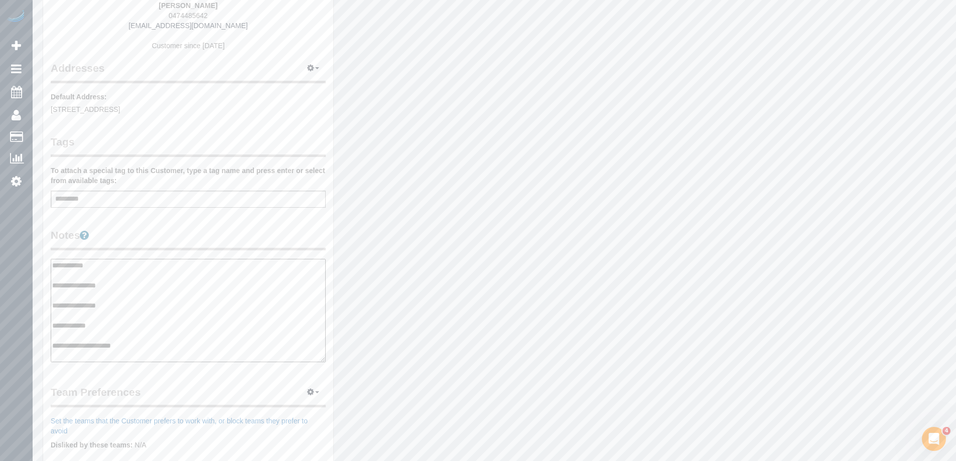
type textarea "**********"
click at [163, 229] on legend "Notes" at bounding box center [188, 239] width 275 height 23
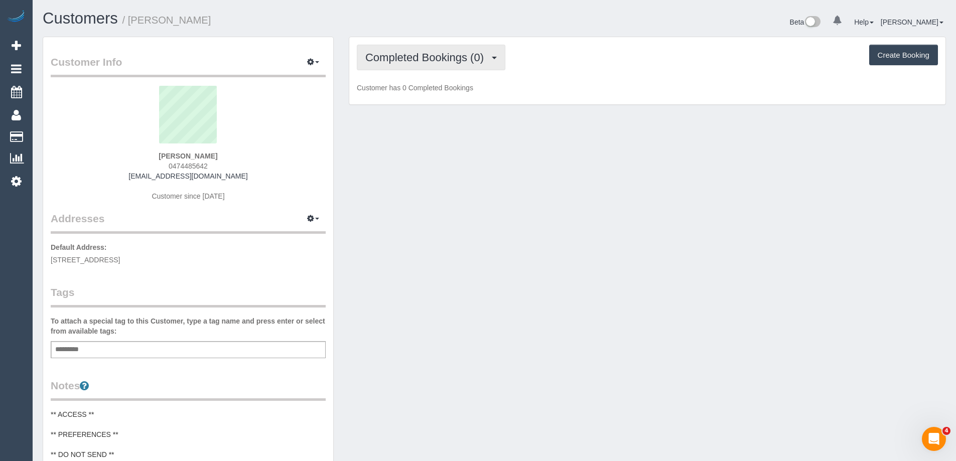
click at [394, 63] on span "Completed Bookings (0)" at bounding box center [426, 57] width 123 height 13
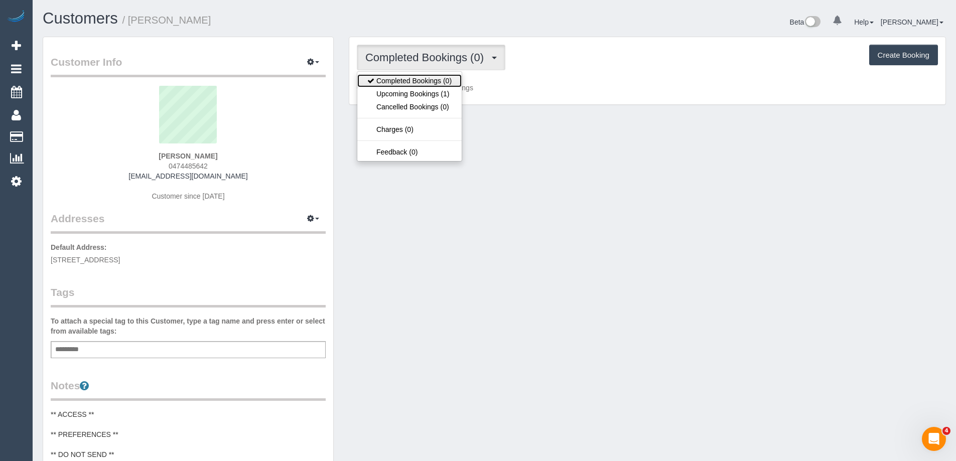
click at [393, 86] on link "Completed Bookings (0)" at bounding box center [409, 80] width 104 height 13
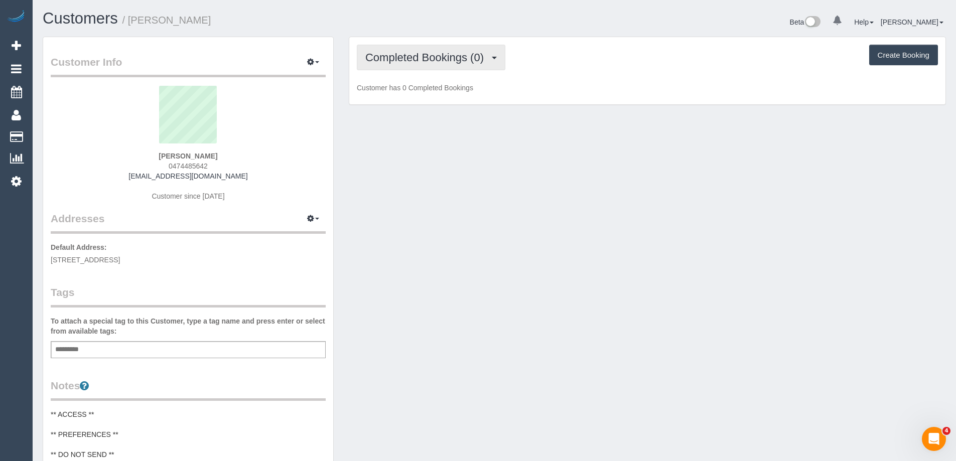
click at [412, 64] on button "Completed Bookings (0)" at bounding box center [431, 58] width 148 height 26
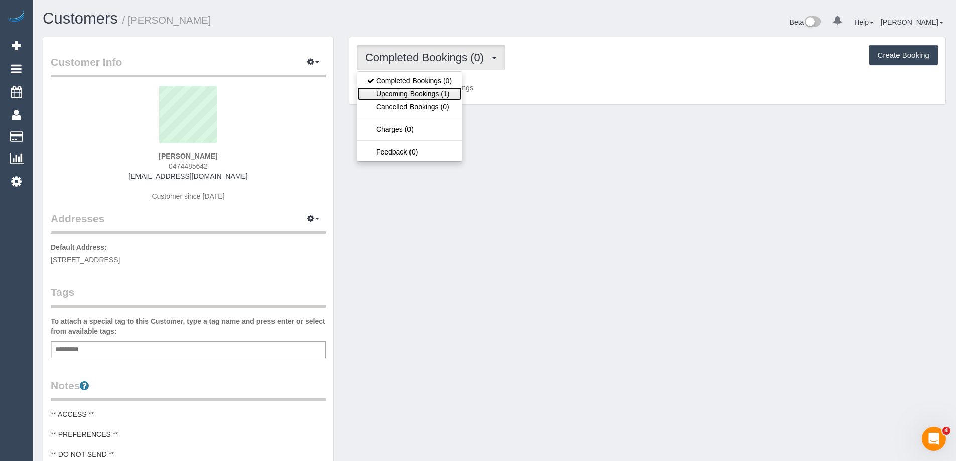
click at [412, 97] on link "Upcoming Bookings (1)" at bounding box center [409, 93] width 104 height 13
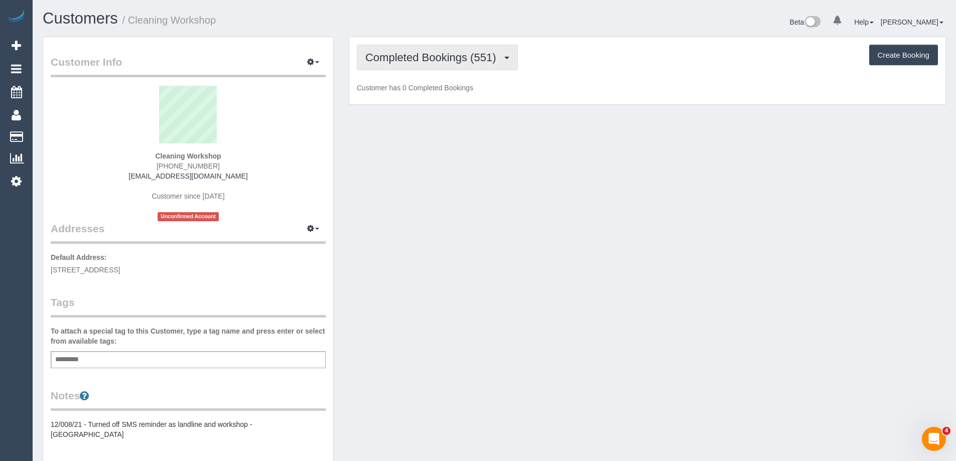
scroll to position [2706, 956]
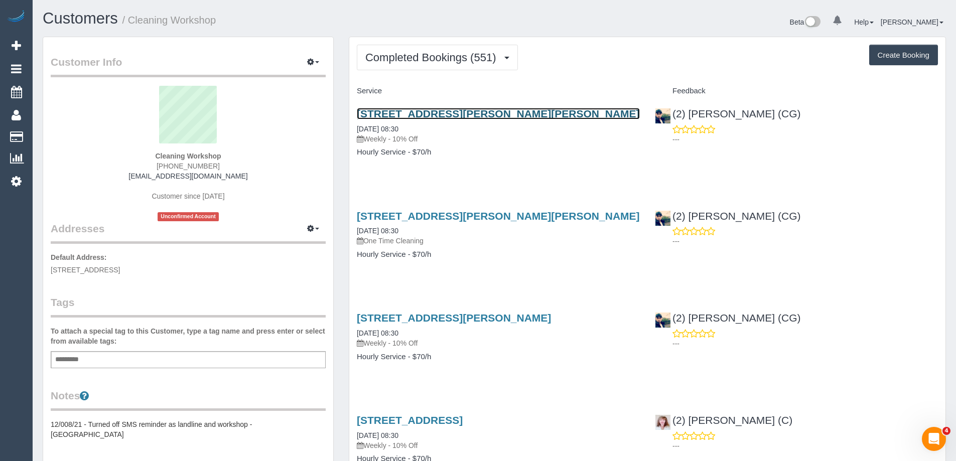
click at [437, 114] on link "[STREET_ADDRESS][PERSON_NAME][PERSON_NAME]" at bounding box center [498, 114] width 283 height 12
click at [451, 111] on link "2 Bardolph Street, Glen Iris, VIC 3146" at bounding box center [498, 114] width 283 height 12
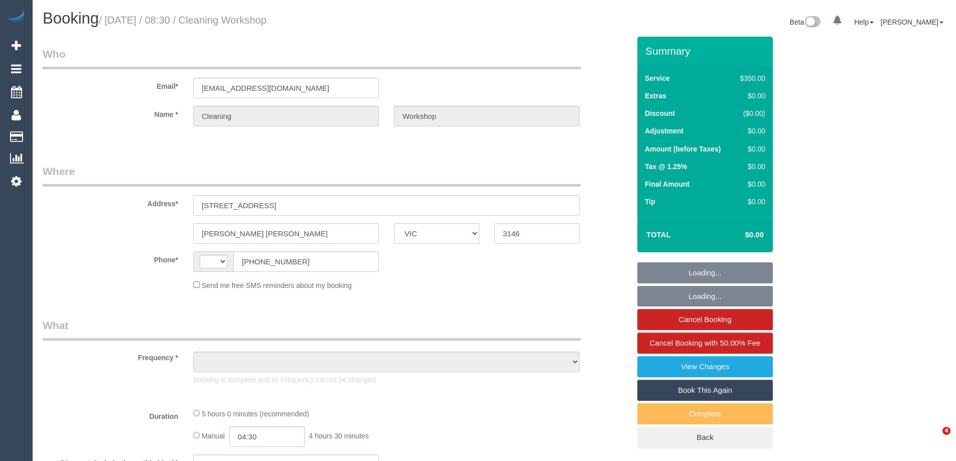
select select "VIC"
select select "300"
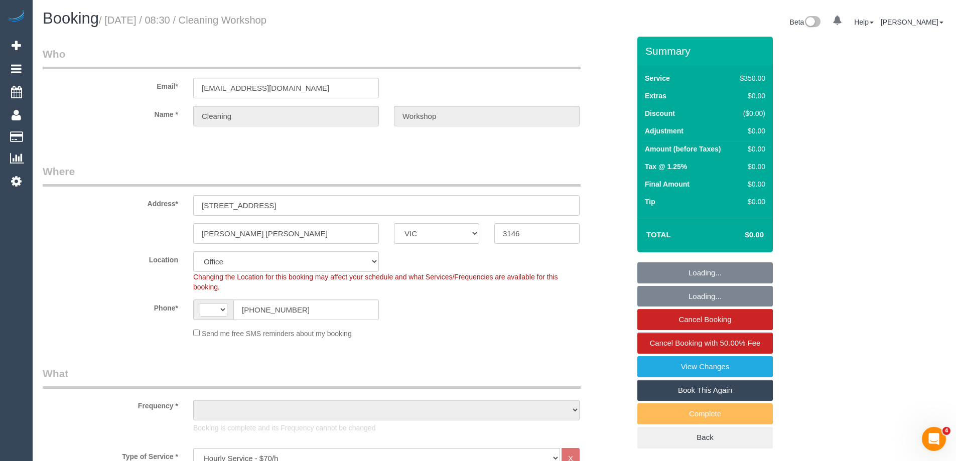
select select "string:AU"
select select "object:729"
select select "number:28"
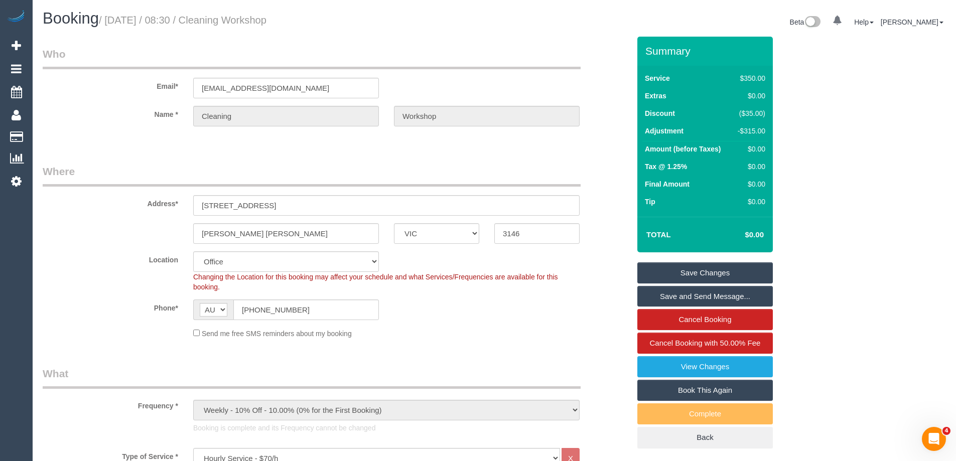
scroll to position [1573, 0]
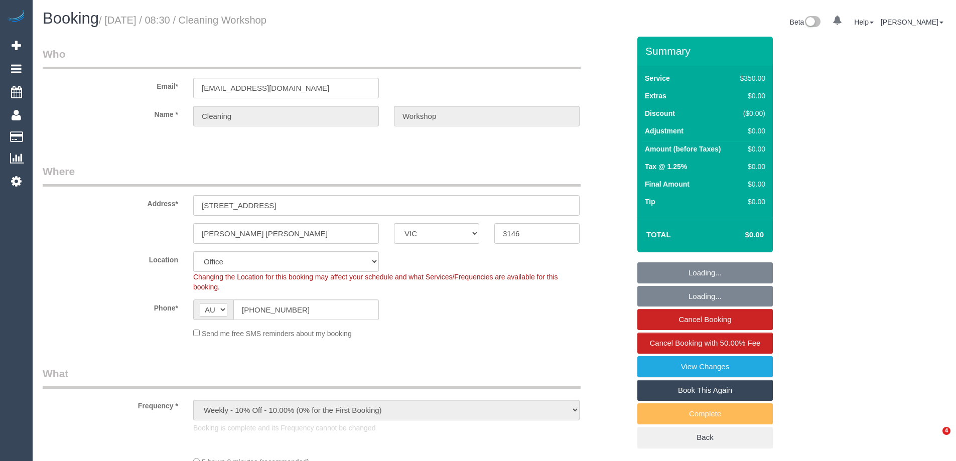
select select "VIC"
select select "300"
select select "number:28"
select select "object:838"
click at [116, 233] on div "[PERSON_NAME] [PERSON_NAME] ACT [GEOGRAPHIC_DATA] NT [GEOGRAPHIC_DATA] SA TAS […" at bounding box center [336, 233] width 602 height 21
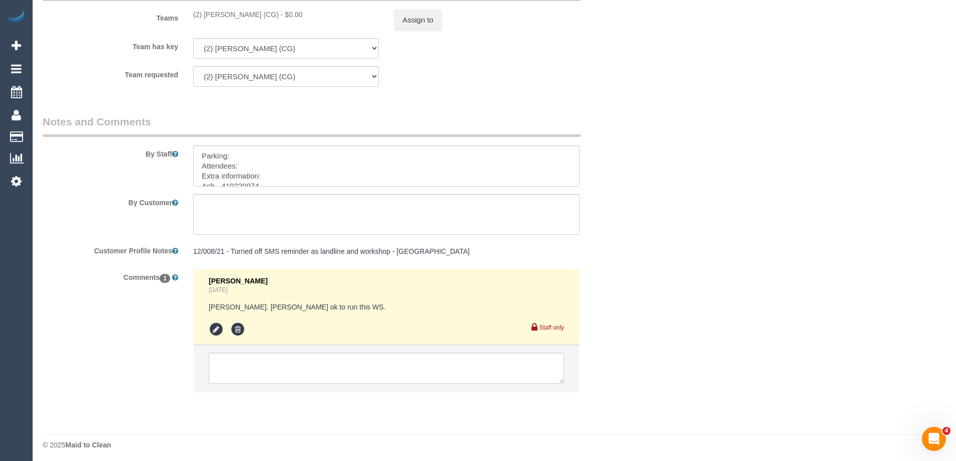
scroll to position [1632, 0]
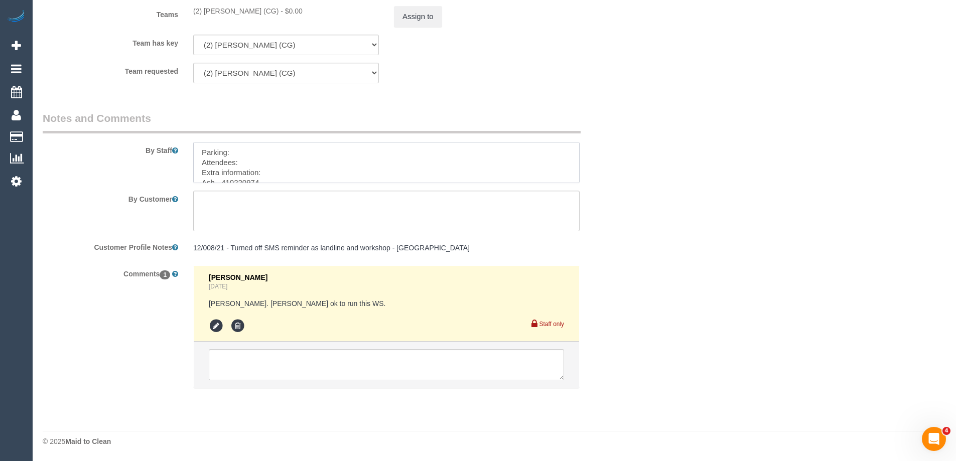
click at [571, 178] on textarea at bounding box center [386, 162] width 386 height 41
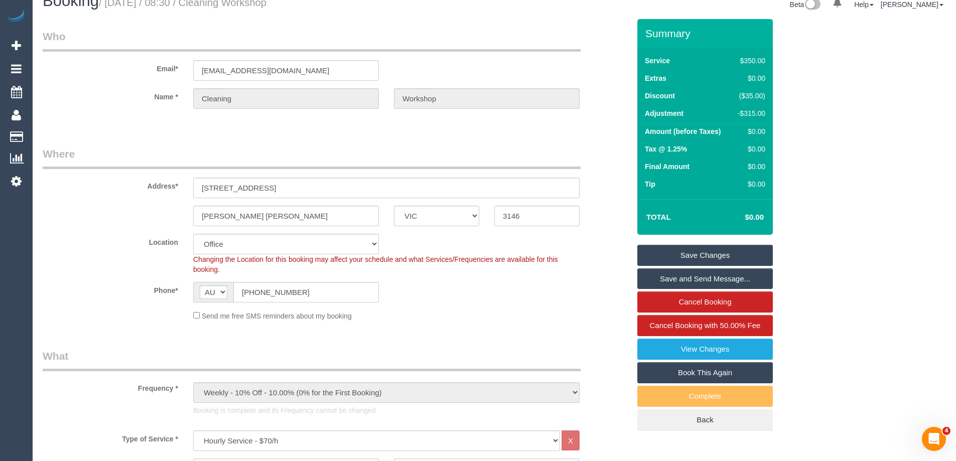
scroll to position [0, 0]
